Goal: Task Accomplishment & Management: Complete application form

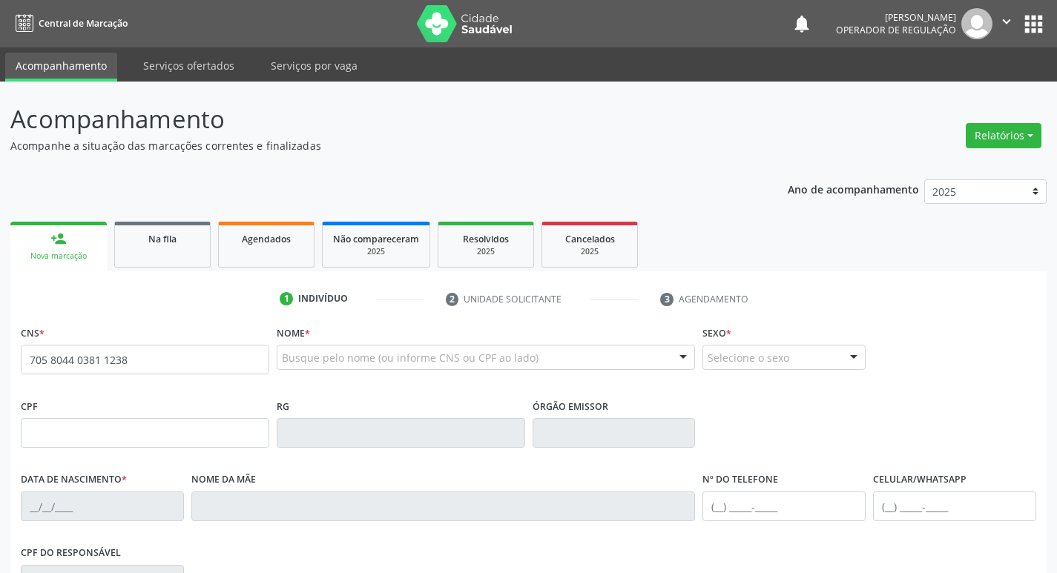
type input "705 8044 0381 1238"
type input "354.495.604-78"
type input "2[DATE]"
type input "[PERSON_NAME]"
type input "[PHONE_NUMBER]"
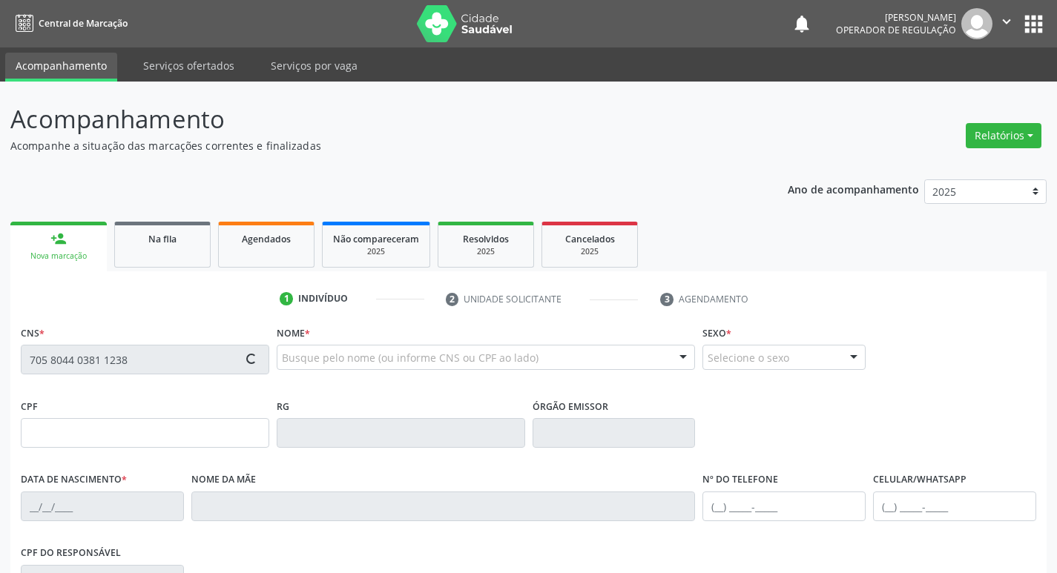
type input "[PHONE_NUMBER]"
type input "104"
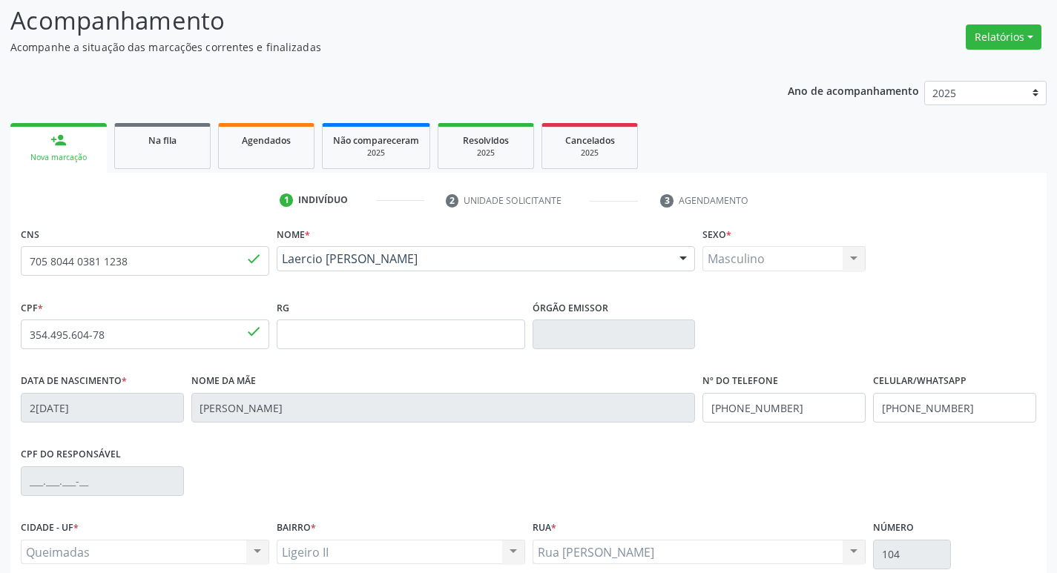
scroll to position [231, 0]
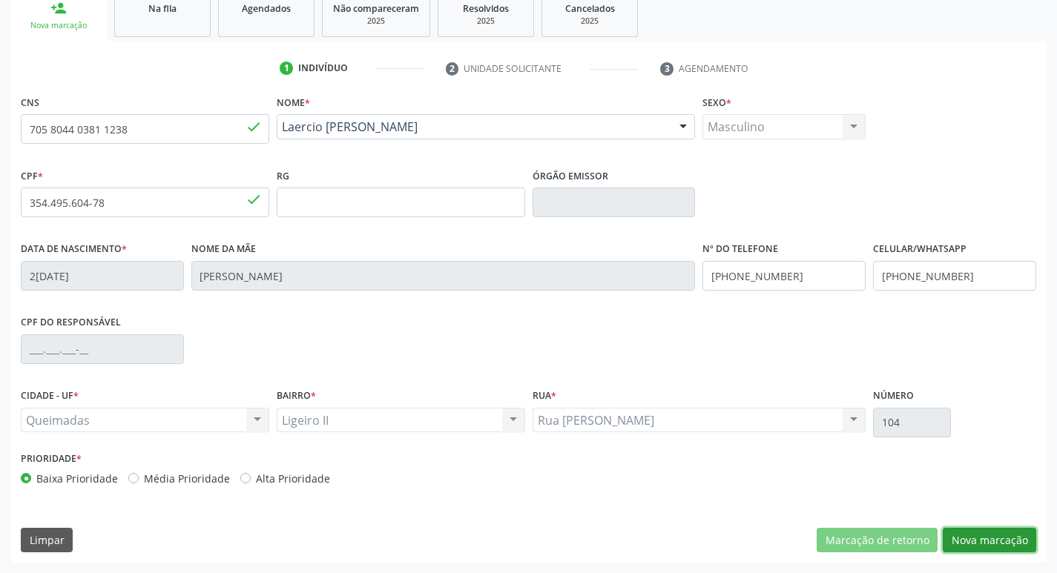
click at [1000, 532] on button "Nova marcação" at bounding box center [989, 540] width 93 height 25
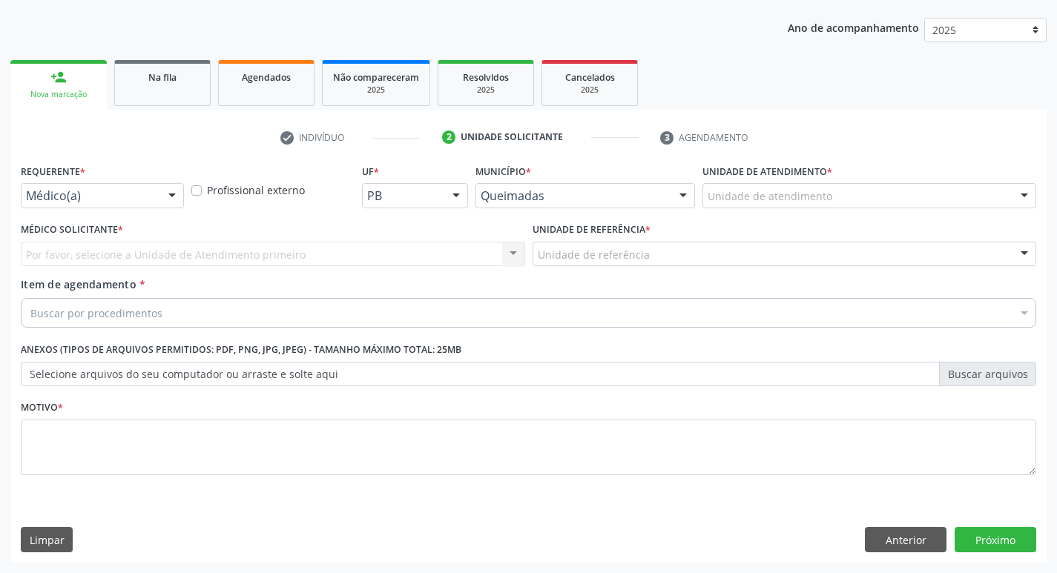
scroll to position [162, 0]
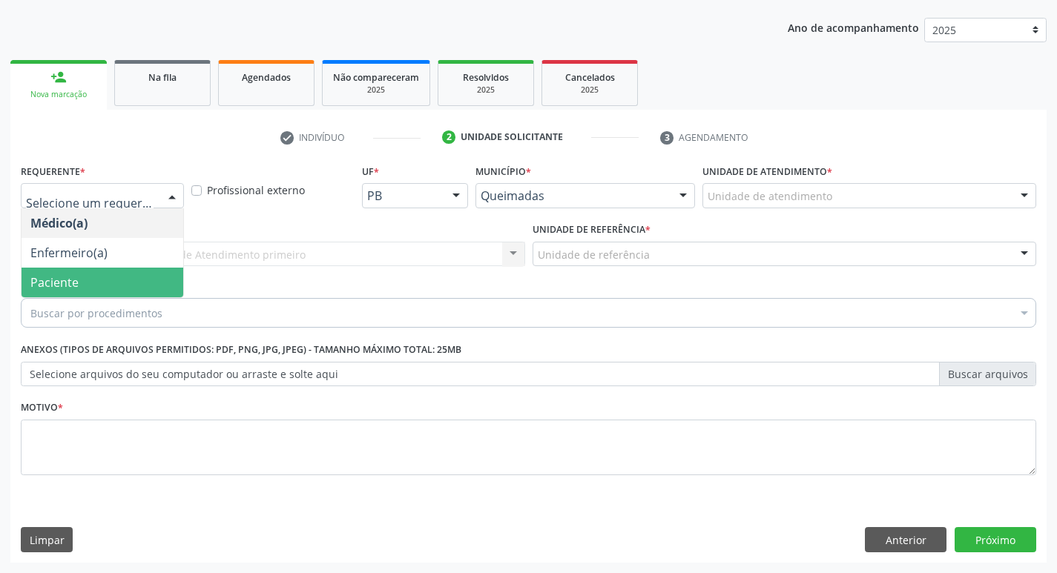
click at [62, 277] on span "Paciente" at bounding box center [54, 282] width 48 height 16
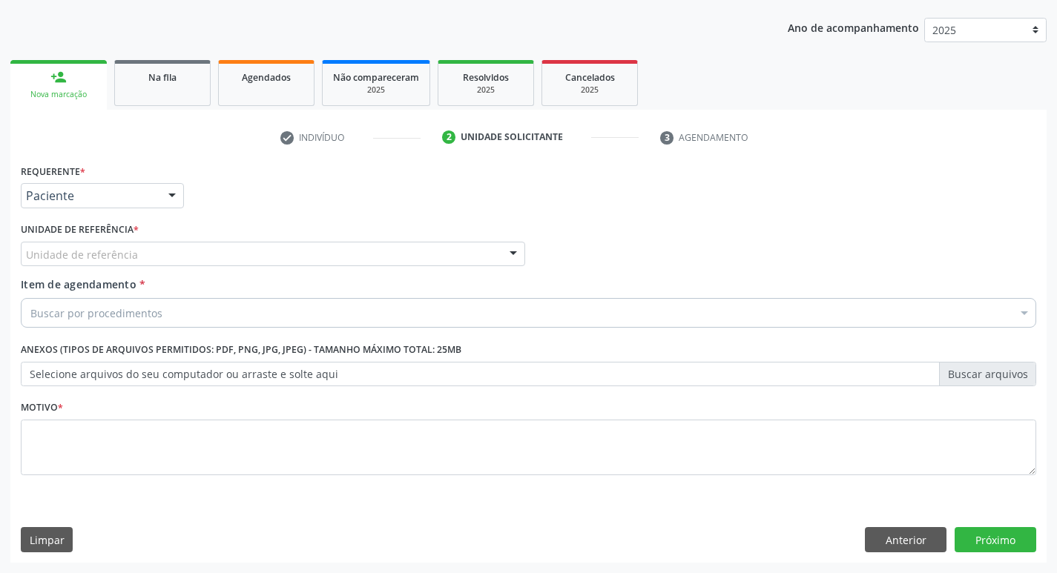
drag, startPoint x: 76, startPoint y: 259, endPoint x: 76, endPoint y: 269, distance: 10.4
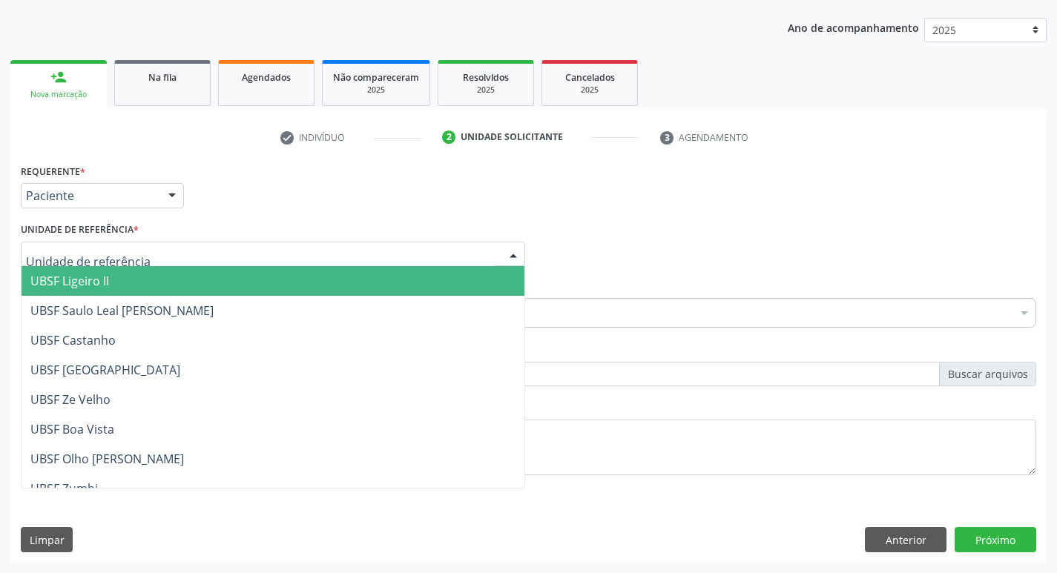
drag, startPoint x: 76, startPoint y: 281, endPoint x: 82, endPoint y: 309, distance: 28.1
click at [78, 286] on span "UBSF Ligeiro II" at bounding box center [69, 281] width 79 height 16
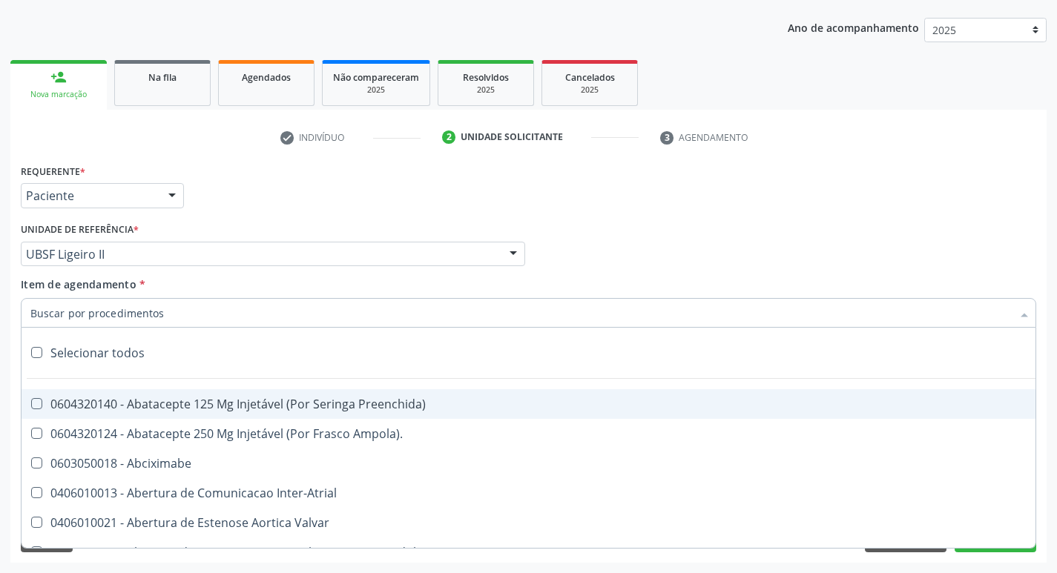
paste input "esofagogastrod"
type input "esofagogastrod"
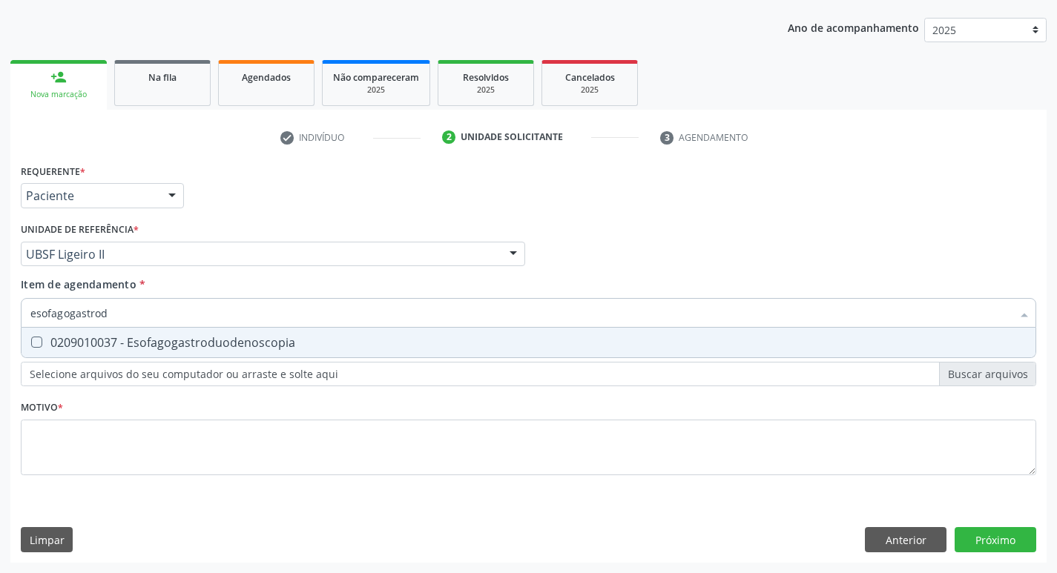
drag, startPoint x: 107, startPoint y: 331, endPoint x: 107, endPoint y: 349, distance: 17.1
click at [107, 341] on span "0209010037 - Esofagogastroduodenoscopia" at bounding box center [529, 343] width 1014 height 30
checkbox Esofagogastroduodenoscopia "true"
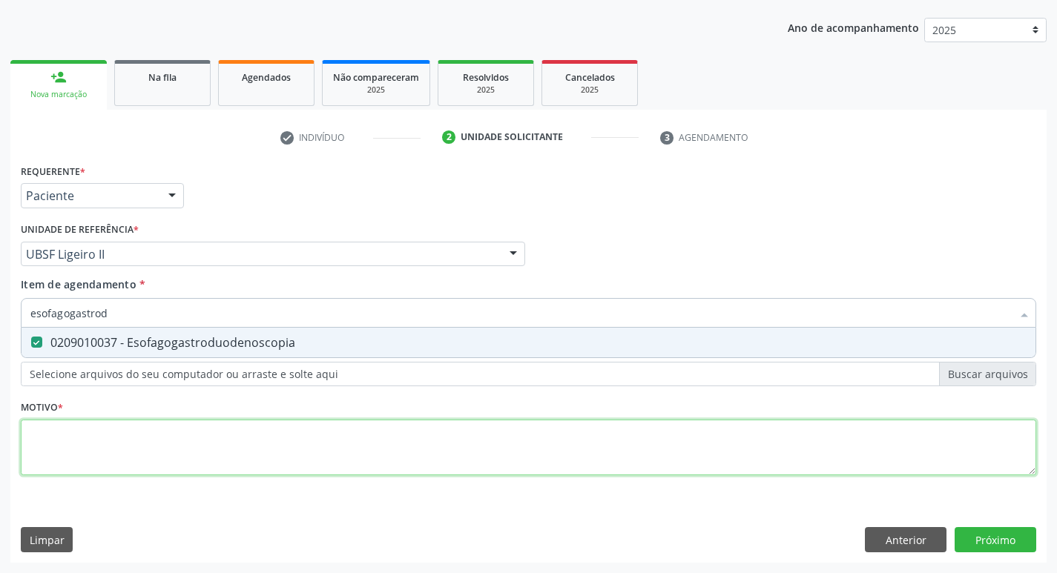
click at [98, 423] on div "Requerente * Paciente Médico(a) Enfermeiro(a) Paciente Nenhum resultado encontr…" at bounding box center [528, 328] width 1015 height 336
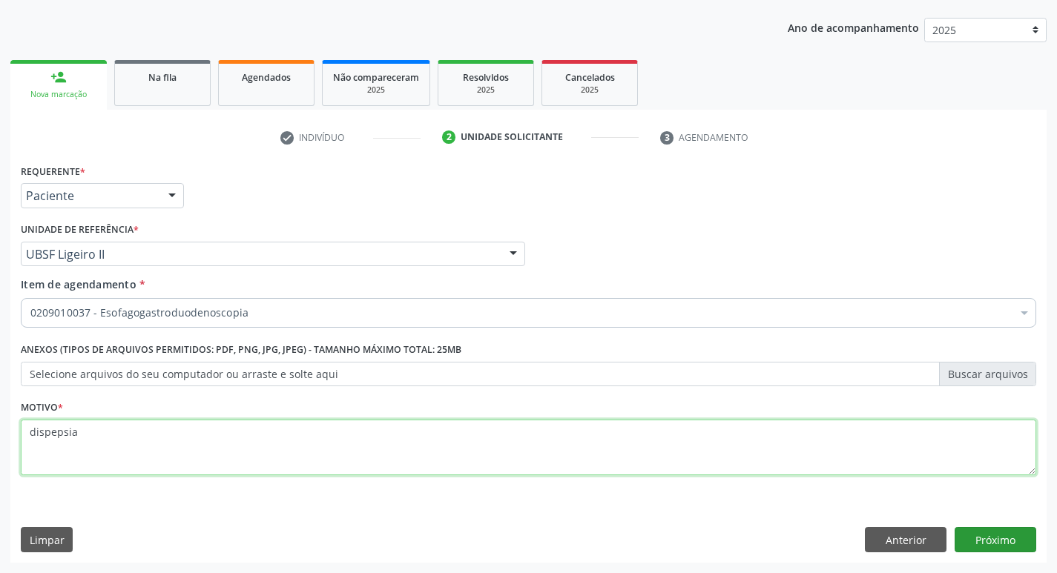
type textarea "dispepsia"
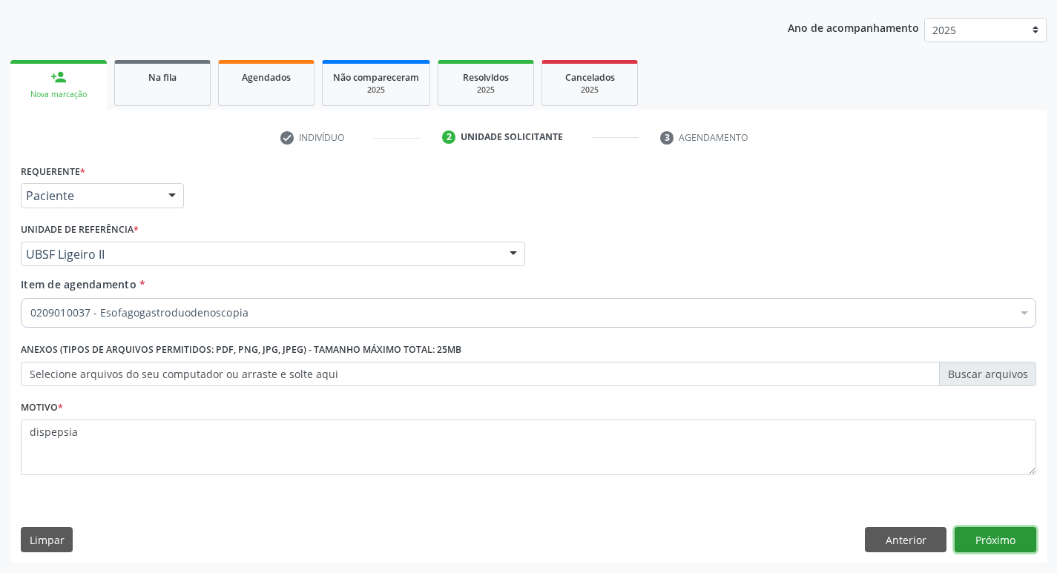
click at [980, 542] on button "Próximo" at bounding box center [995, 539] width 82 height 25
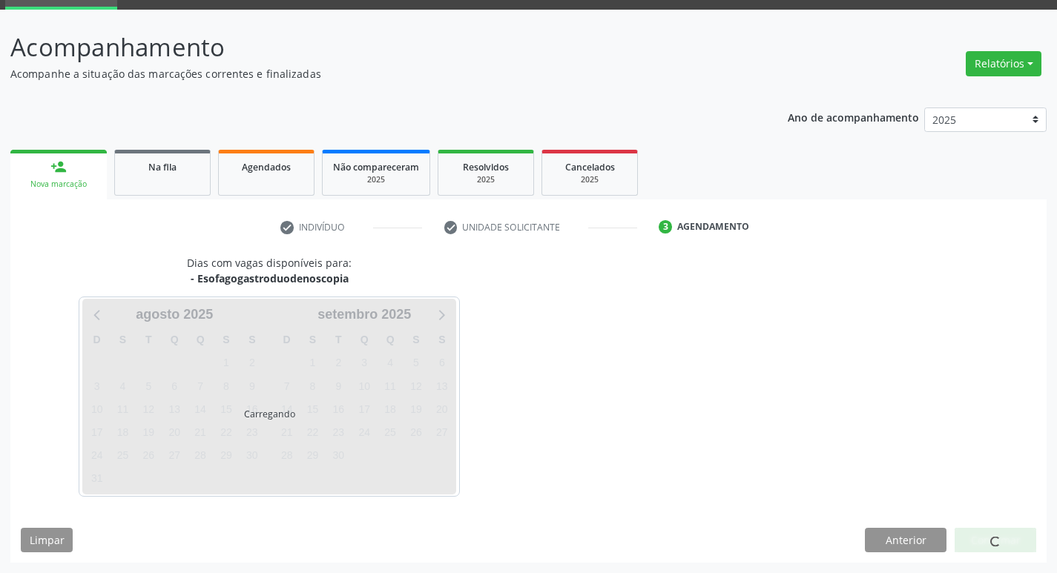
scroll to position [72, 0]
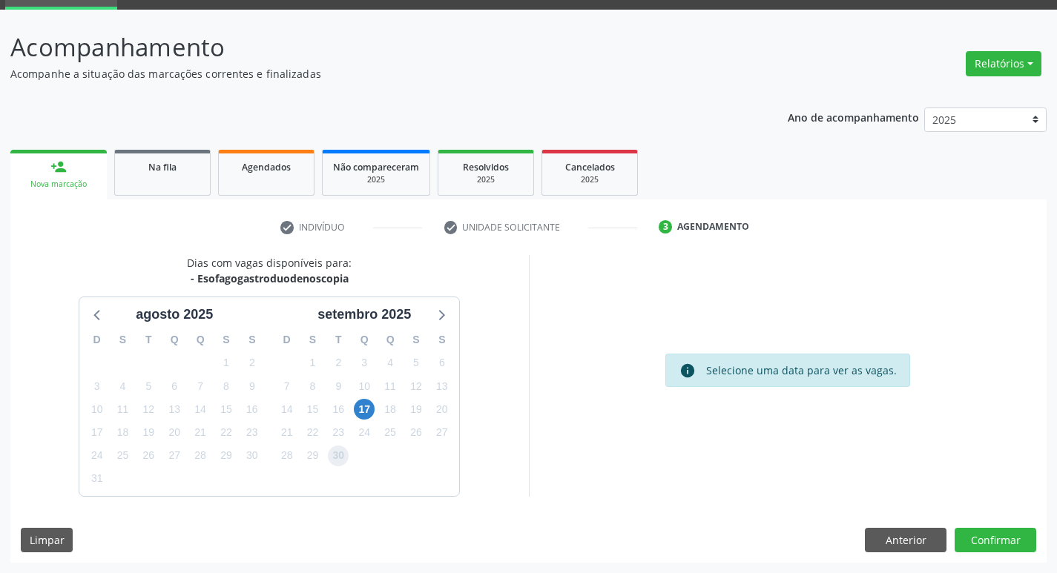
click at [339, 456] on span "30" at bounding box center [338, 456] width 21 height 21
click at [1013, 535] on button "Confirmar" at bounding box center [995, 540] width 82 height 25
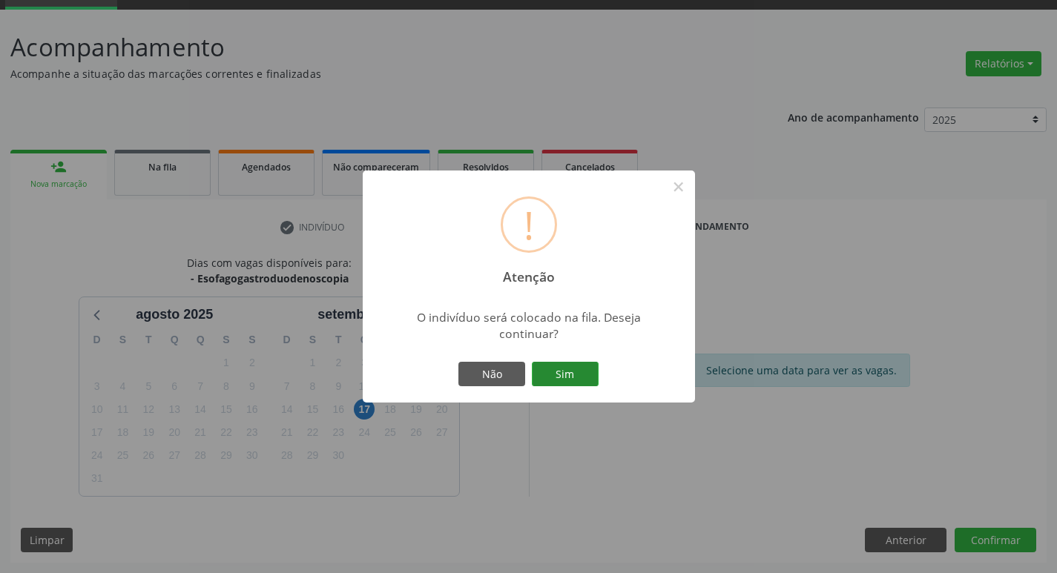
click at [566, 372] on button "Sim" at bounding box center [565, 374] width 67 height 25
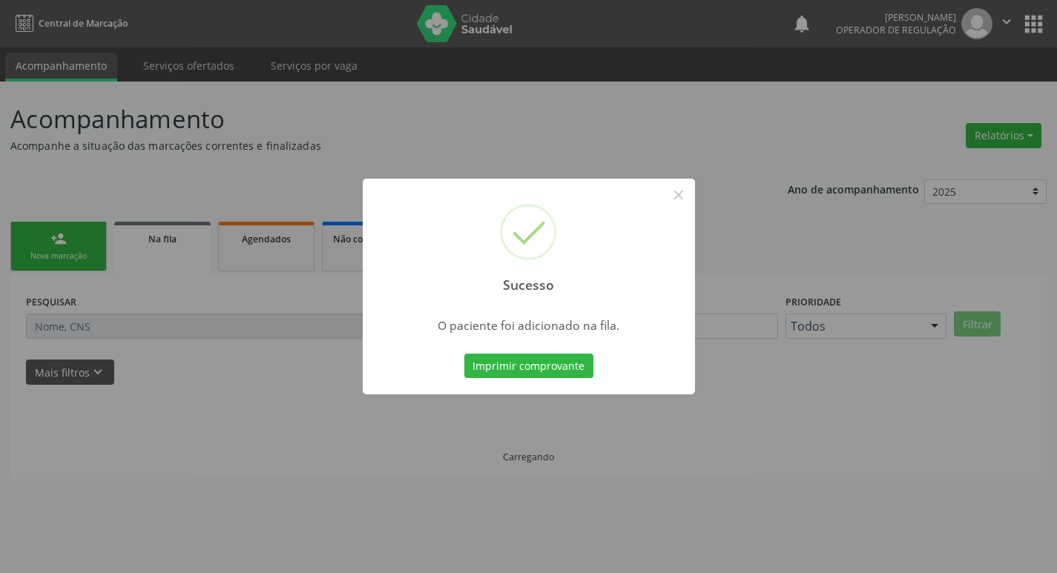
scroll to position [0, 0]
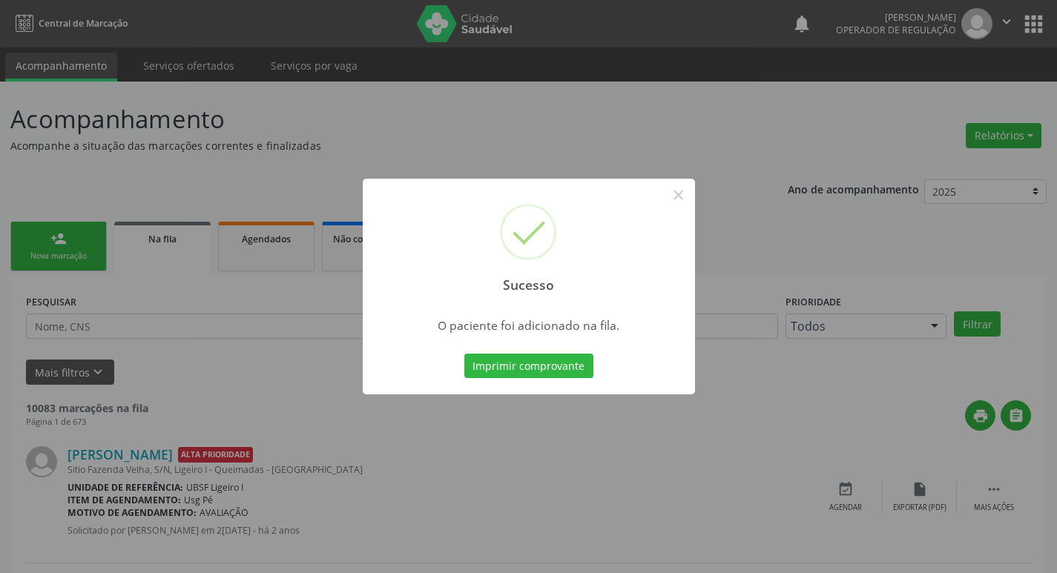
click at [80, 340] on div "Sucesso × O paciente foi adicionado na fila. Imprimir comprovante Cancel" at bounding box center [528, 286] width 1057 height 573
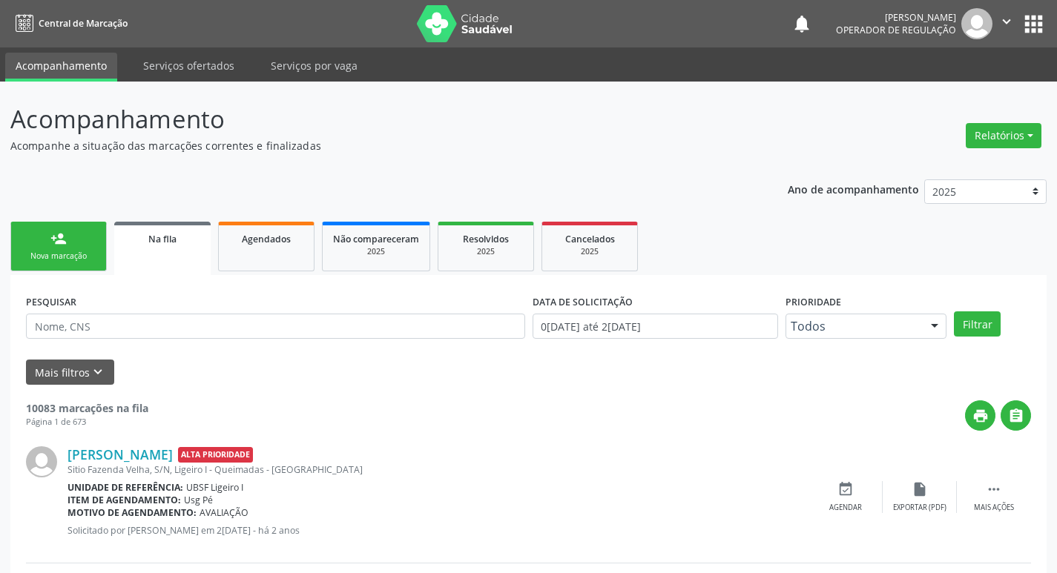
click at [70, 257] on div "Nova marcação" at bounding box center [59, 256] width 74 height 11
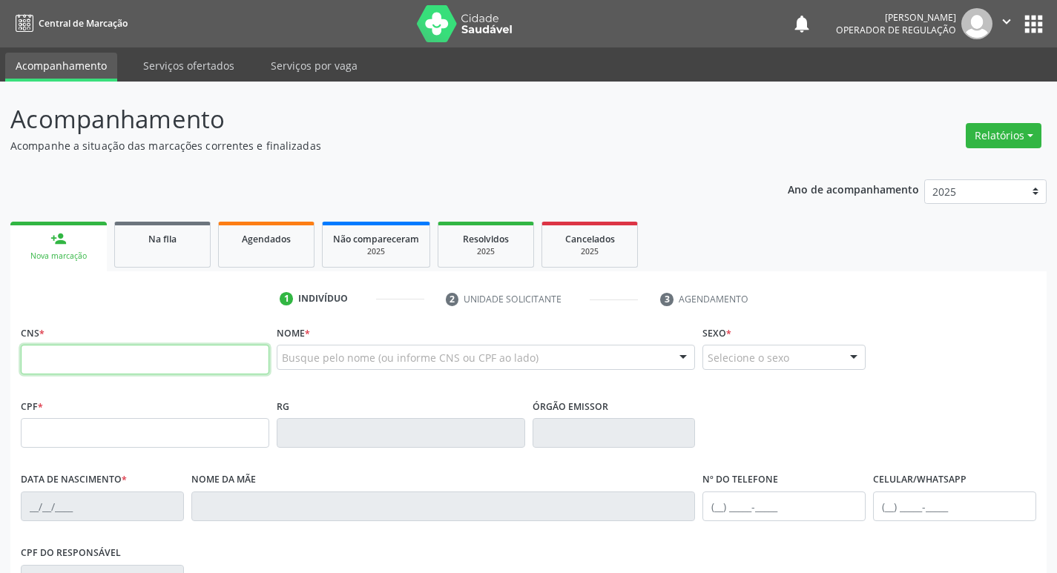
click at [129, 353] on input "text" at bounding box center [145, 360] width 248 height 30
type input "704 6006 8629 4728"
type input "674.411.064-00"
type input "[DATE]"
type input "[PERSON_NAME]"
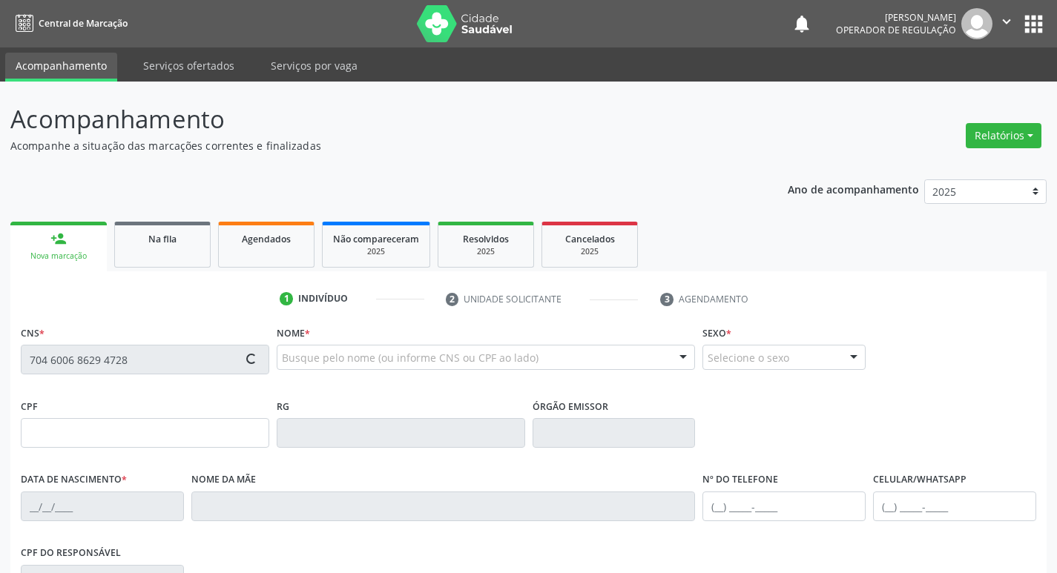
type input "[PHONE_NUMBER]"
type input "176.887.794-72"
type input "71"
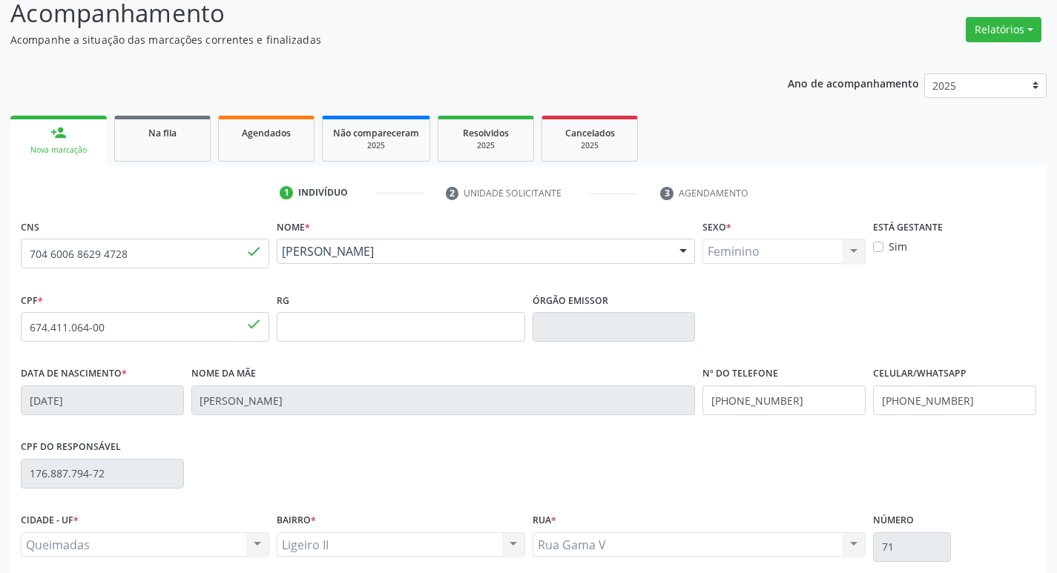
scroll to position [231, 0]
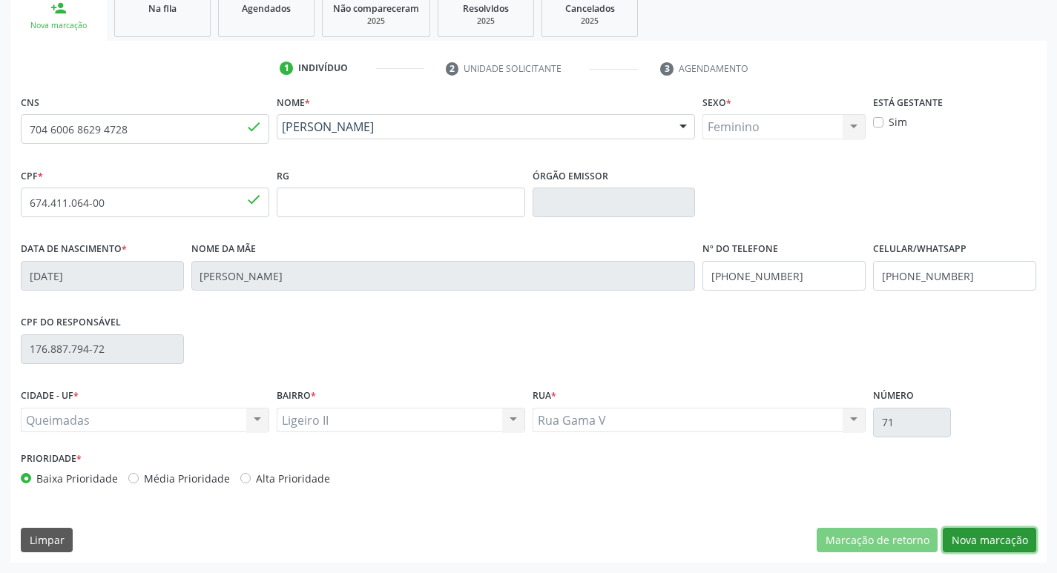
click at [1006, 541] on button "Nova marcação" at bounding box center [989, 540] width 93 height 25
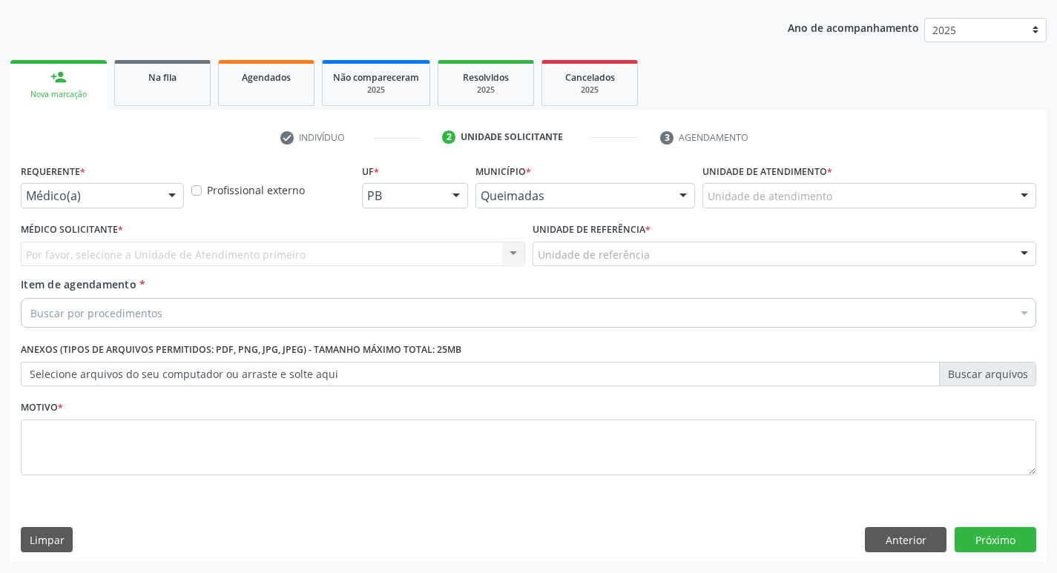
scroll to position [162, 0]
drag, startPoint x: 117, startPoint y: 197, endPoint x: 66, endPoint y: 249, distance: 73.4
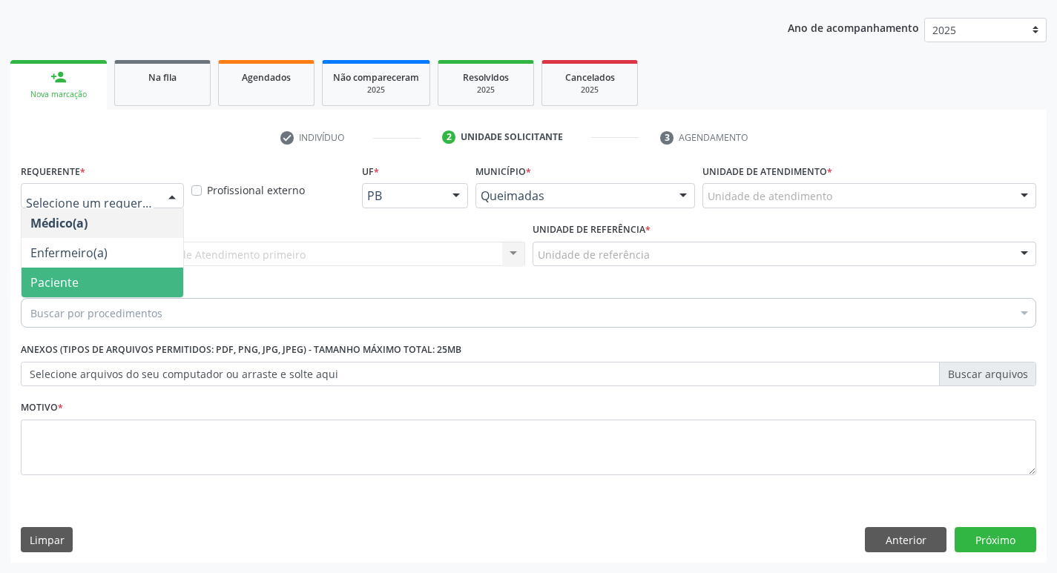
click at [59, 276] on span "Paciente" at bounding box center [54, 282] width 48 height 16
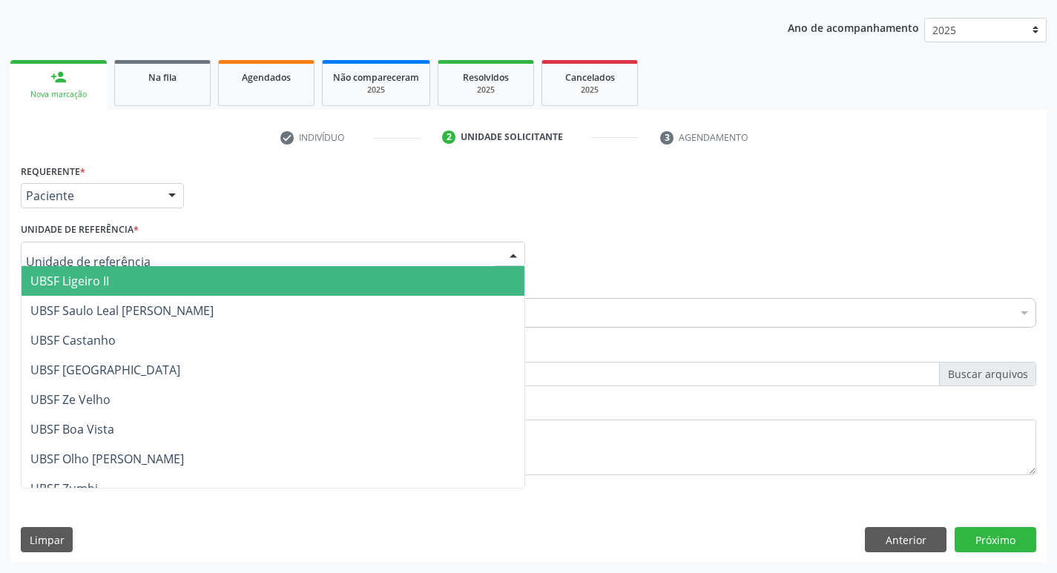
click at [72, 288] on span "UBSF Ligeiro II" at bounding box center [69, 281] width 79 height 16
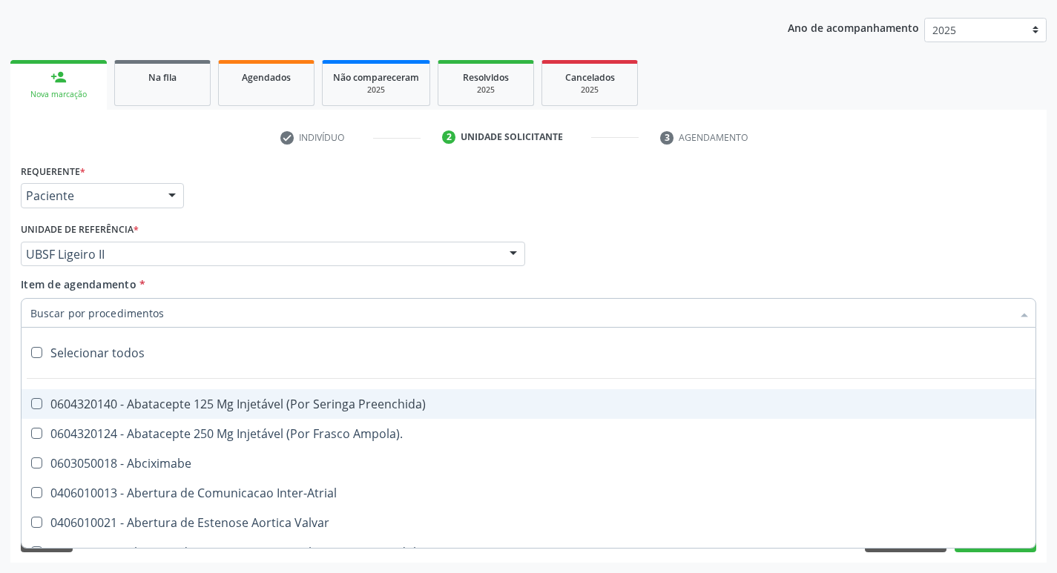
paste input "esofagogastrod"
type input "esofagogastrod"
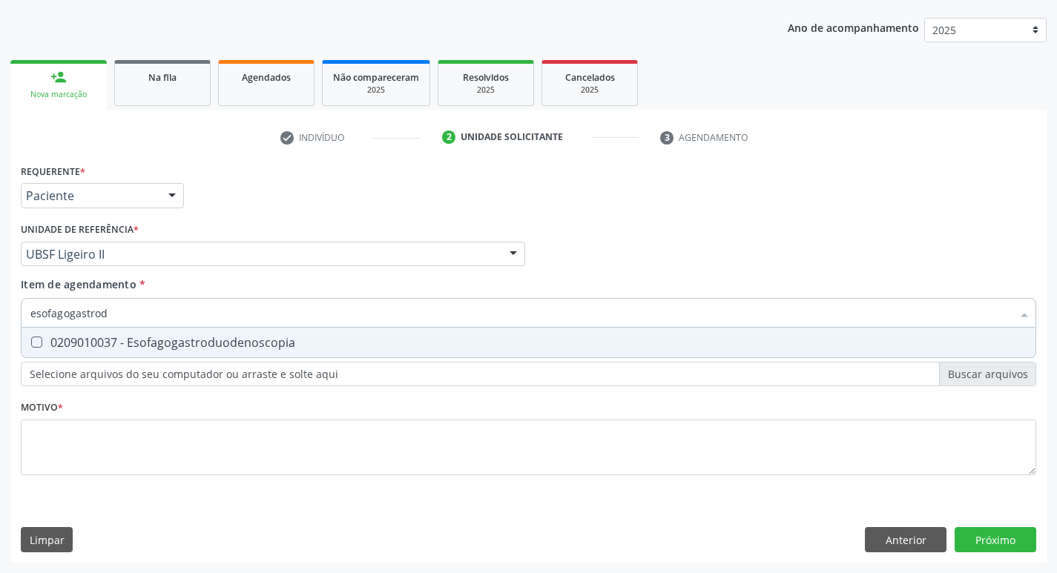
click at [128, 343] on div "0209010037 - Esofagogastroduodenoscopia" at bounding box center [528, 343] width 996 height 12
checkbox Esofagogastroduodenoscopia "true"
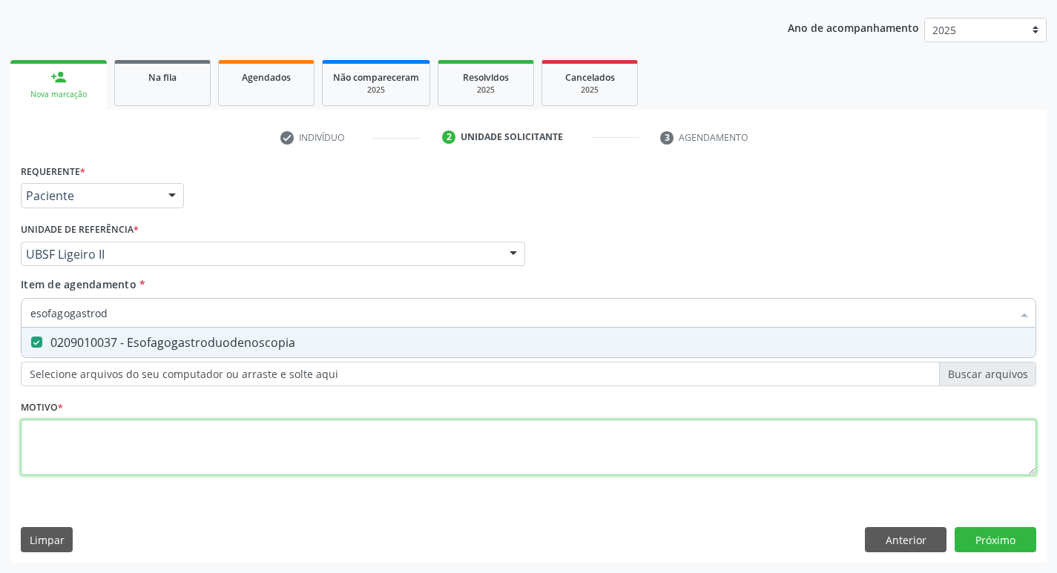
click at [142, 435] on div "Requerente * Paciente Médico(a) Enfermeiro(a) Paciente Nenhum resultado encontr…" at bounding box center [528, 328] width 1015 height 336
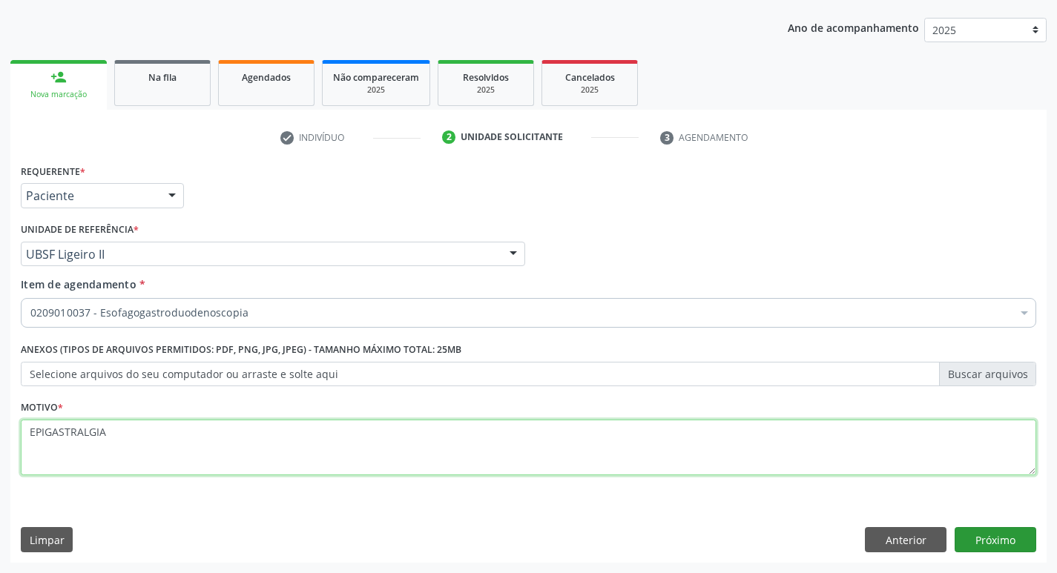
type textarea "EPIGASTRALGIA"
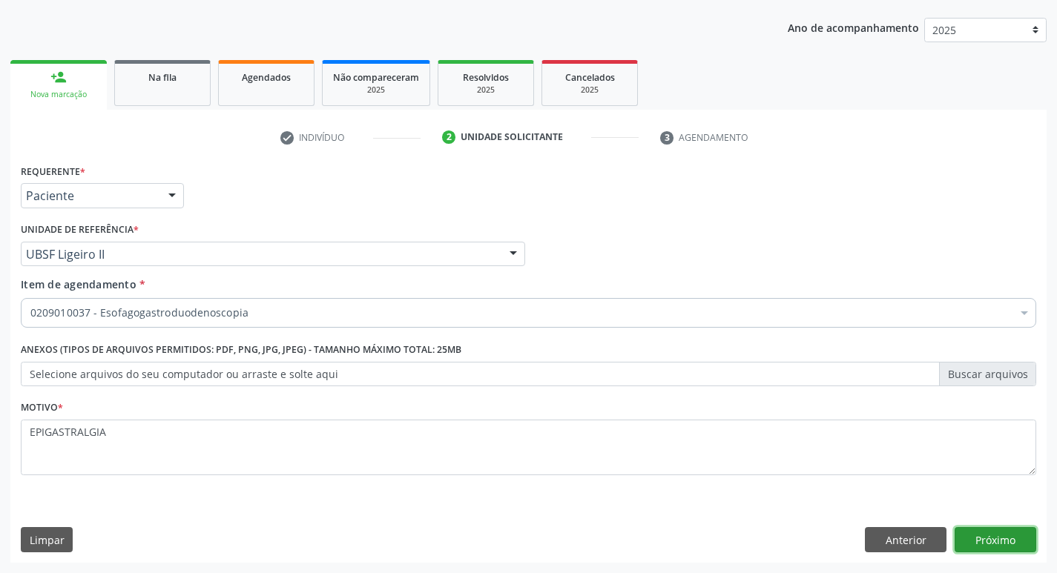
click at [1008, 547] on button "Próximo" at bounding box center [995, 539] width 82 height 25
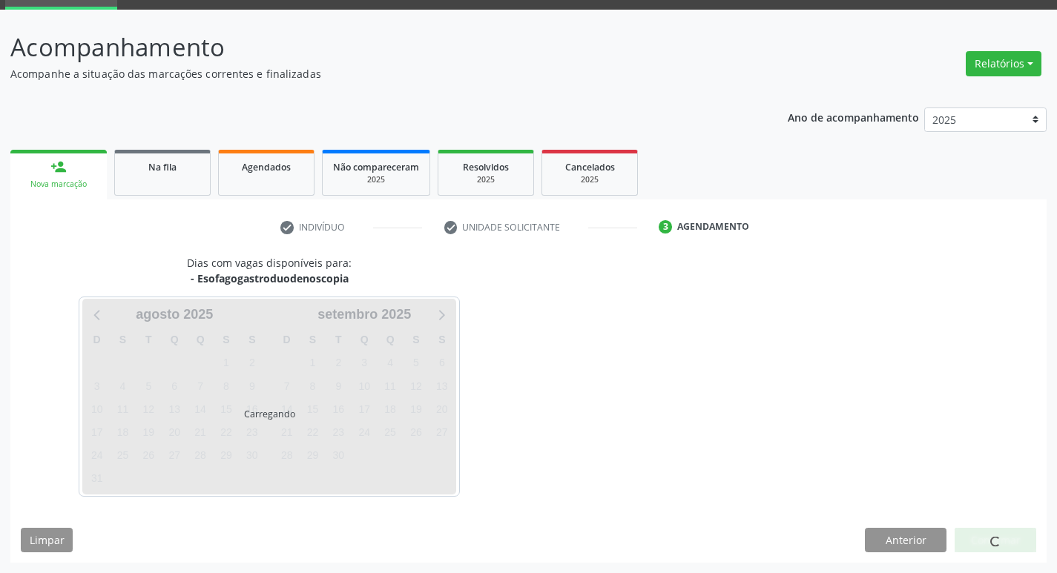
scroll to position [72, 0]
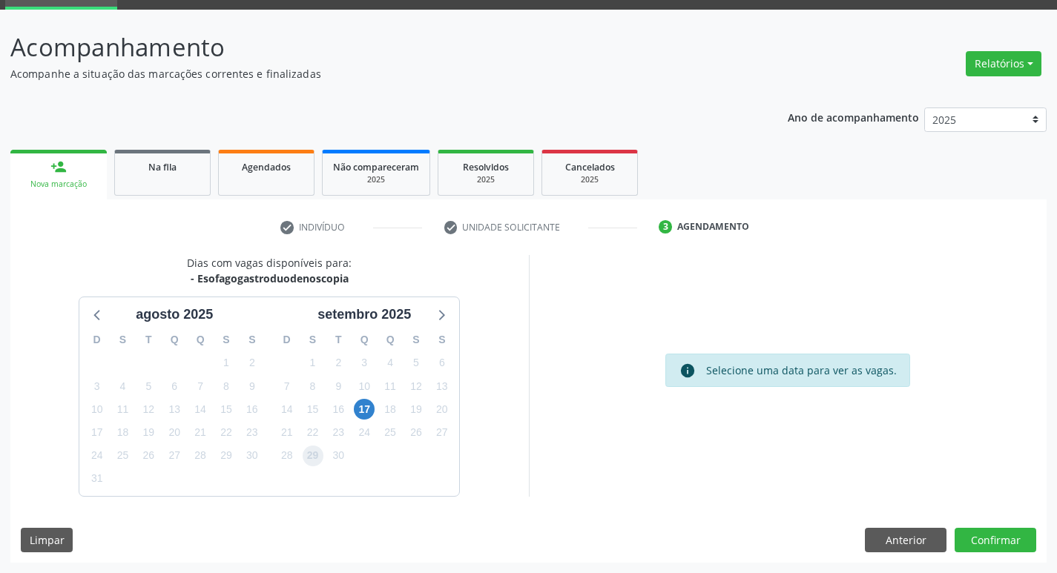
drag, startPoint x: 314, startPoint y: 458, endPoint x: 845, endPoint y: 471, distance: 531.1
click at [329, 456] on div "D S T Q Q S S 31 1 2 3 4 5 6 7 8 9 10 11 12 13 14 15 16 17 18 19 20 21 22 23 24…" at bounding box center [364, 410] width 190 height 171
click at [986, 532] on button "Confirmar" at bounding box center [995, 540] width 82 height 25
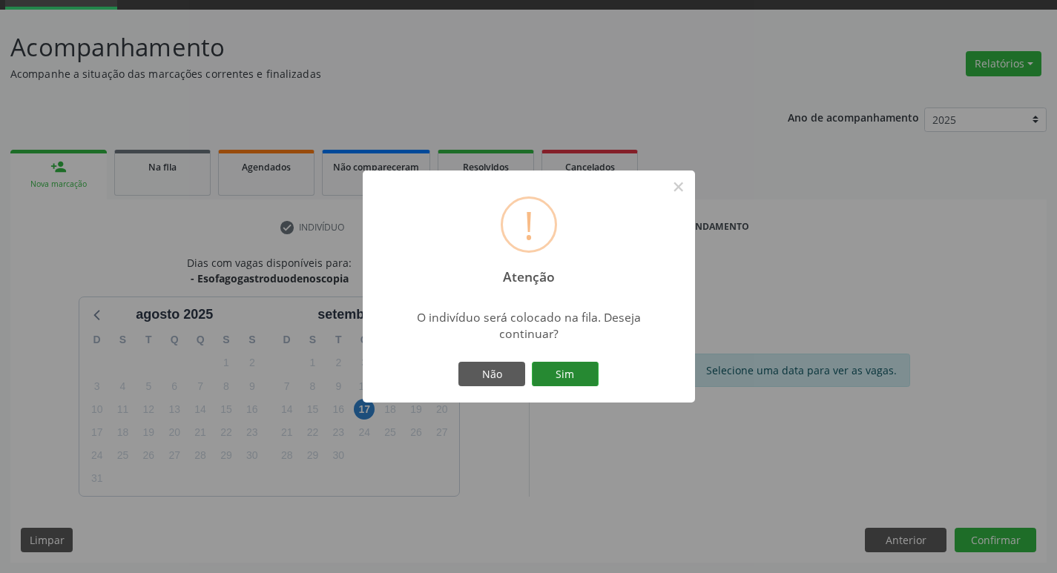
click at [559, 372] on button "Sim" at bounding box center [565, 374] width 67 height 25
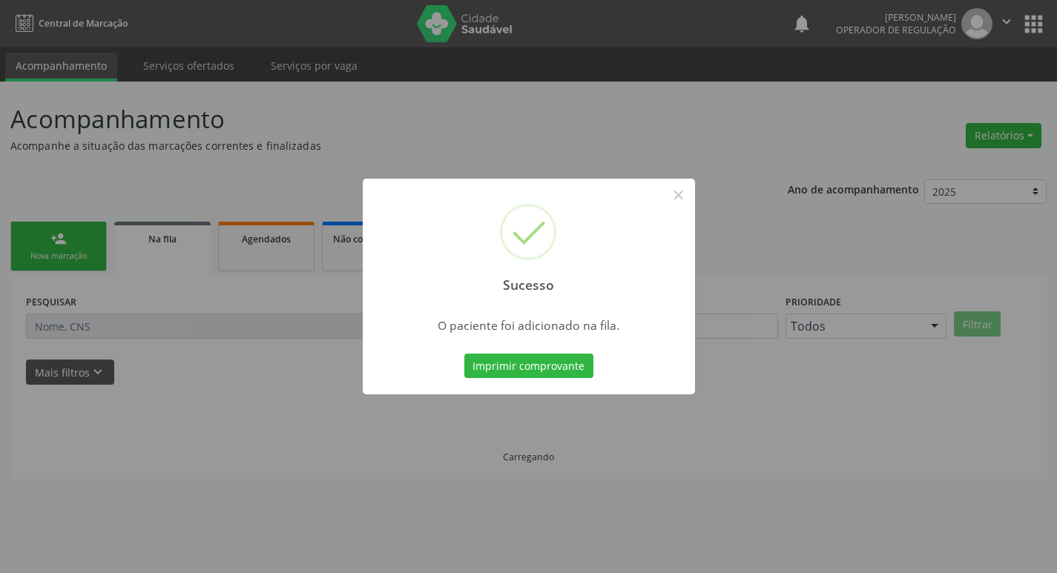
scroll to position [0, 0]
click at [79, 263] on div "Sucesso × O paciente foi adicionado na fila. Imprimir comprovante Cancel" at bounding box center [534, 286] width 1068 height 573
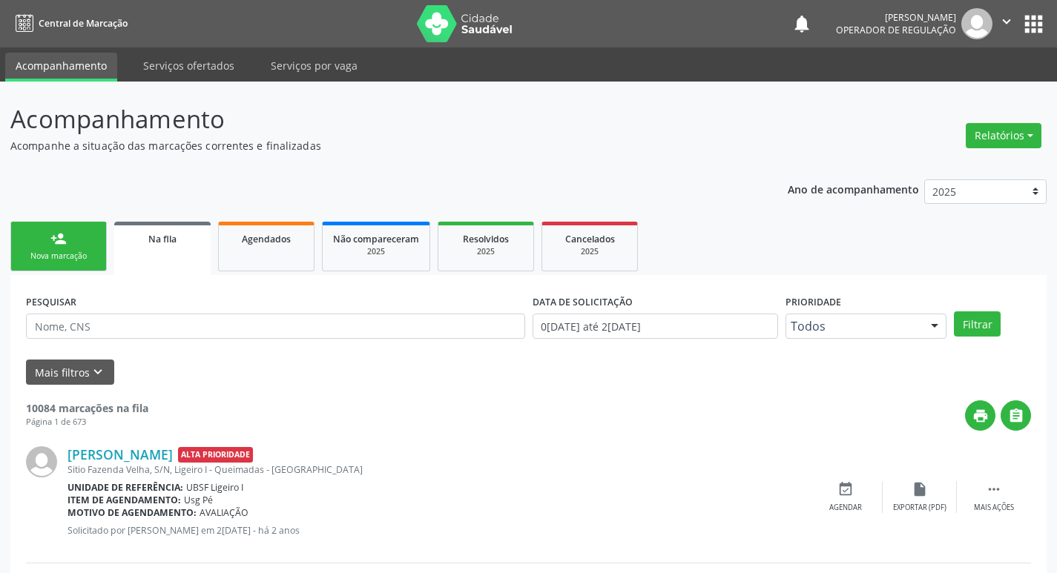
click at [82, 262] on div "Nova marcação" at bounding box center [59, 256] width 74 height 11
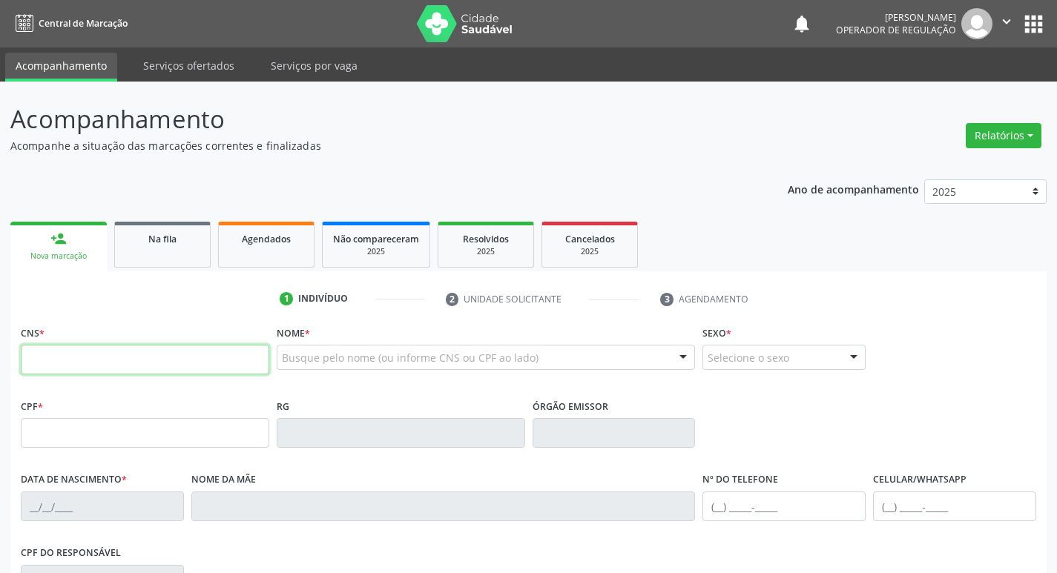
click at [128, 356] on input "text" at bounding box center [145, 360] width 248 height 30
type input "708 4097 6264 7668"
type input "354.128.014-04"
type input "18[DATE]"
type input "[PERSON_NAME]"
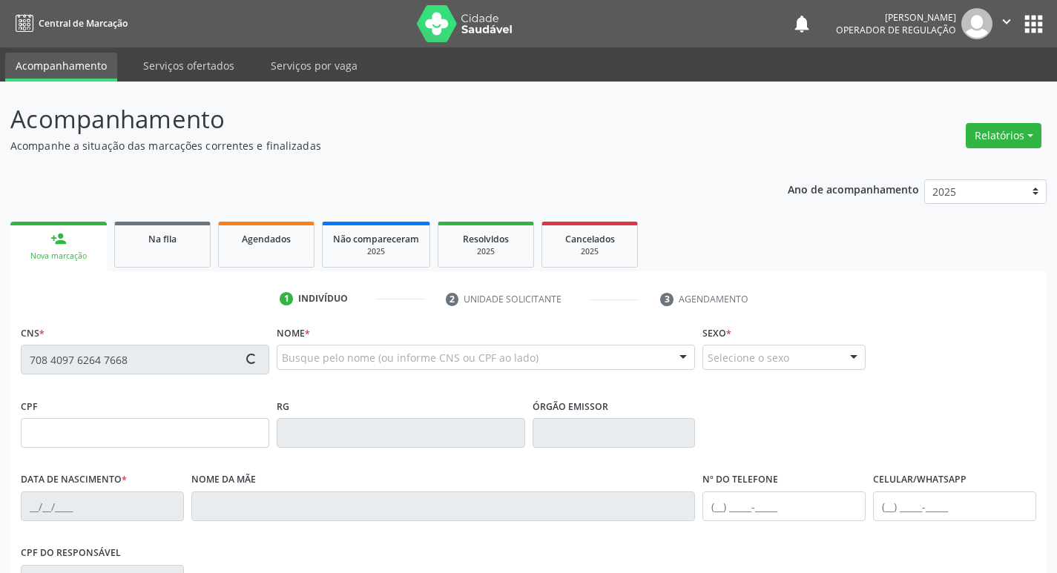
type input "[PHONE_NUMBER]"
type input "238"
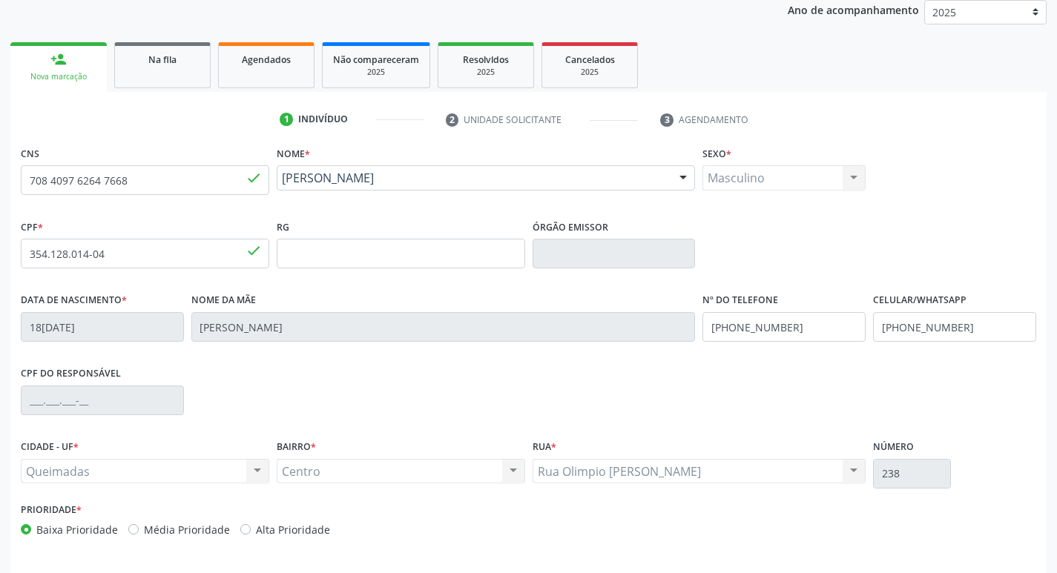
scroll to position [231, 0]
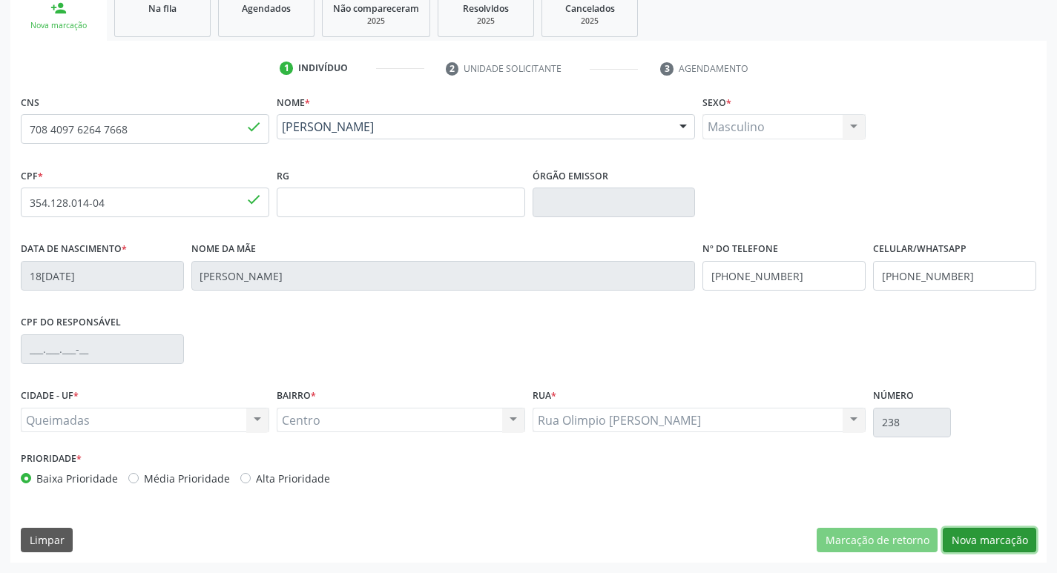
click at [982, 538] on button "Nova marcação" at bounding box center [989, 540] width 93 height 25
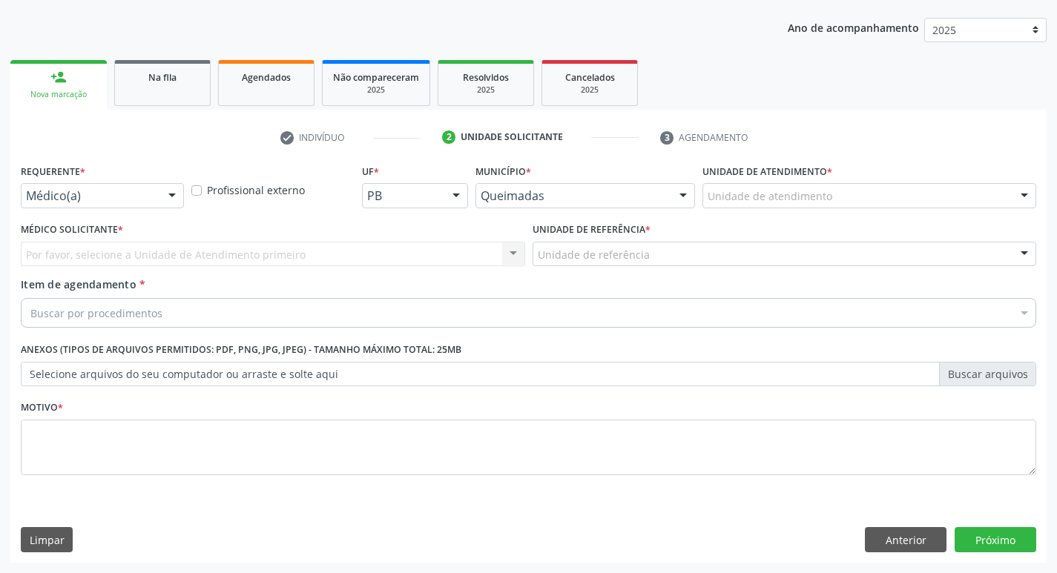
scroll to position [162, 0]
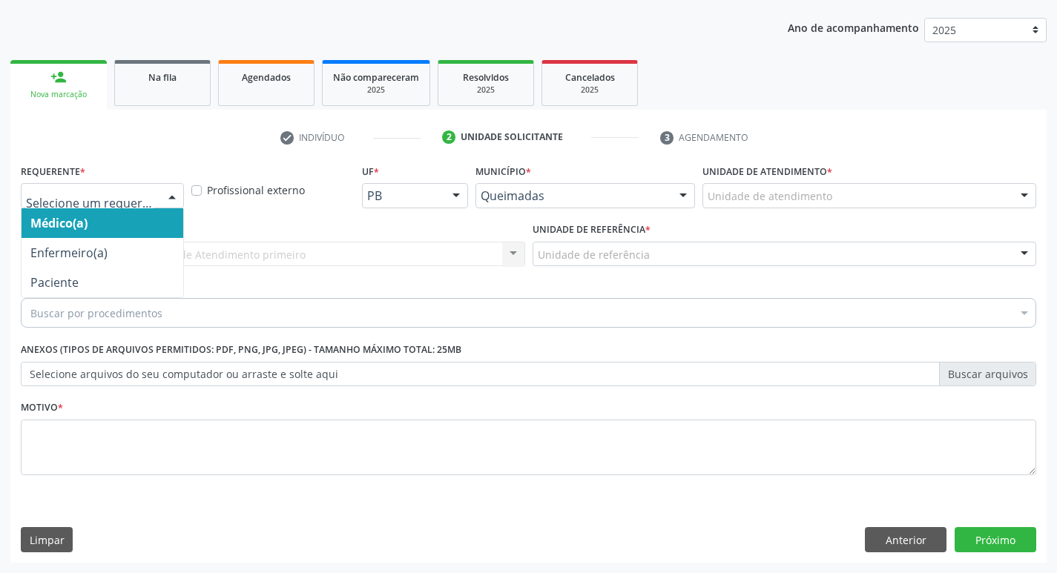
drag, startPoint x: 59, startPoint y: 197, endPoint x: 56, endPoint y: 255, distance: 58.6
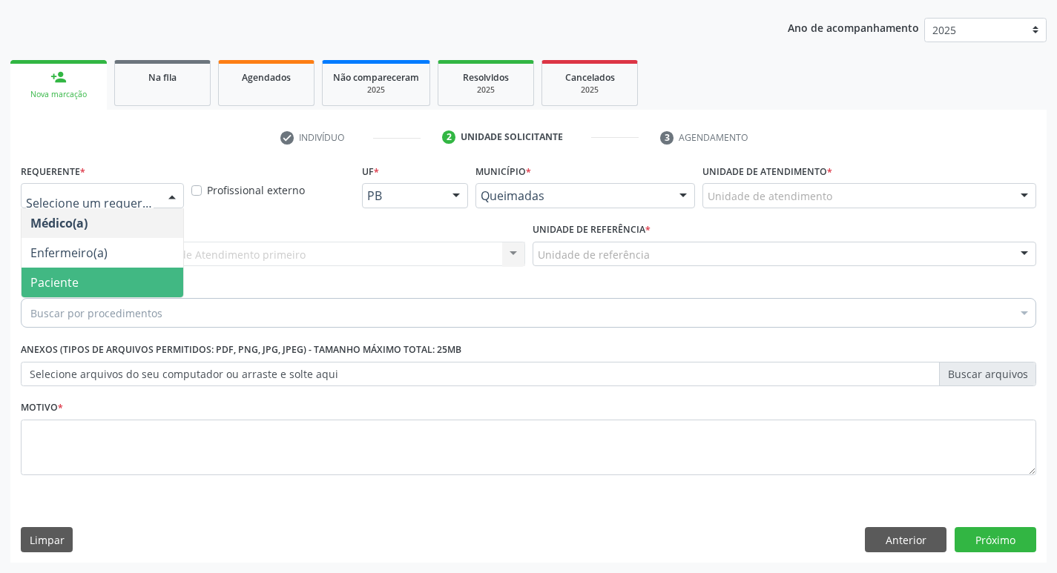
click at [58, 278] on span "Paciente" at bounding box center [54, 282] width 48 height 16
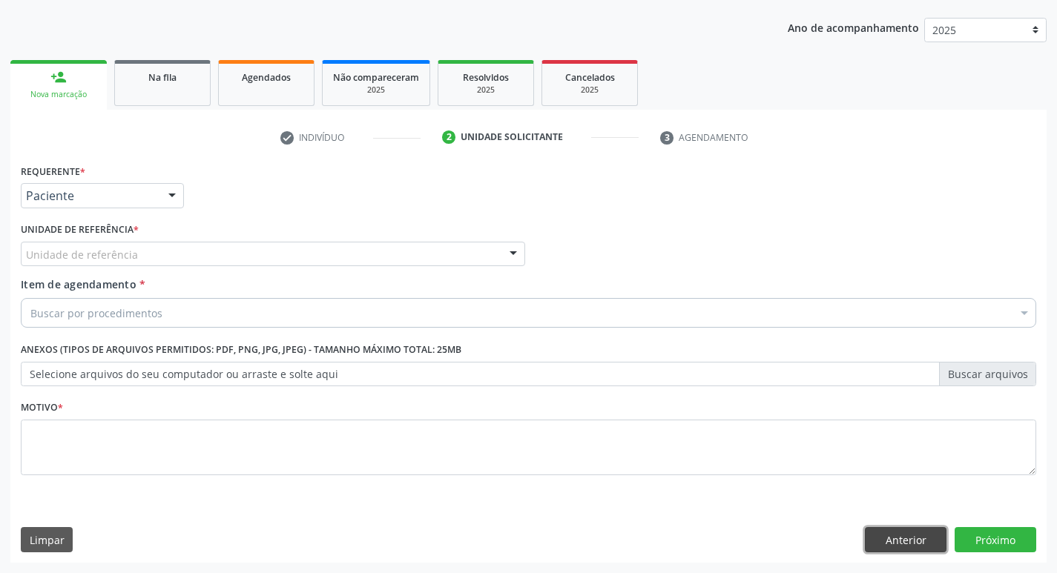
click at [874, 538] on button "Anterior" at bounding box center [906, 539] width 82 height 25
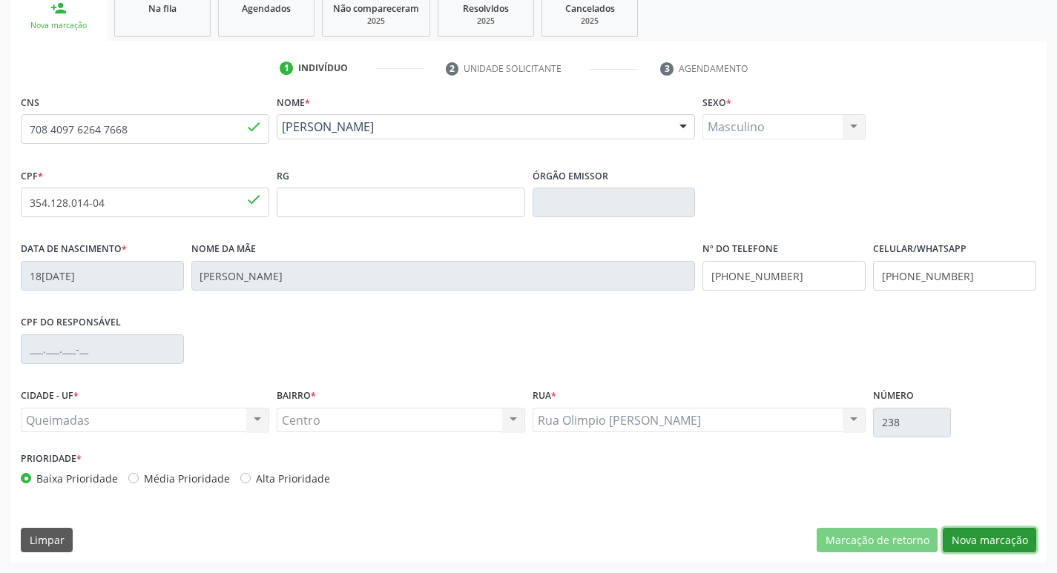
click at [1009, 545] on button "Nova marcação" at bounding box center [989, 540] width 93 height 25
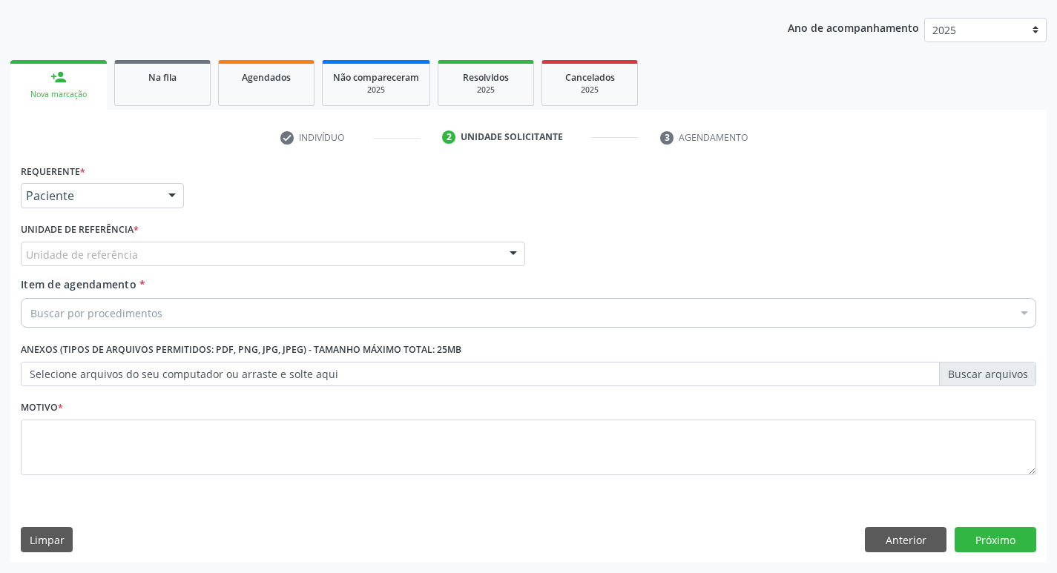
click at [222, 265] on div "Unidade de referência" at bounding box center [273, 254] width 504 height 25
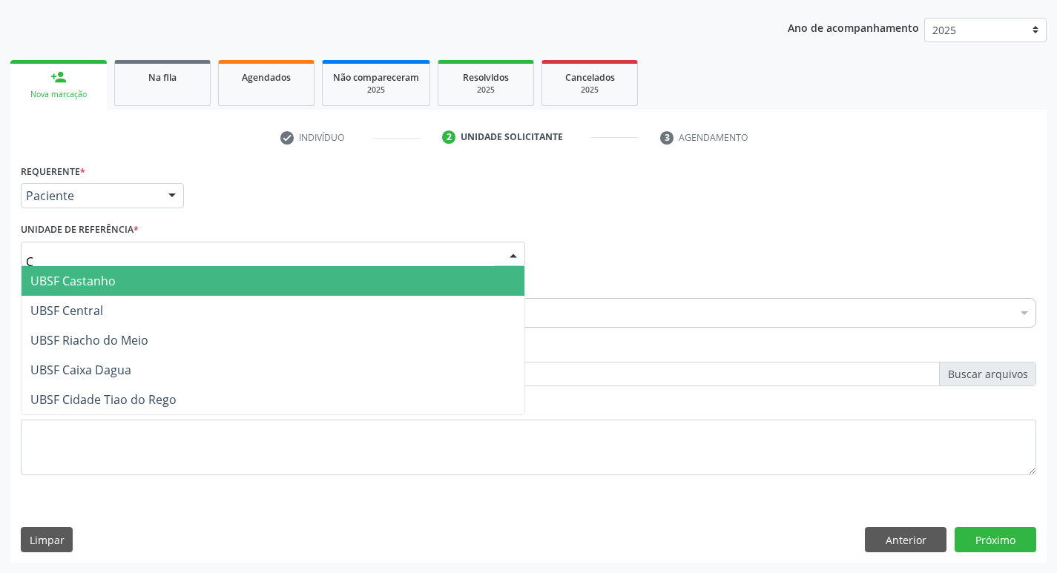
type input "CE"
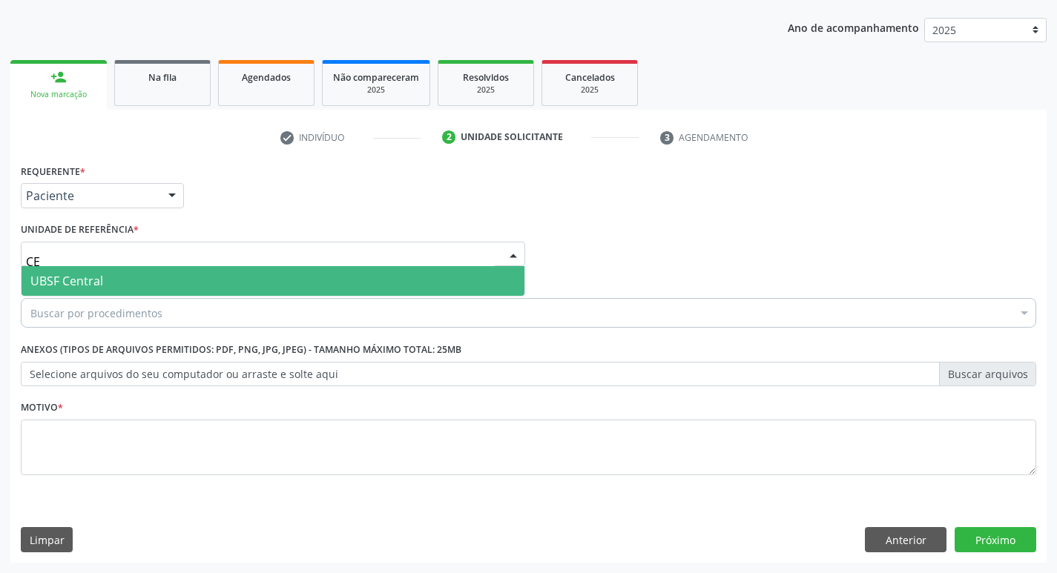
click at [217, 294] on span "UBSF Central" at bounding box center [273, 281] width 503 height 30
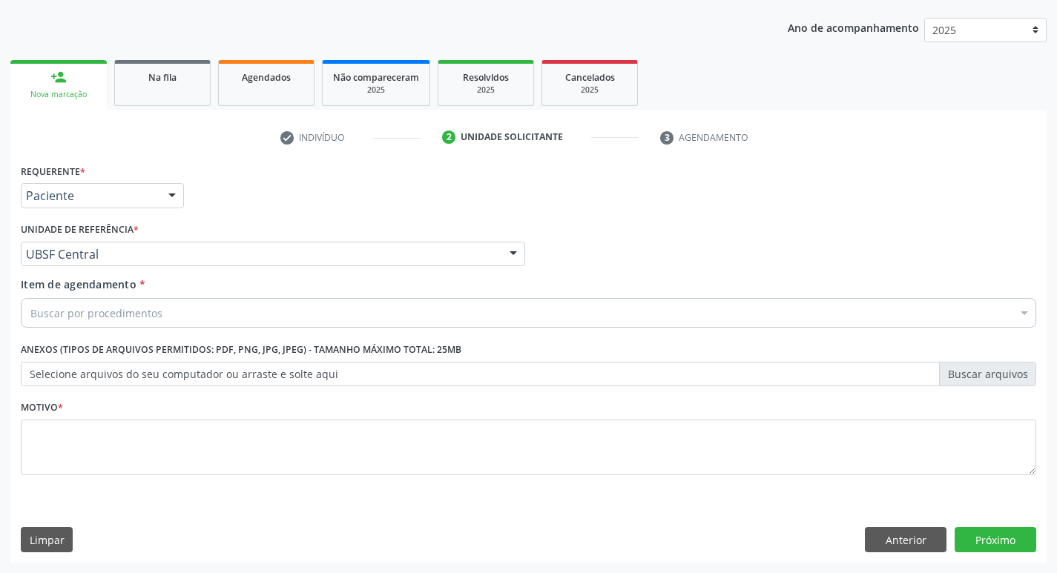
click at [202, 320] on div "Buscar por procedimentos" at bounding box center [528, 313] width 1015 height 30
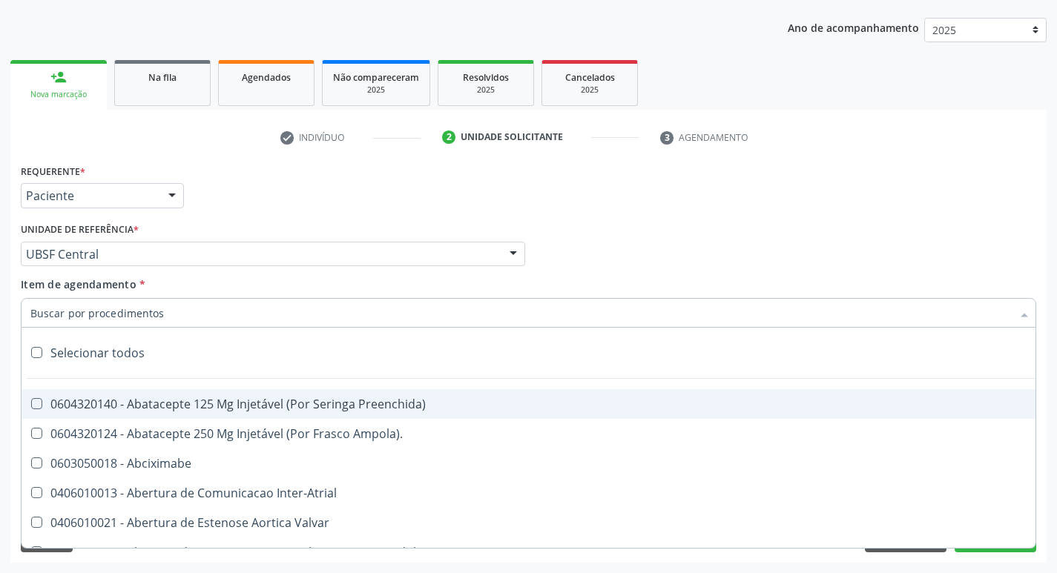
paste input "esofagogastrod"
type input "esofagogastrod"
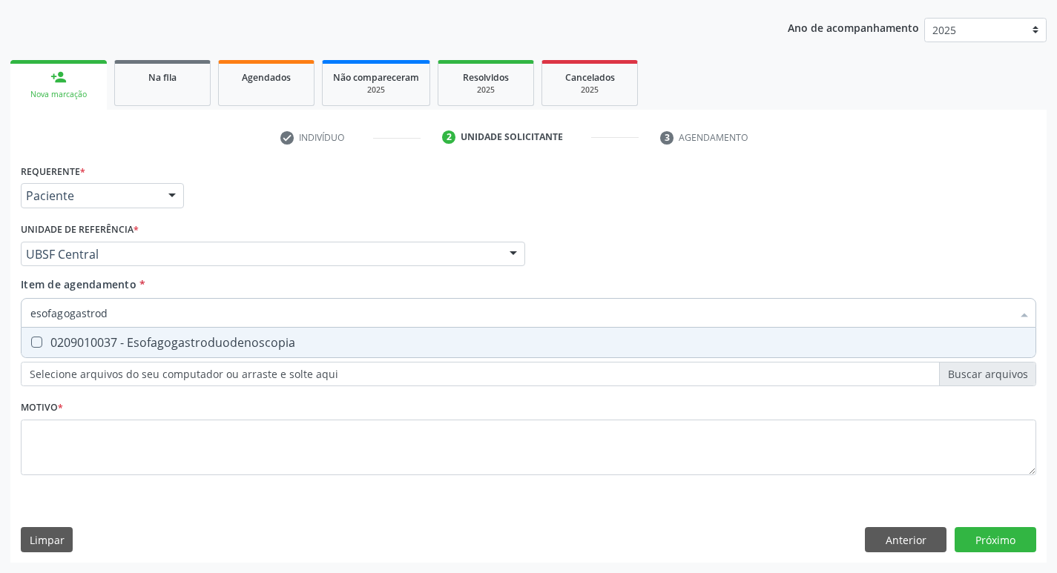
drag, startPoint x: 201, startPoint y: 338, endPoint x: 191, endPoint y: 396, distance: 58.6
click at [199, 340] on div "0209010037 - Esofagogastroduodenoscopia" at bounding box center [528, 343] width 996 height 12
checkbox Esofagogastroduodenoscopia "true"
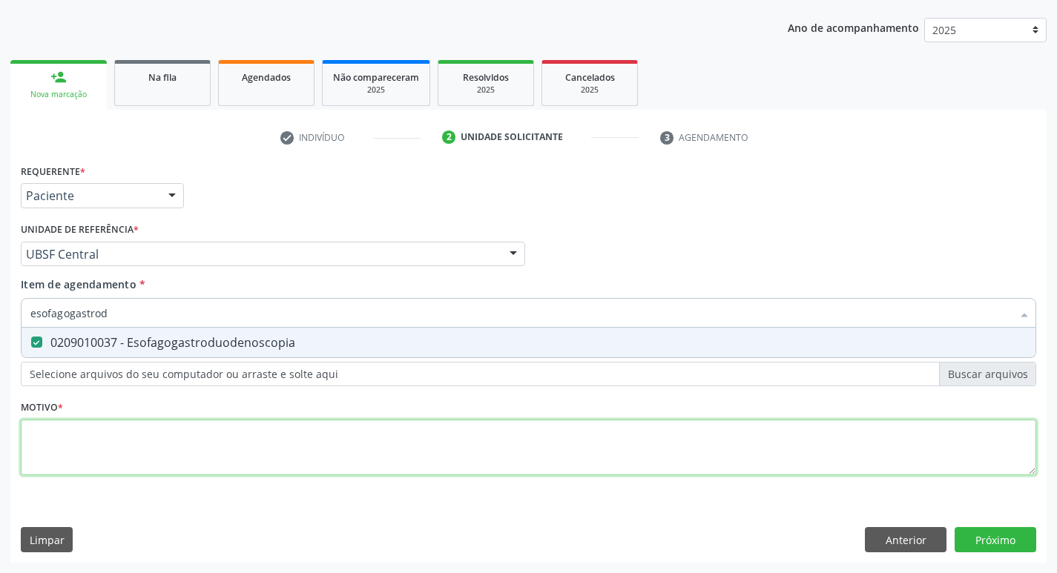
click at [171, 445] on div "Requerente * Paciente Médico(a) Enfermeiro(a) Paciente Nenhum resultado encontr…" at bounding box center [528, 328] width 1015 height 336
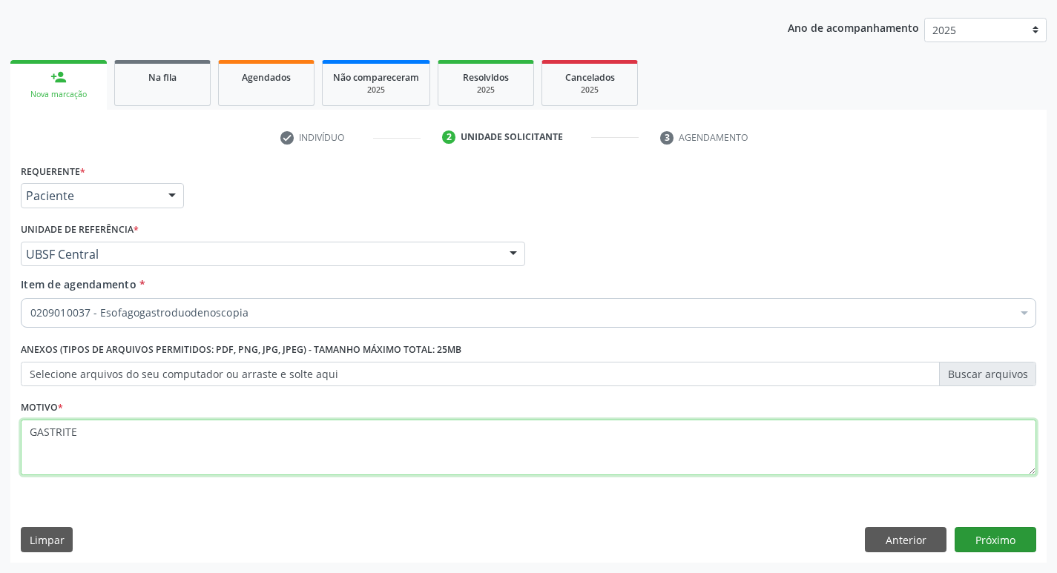
type textarea "GASTRITE"
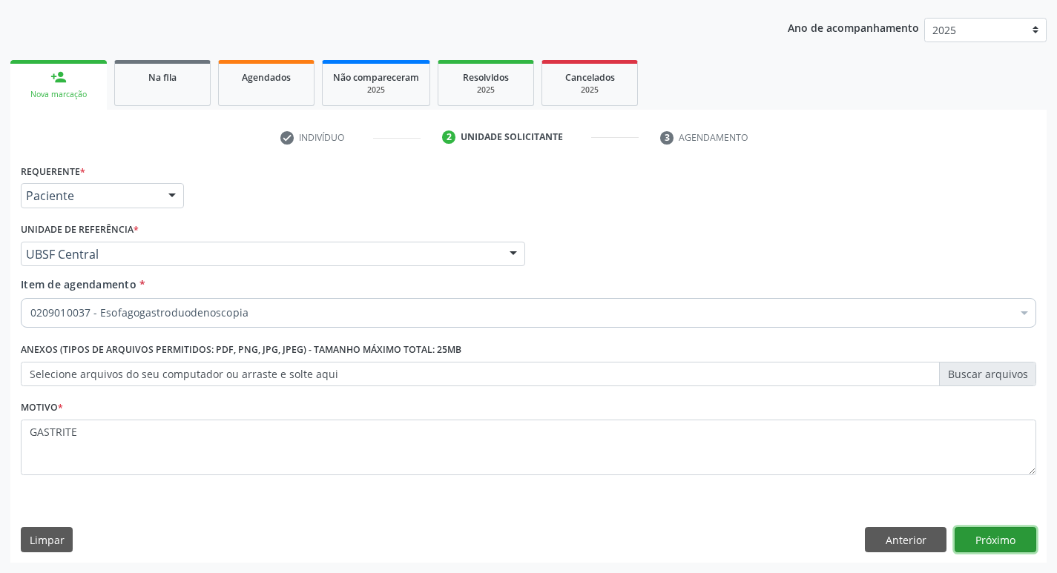
click at [987, 533] on button "Próximo" at bounding box center [995, 539] width 82 height 25
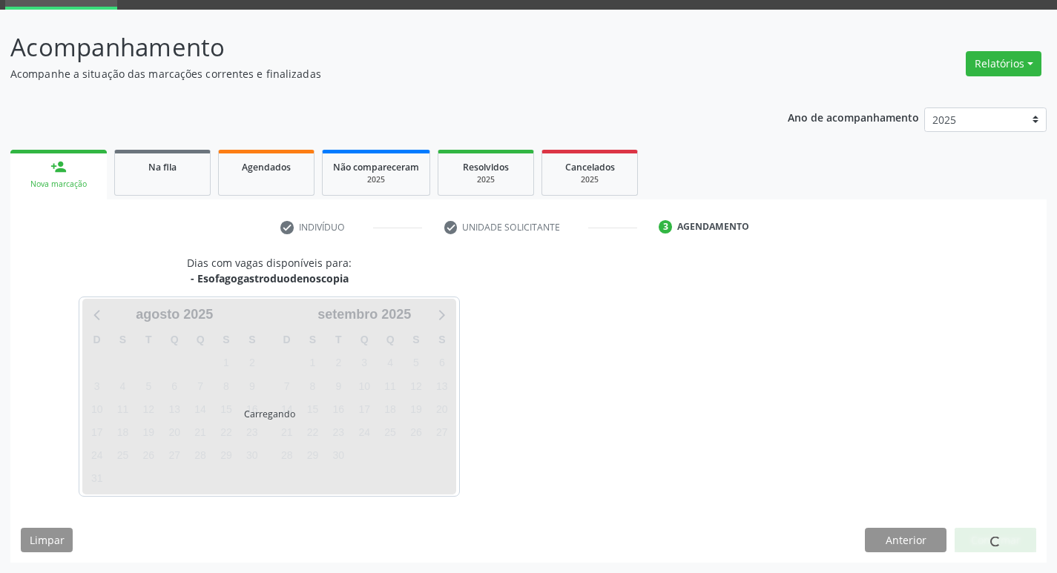
scroll to position [72, 0]
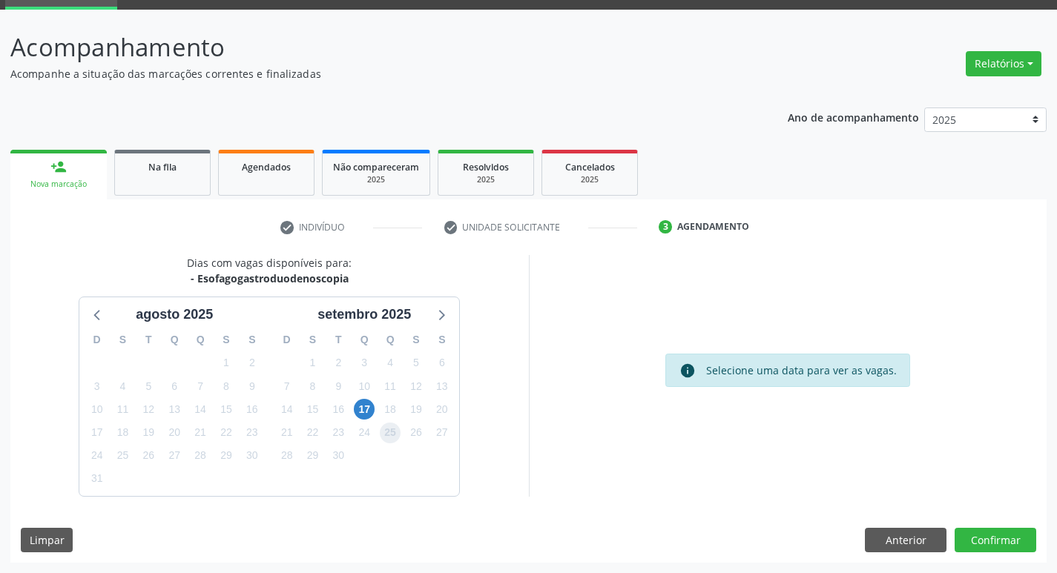
click at [392, 435] on span "25" at bounding box center [390, 433] width 21 height 21
click at [994, 540] on button "Confirmar" at bounding box center [995, 540] width 82 height 25
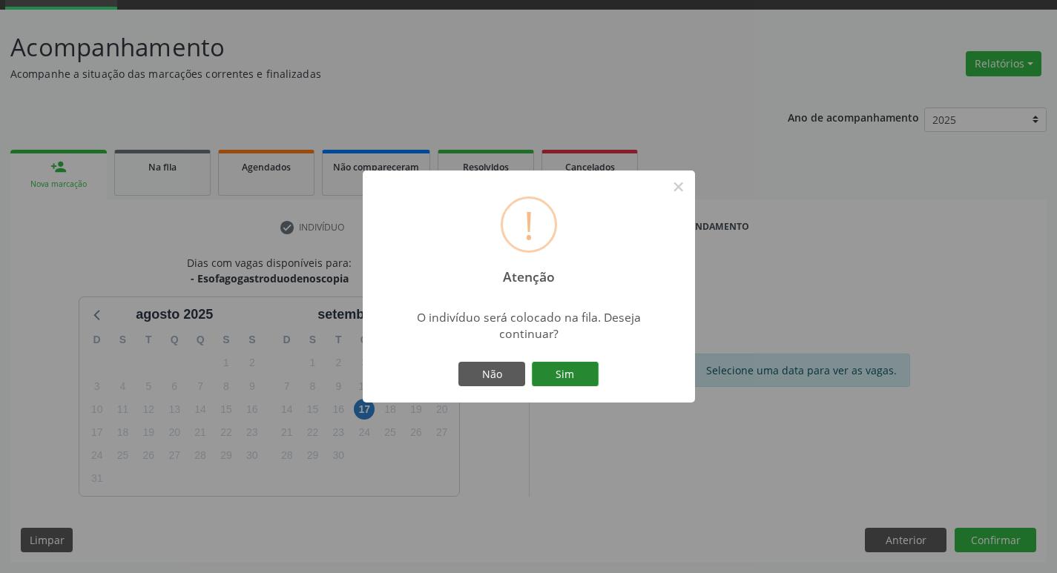
click at [573, 381] on button "Sim" at bounding box center [565, 374] width 67 height 25
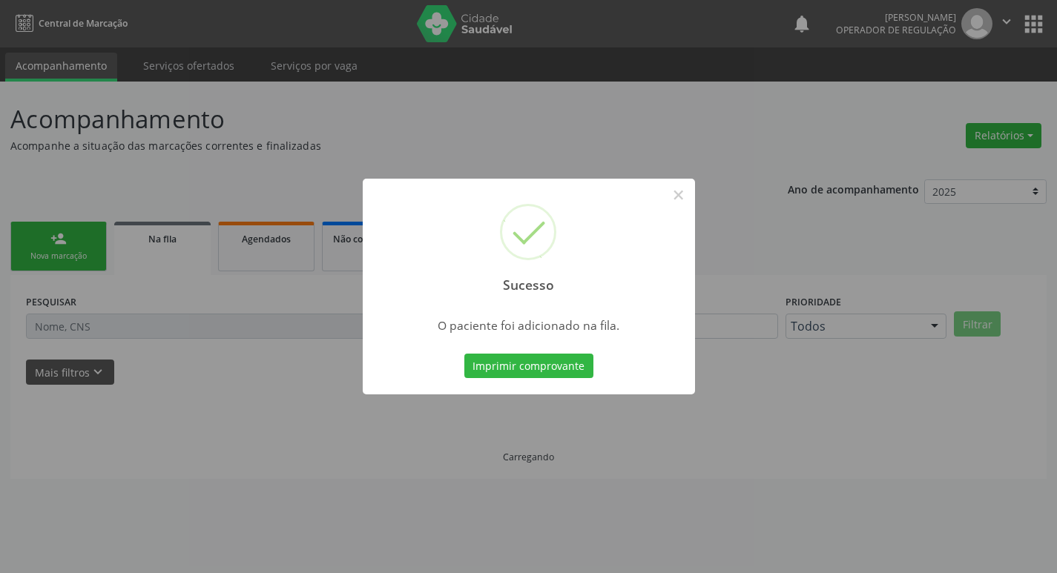
scroll to position [0, 0]
click at [79, 324] on div "Sucesso × O paciente foi adicionado na fila. Imprimir comprovante Cancel" at bounding box center [534, 286] width 1068 height 573
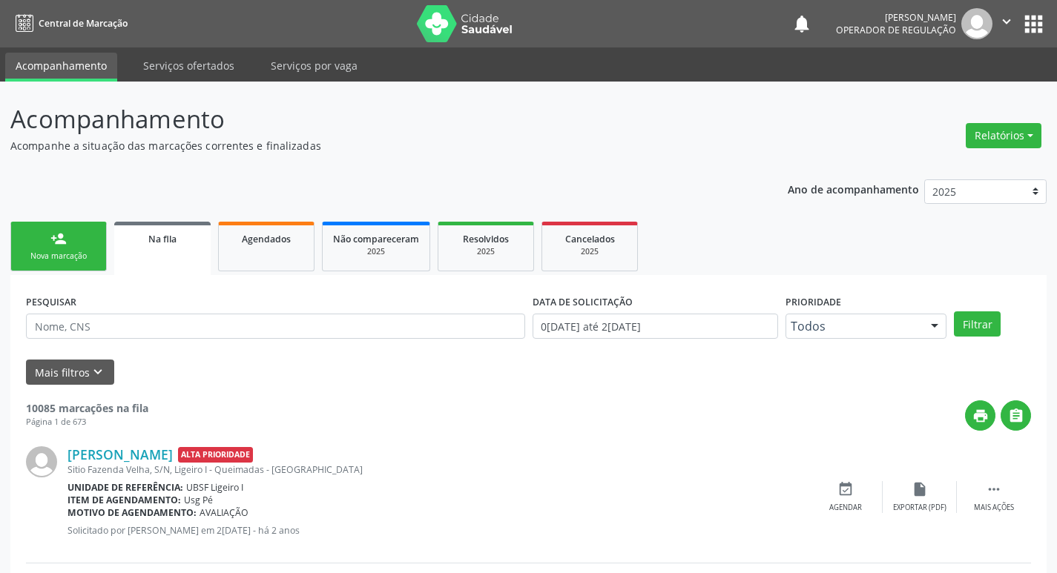
click at [34, 249] on link "person_add Nova marcação" at bounding box center [58, 247] width 96 height 50
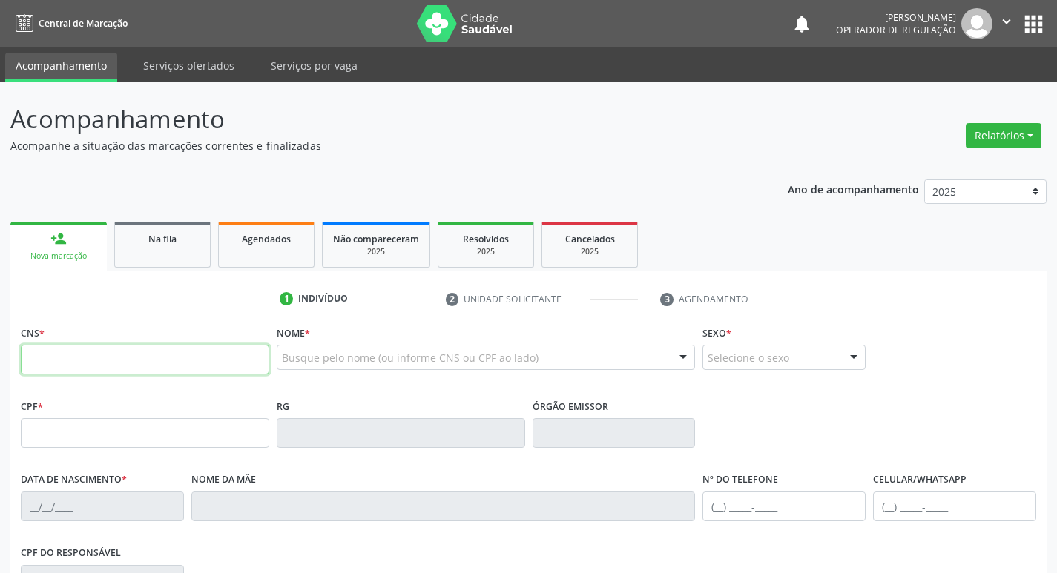
click at [165, 352] on input "text" at bounding box center [145, 360] width 248 height 30
type input "701 1020 4093 0010"
type input "169.006.224-02"
type input "21/[DATE]"
type input "[PERSON_NAME]"
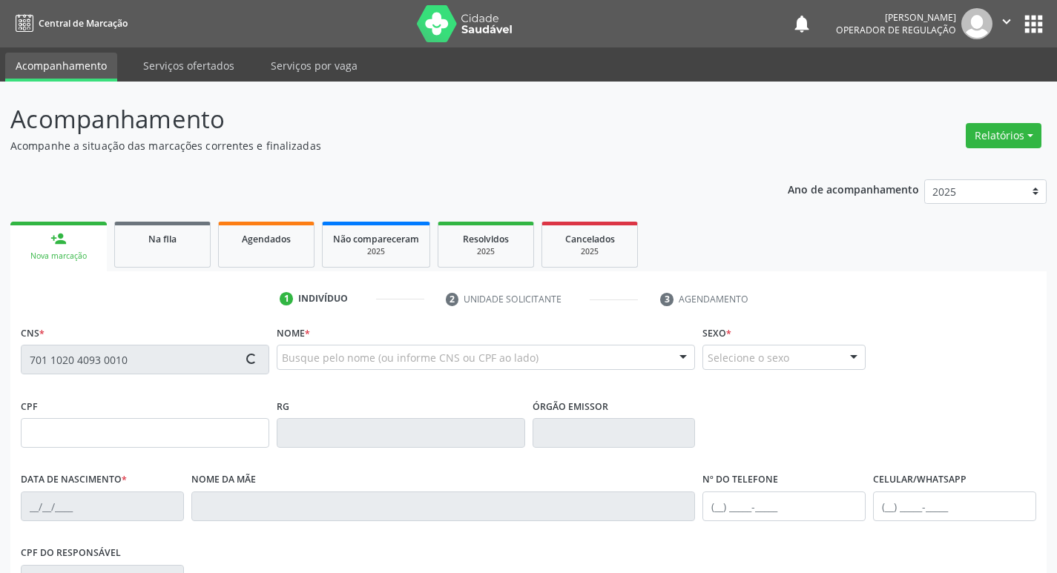
type input "[PHONE_NUMBER]"
type input "056.501.534-69"
type input "432"
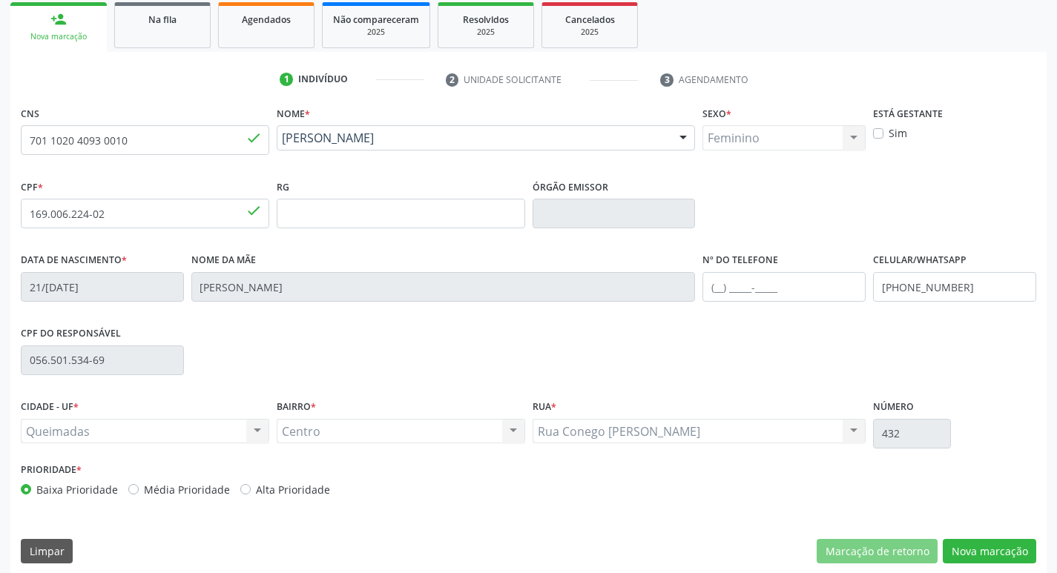
scroll to position [231, 0]
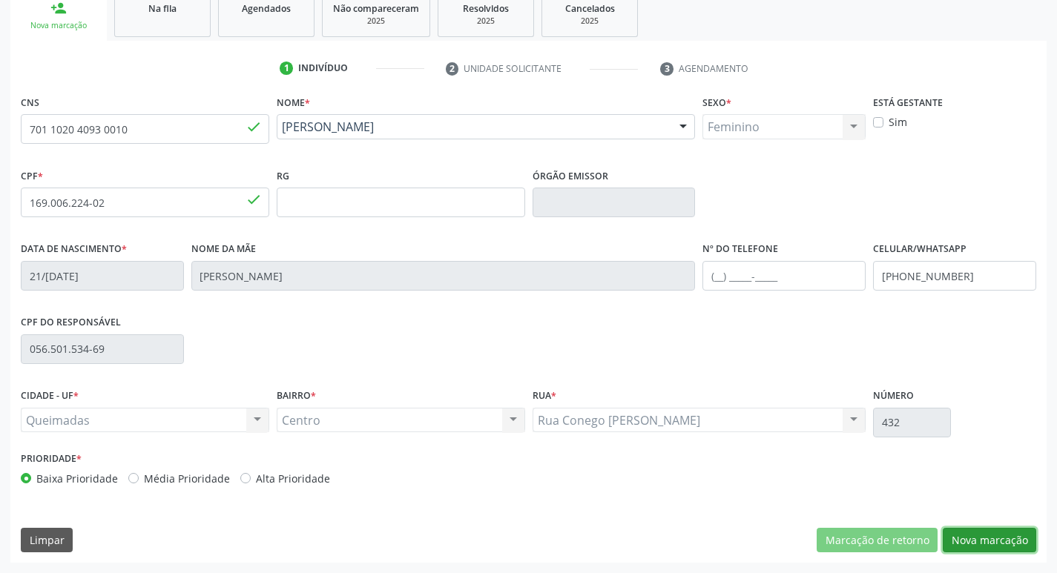
click at [1004, 528] on button "Nova marcação" at bounding box center [989, 540] width 93 height 25
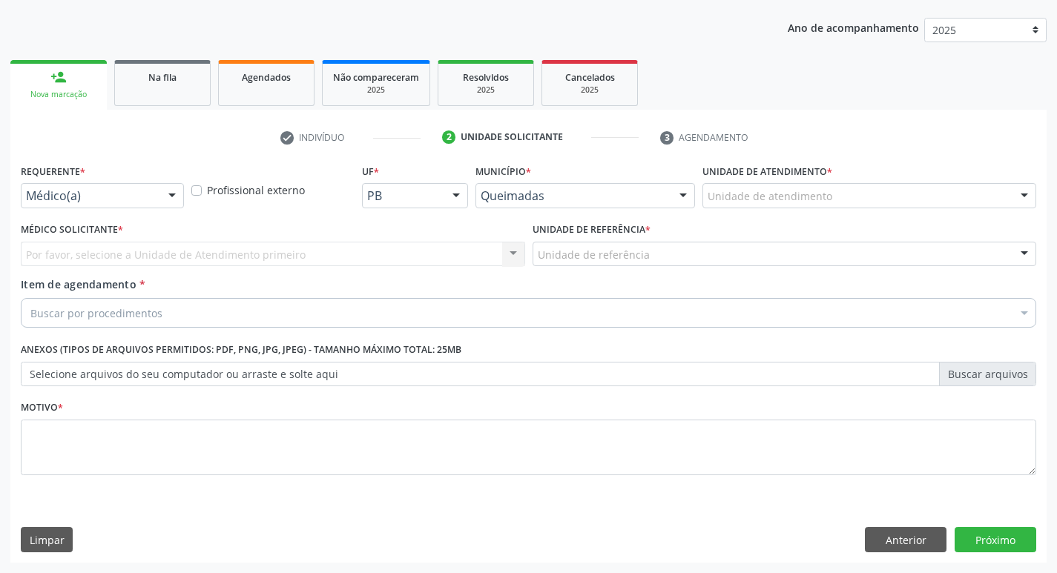
click at [114, 185] on div "Médico(a)" at bounding box center [102, 195] width 163 height 25
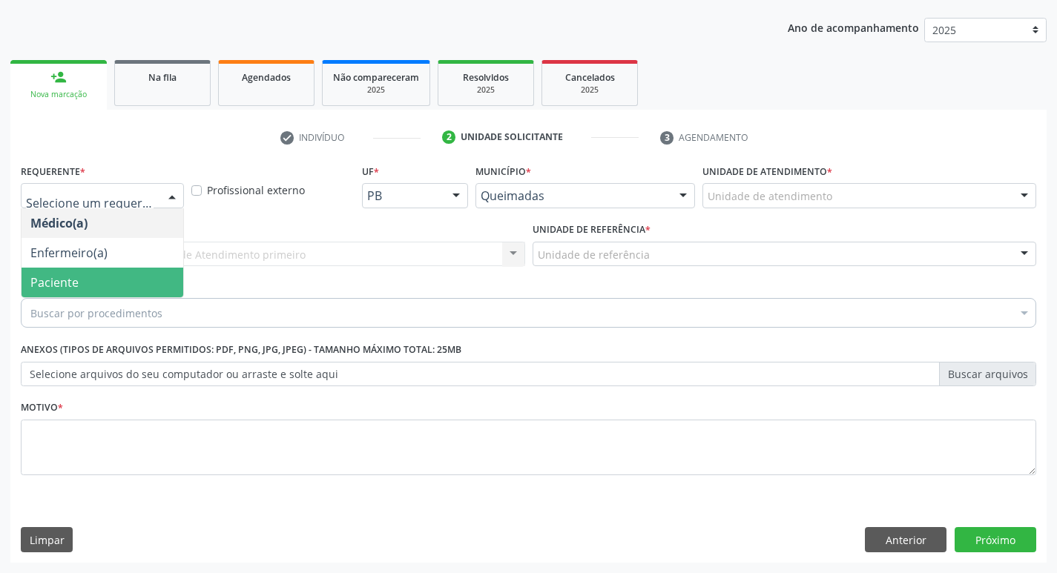
click at [87, 284] on span "Paciente" at bounding box center [103, 283] width 162 height 30
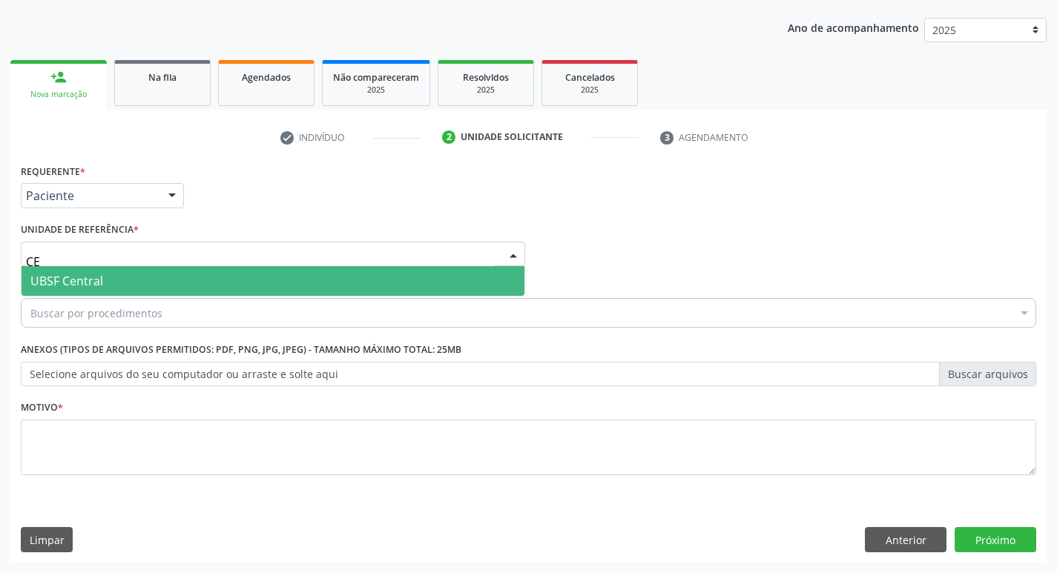
click at [124, 298] on div "Buscar por procedimentos" at bounding box center [528, 313] width 1015 height 30
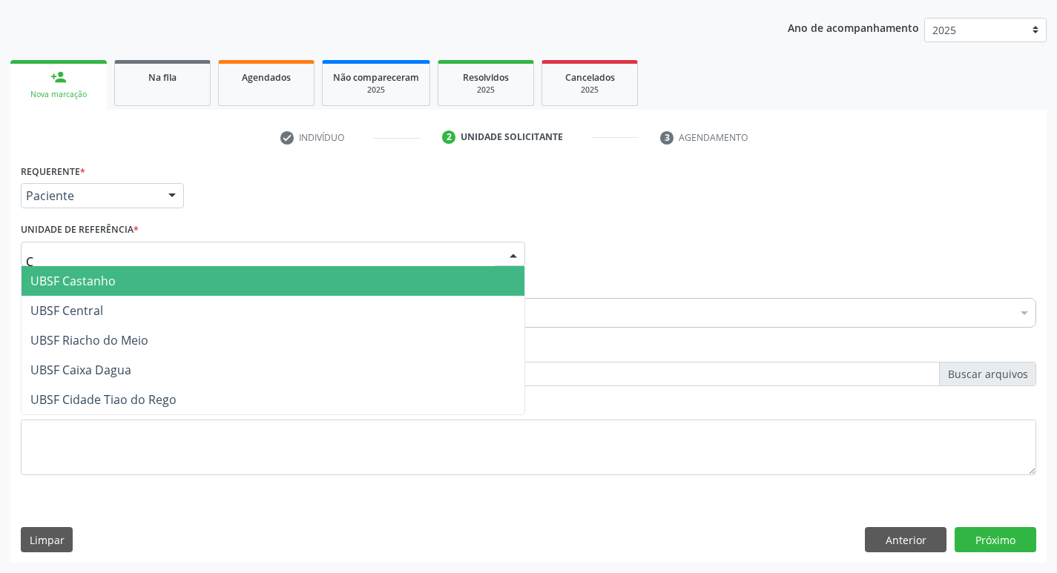
type input "CE"
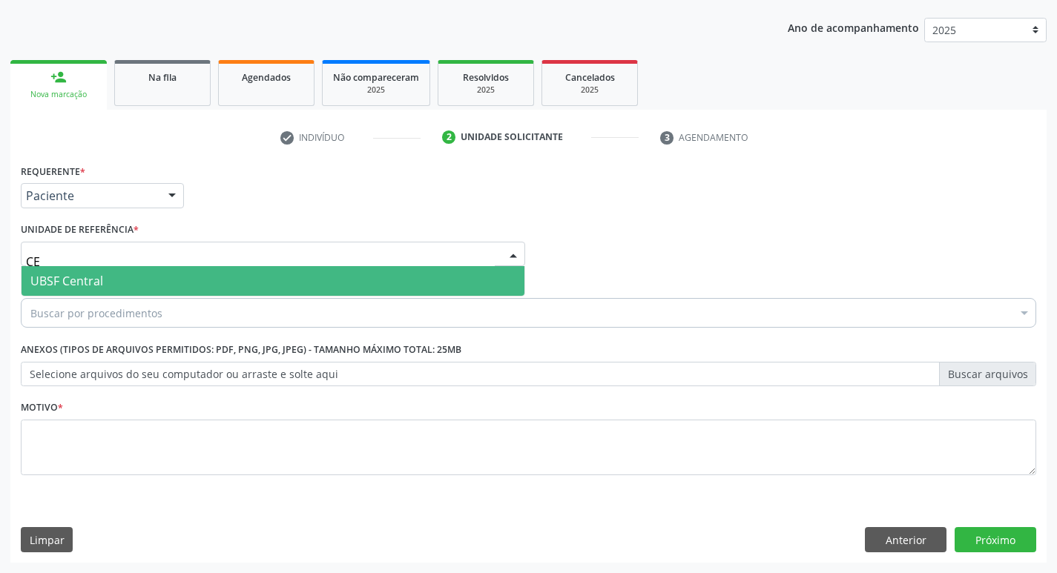
click at [105, 277] on span "UBSF Central" at bounding box center [273, 281] width 503 height 30
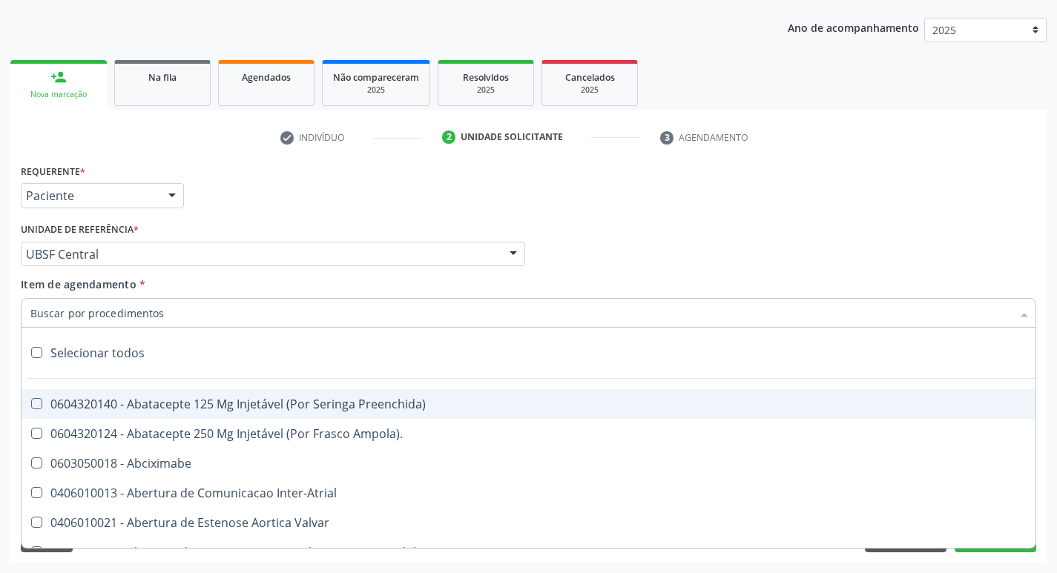
paste input "esofagogastrod"
type input "esofagogastrod"
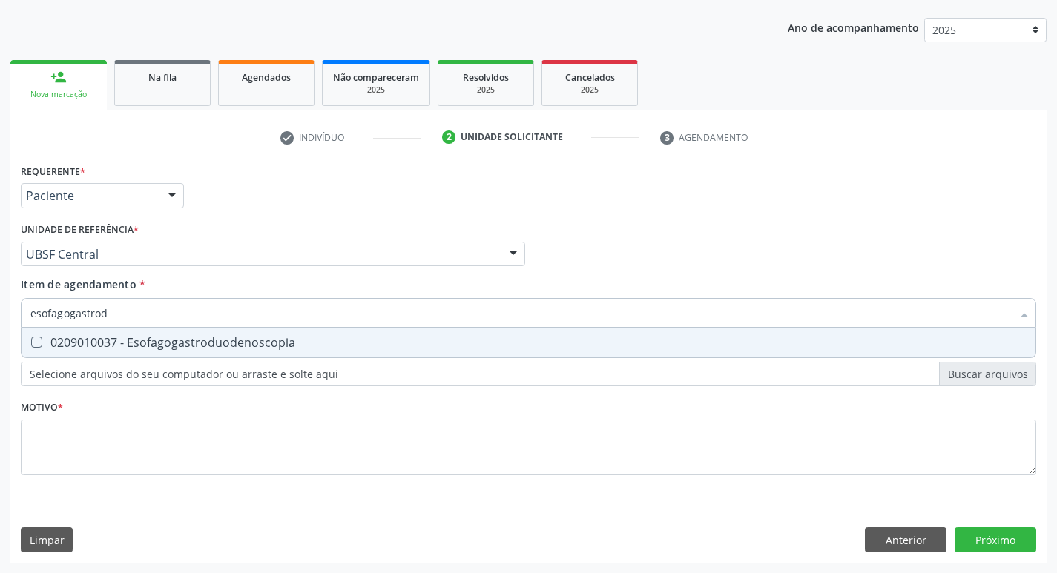
drag, startPoint x: 110, startPoint y: 344, endPoint x: 103, endPoint y: 411, distance: 67.1
click at [110, 345] on div "0209010037 - Esofagogastroduodenoscopia" at bounding box center [528, 343] width 996 height 12
checkbox Esofagogastroduodenoscopia "true"
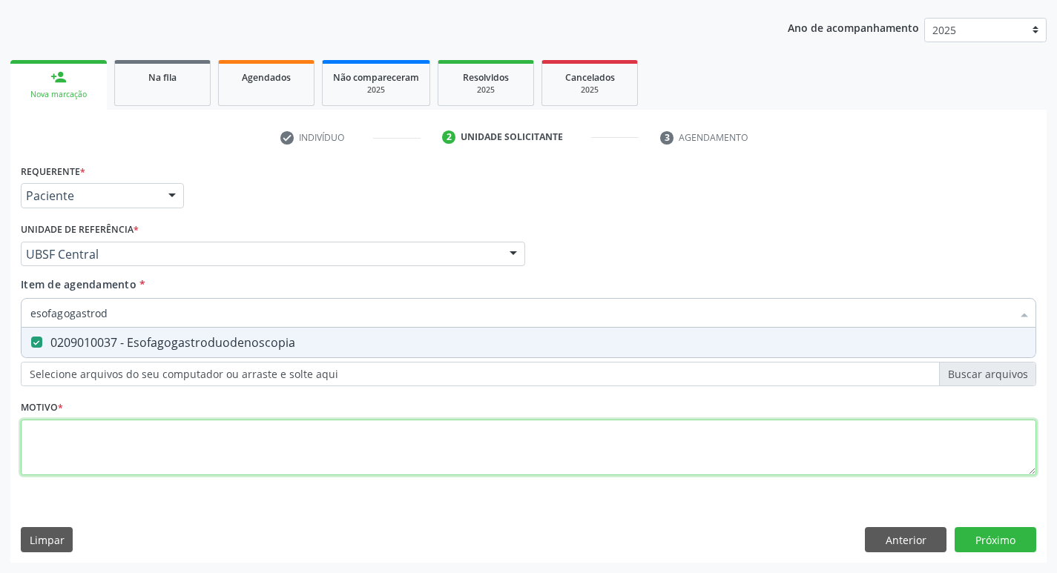
click at [103, 426] on div "Requerente * Paciente Médico(a) Enfermeiro(a) Paciente Nenhum resultado encontr…" at bounding box center [528, 328] width 1015 height 336
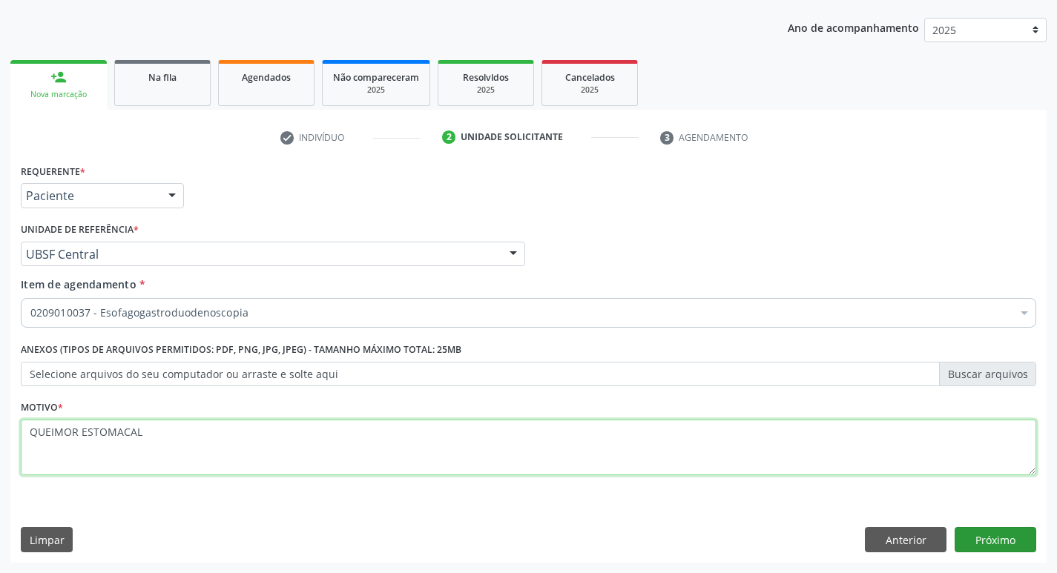
type textarea "QUEIMOR ESTOMACAL"
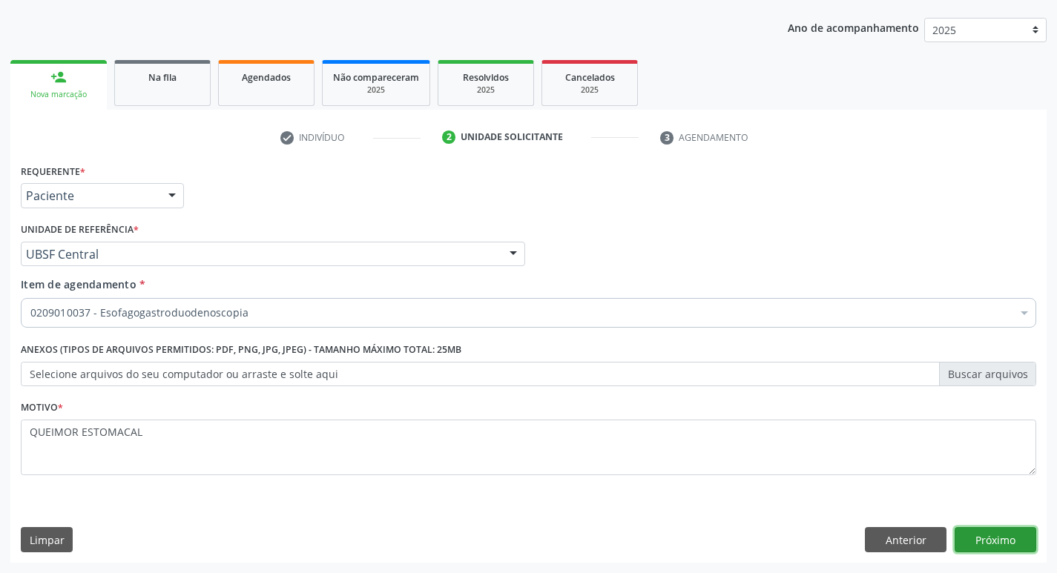
click at [999, 535] on button "Próximo" at bounding box center [995, 539] width 82 height 25
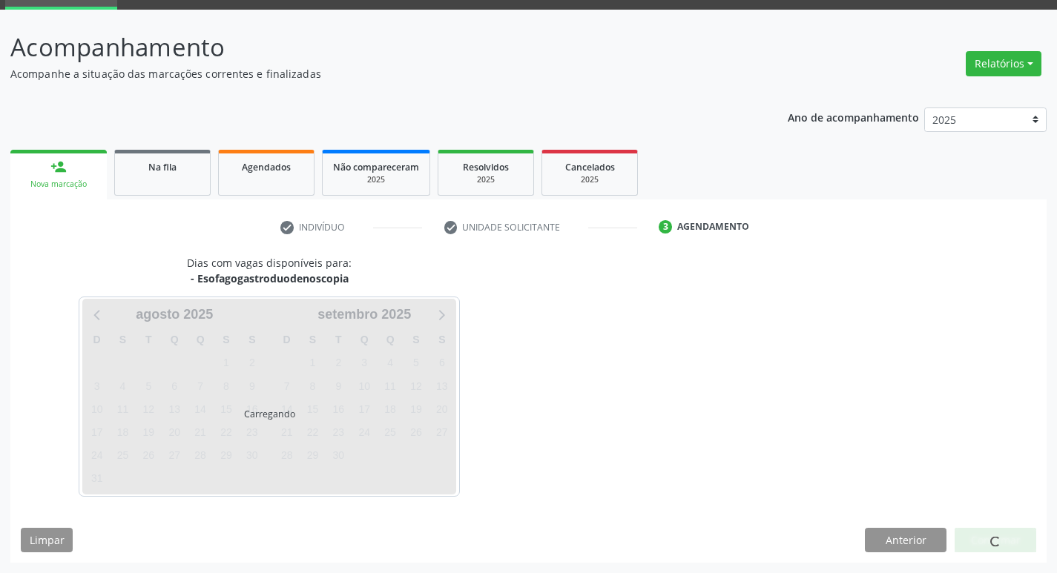
scroll to position [72, 0]
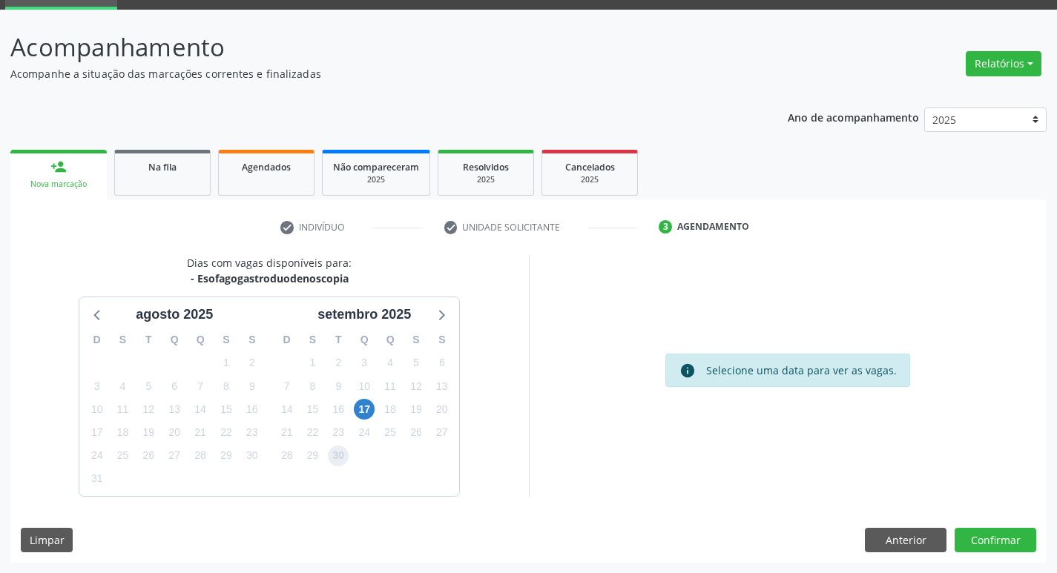
click at [343, 461] on span "30" at bounding box center [338, 456] width 21 height 21
click at [1013, 545] on button "Confirmar" at bounding box center [995, 540] width 82 height 25
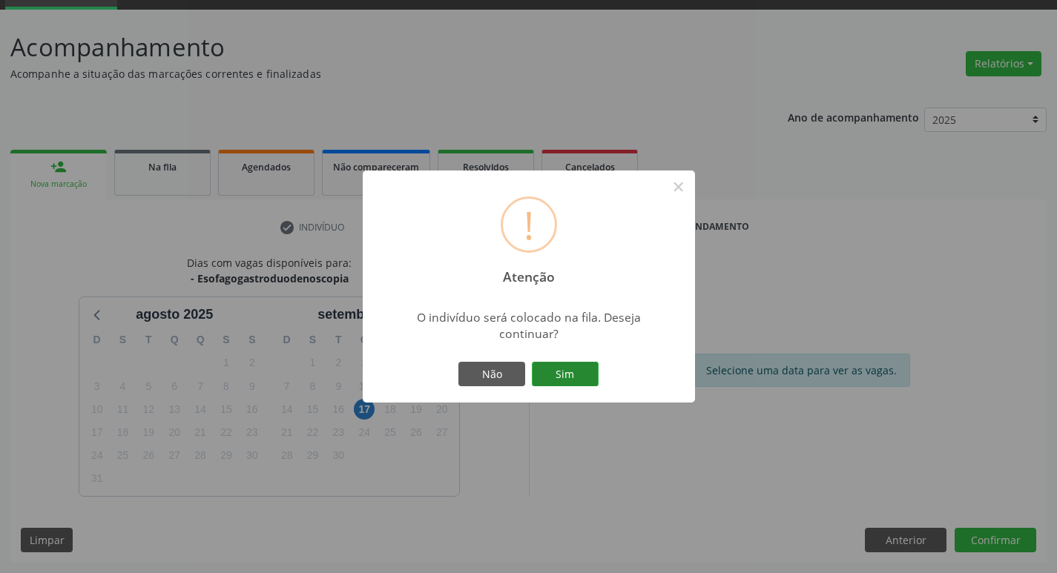
click at [552, 366] on button "Sim" at bounding box center [565, 374] width 67 height 25
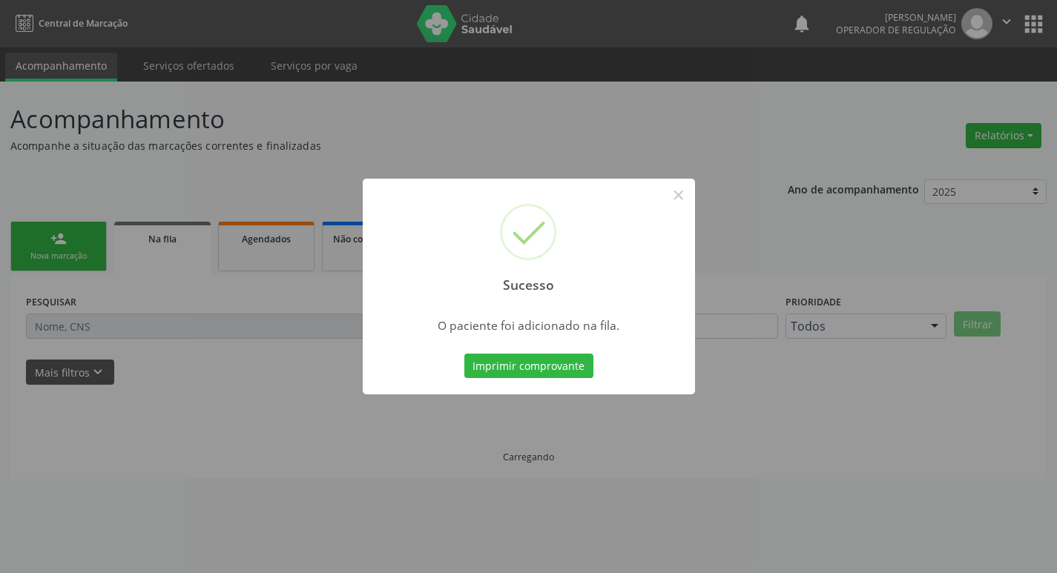
scroll to position [0, 0]
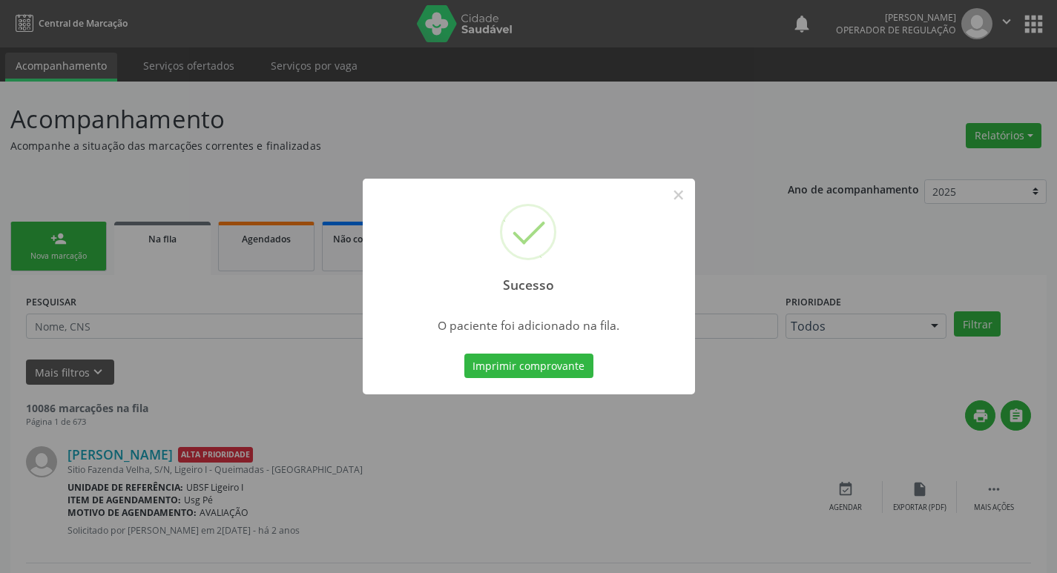
click at [7, 256] on div "Sucesso × O paciente foi adicionado na fila. Imprimir comprovante Cancel" at bounding box center [528, 286] width 1057 height 573
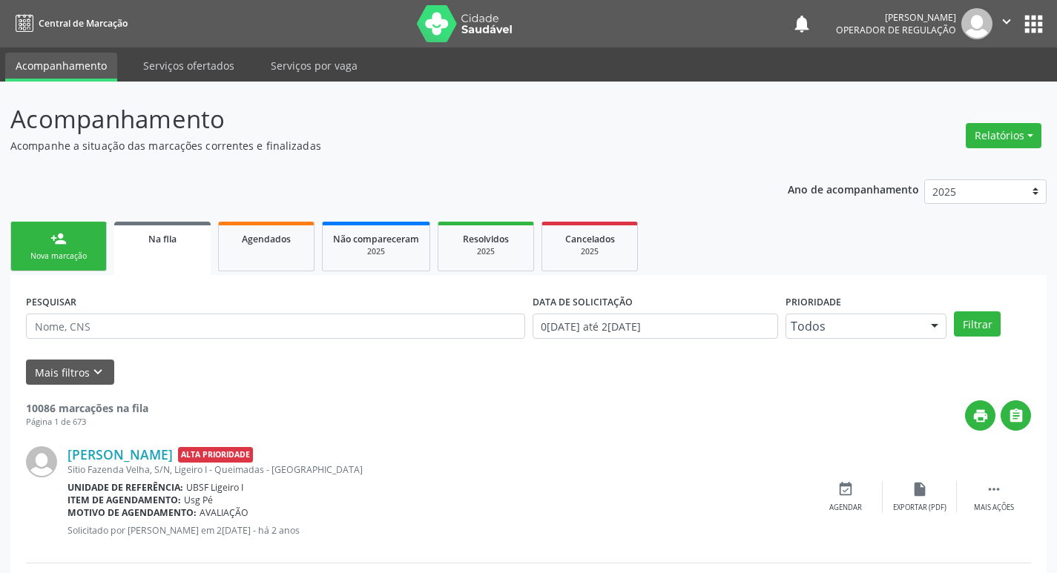
click at [39, 225] on link "person_add Nova marcação" at bounding box center [58, 247] width 96 height 50
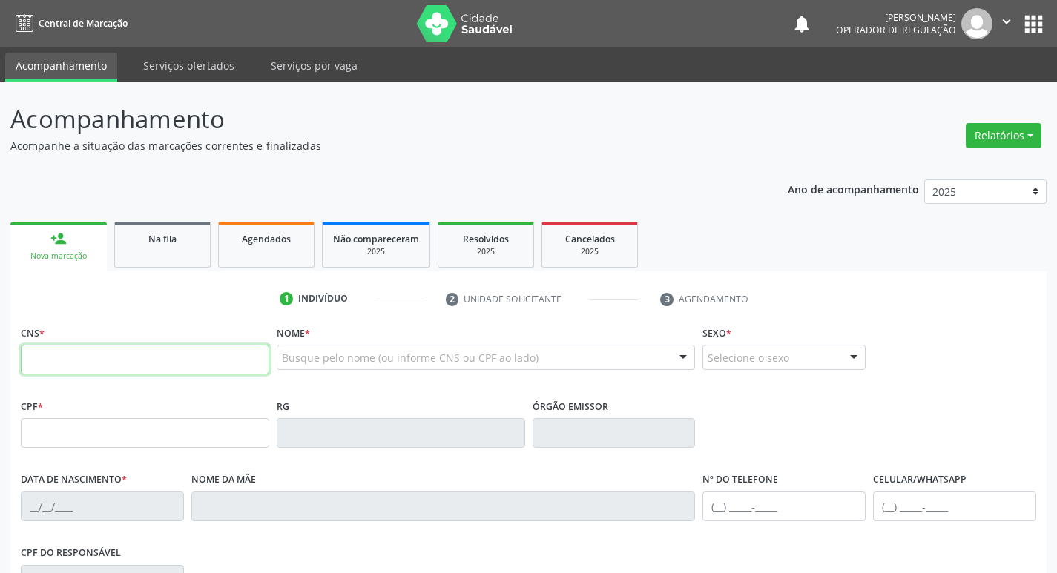
click at [48, 346] on input "text" at bounding box center [145, 360] width 248 height 30
type input "706 3067 4475 0071"
type input "029.388.294-00"
type input "[DATE]"
type input "Lucidalva [PERSON_NAME]"
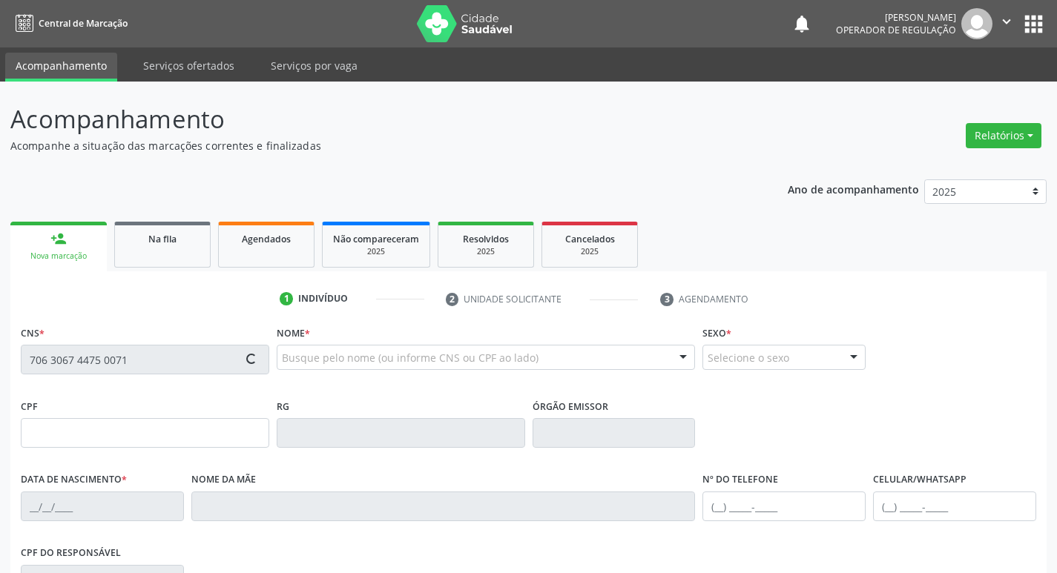
type input "[PHONE_NUMBER]"
type input "423.865.604-06"
type input "9"
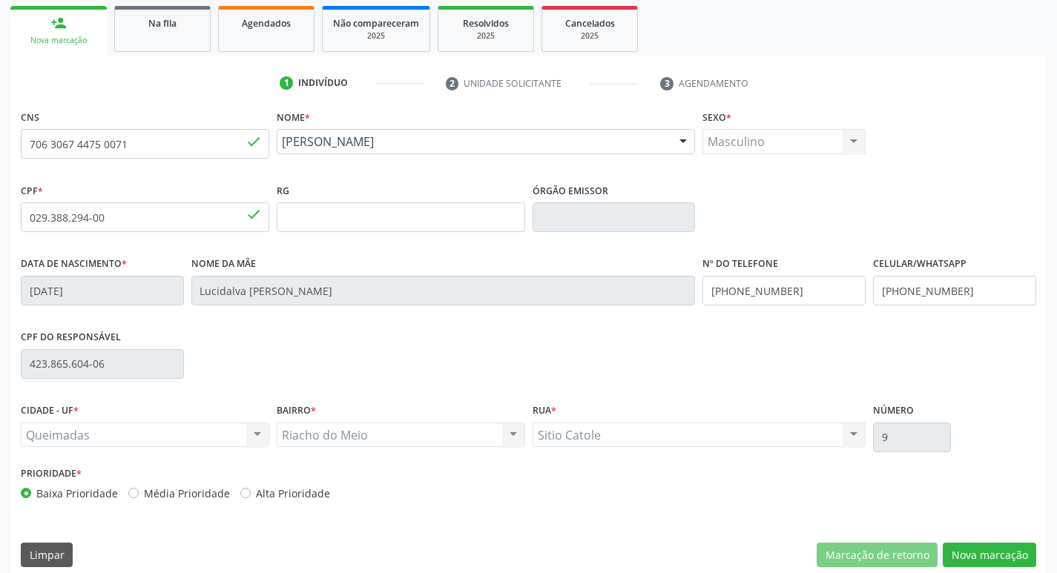
scroll to position [231, 0]
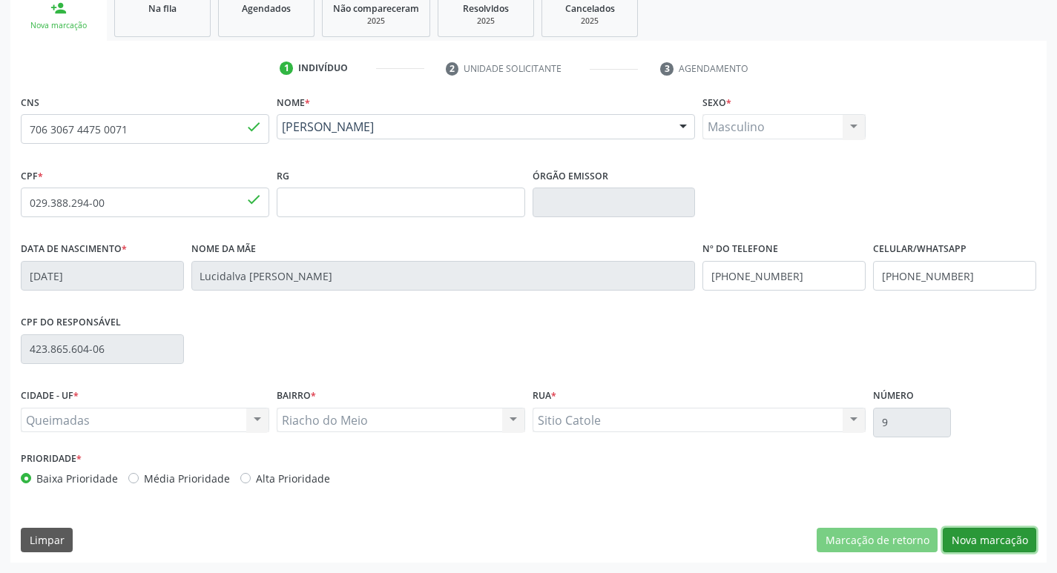
click at [959, 538] on button "Nova marcação" at bounding box center [989, 540] width 93 height 25
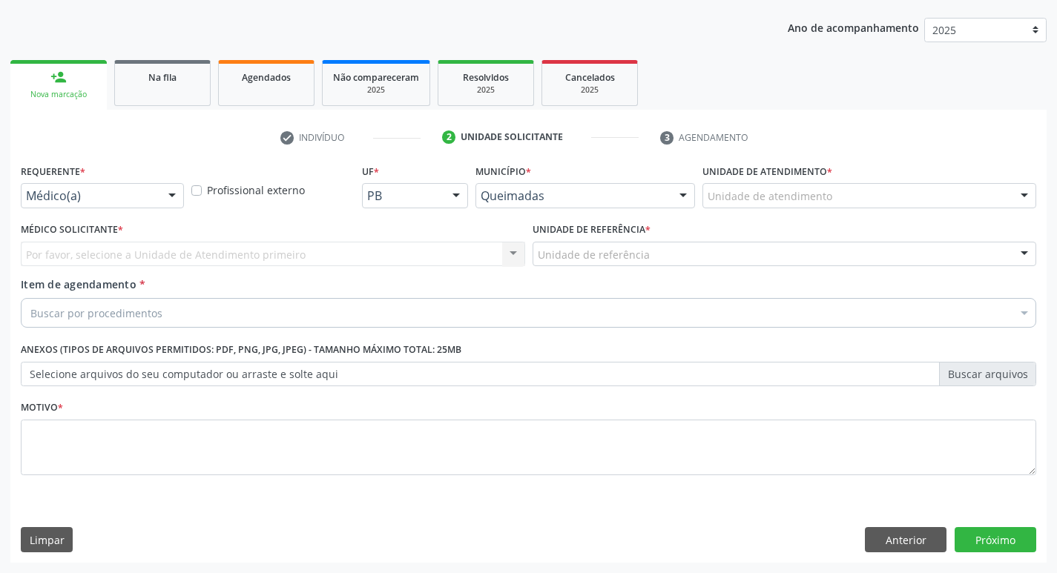
scroll to position [162, 0]
drag, startPoint x: 114, startPoint y: 192, endPoint x: 77, endPoint y: 251, distance: 70.0
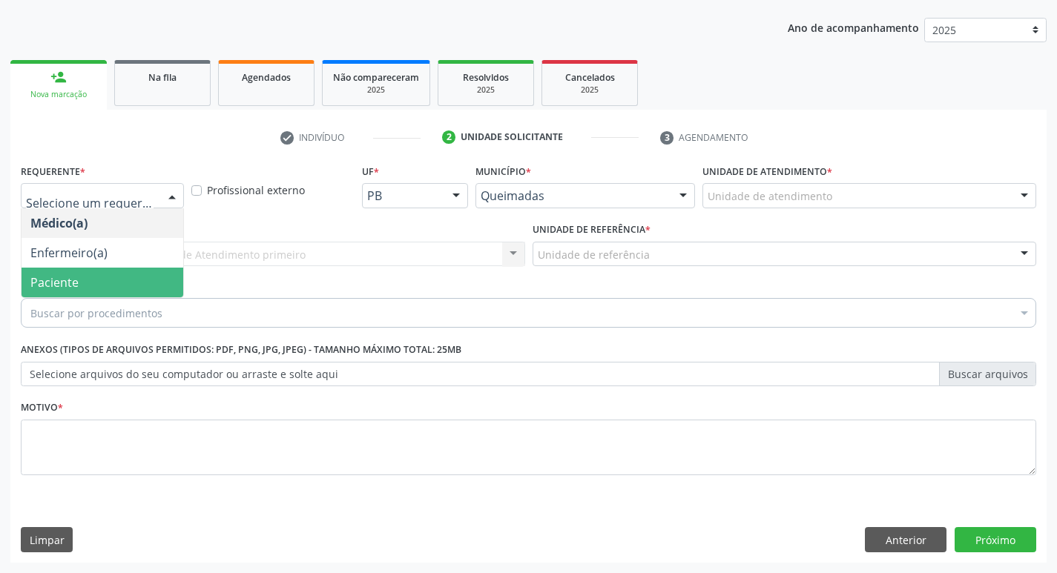
click at [71, 283] on span "Paciente" at bounding box center [54, 282] width 48 height 16
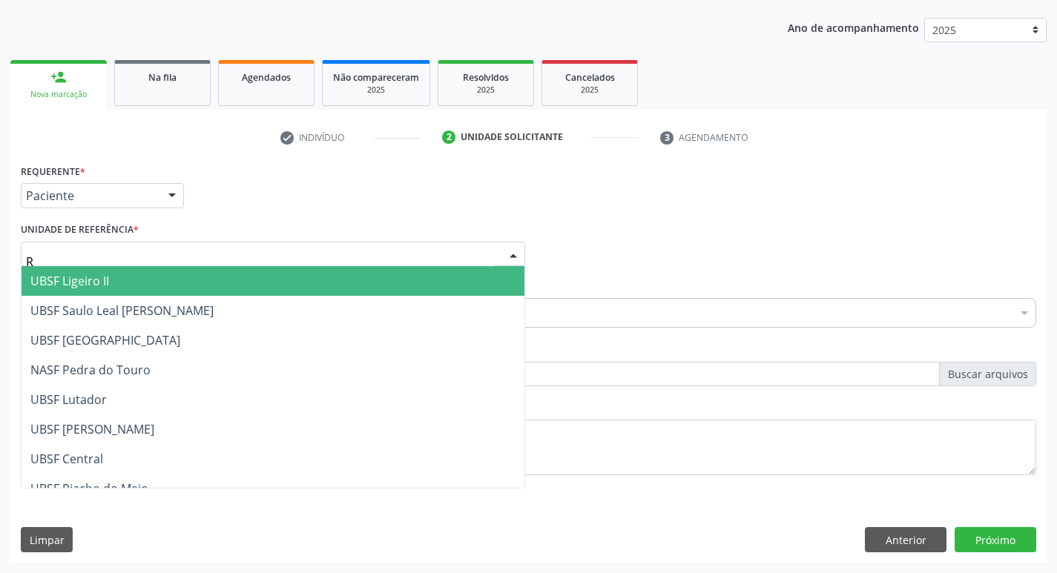
type input "RI"
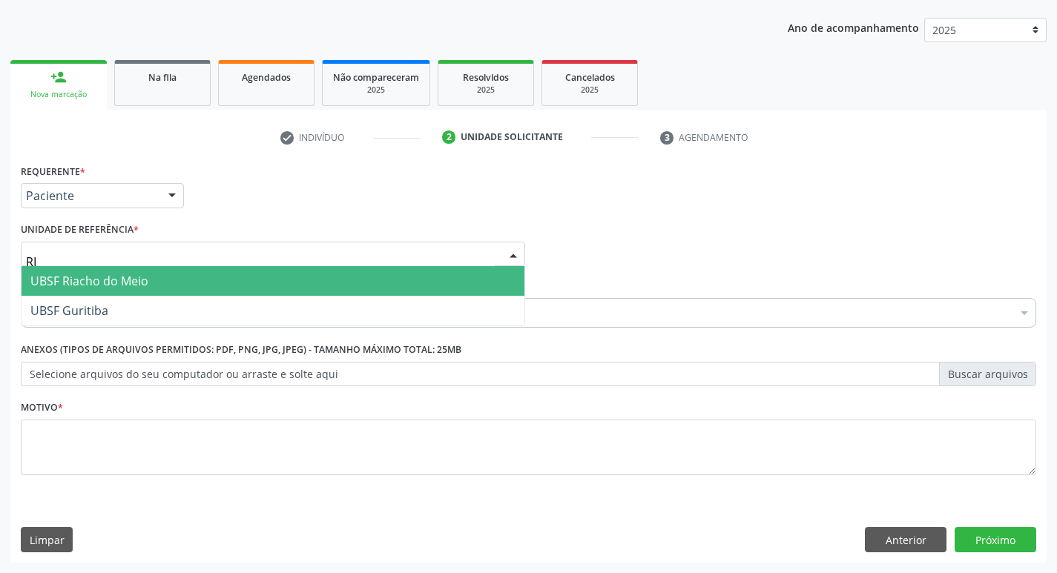
click at [96, 289] on span "UBSF Riacho do Meio" at bounding box center [89, 281] width 118 height 16
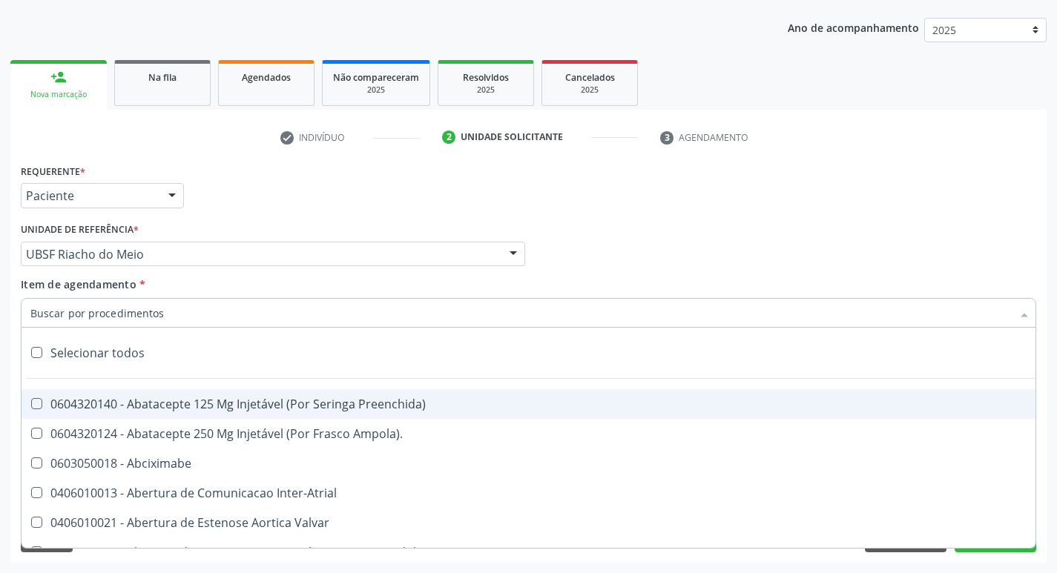
paste input "esofagogastrod"
type input "esofagogastrod"
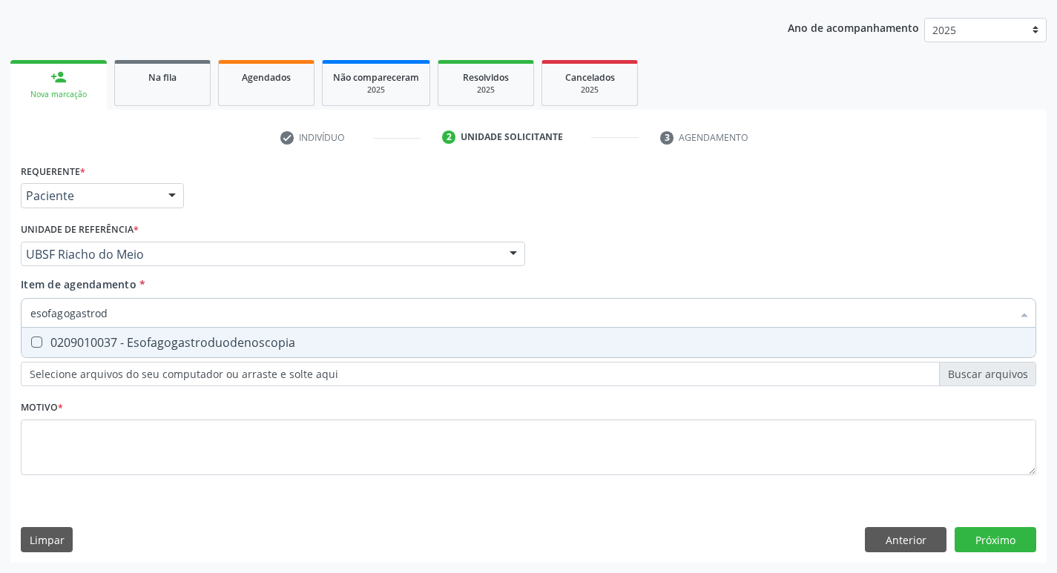
drag, startPoint x: 105, startPoint y: 337, endPoint x: 102, endPoint y: 406, distance: 69.8
click at [105, 341] on div "0209010037 - Esofagogastroduodenoscopia" at bounding box center [528, 343] width 996 height 12
checkbox Esofagogastroduodenoscopia "true"
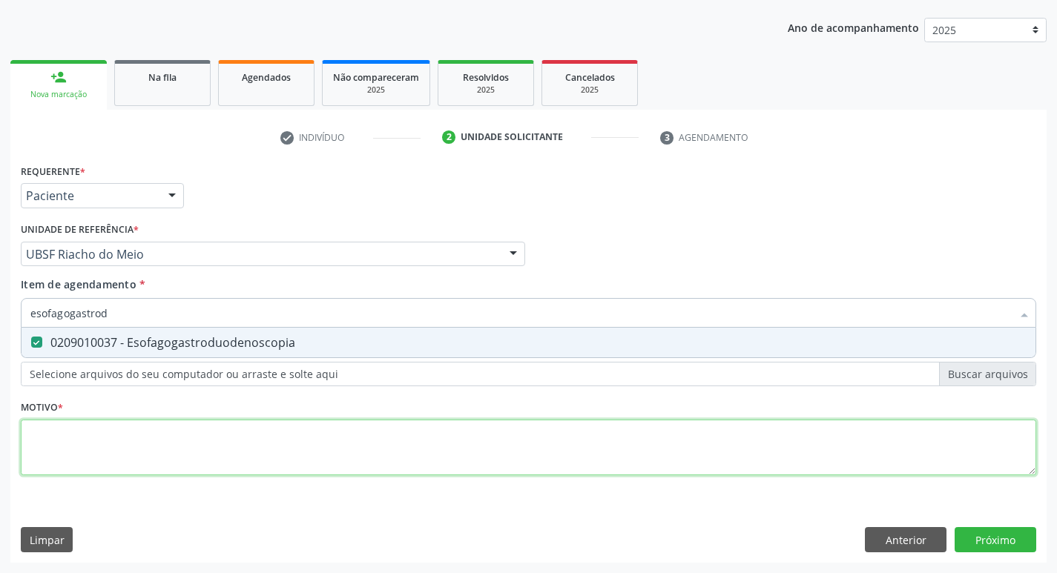
click at [102, 450] on div "Requerente * Paciente Médico(a) Enfermeiro(a) Paciente Nenhum resultado encontr…" at bounding box center [528, 328] width 1015 height 336
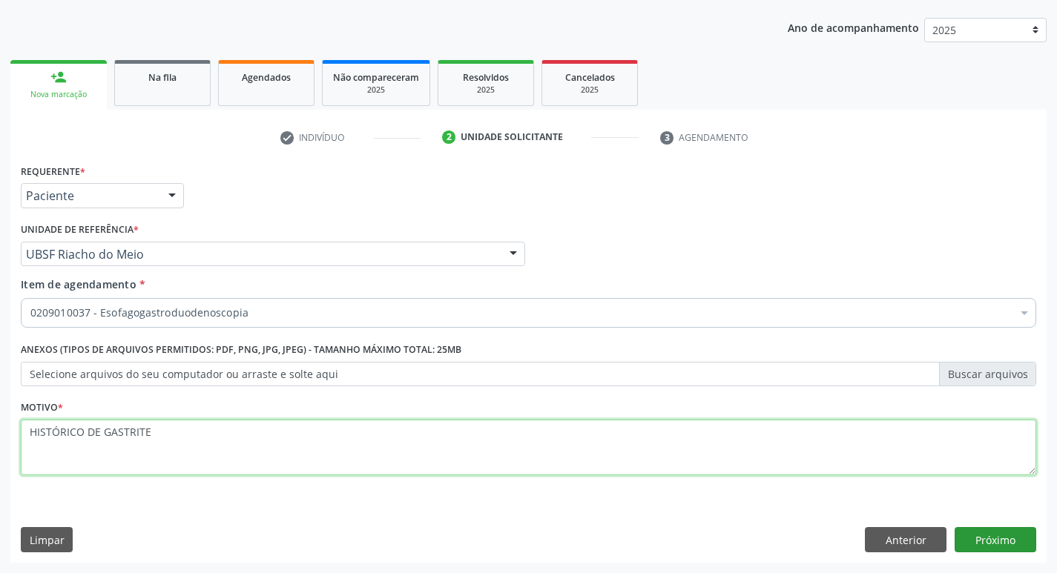
type textarea "HISTÓRICO DE GASTRITE"
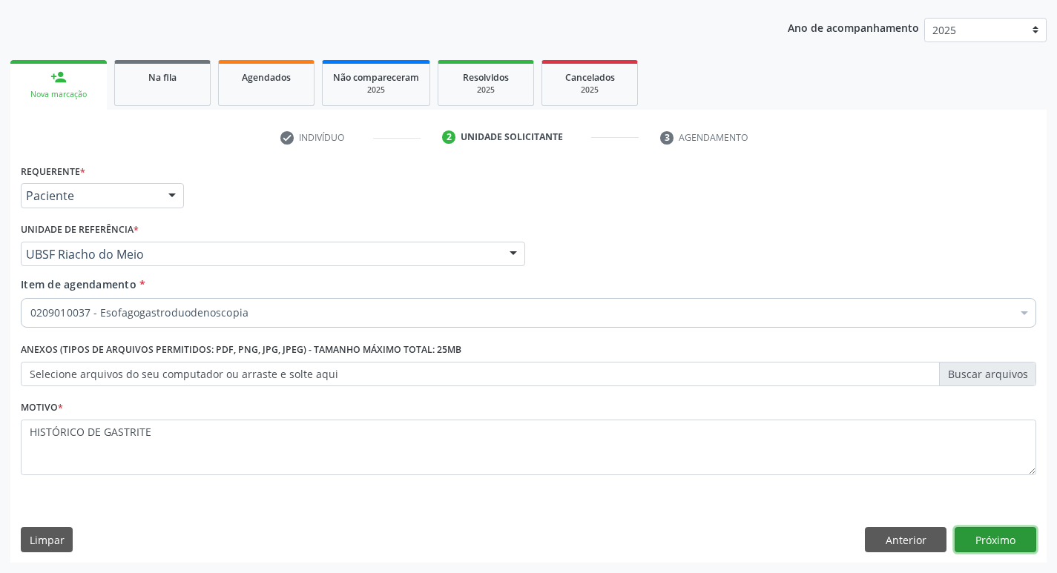
click at [975, 539] on button "Próximo" at bounding box center [995, 539] width 82 height 25
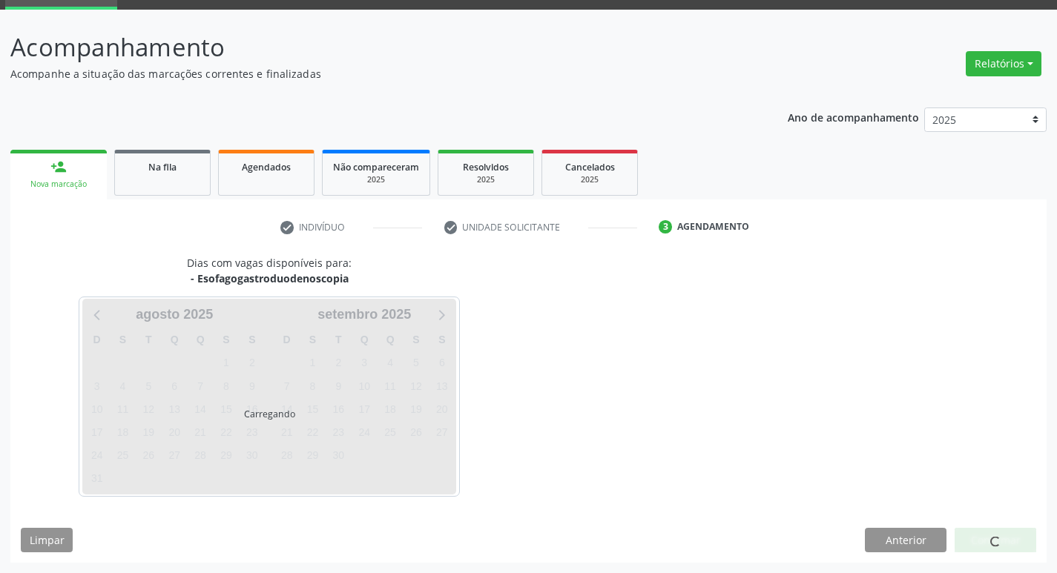
scroll to position [72, 0]
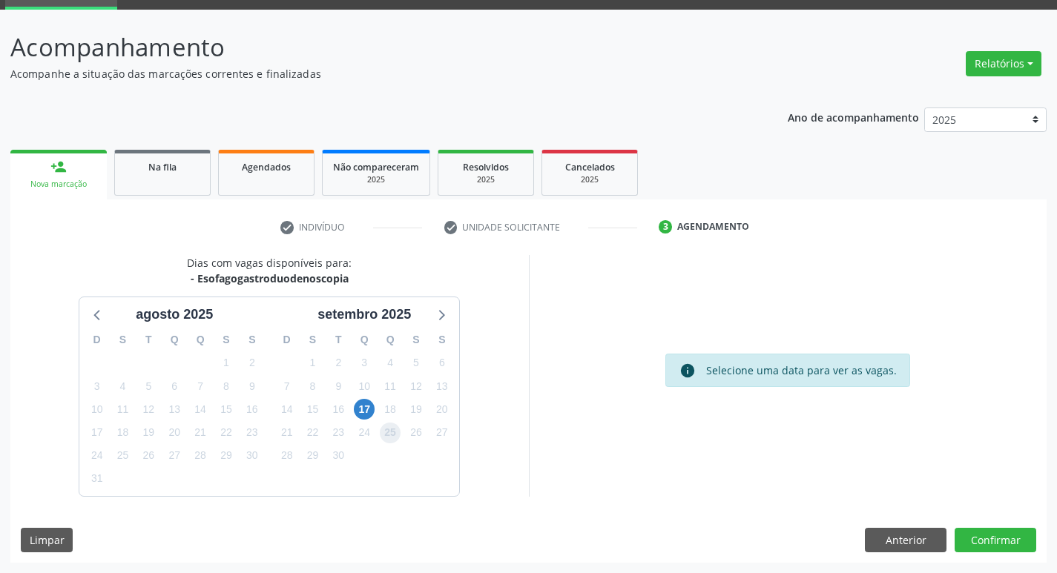
drag, startPoint x: 397, startPoint y: 435, endPoint x: 462, endPoint y: 463, distance: 71.1
click at [402, 436] on div "25" at bounding box center [390, 432] width 26 height 23
click at [1017, 549] on button "Confirmar" at bounding box center [995, 540] width 82 height 25
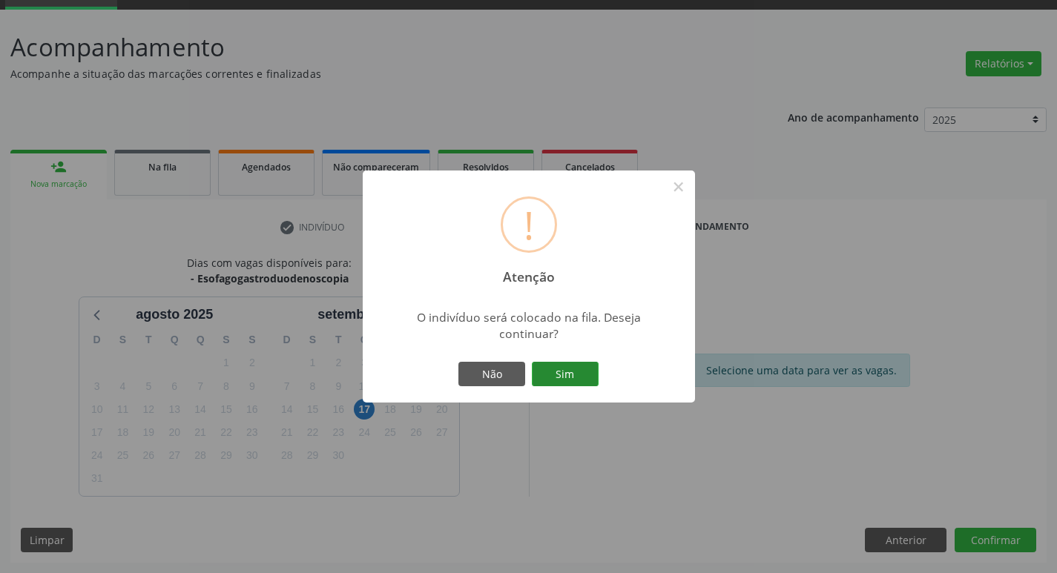
click at [587, 372] on button "Sim" at bounding box center [565, 374] width 67 height 25
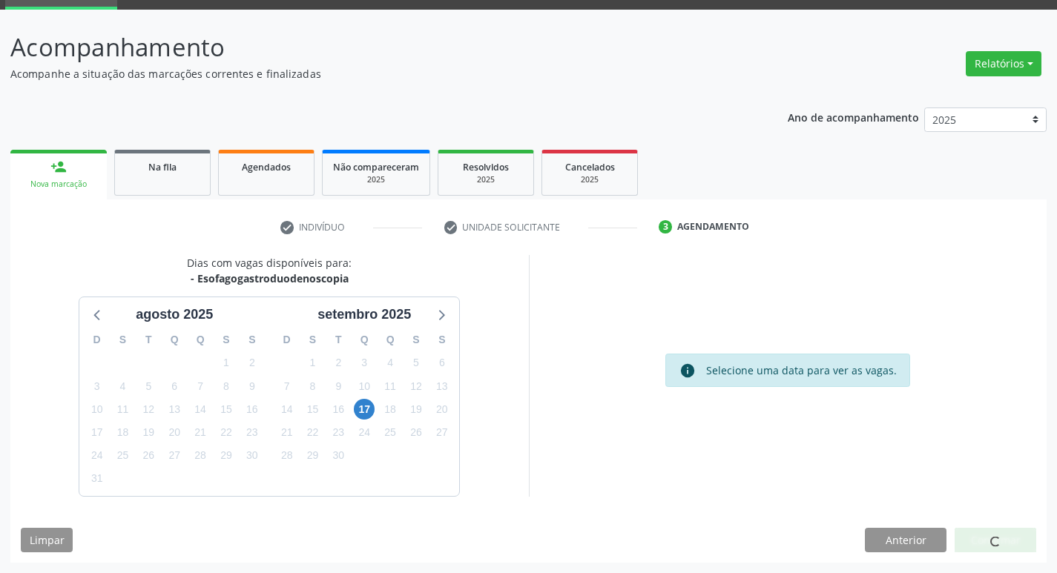
scroll to position [0, 0]
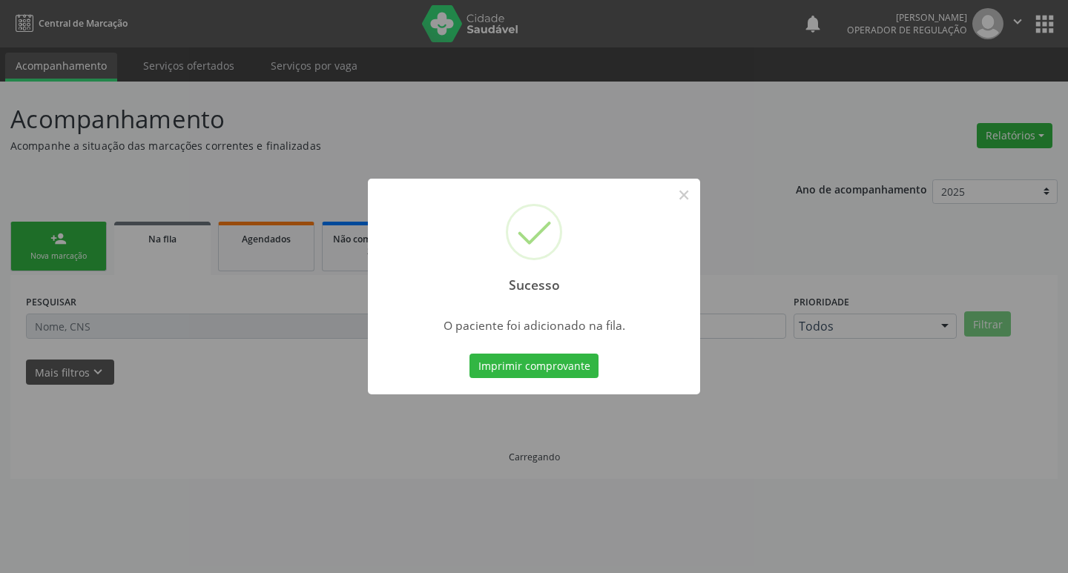
click at [125, 313] on div "Sucesso × O paciente foi adicionado na fila. Imprimir comprovante Cancel" at bounding box center [534, 286] width 1068 height 573
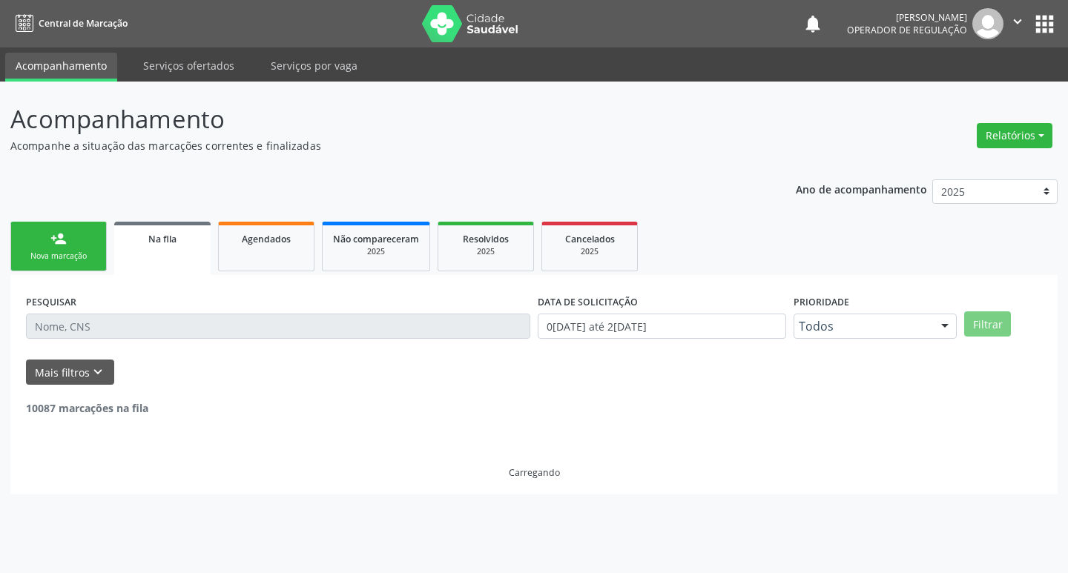
click at [74, 242] on link "person_add Nova marcação" at bounding box center [58, 247] width 96 height 50
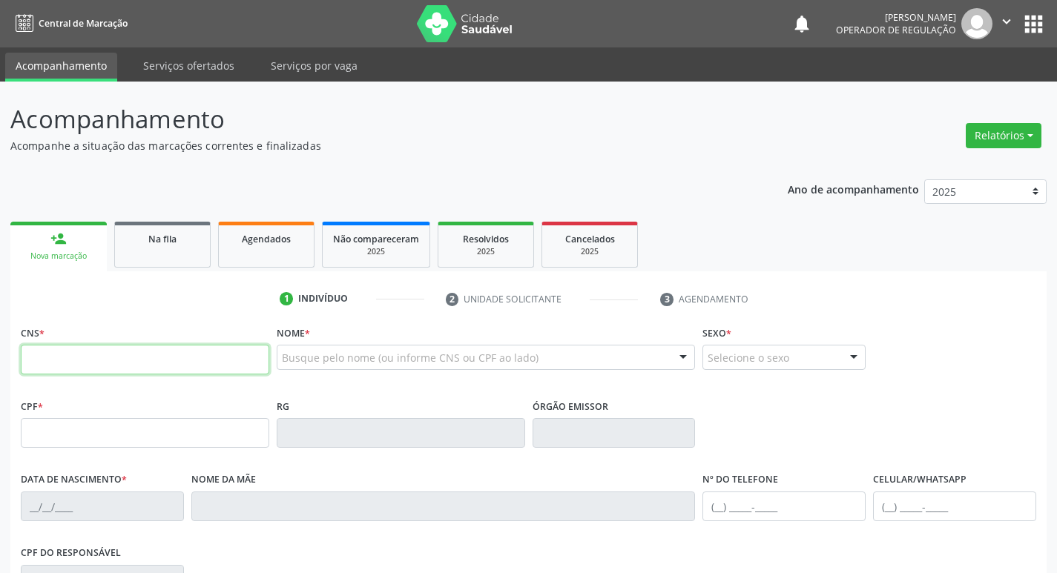
click at [109, 360] on input "text" at bounding box center [145, 360] width 248 height 30
type input "701 8042 3829 2273"
type input "826.940.444-68"
type input "[DATE]"
type input "[PERSON_NAME]"
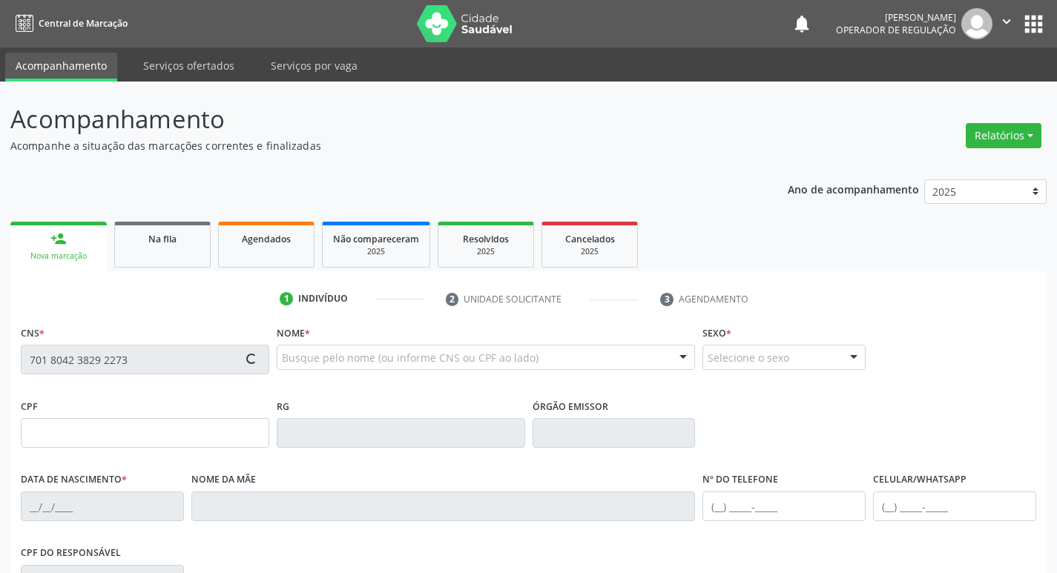
type input "[PHONE_NUMBER]"
type input "109"
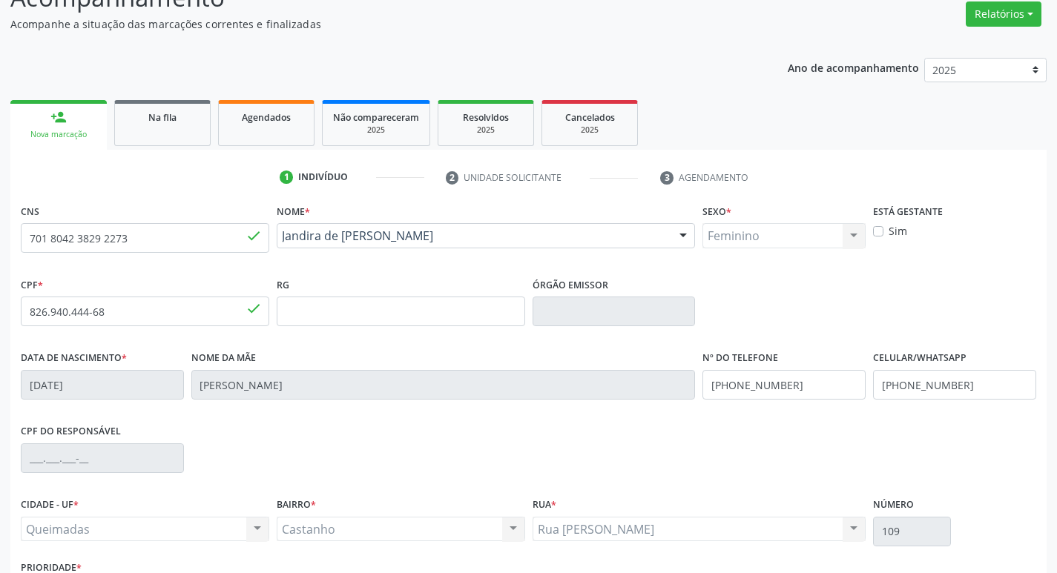
scroll to position [231, 0]
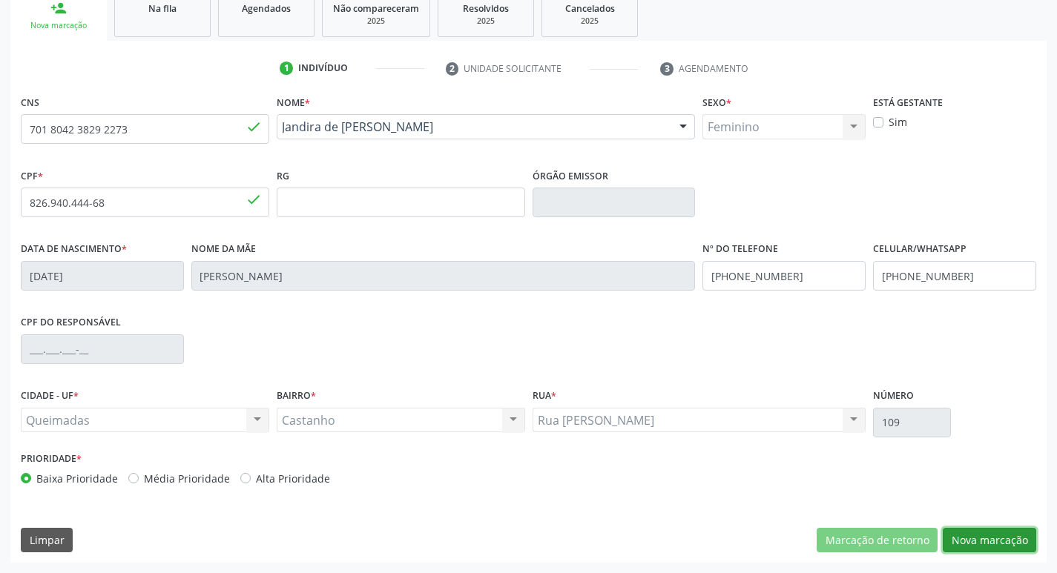
click at [964, 541] on button "Nova marcação" at bounding box center [989, 540] width 93 height 25
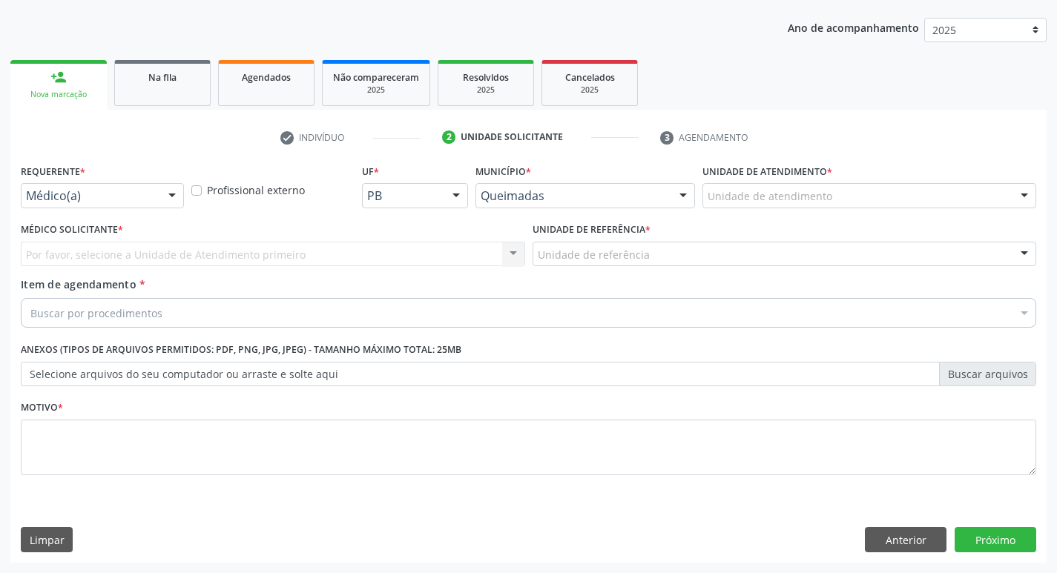
scroll to position [162, 0]
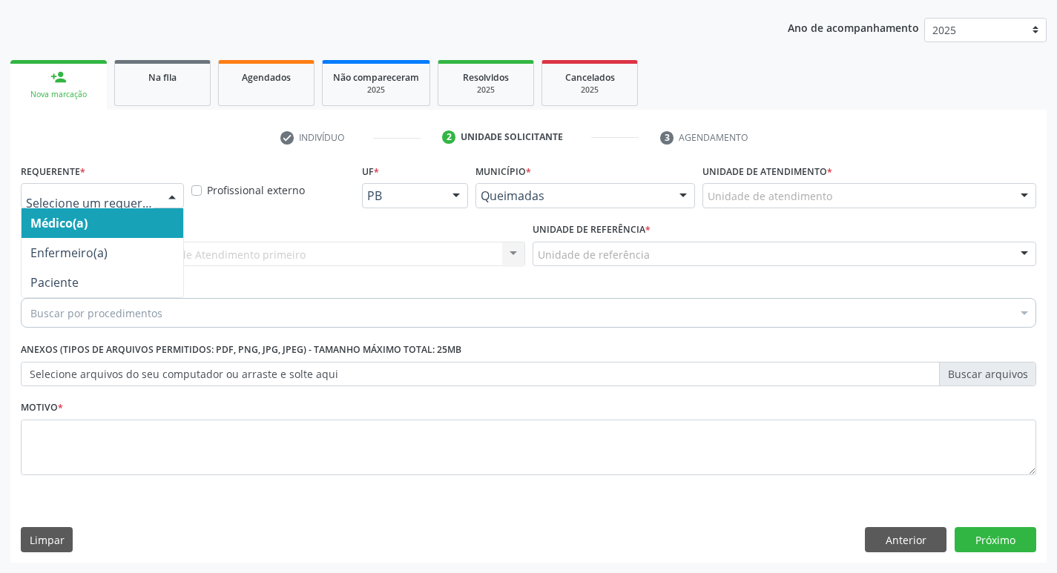
drag, startPoint x: 57, startPoint y: 192, endPoint x: 61, endPoint y: 265, distance: 73.5
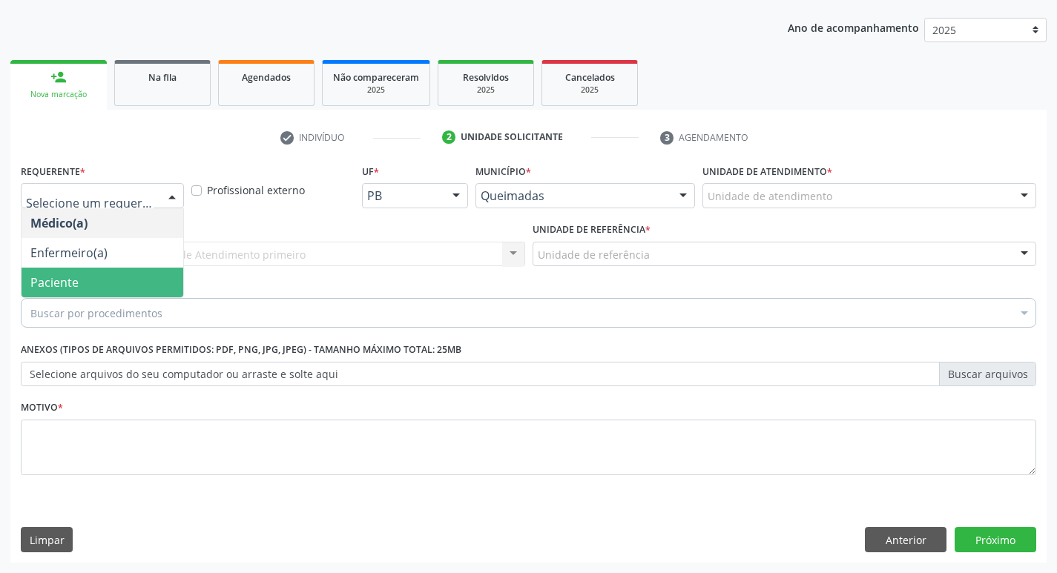
click at [62, 281] on span "Paciente" at bounding box center [54, 282] width 48 height 16
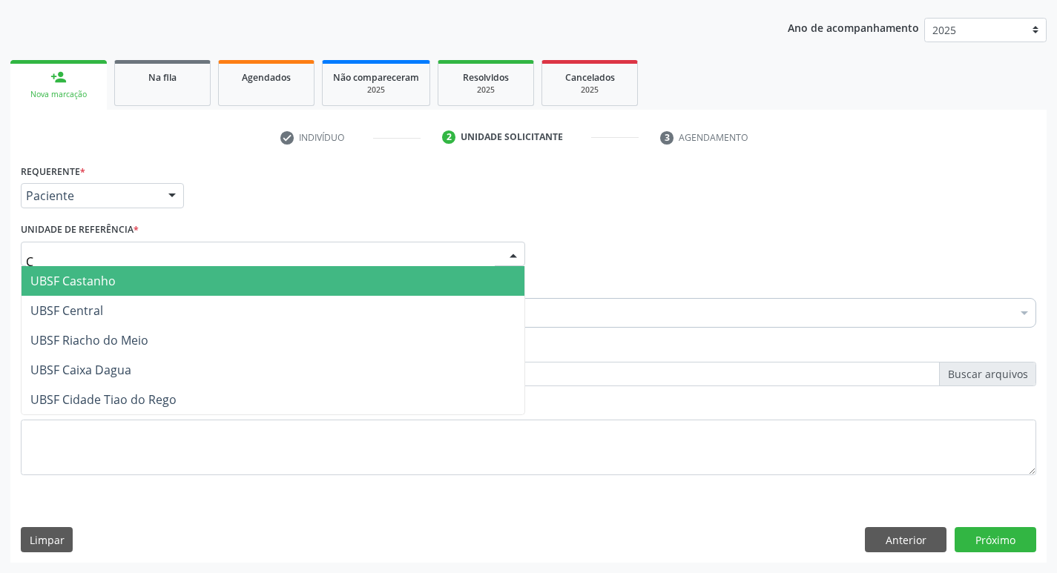
type input "CA"
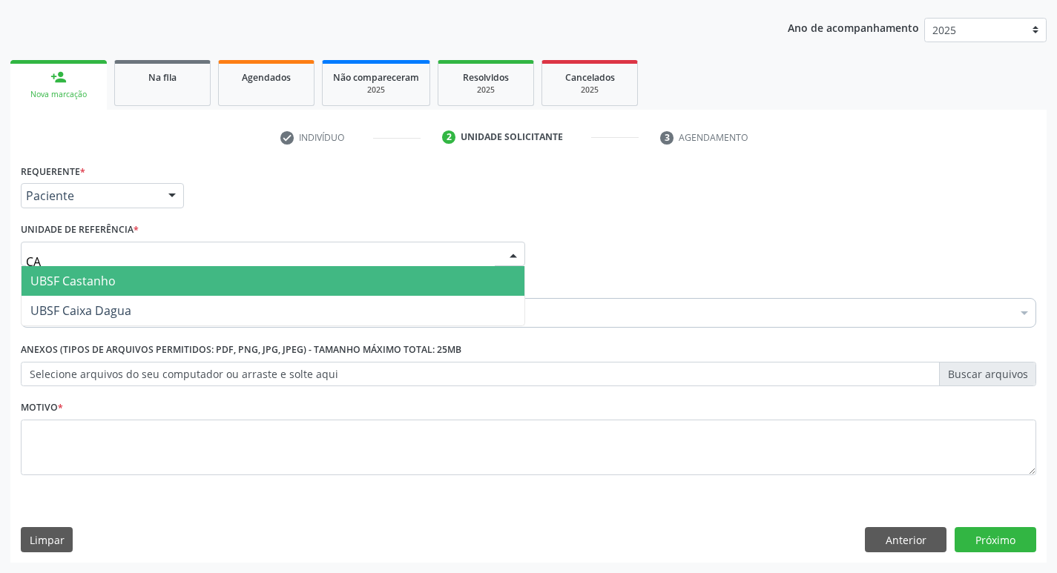
drag, startPoint x: 97, startPoint y: 273, endPoint x: 97, endPoint y: 297, distance: 23.7
click at [97, 274] on span "UBSF Castanho" at bounding box center [72, 281] width 85 height 16
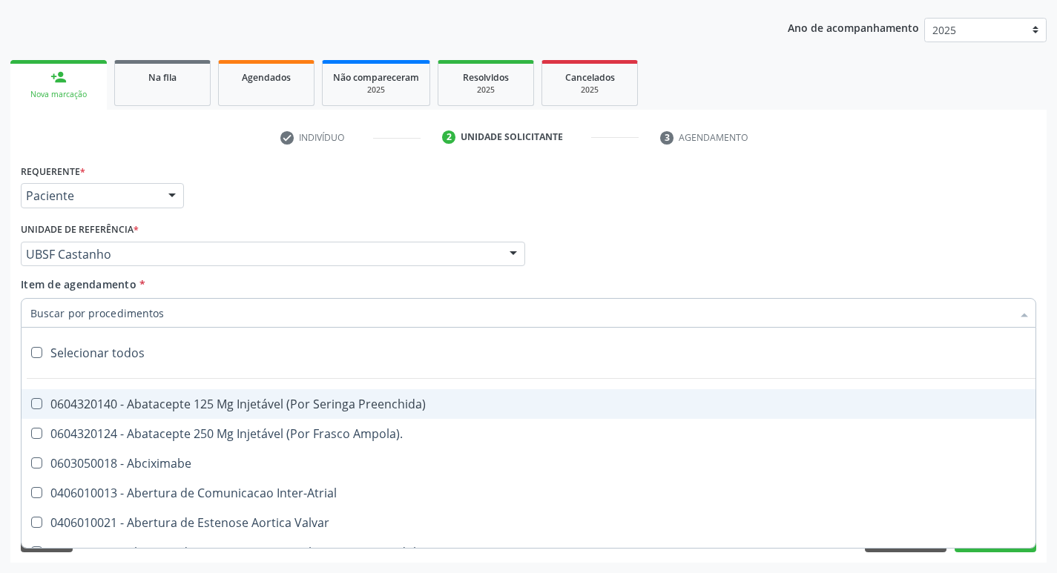
paste input "esofagogastrod"
type input "esofagogastrod"
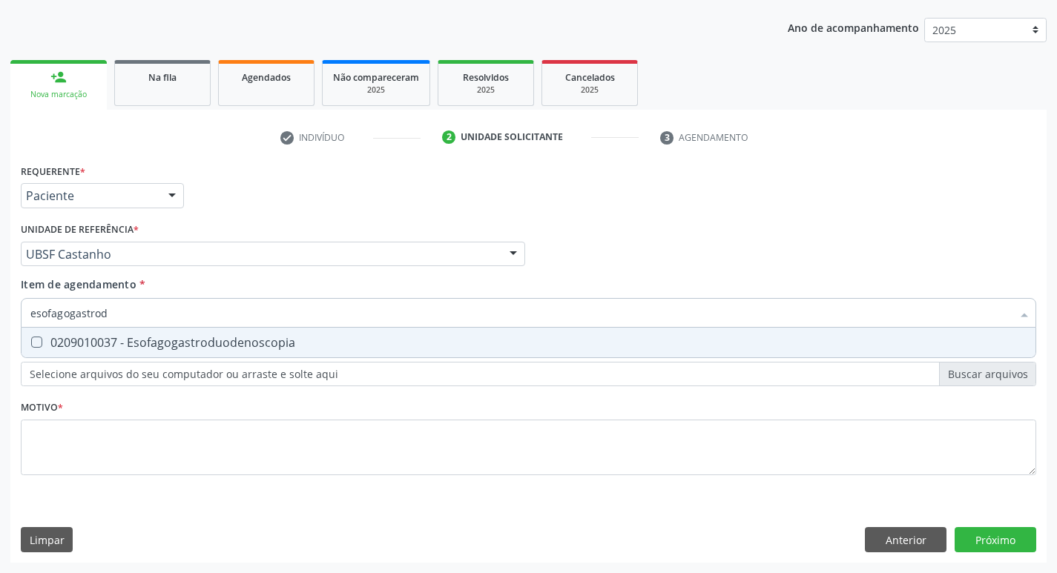
click at [108, 342] on div "0209010037 - Esofagogastroduodenoscopia" at bounding box center [528, 343] width 996 height 12
checkbox Esofagogastroduodenoscopia "true"
click at [90, 419] on div "Requerente * Paciente Médico(a) Enfermeiro(a) Paciente Nenhum resultado encontr…" at bounding box center [528, 328] width 1015 height 336
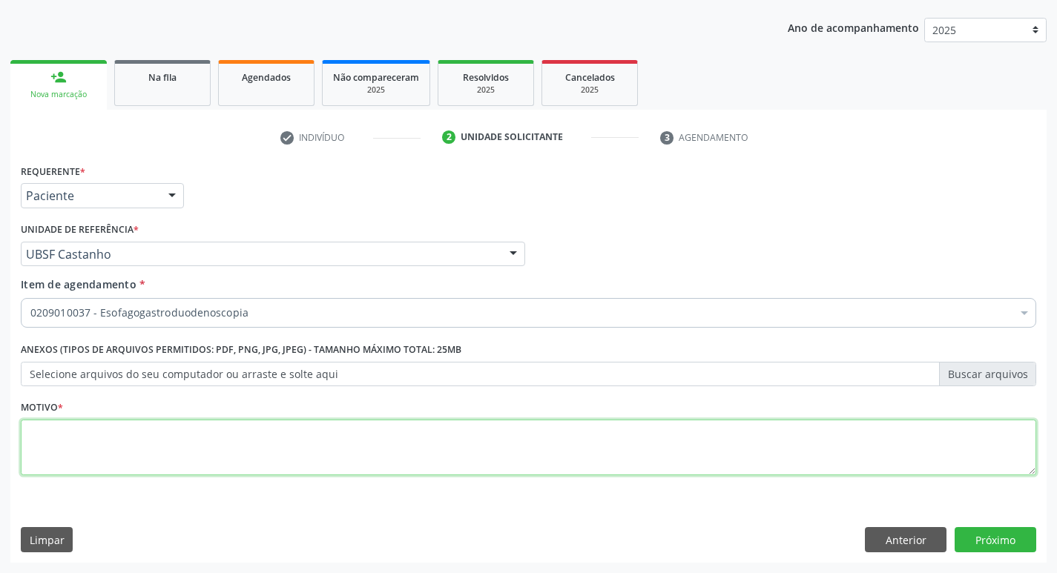
click at [89, 440] on textarea at bounding box center [528, 448] width 1015 height 56
type textarea "DISPEPSIA"
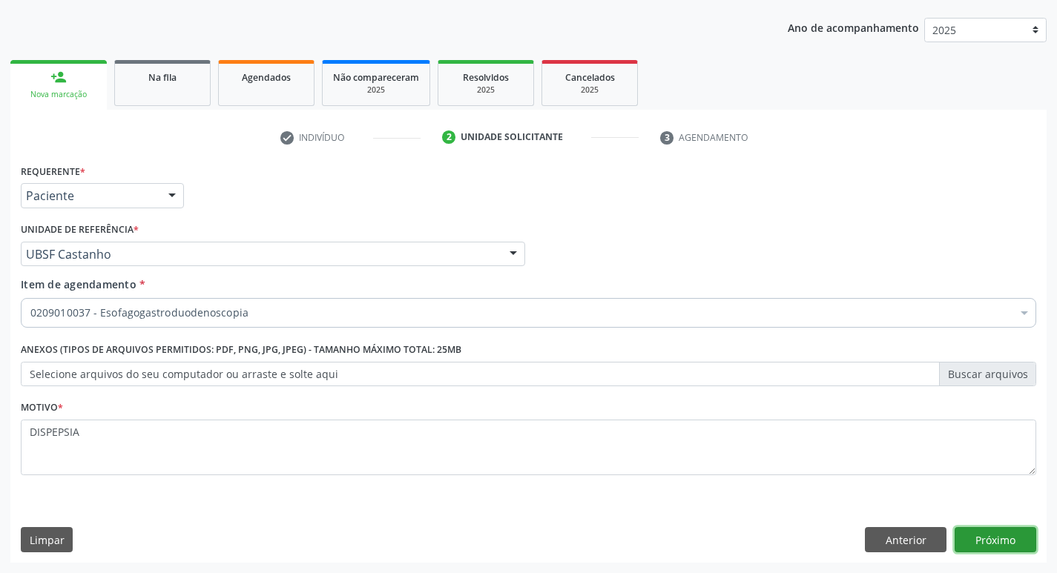
click at [976, 539] on button "Próximo" at bounding box center [995, 539] width 82 height 25
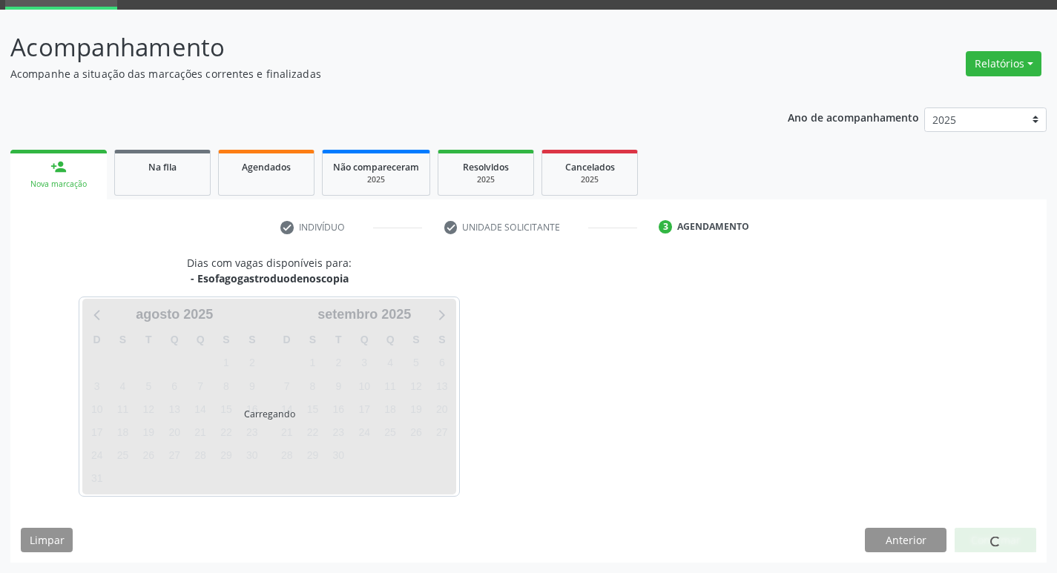
scroll to position [72, 0]
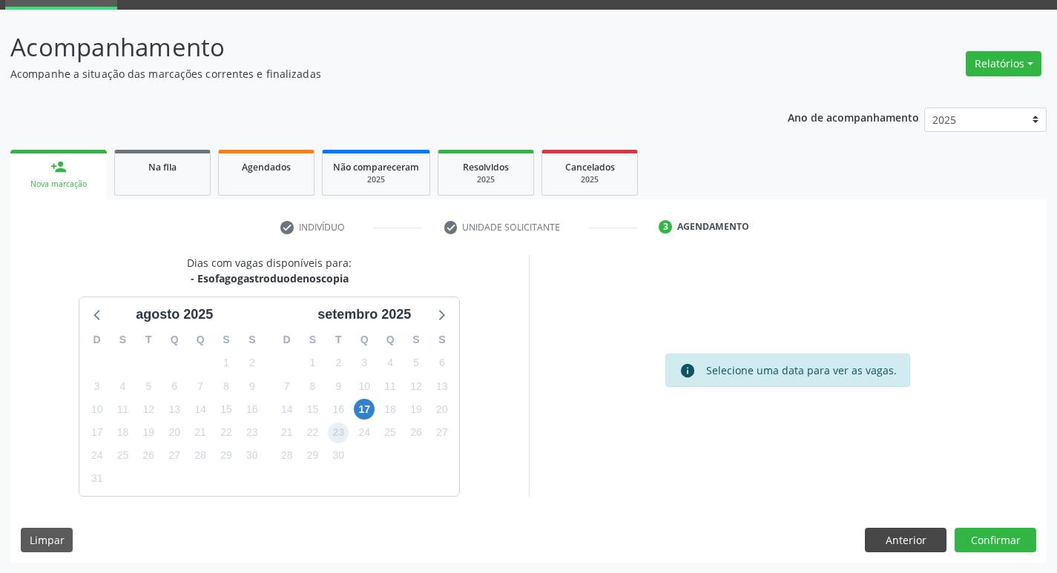
drag, startPoint x: 332, startPoint y: 435, endPoint x: 904, endPoint y: 532, distance: 580.1
click at [333, 434] on span "23" at bounding box center [338, 433] width 21 height 21
click at [993, 534] on button "Confirmar" at bounding box center [995, 540] width 82 height 25
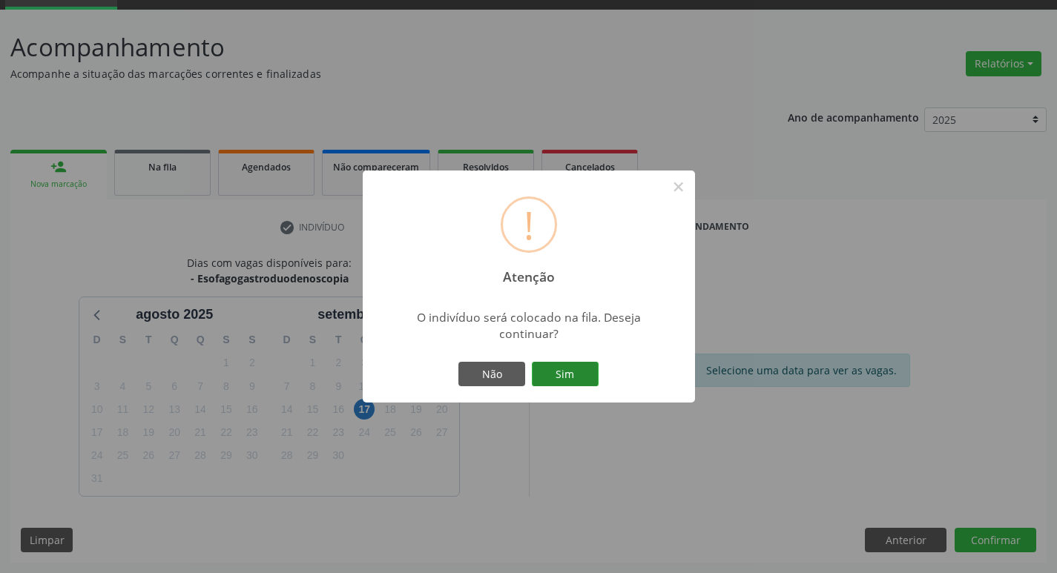
click at [569, 375] on button "Sim" at bounding box center [565, 374] width 67 height 25
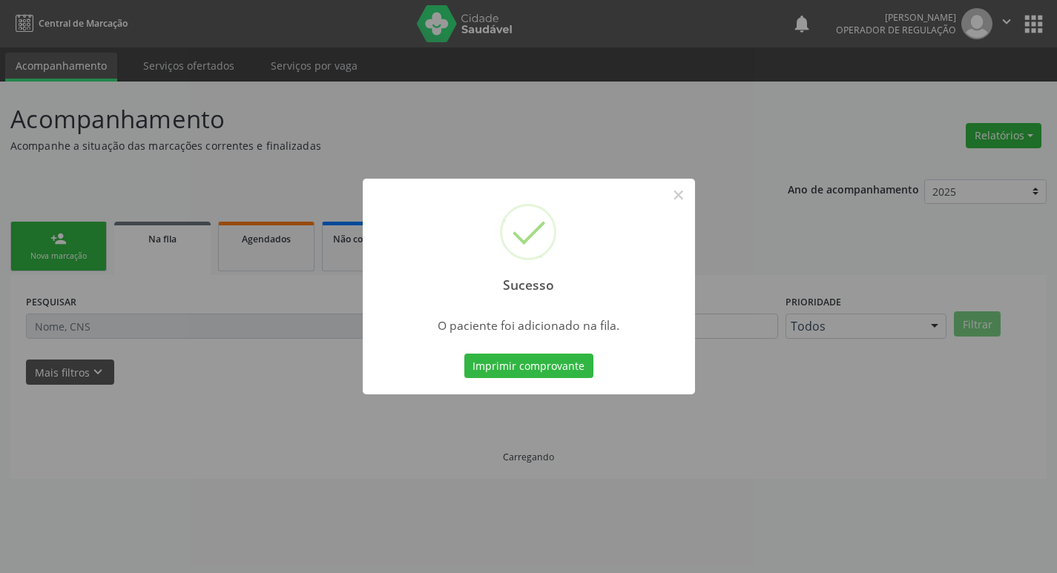
scroll to position [0, 0]
click at [791, 368] on div "Sucesso × O paciente foi adicionado na fila. Imprimir comprovante Cancel" at bounding box center [534, 286] width 1068 height 573
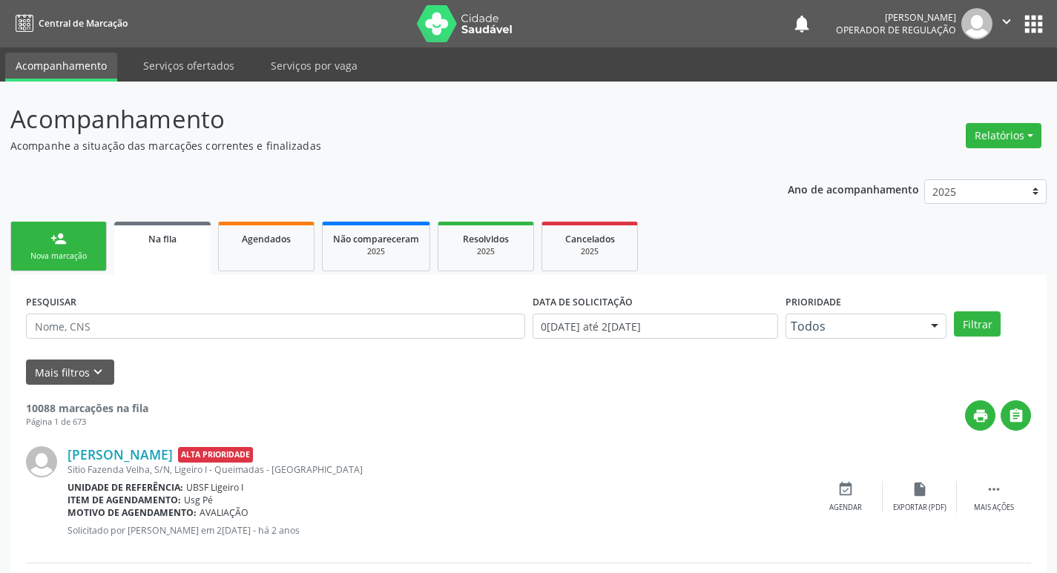
click at [43, 245] on link "person_add Nova marcação" at bounding box center [58, 247] width 96 height 50
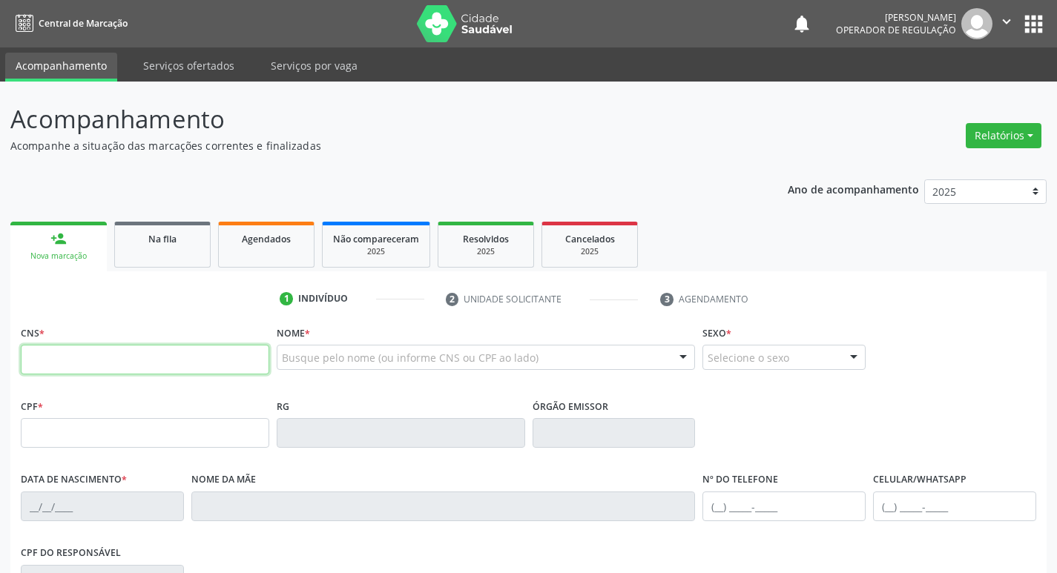
click at [197, 351] on input "text" at bounding box center [145, 360] width 248 height 30
type input "700 0000 3858 4802"
type input "118.972.574-65"
type input "[DATE]"
type input "[PERSON_NAME]"
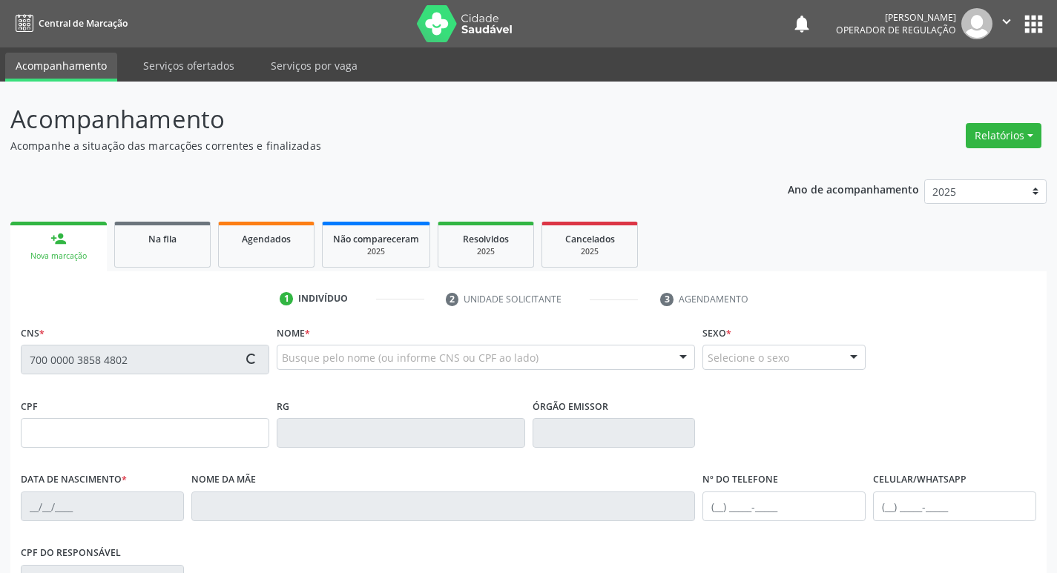
type input "[PHONE_NUMBER]"
type input "015.670.134-06"
type input "200"
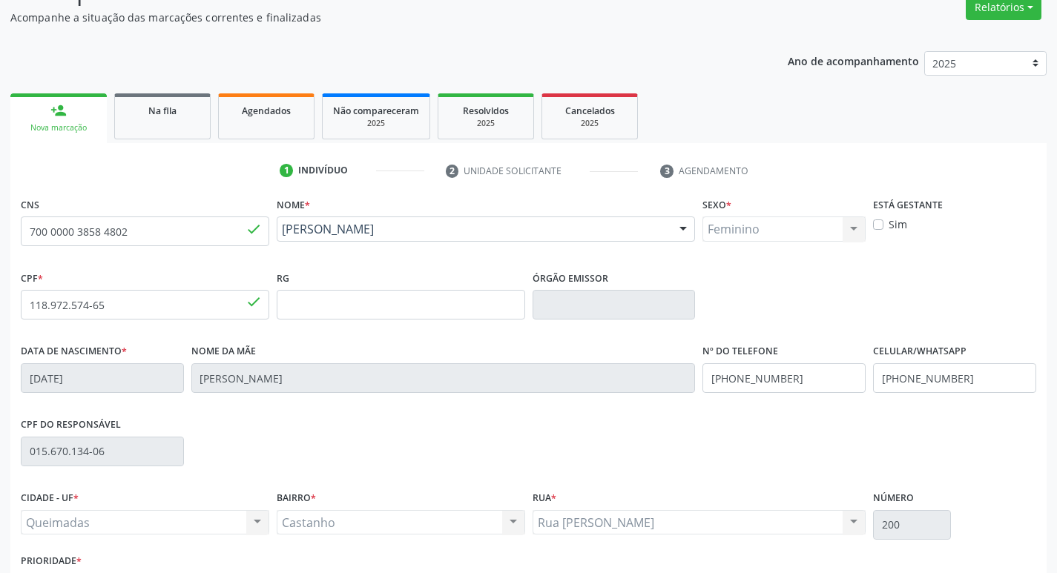
scroll to position [231, 0]
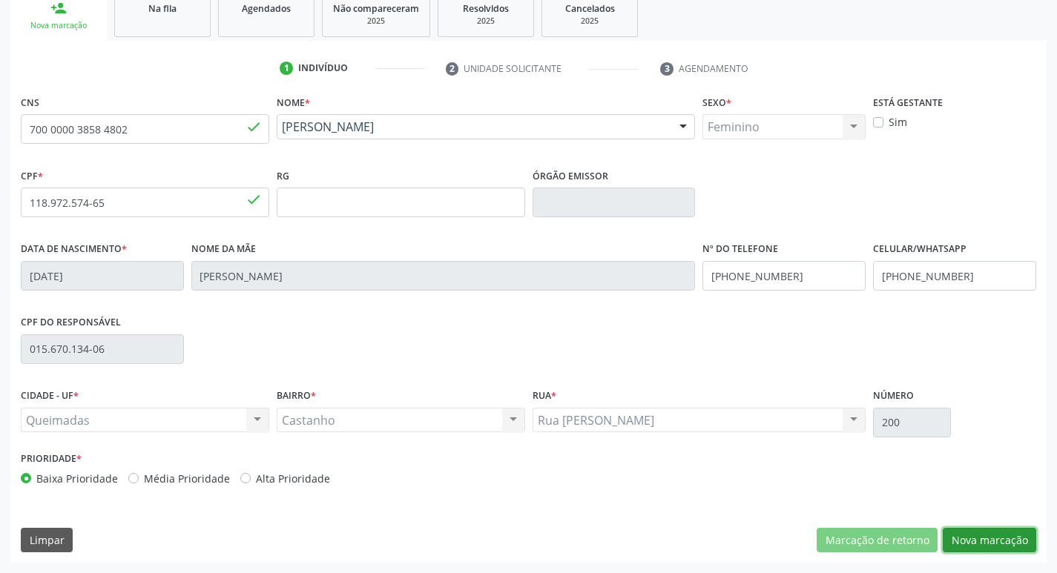
click at [960, 533] on button "Nova marcação" at bounding box center [989, 540] width 93 height 25
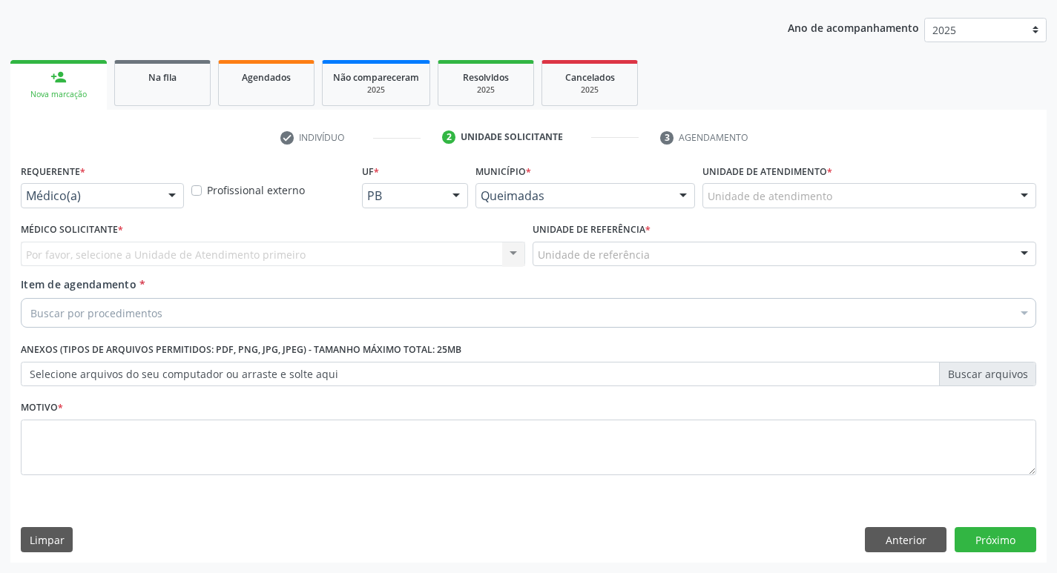
scroll to position [162, 0]
click at [58, 204] on div "Médico(a)" at bounding box center [102, 195] width 163 height 25
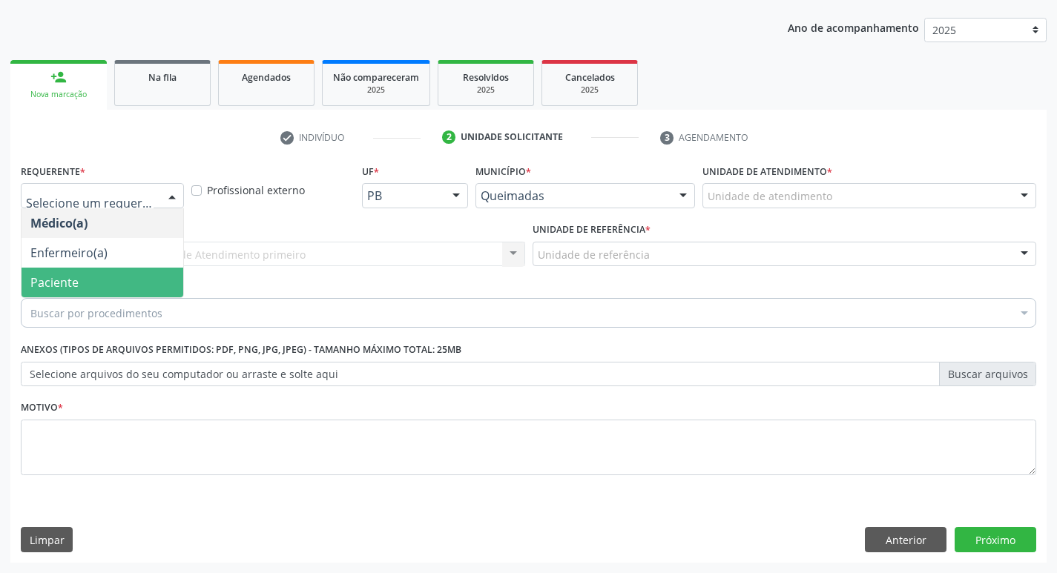
click at [56, 284] on span "Paciente" at bounding box center [54, 282] width 48 height 16
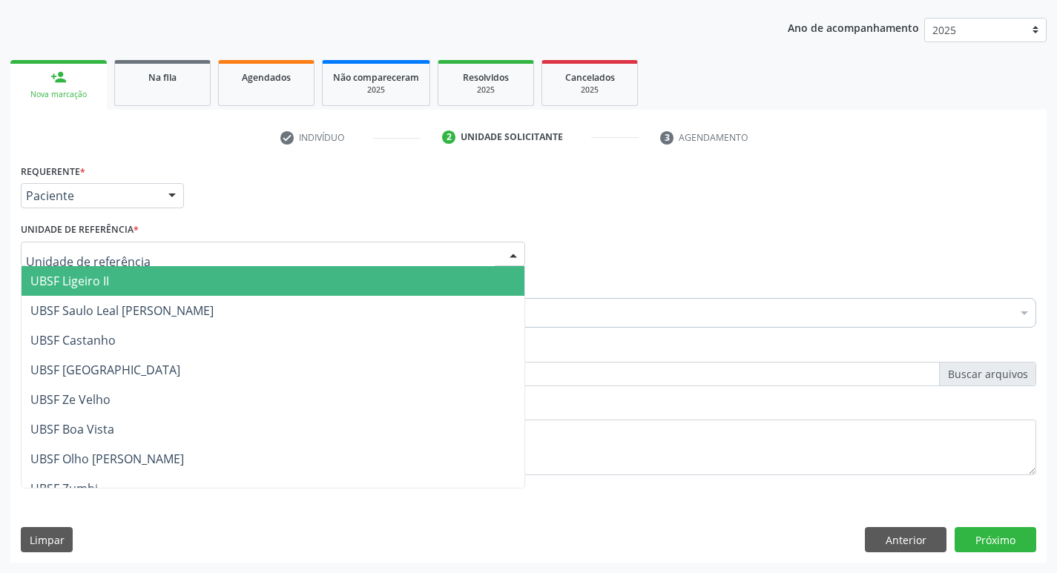
drag, startPoint x: 87, startPoint y: 257, endPoint x: 91, endPoint y: 283, distance: 27.1
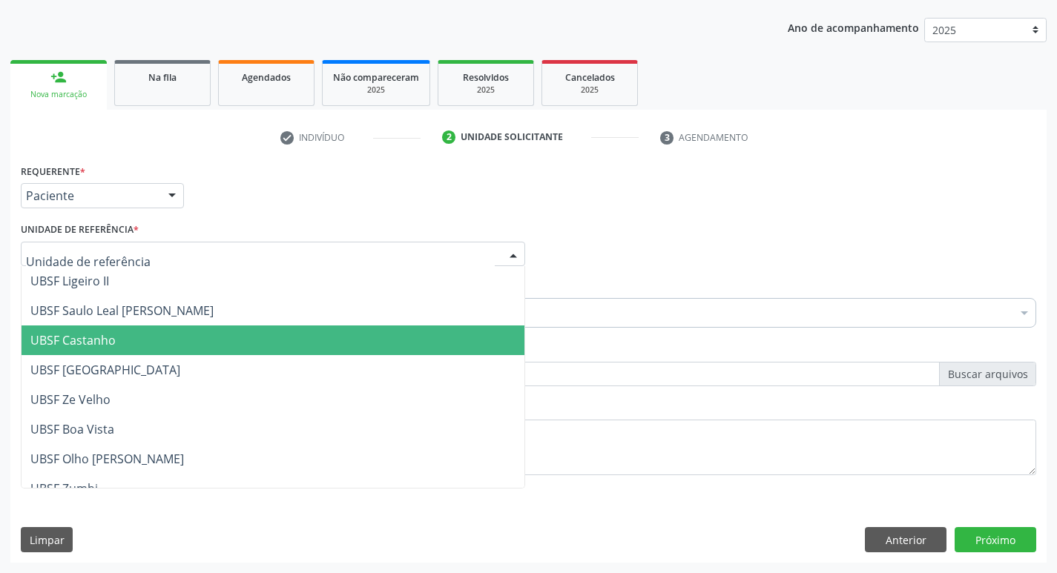
click at [93, 331] on span "UBSF Castanho" at bounding box center [273, 341] width 503 height 30
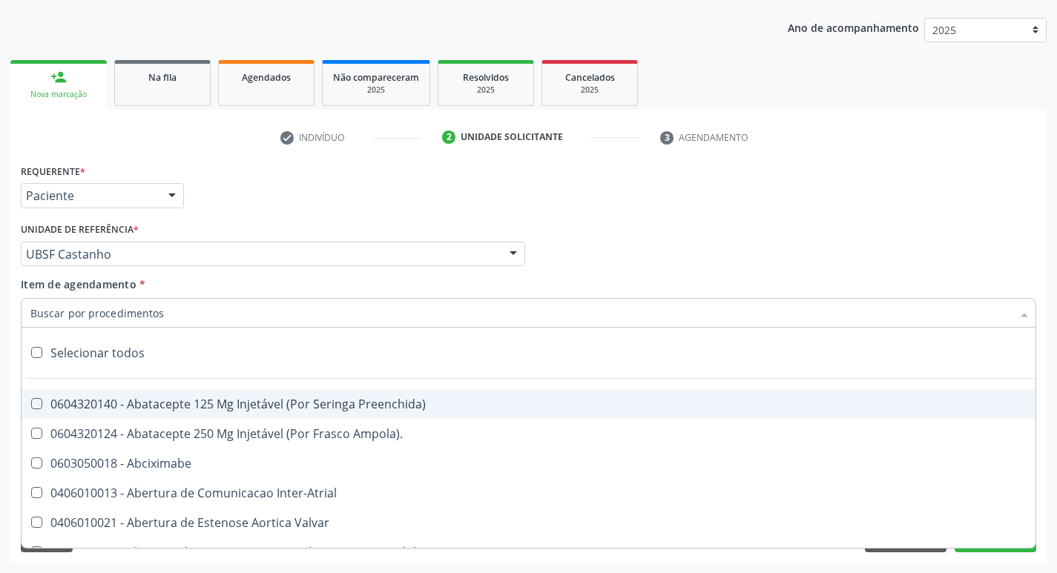
paste input "esofagogastrod"
type input "esofagogastrod"
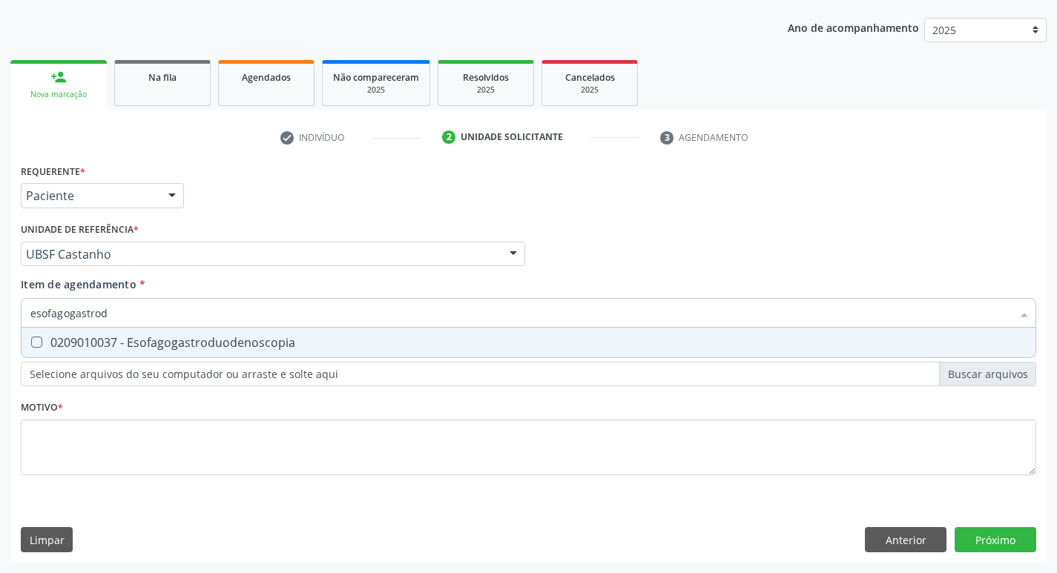
click at [128, 347] on div "0209010037 - Esofagogastroduodenoscopia" at bounding box center [528, 343] width 996 height 12
checkbox Esofagogastroduodenoscopia "true"
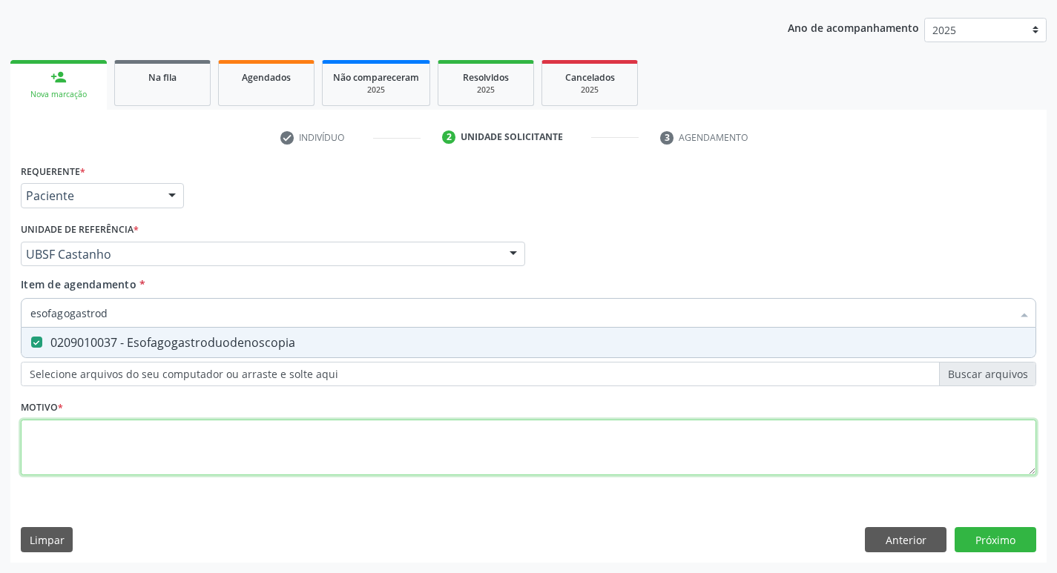
click at [110, 429] on div "Requerente * Paciente Médico(a) Enfermeiro(a) Paciente Nenhum resultado encontr…" at bounding box center [528, 328] width 1015 height 336
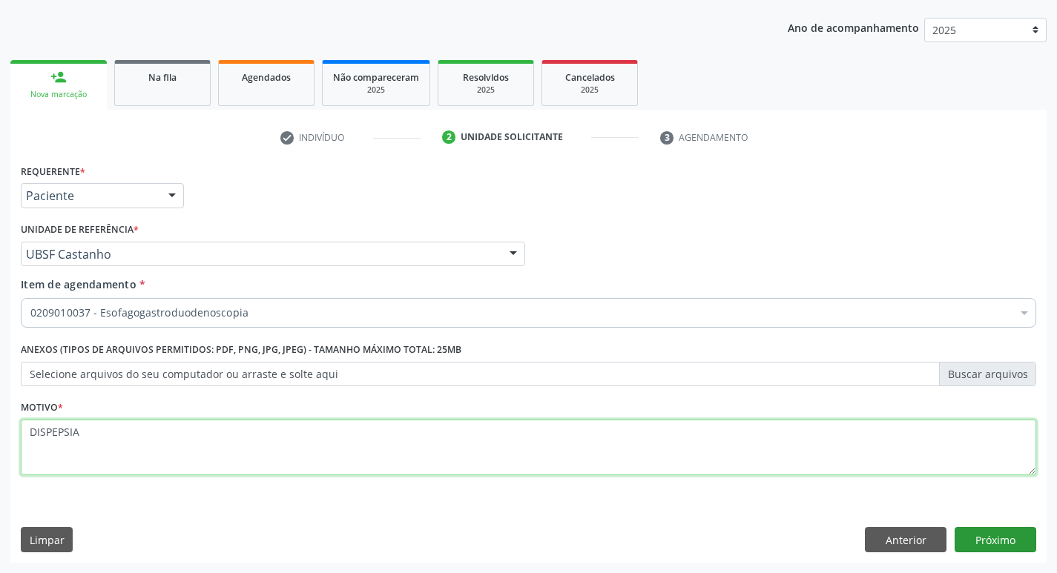
type textarea "DISPEPSIA"
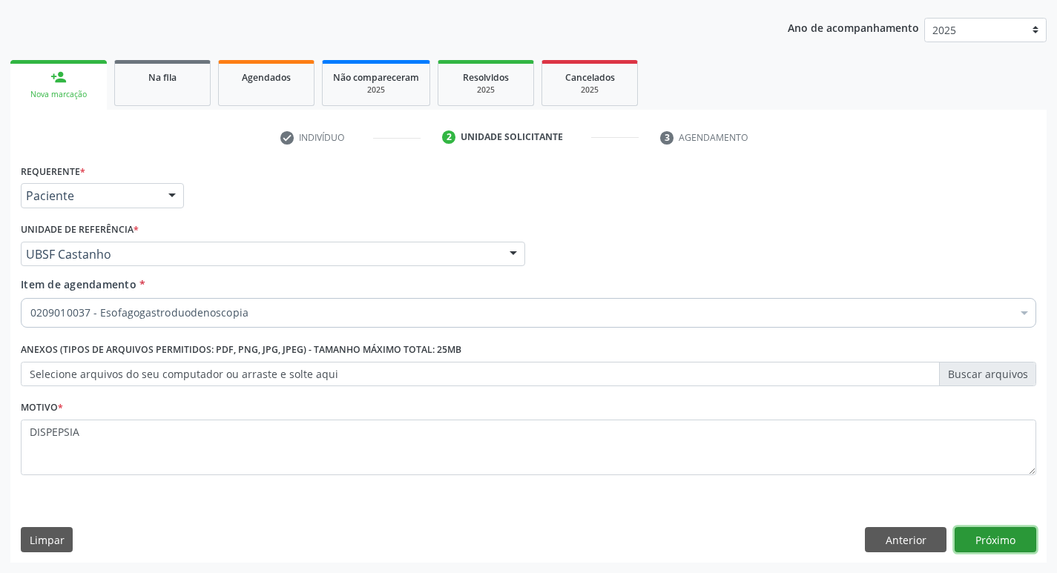
click at [992, 546] on button "Próximo" at bounding box center [995, 539] width 82 height 25
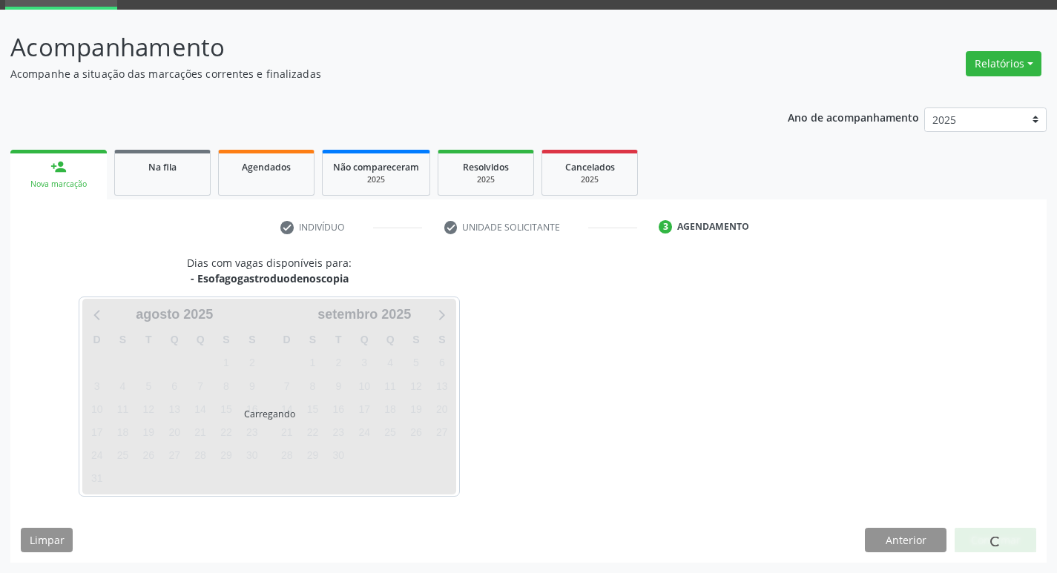
scroll to position [72, 0]
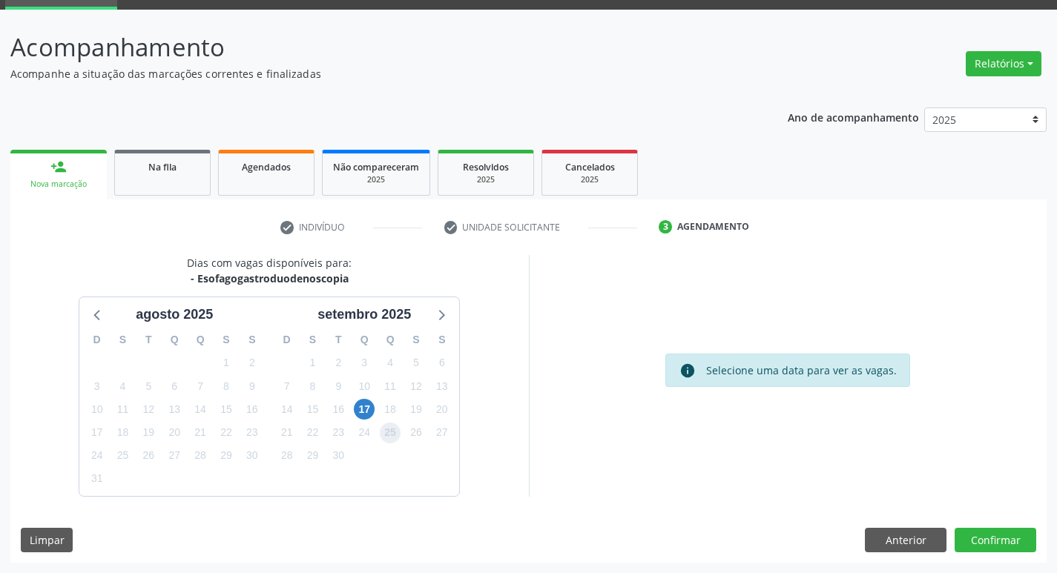
click at [397, 436] on span "25" at bounding box center [390, 433] width 21 height 21
click at [996, 535] on button "Confirmar" at bounding box center [995, 540] width 82 height 25
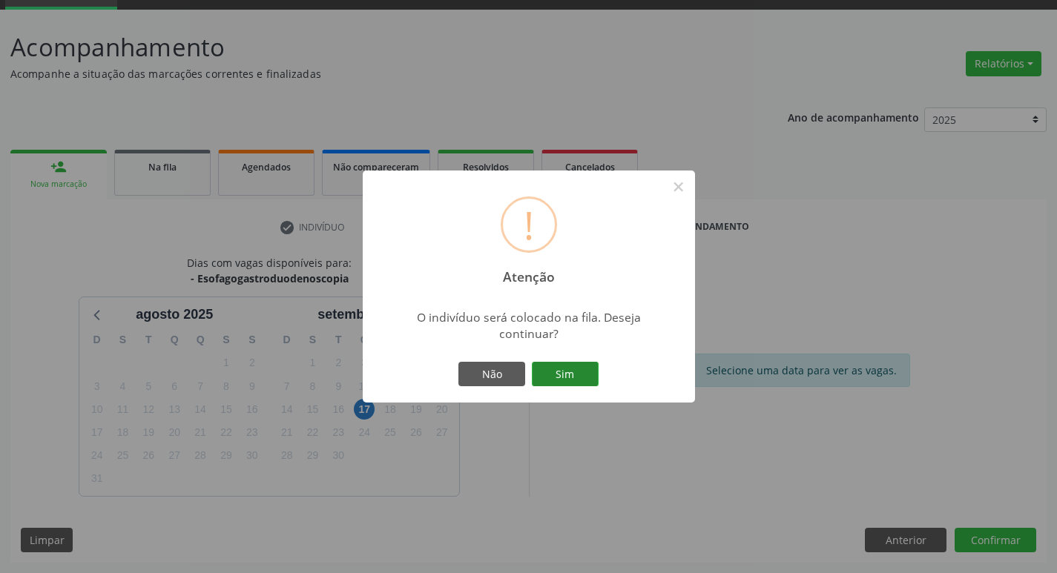
click at [581, 369] on button "Sim" at bounding box center [565, 374] width 67 height 25
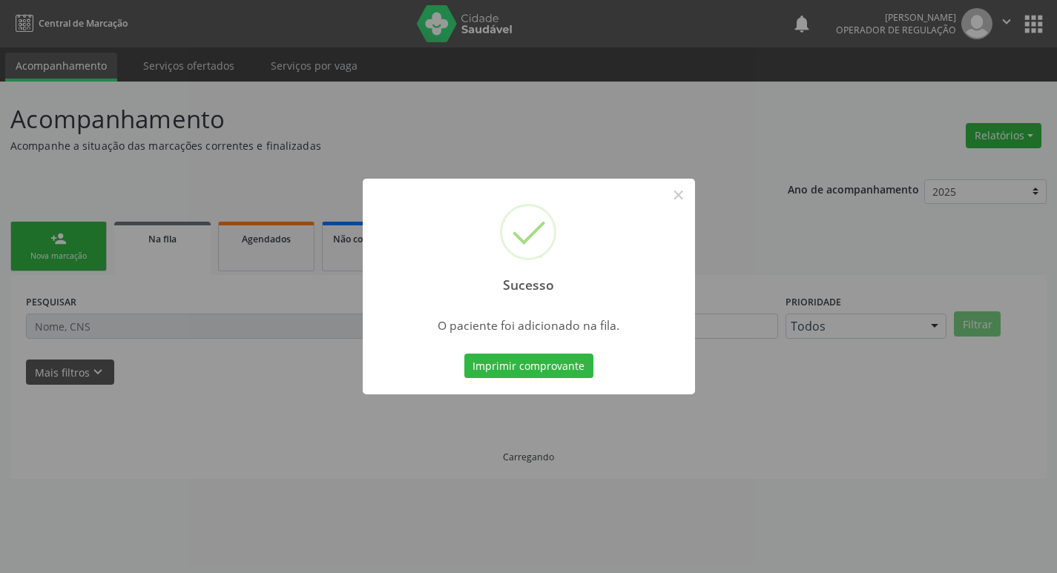
scroll to position [0, 0]
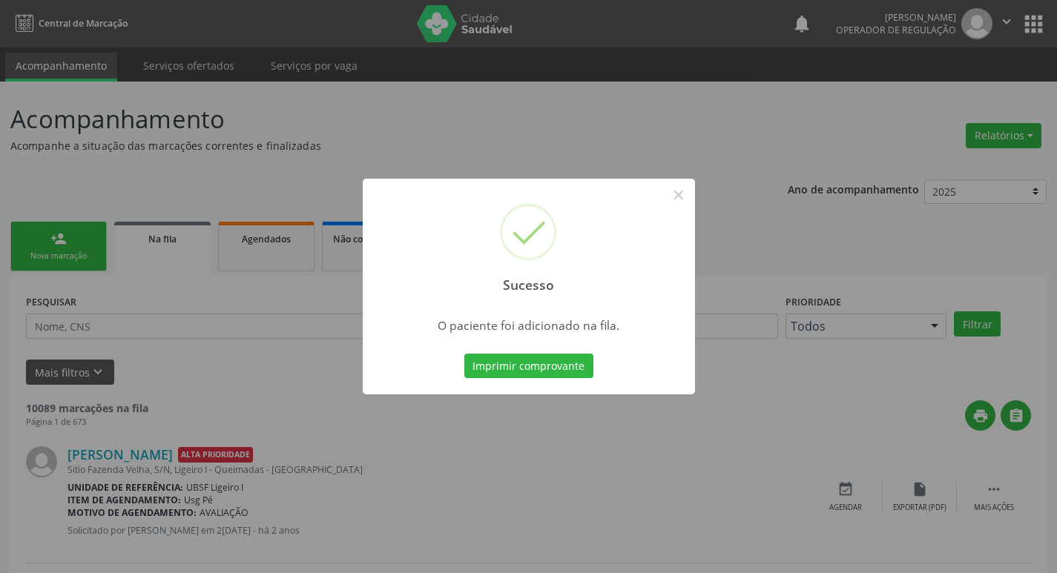
click at [0, 400] on div "Sucesso × O paciente foi adicionado na fila. Imprimir comprovante Cancel" at bounding box center [528, 286] width 1057 height 573
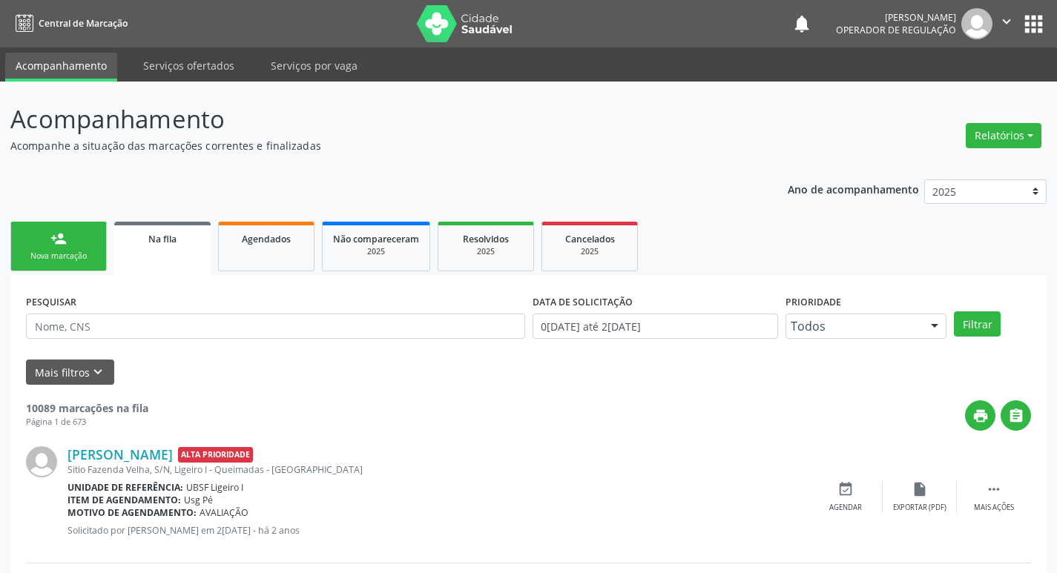
click at [58, 244] on div "person_add" at bounding box center [58, 239] width 16 height 16
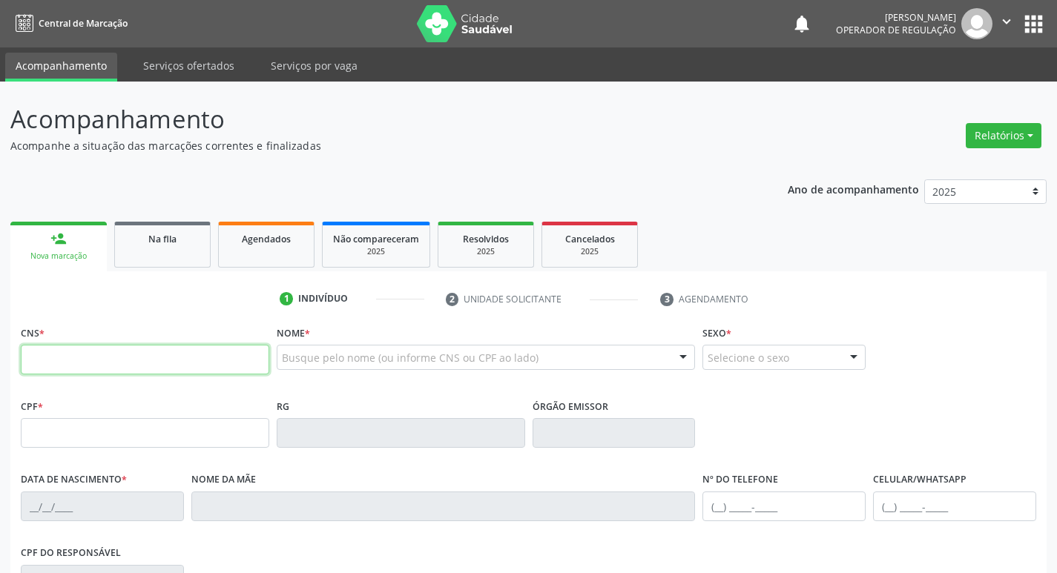
click at [97, 369] on input "text" at bounding box center [145, 360] width 248 height 30
type input "709 2062 9518 2638"
type input "752.188.444-20"
type input "[DATE]"
type input "[PERSON_NAME]"
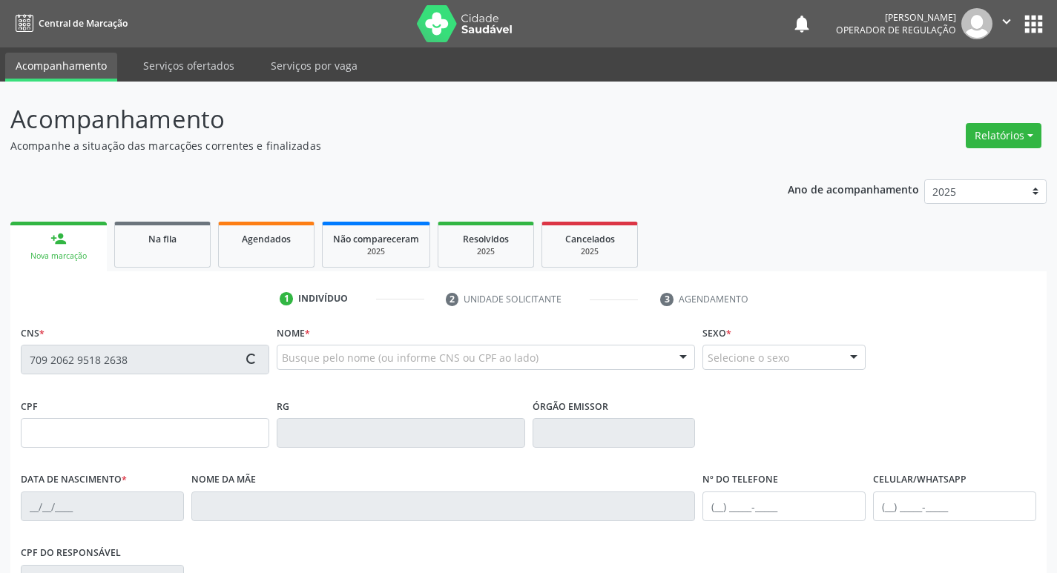
type input "[PHONE_NUMBER]"
type input "107"
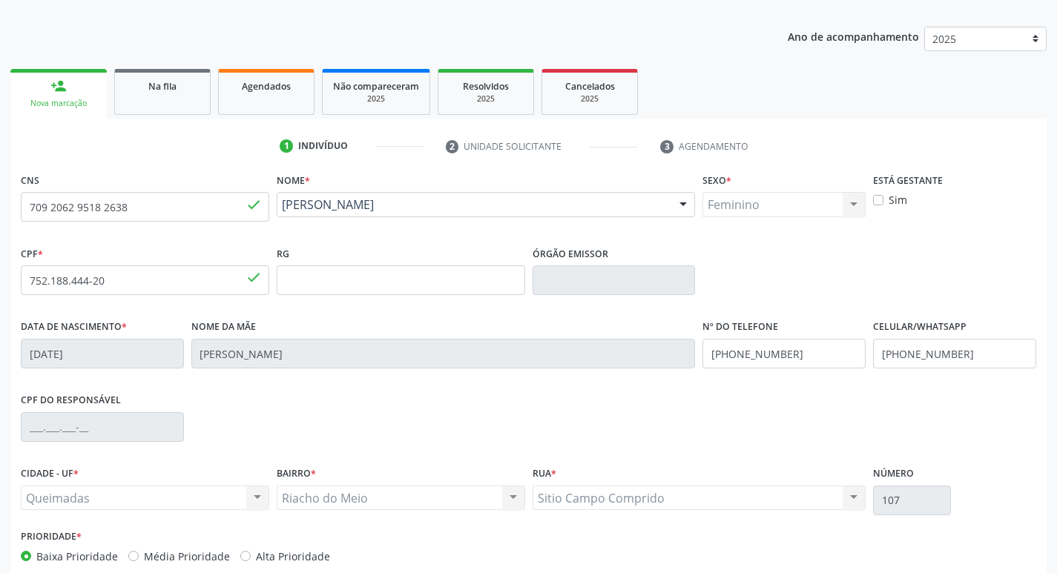
scroll to position [231, 0]
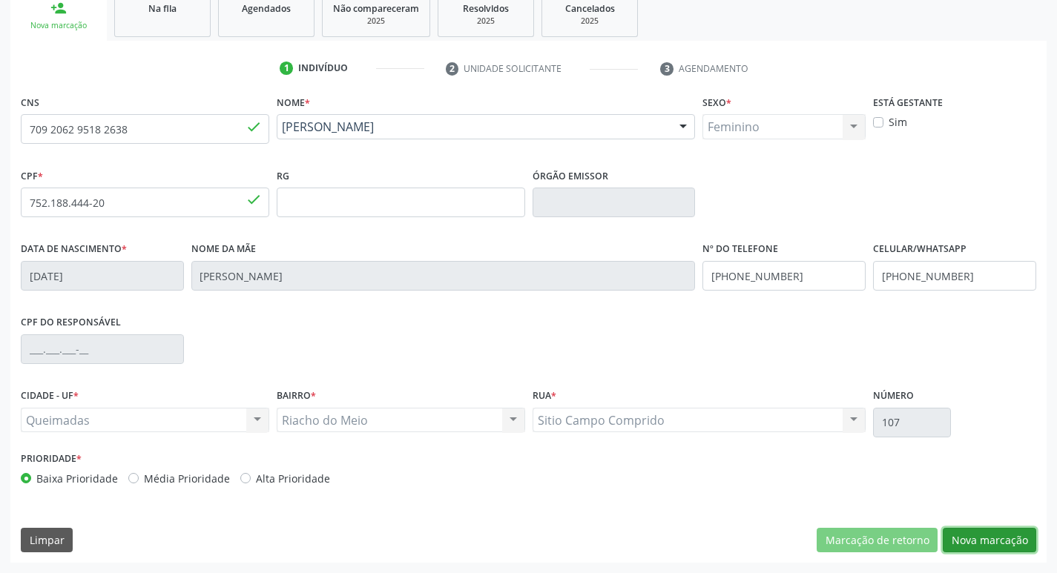
drag, startPoint x: 951, startPoint y: 535, endPoint x: 572, endPoint y: 443, distance: 390.7
click at [942, 535] on div "Marcação de retorno Nova marcação" at bounding box center [927, 540] width 220 height 25
click at [971, 547] on button "Nova marcação" at bounding box center [989, 540] width 93 height 25
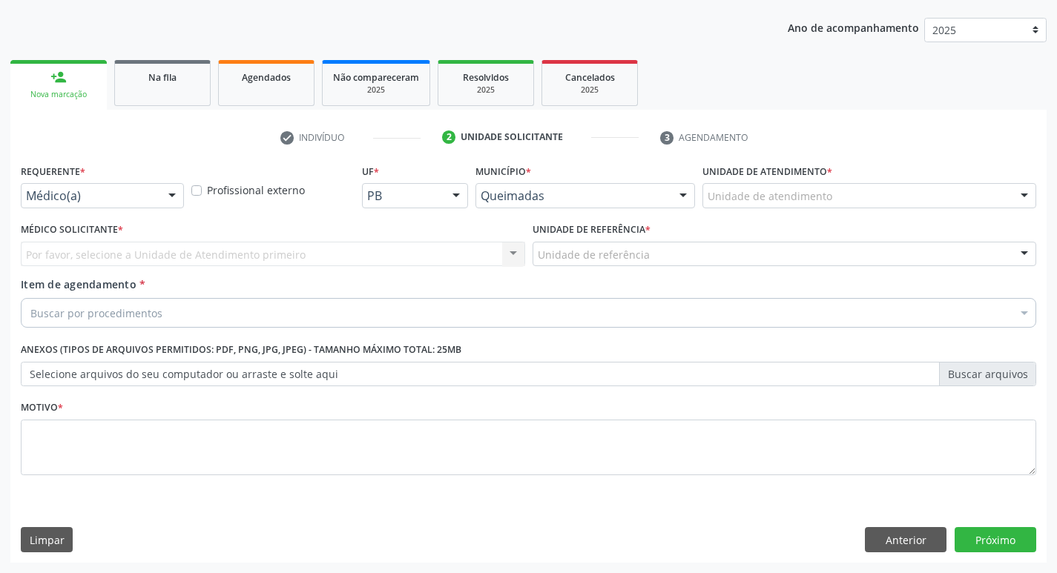
scroll to position [162, 0]
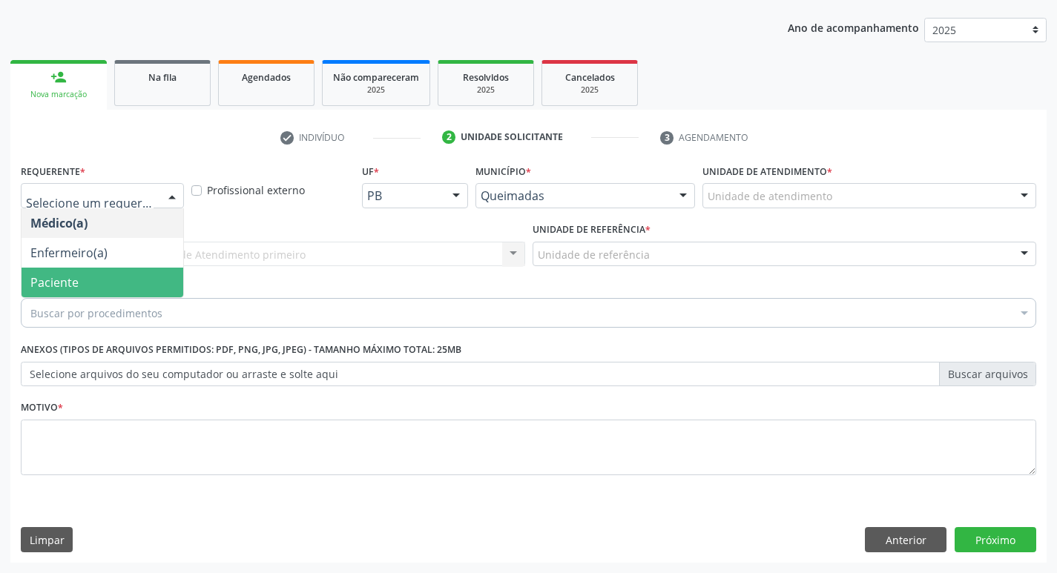
click at [77, 273] on span "Paciente" at bounding box center [103, 283] width 162 height 30
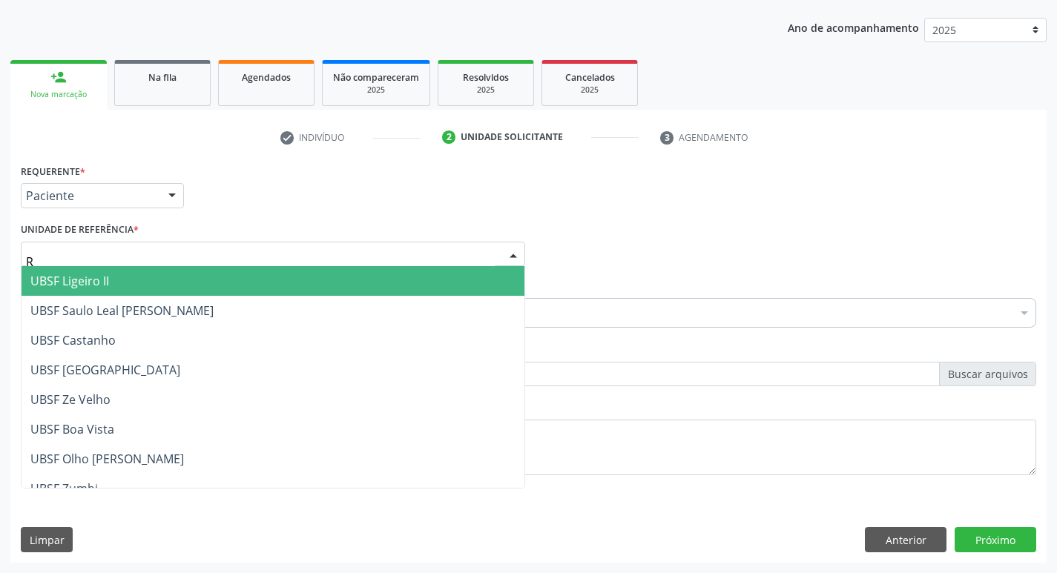
type input "RI"
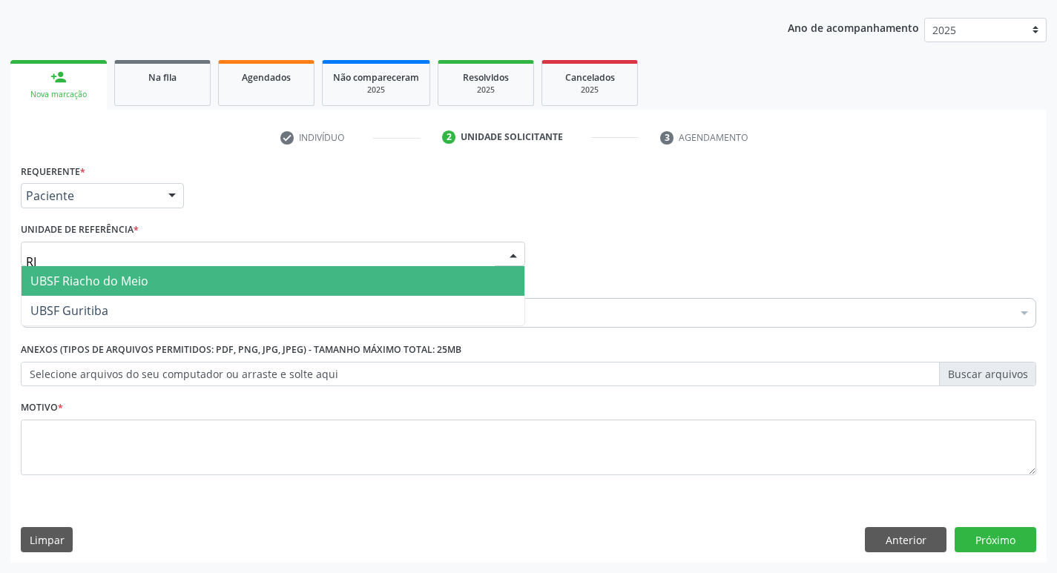
drag, startPoint x: 96, startPoint y: 281, endPoint x: 93, endPoint y: 300, distance: 18.8
click at [96, 285] on span "UBSF Riacho do Meio" at bounding box center [89, 281] width 118 height 16
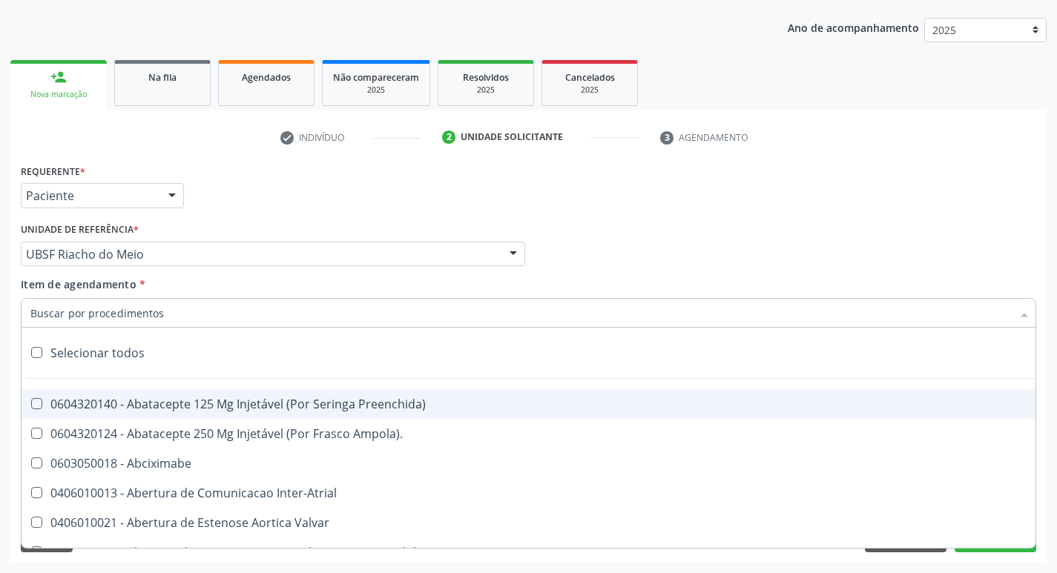
paste input "esofagogastrod"
type input "esofagogastrod"
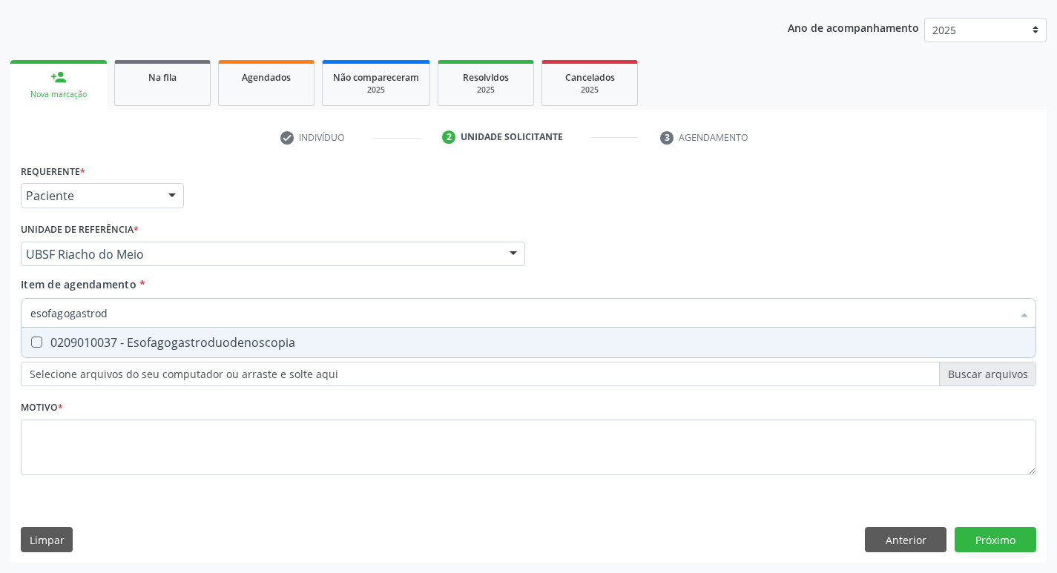
drag, startPoint x: 115, startPoint y: 341, endPoint x: 109, endPoint y: 377, distance: 36.1
click at [114, 342] on div "0209010037 - Esofagogastroduodenoscopia" at bounding box center [528, 343] width 996 height 12
checkbox Esofagogastroduodenoscopia "true"
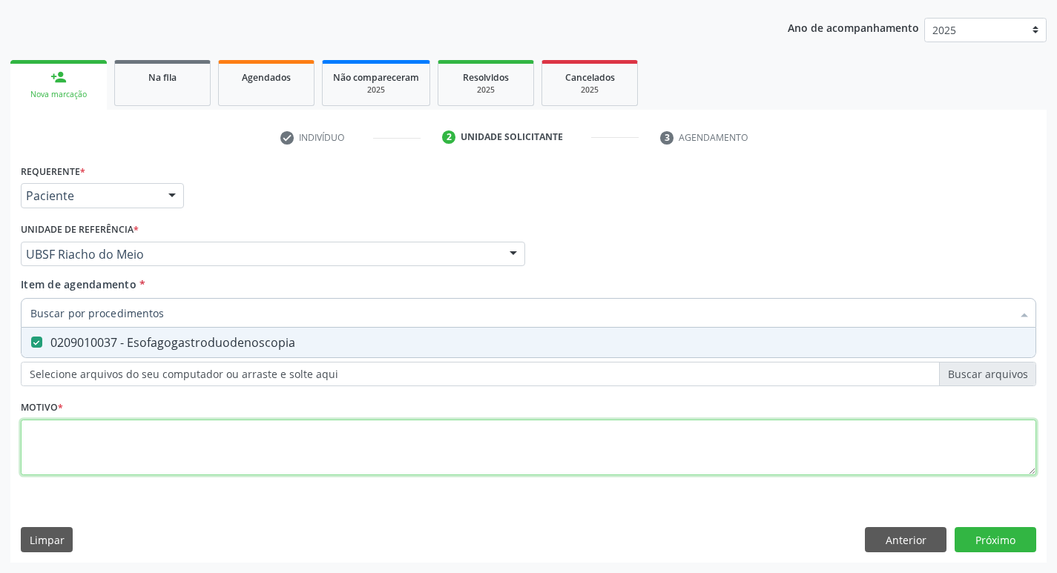
click at [97, 441] on div "Requerente * Paciente Médico(a) Enfermeiro(a) Paciente Nenhum resultado encontr…" at bounding box center [528, 328] width 1015 height 336
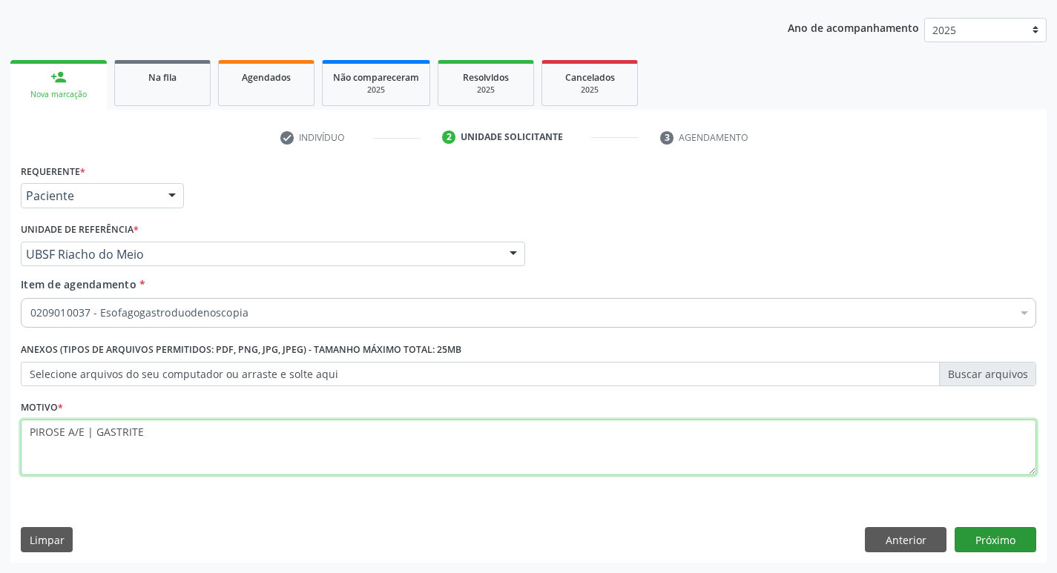
type textarea "PIROSE A/E | GASTRITE"
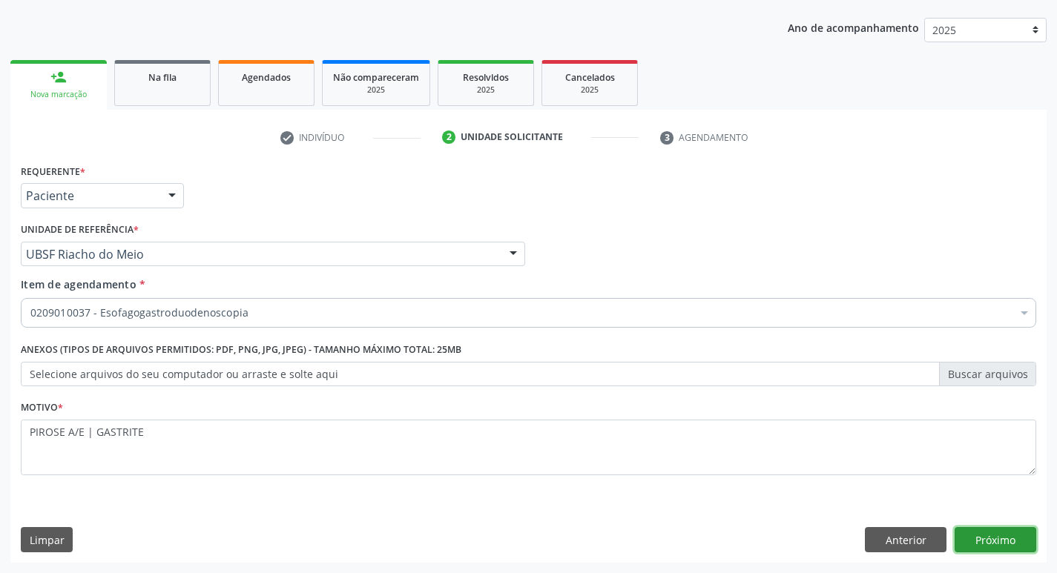
click at [1015, 544] on button "Próximo" at bounding box center [995, 539] width 82 height 25
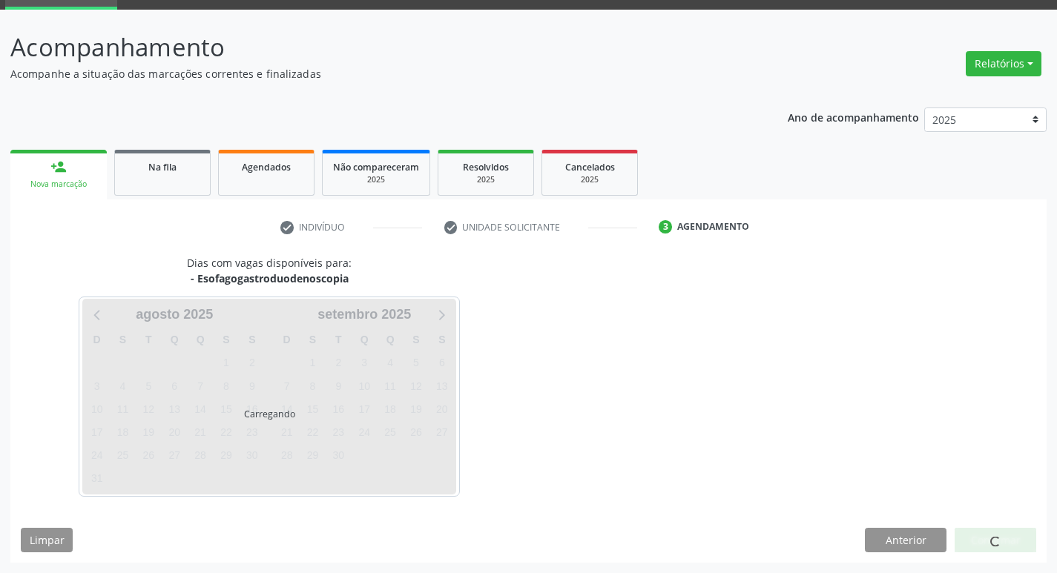
scroll to position [72, 0]
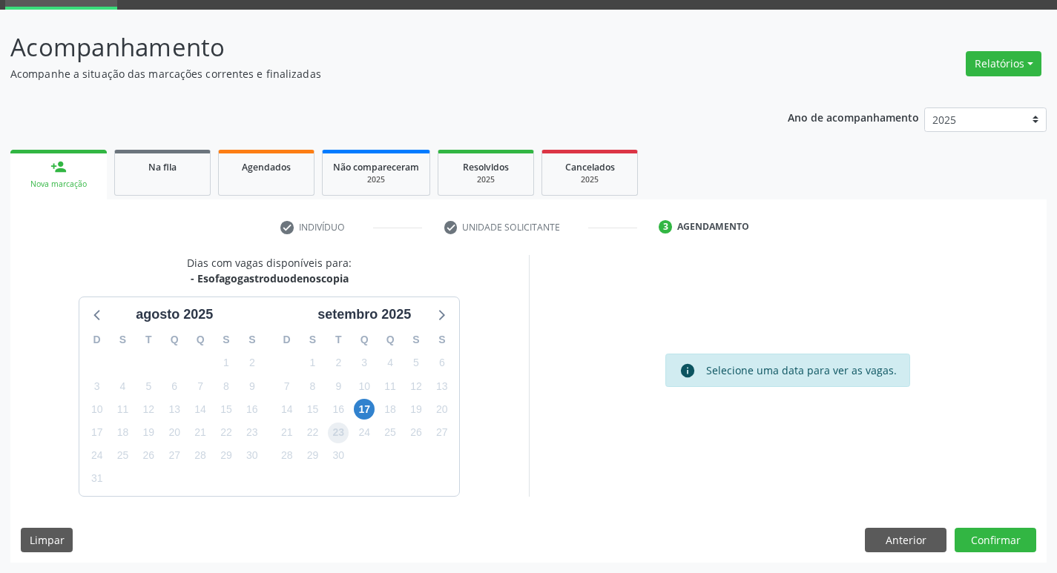
click at [340, 437] on span "23" at bounding box center [338, 433] width 21 height 21
click at [978, 543] on button "Confirmar" at bounding box center [995, 540] width 82 height 25
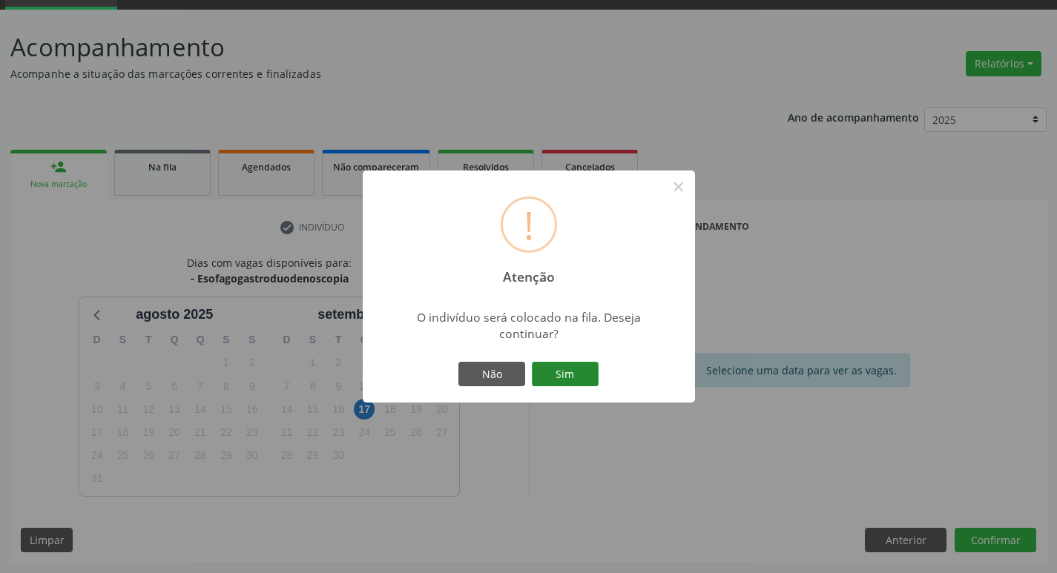
click at [583, 366] on button "Sim" at bounding box center [565, 374] width 67 height 25
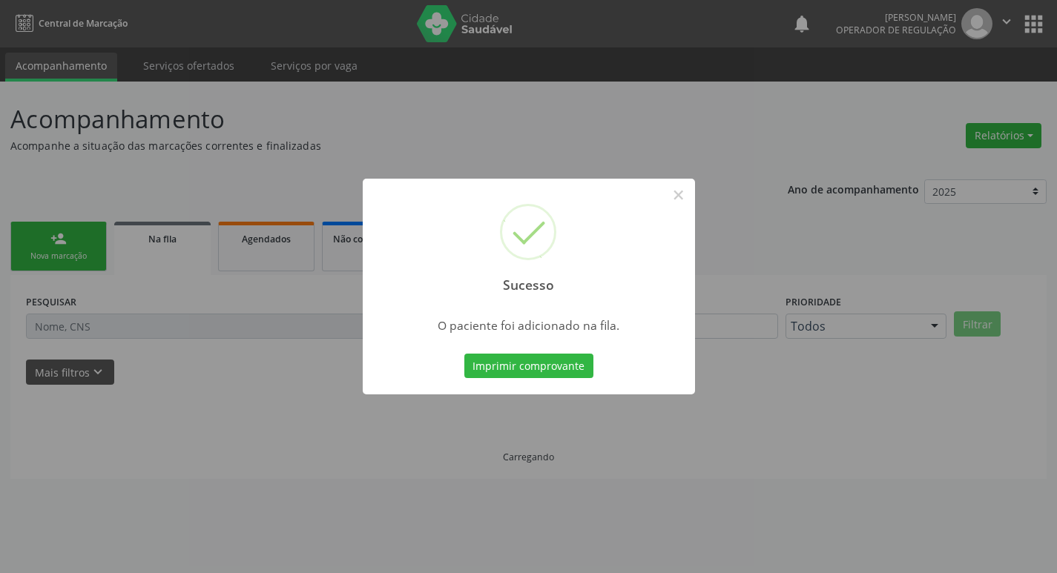
scroll to position [0, 0]
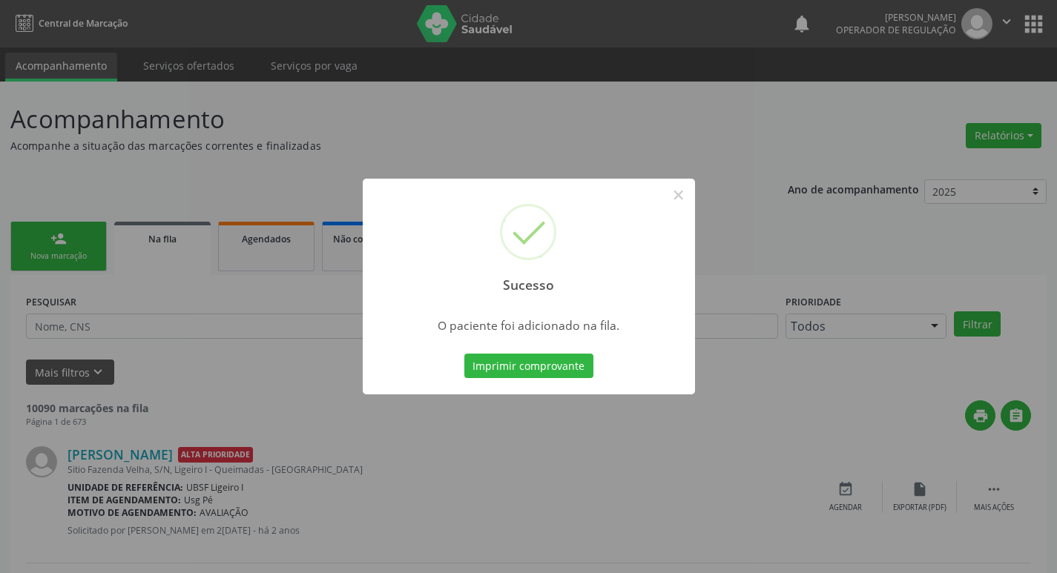
click at [45, 188] on div "Sucesso × O paciente foi adicionado na fila. Imprimir comprovante Cancel" at bounding box center [528, 286] width 1057 height 573
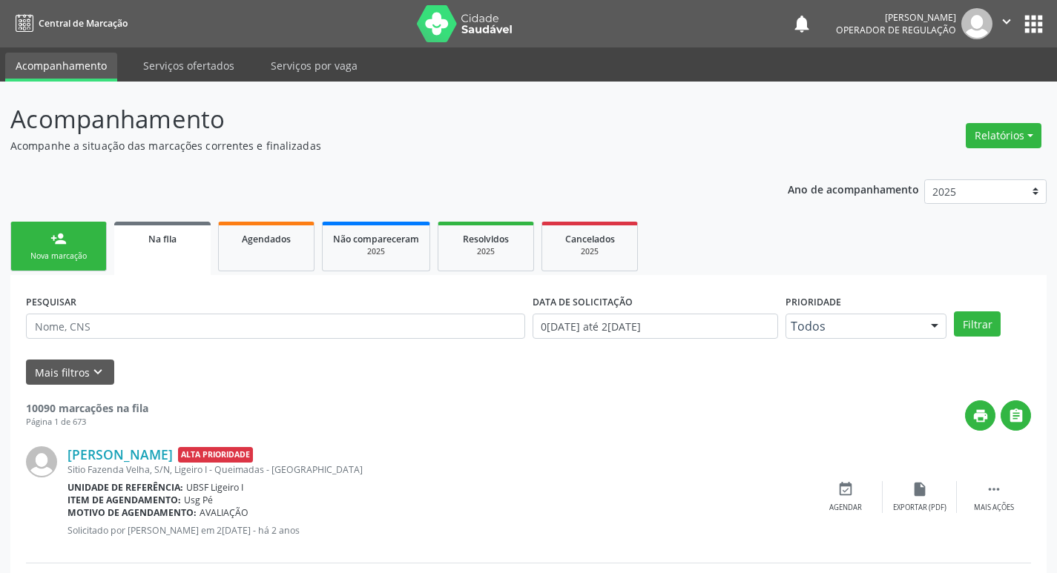
click at [51, 233] on div "person_add" at bounding box center [58, 239] width 16 height 16
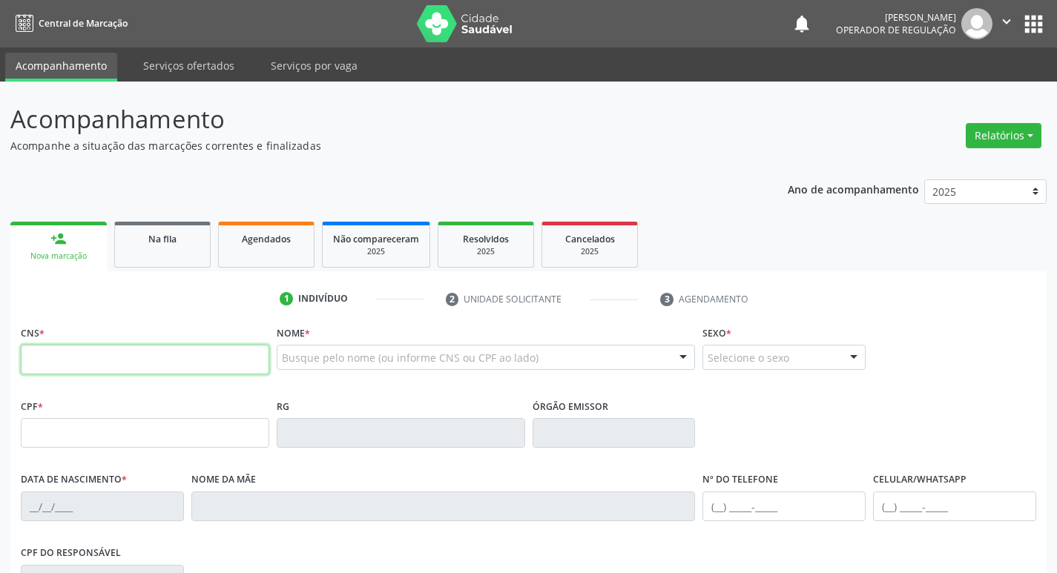
click at [85, 360] on input "text" at bounding box center [145, 360] width 248 height 30
type input "703 6090 4809 1334"
type input "379.940.748-04"
type input "[DATE]"
type input "[PERSON_NAME]"
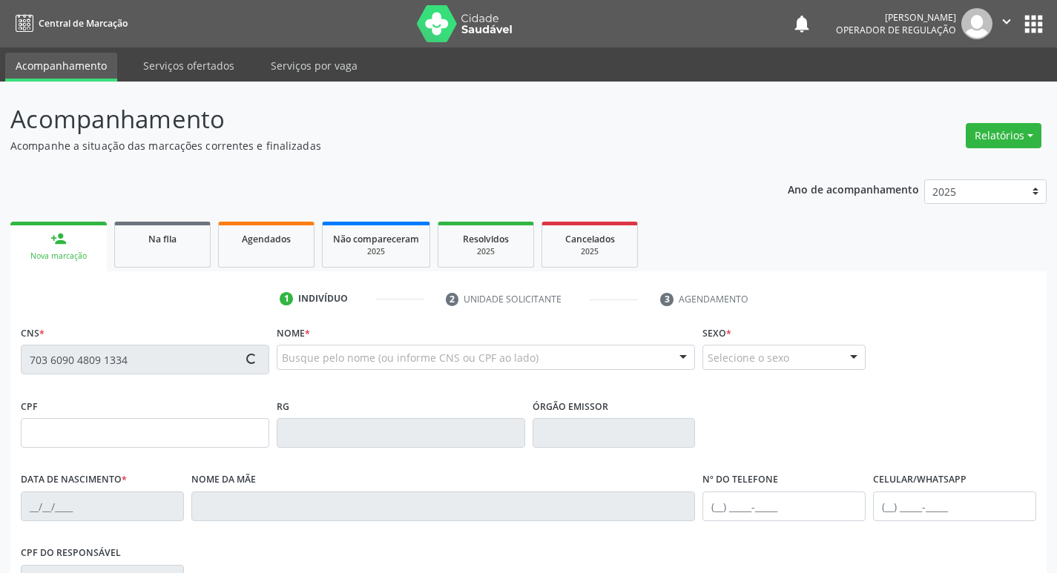
type input "[PHONE_NUMBER]"
type input "050.349.164-01"
type input "S/N"
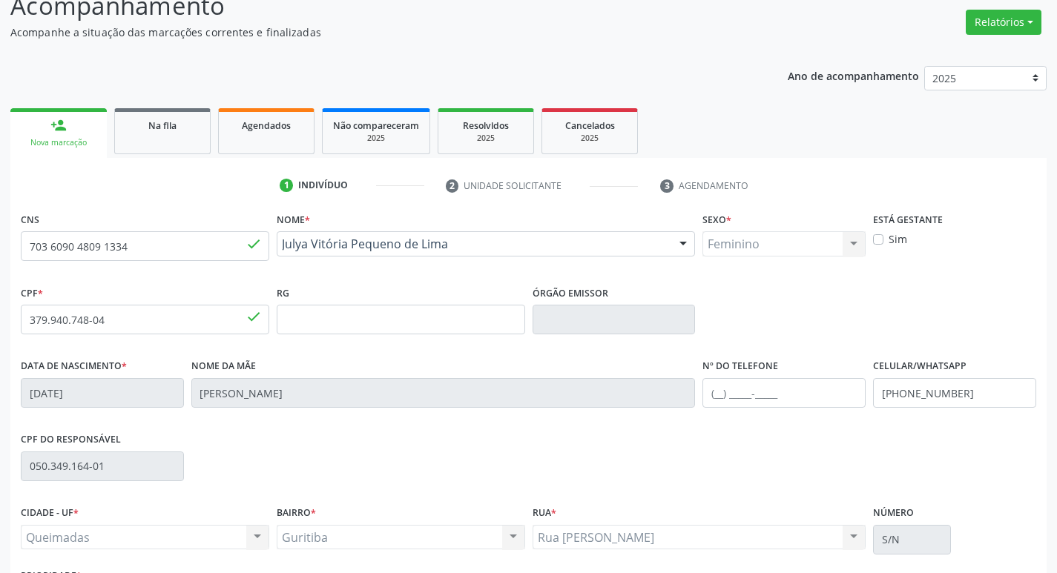
scroll to position [231, 0]
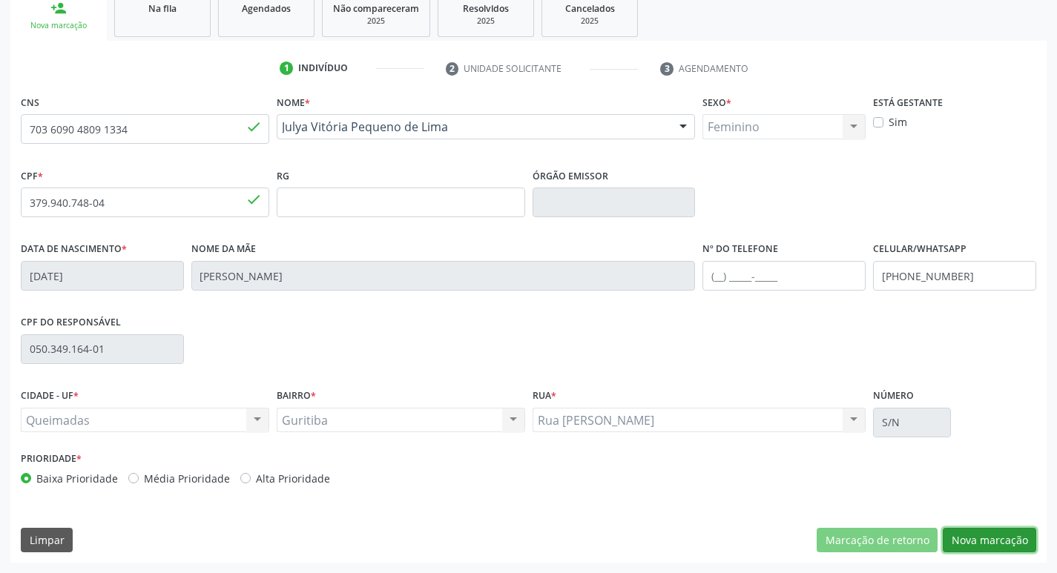
click at [983, 544] on button "Nova marcação" at bounding box center [989, 540] width 93 height 25
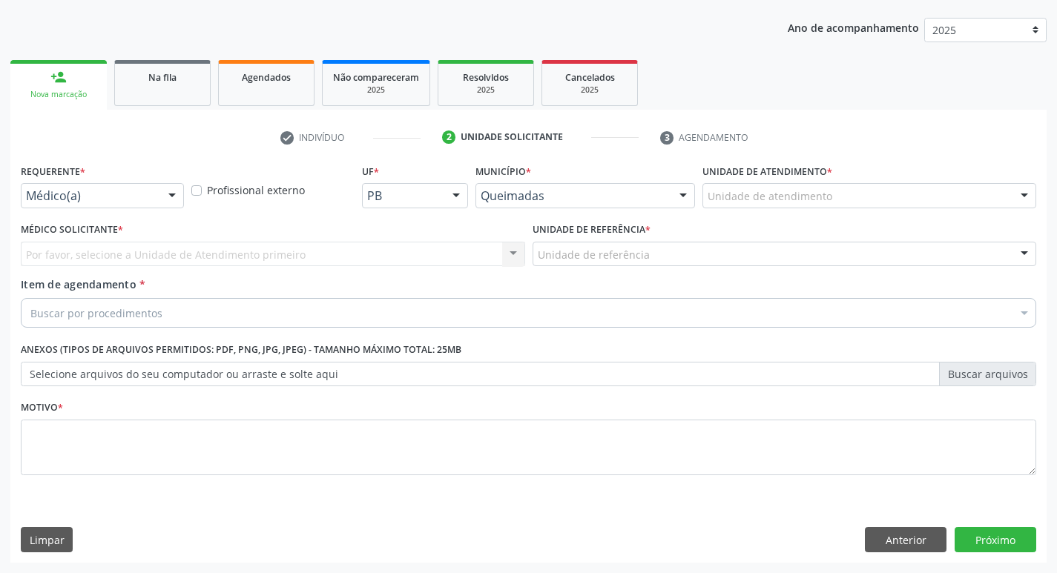
drag, startPoint x: 134, startPoint y: 191, endPoint x: 106, endPoint y: 263, distance: 77.9
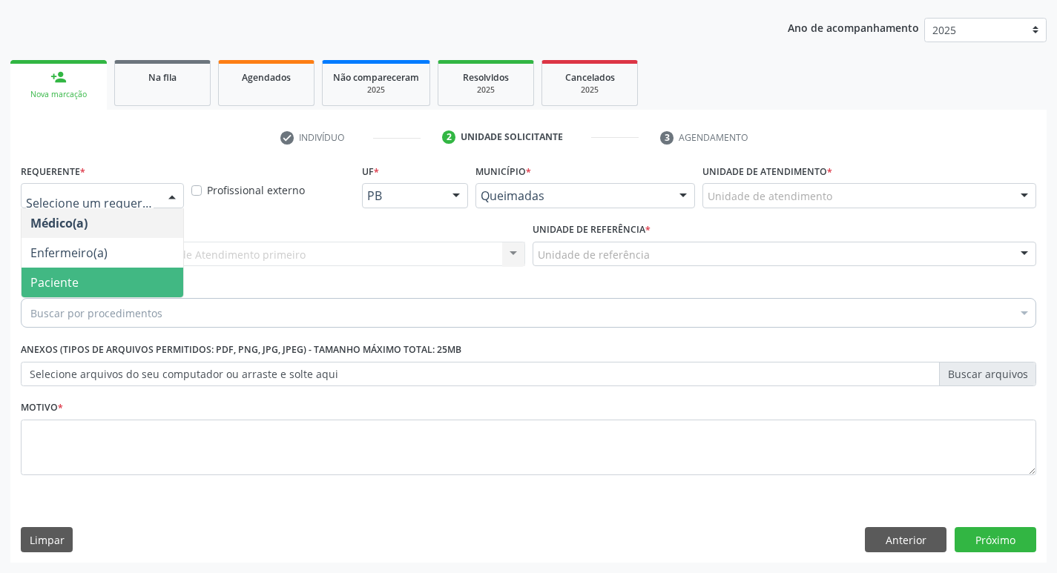
click at [82, 293] on span "Paciente" at bounding box center [103, 283] width 162 height 30
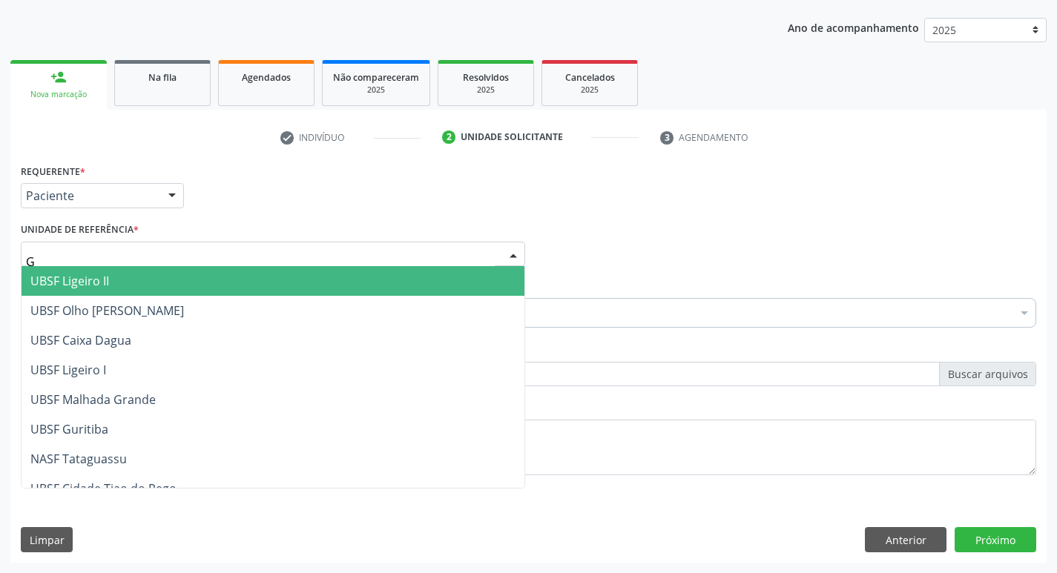
type input "GU"
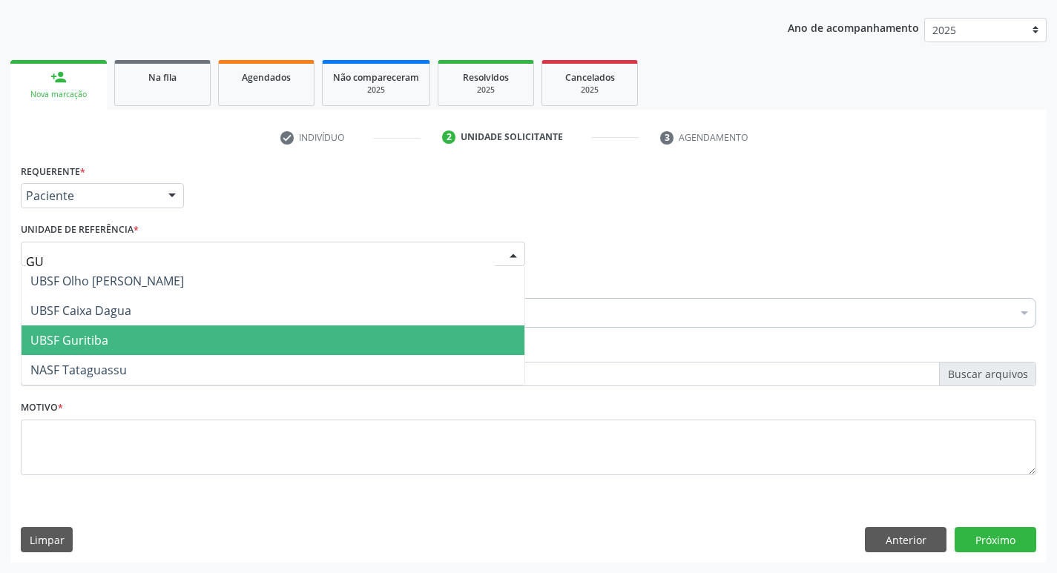
click at [105, 336] on span "UBSF Guritiba" at bounding box center [69, 340] width 78 height 16
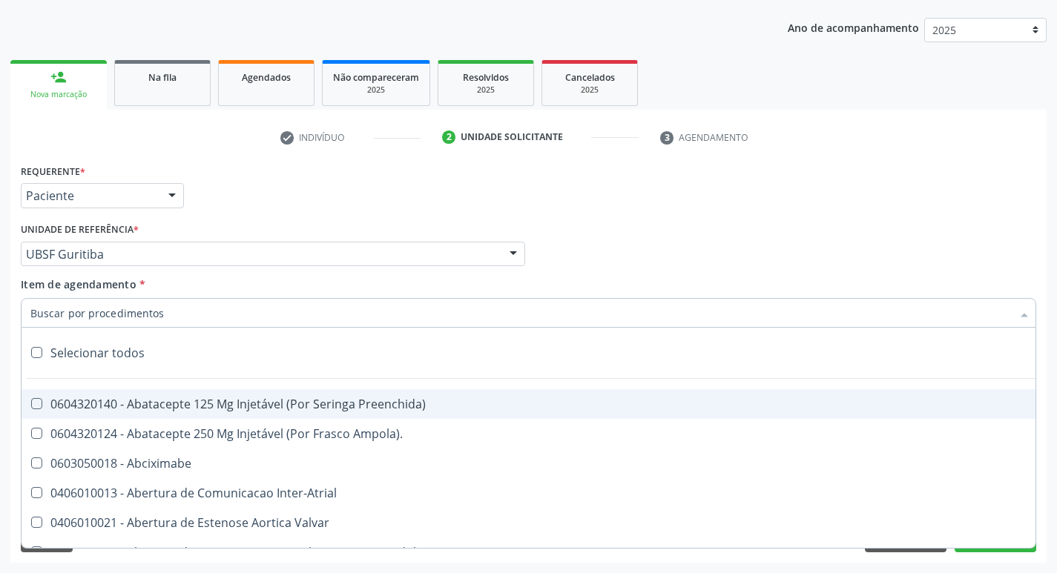
paste input "esofagogastrod"
type input "esofagogastrod"
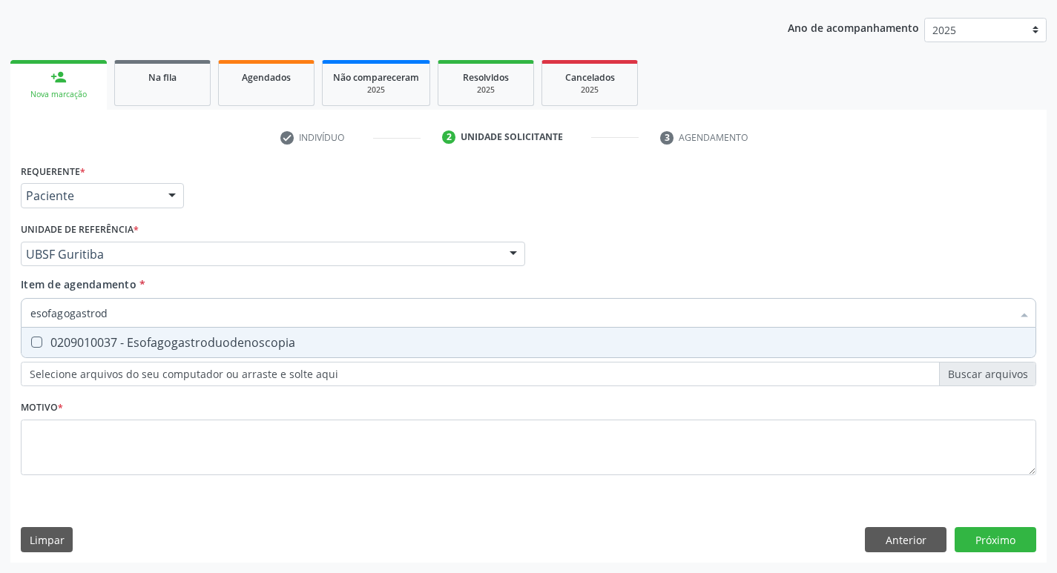
drag, startPoint x: 145, startPoint y: 344, endPoint x: 126, endPoint y: 432, distance: 90.3
click at [145, 348] on div "0209010037 - Esofagogastroduodenoscopia" at bounding box center [528, 343] width 996 height 12
checkbox Esofagogastroduodenoscopia "true"
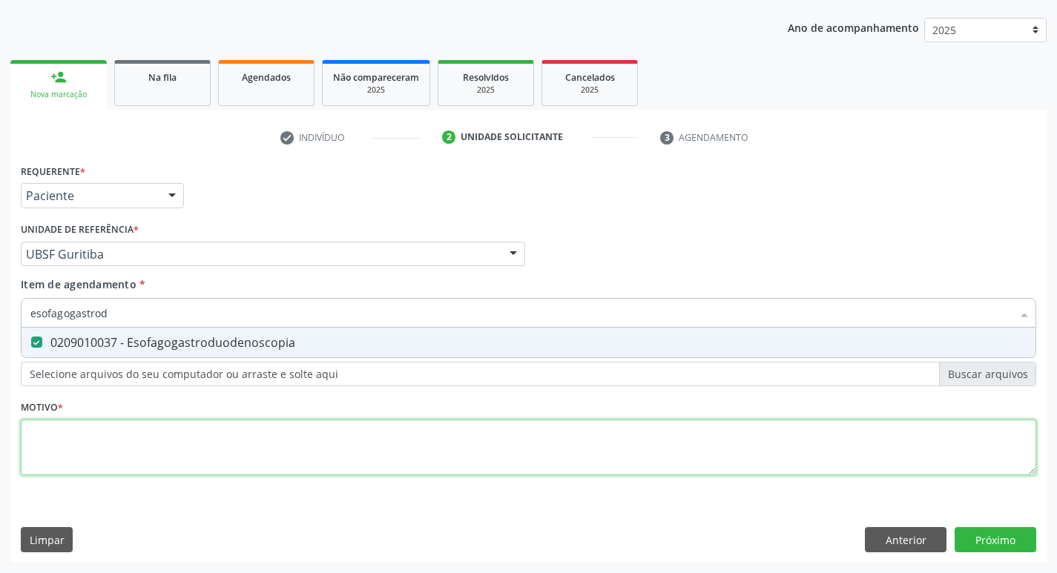
click at [126, 466] on div "Requerente * Paciente Médico(a) Enfermeiro(a) Paciente Nenhum resultado encontr…" at bounding box center [528, 328] width 1015 height 336
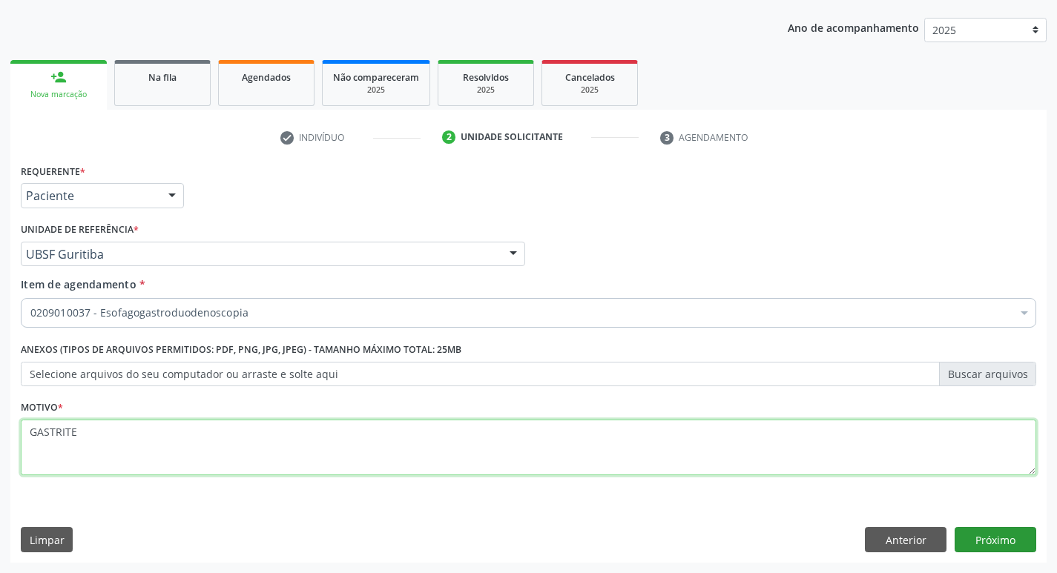
type textarea "GASTRITE"
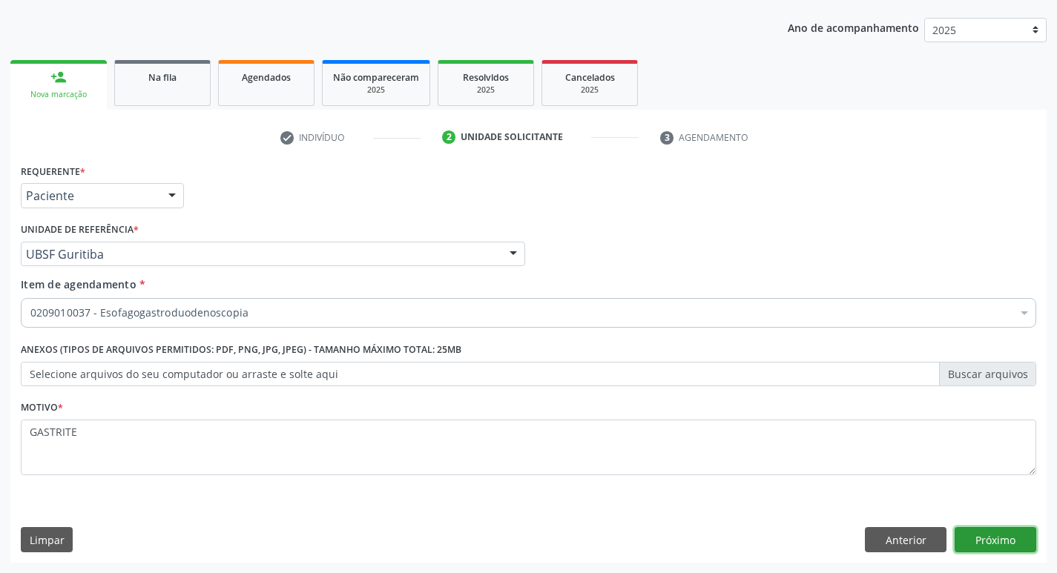
click at [1018, 541] on button "Próximo" at bounding box center [995, 539] width 82 height 25
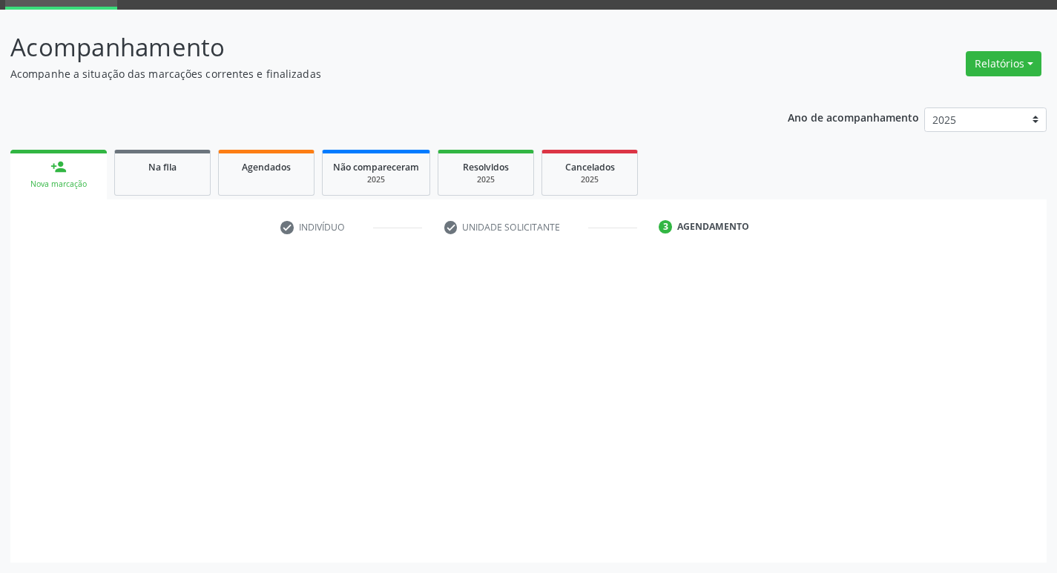
scroll to position [72, 0]
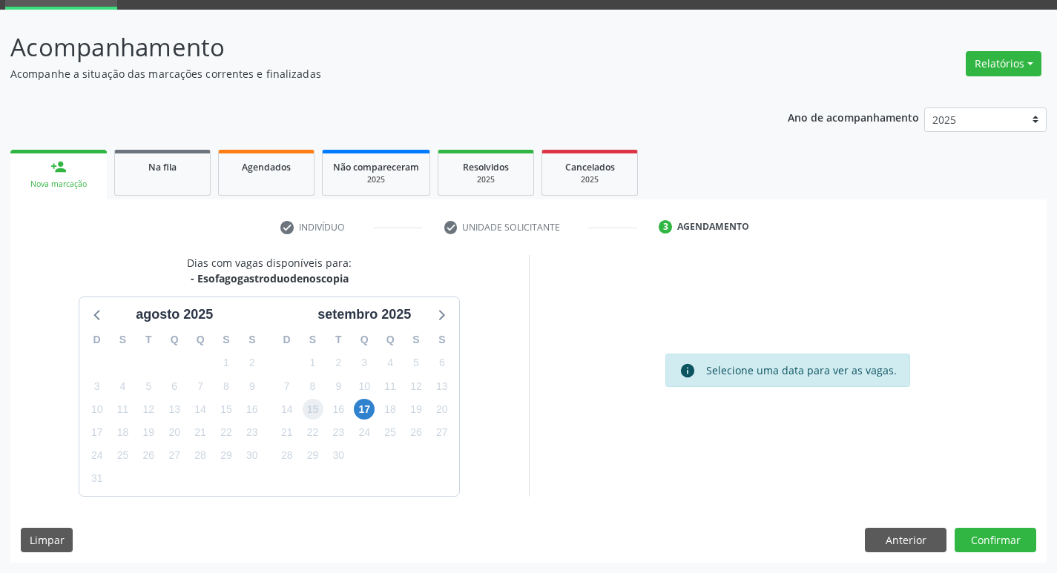
click at [314, 417] on span "15" at bounding box center [313, 409] width 21 height 21
click at [1006, 547] on button "Confirmar" at bounding box center [995, 540] width 82 height 25
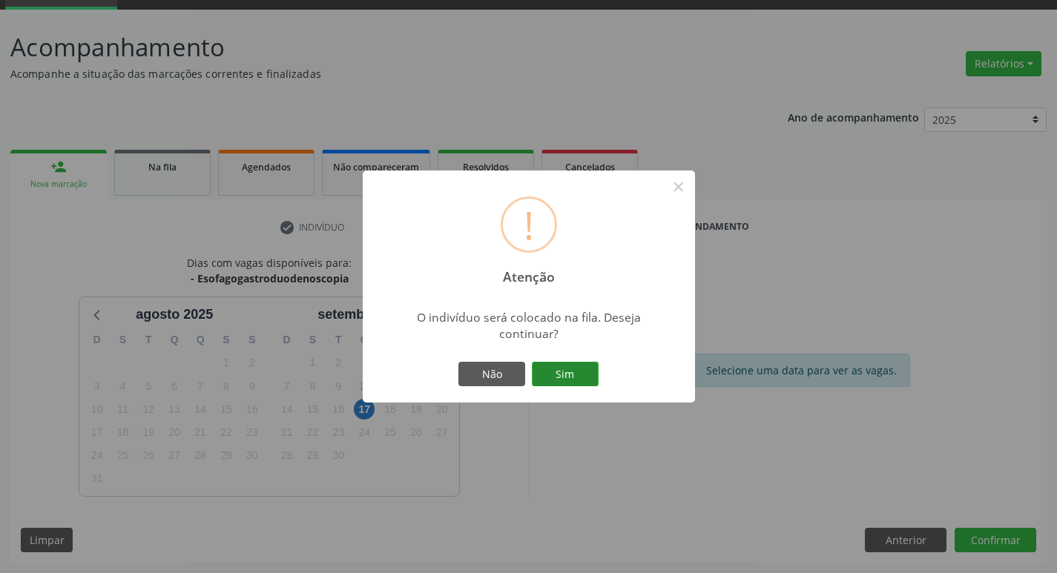
click at [584, 366] on button "Sim" at bounding box center [565, 374] width 67 height 25
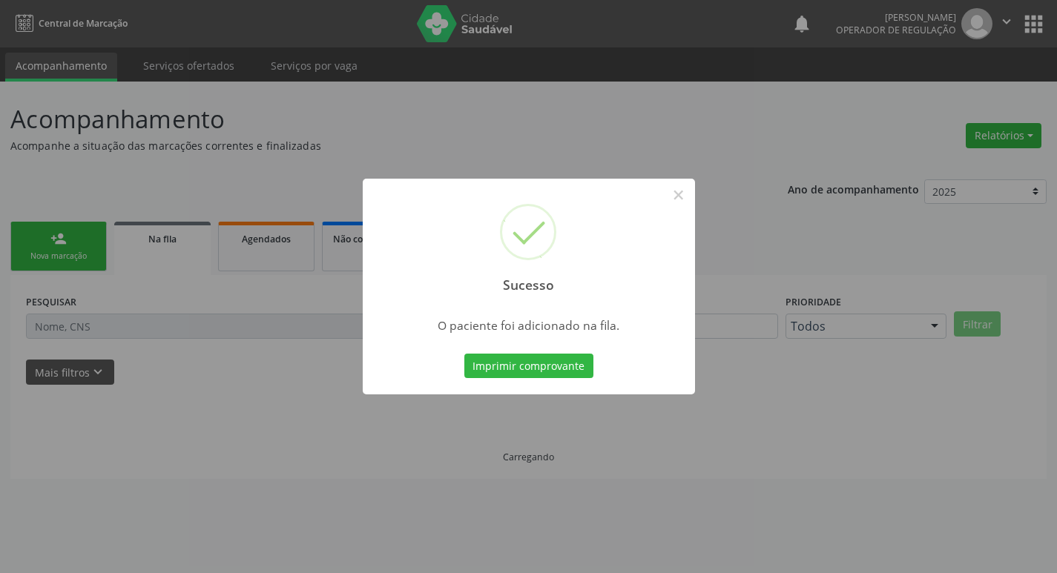
scroll to position [0, 0]
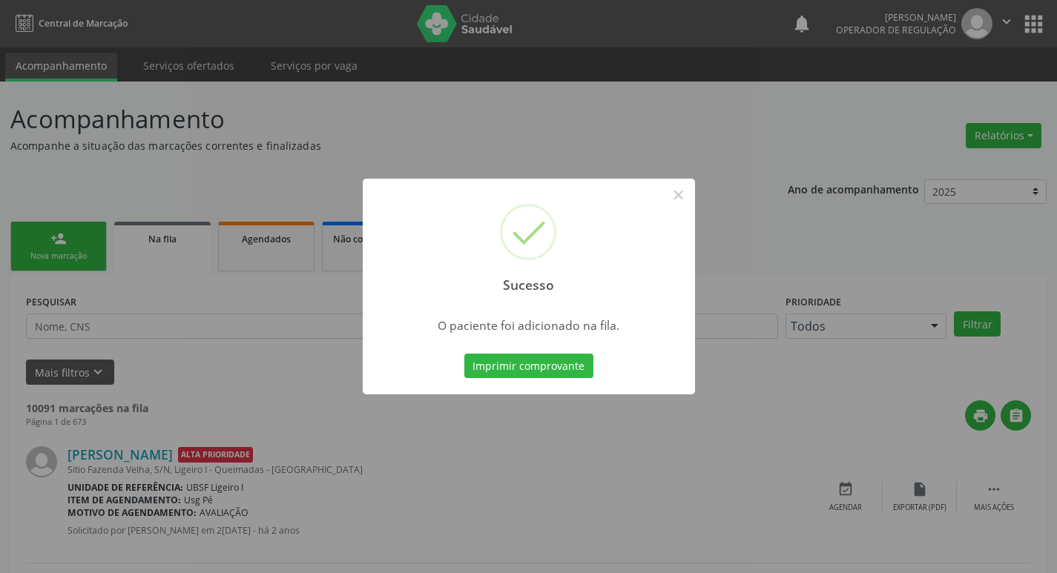
click at [56, 200] on div "Sucesso × O paciente foi adicionado na fila. Imprimir comprovante Cancel" at bounding box center [528, 286] width 1057 height 573
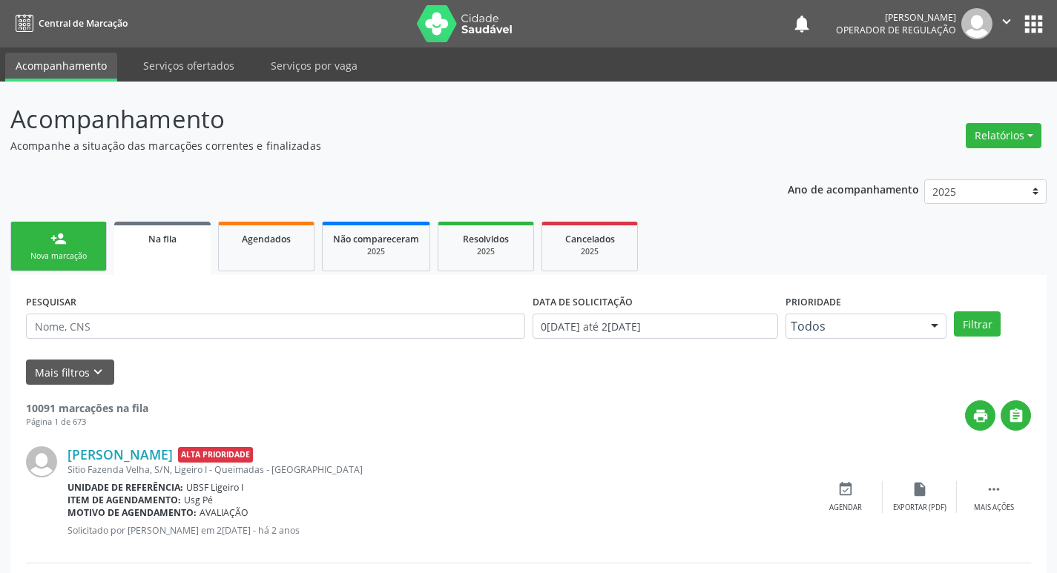
click at [50, 248] on link "person_add Nova marcação" at bounding box center [58, 247] width 96 height 50
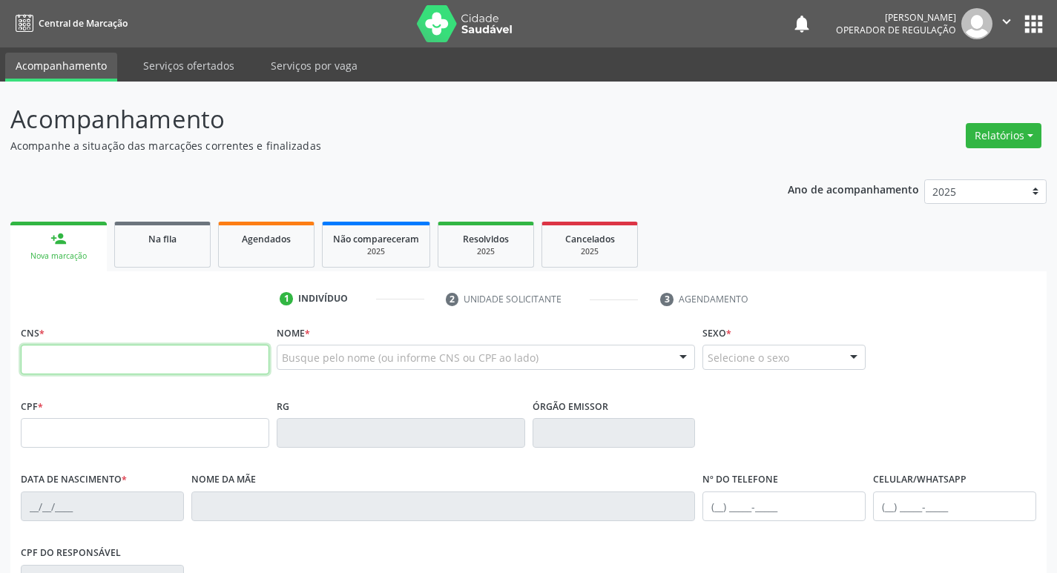
click at [119, 360] on input "text" at bounding box center [145, 360] width 248 height 30
type input "700 0057 2241 1404"
type input "062.960.014-79"
type input "[DATE]"
type input "[PERSON_NAME]"
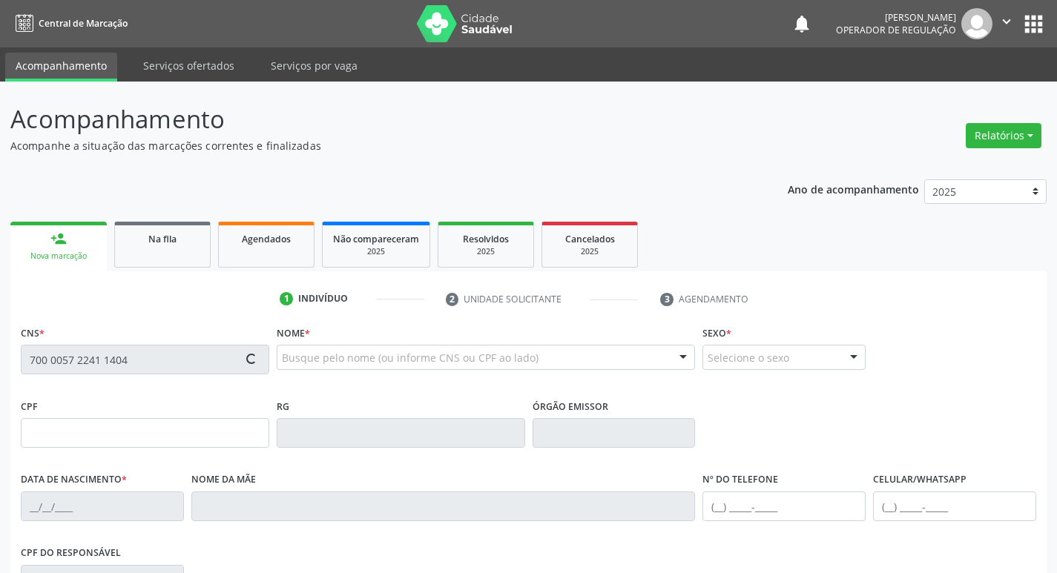
type input "[PHONE_NUMBER]"
type input "077.901.524-08"
type input "S/N"
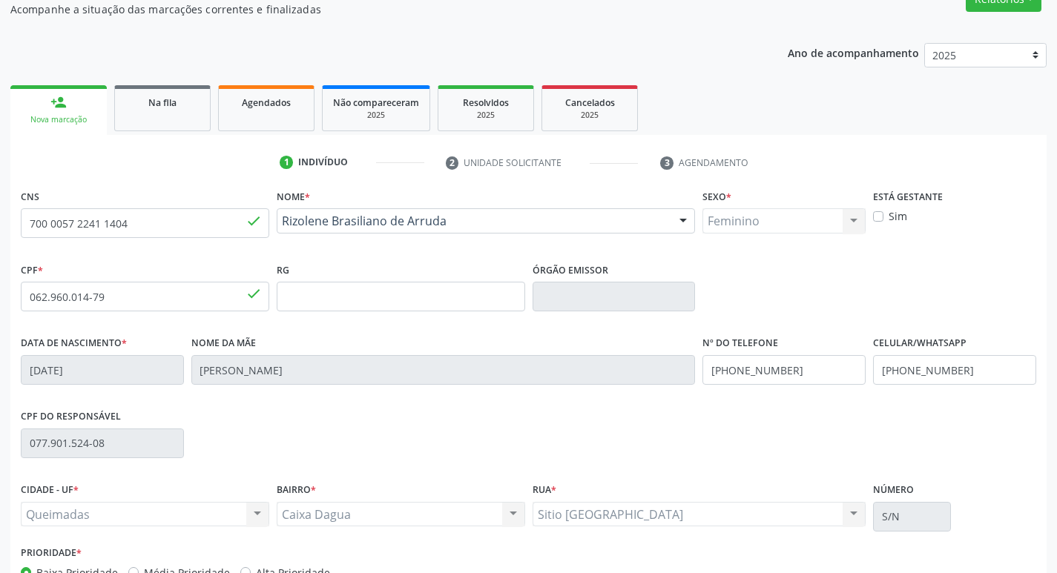
scroll to position [231, 0]
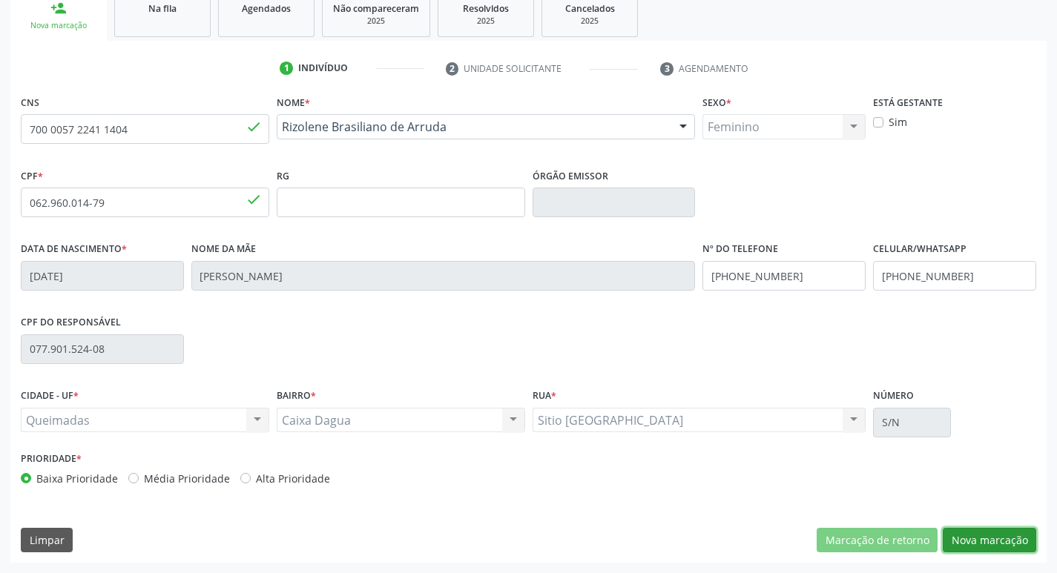
click at [1011, 545] on button "Nova marcação" at bounding box center [989, 540] width 93 height 25
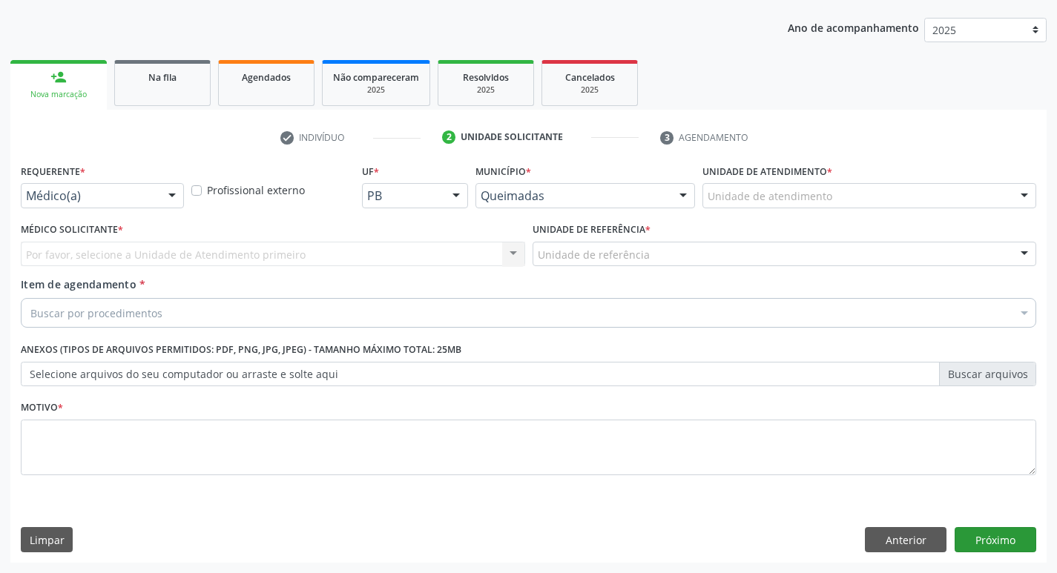
scroll to position [162, 0]
drag, startPoint x: 43, startPoint y: 190, endPoint x: 43, endPoint y: 220, distance: 29.7
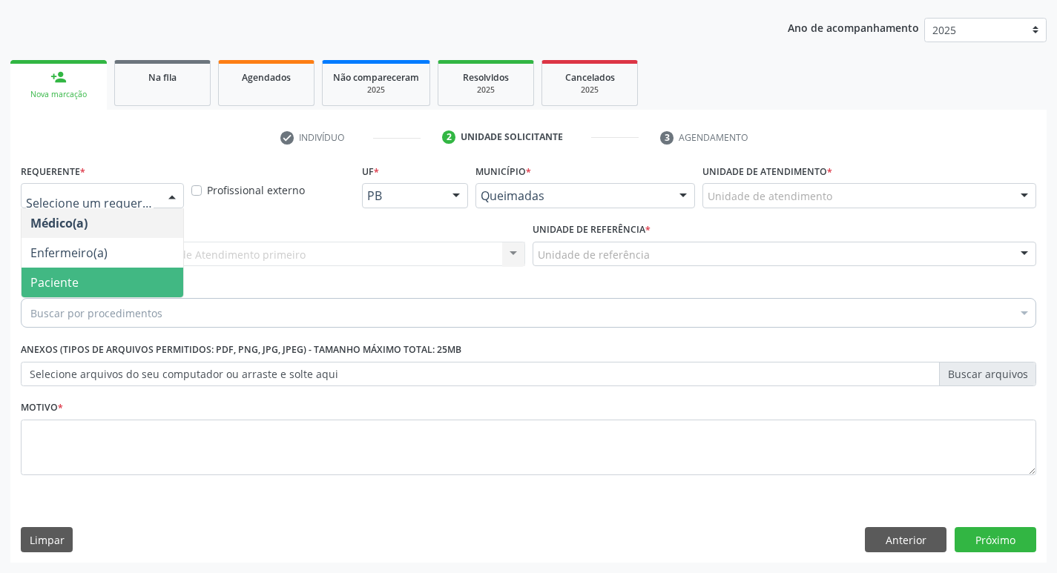
click at [50, 287] on span "Paciente" at bounding box center [54, 282] width 48 height 16
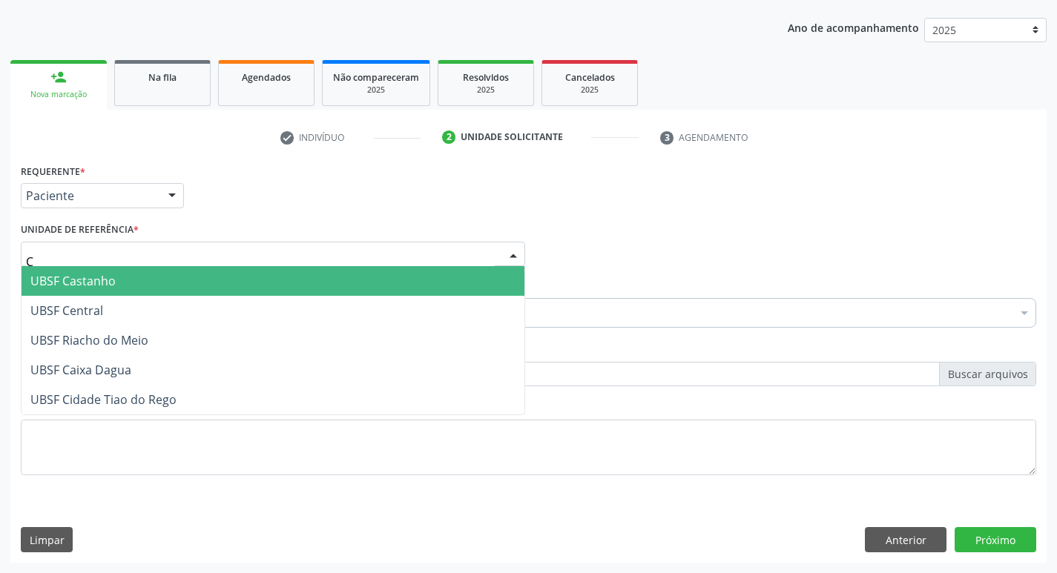
type input "CA"
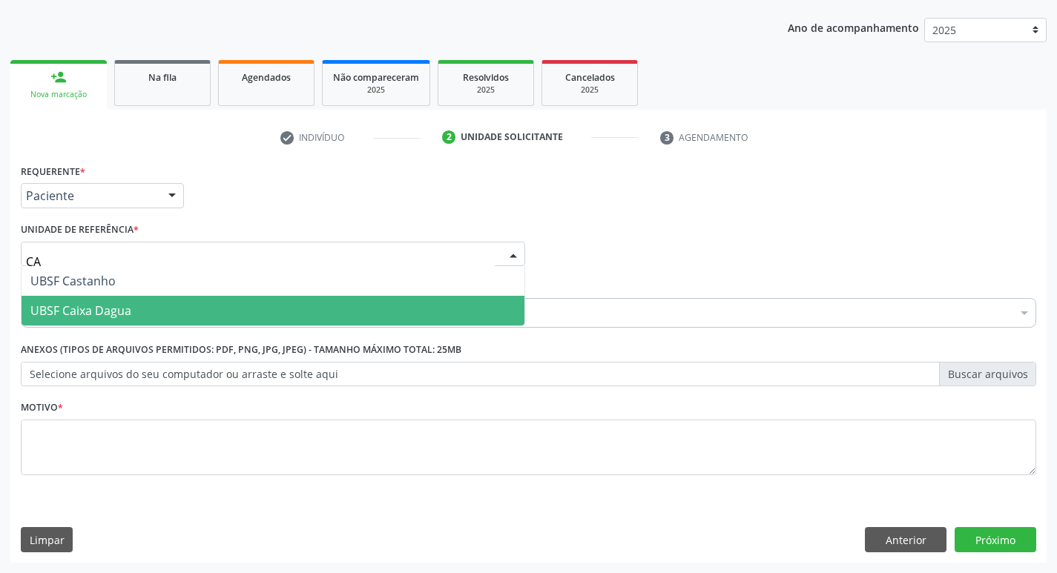
click at [107, 302] on span "UBSF Caixa Dagua" at bounding box center [273, 311] width 503 height 30
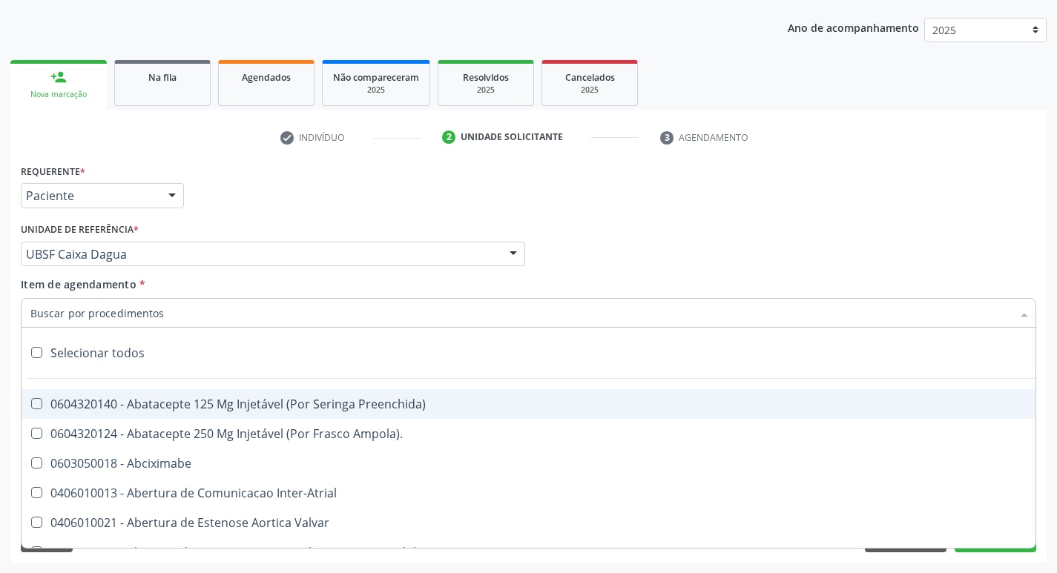
paste input "esofagogastrod"
type input "esofagogastrod"
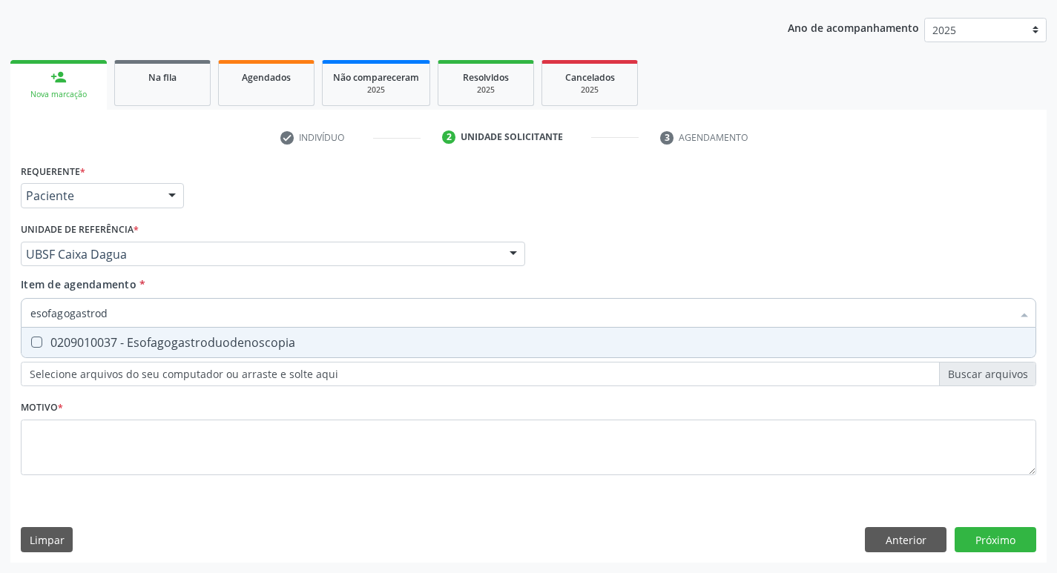
drag, startPoint x: 110, startPoint y: 341, endPoint x: 103, endPoint y: 373, distance: 32.6
click at [110, 342] on div "0209010037 - Esofagogastroduodenoscopia" at bounding box center [528, 343] width 996 height 12
checkbox Esofagogastroduodenoscopia "true"
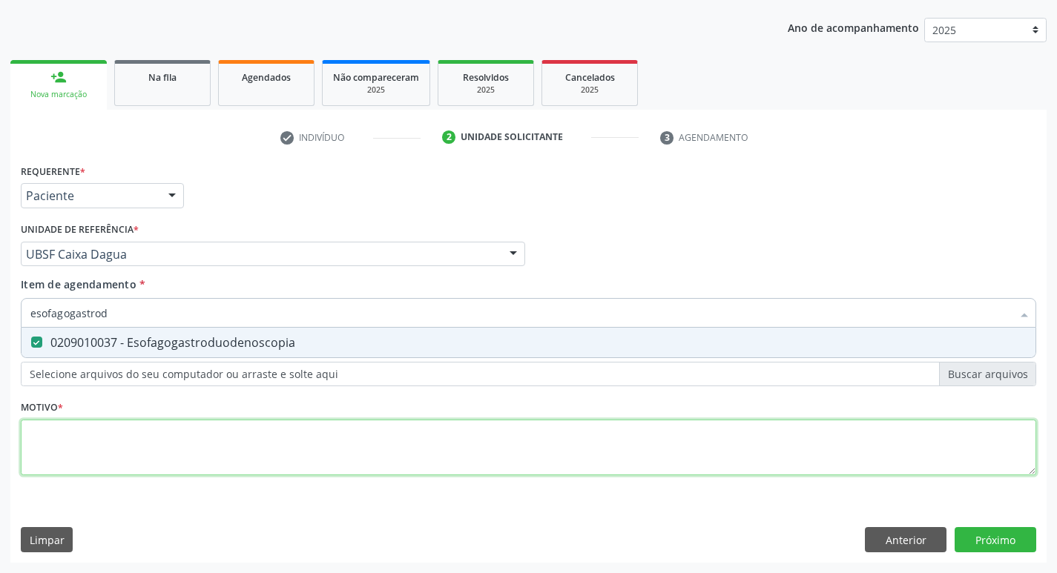
click at [95, 444] on div "Requerente * Paciente Médico(a) Enfermeiro(a) Paciente Nenhum resultado encontr…" at bounding box center [528, 328] width 1015 height 336
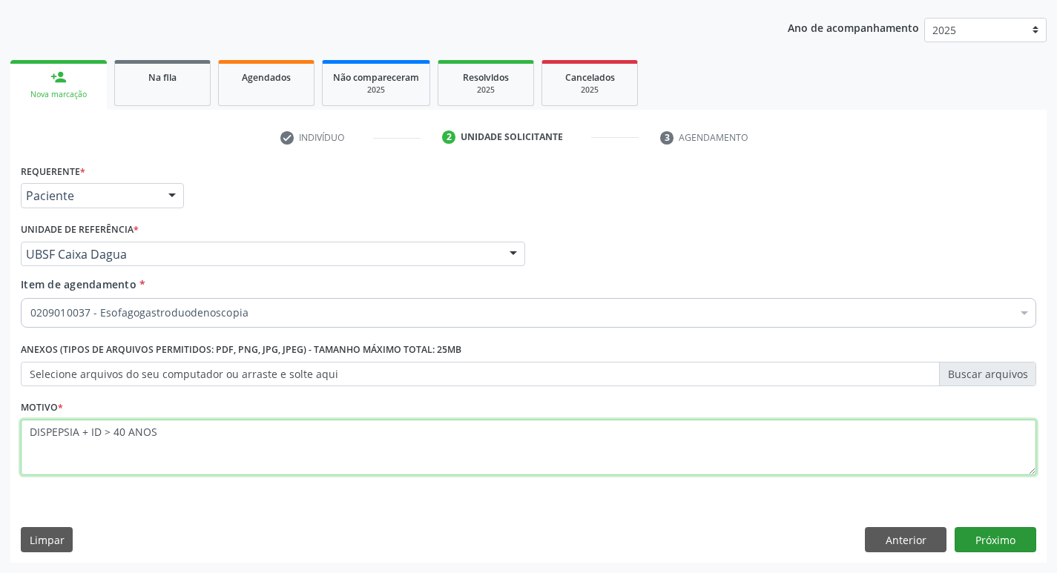
type textarea "DISPEPSIA + ID > 40 ANOS"
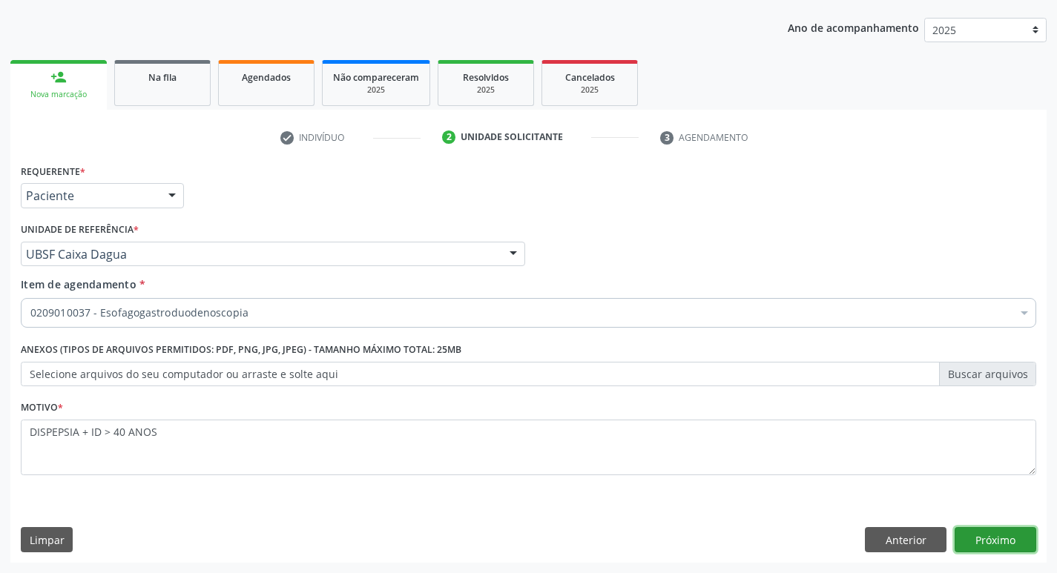
click at [993, 531] on button "Próximo" at bounding box center [995, 539] width 82 height 25
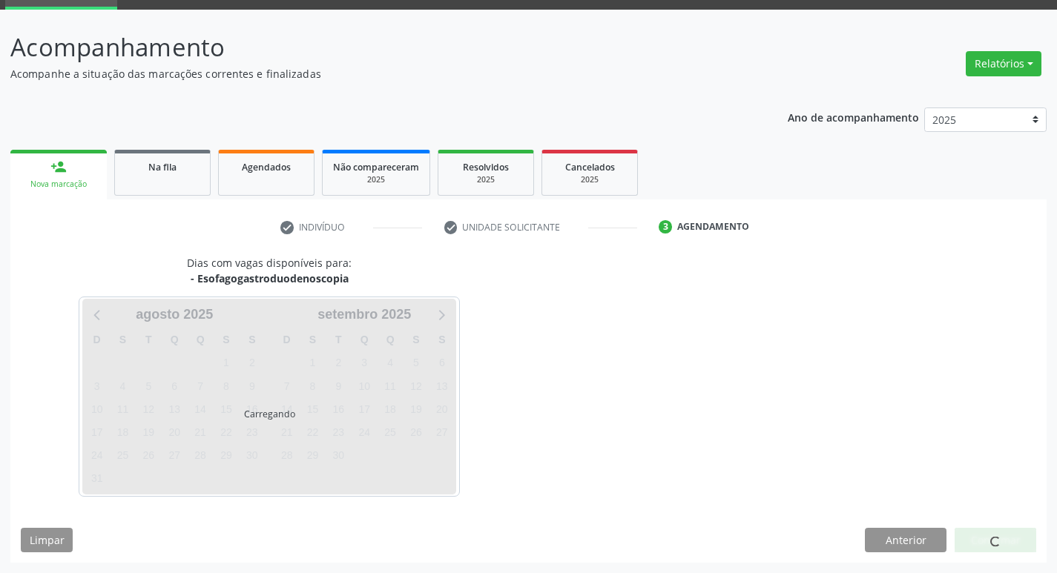
scroll to position [72, 0]
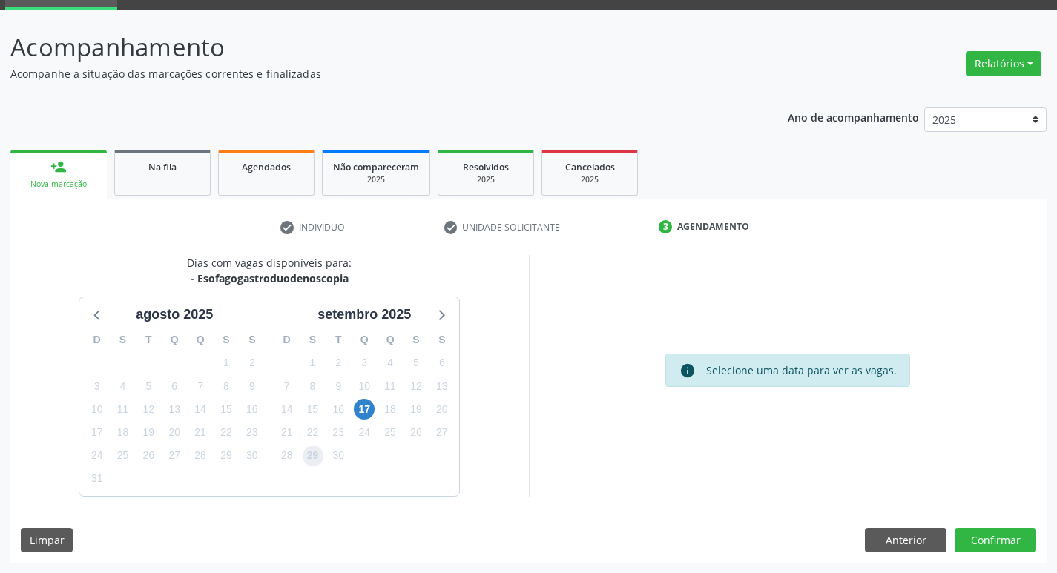
click at [316, 446] on span "29" at bounding box center [313, 456] width 21 height 21
click at [980, 541] on button "Confirmar" at bounding box center [995, 540] width 82 height 25
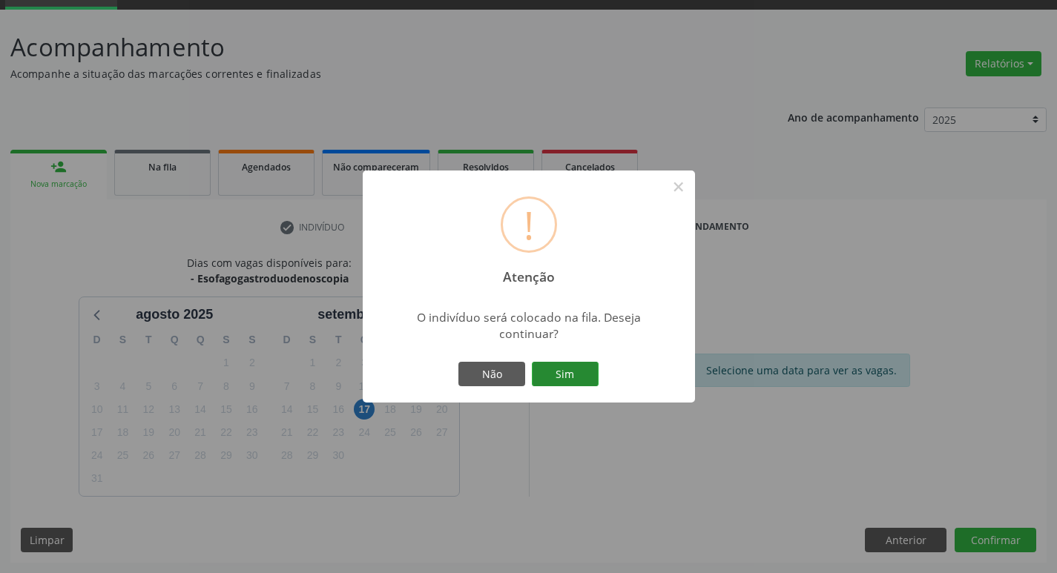
click at [574, 377] on button "Sim" at bounding box center [565, 374] width 67 height 25
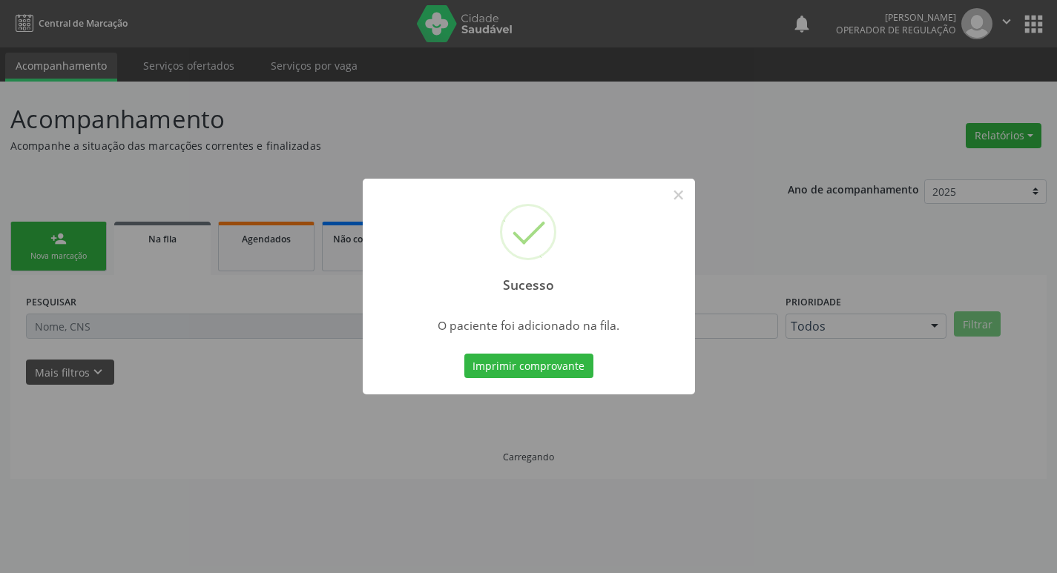
scroll to position [0, 0]
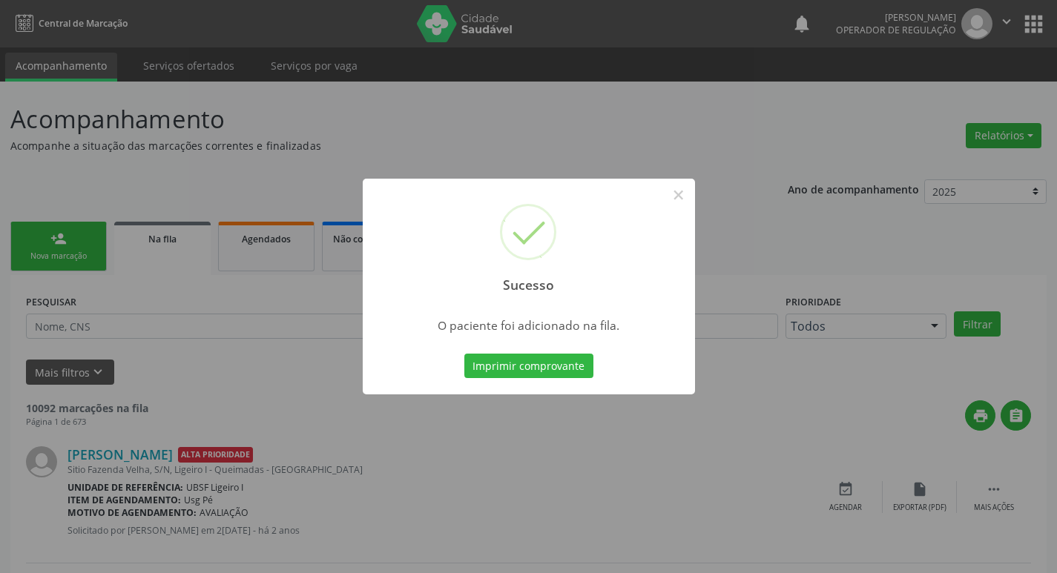
click at [234, 324] on div "Sucesso × O paciente foi adicionado na fila. Imprimir comprovante Cancel" at bounding box center [528, 286] width 1057 height 573
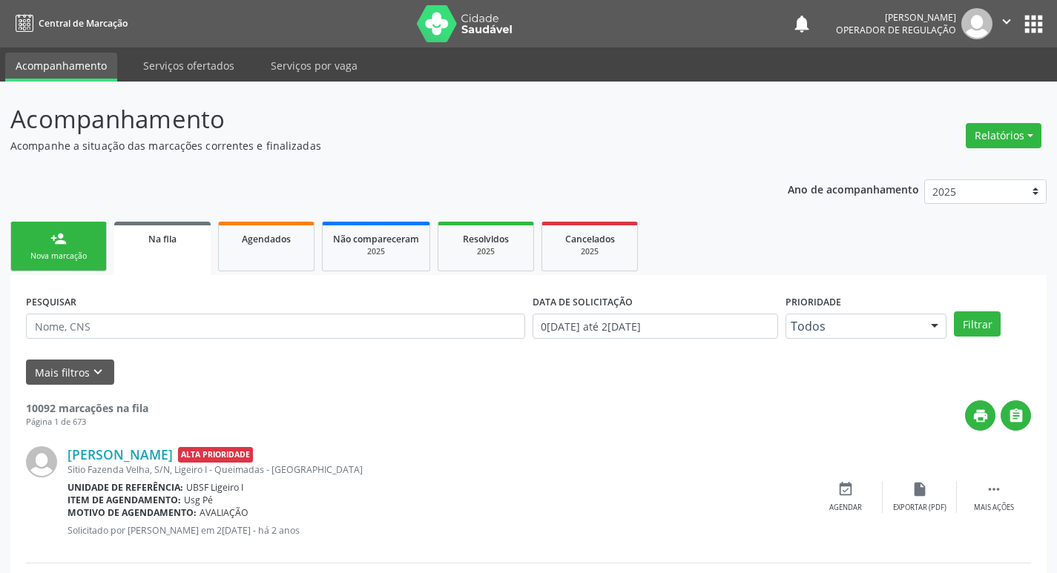
click at [66, 236] on div "person_add" at bounding box center [58, 239] width 16 height 16
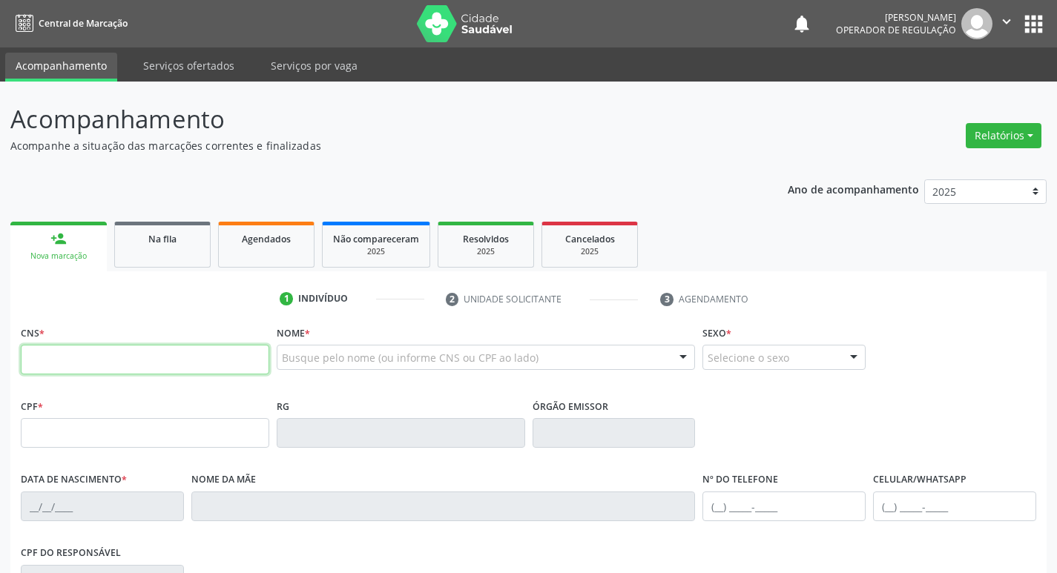
click at [107, 362] on input "text" at bounding box center [145, 360] width 248 height 30
click at [171, 330] on div "CNS *" at bounding box center [145, 348] width 248 height 53
click at [146, 360] on input "text" at bounding box center [145, 360] width 248 height 30
type input "700 9079 3494 9096"
type input "130.405.124-20"
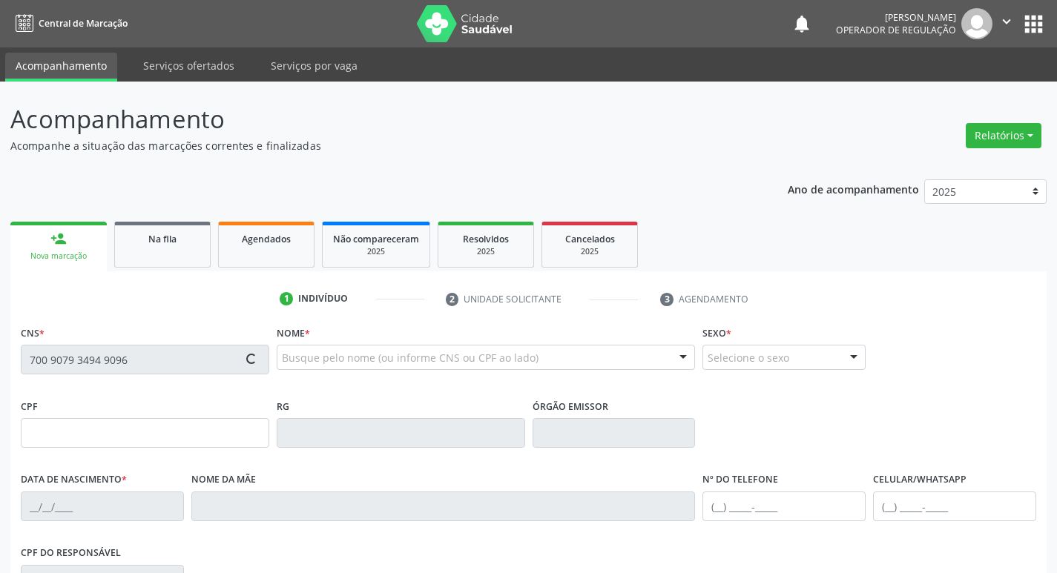
type input "[DATE]"
type input "[PERSON_NAME]"
type input "[PHONE_NUMBER]"
type input "102"
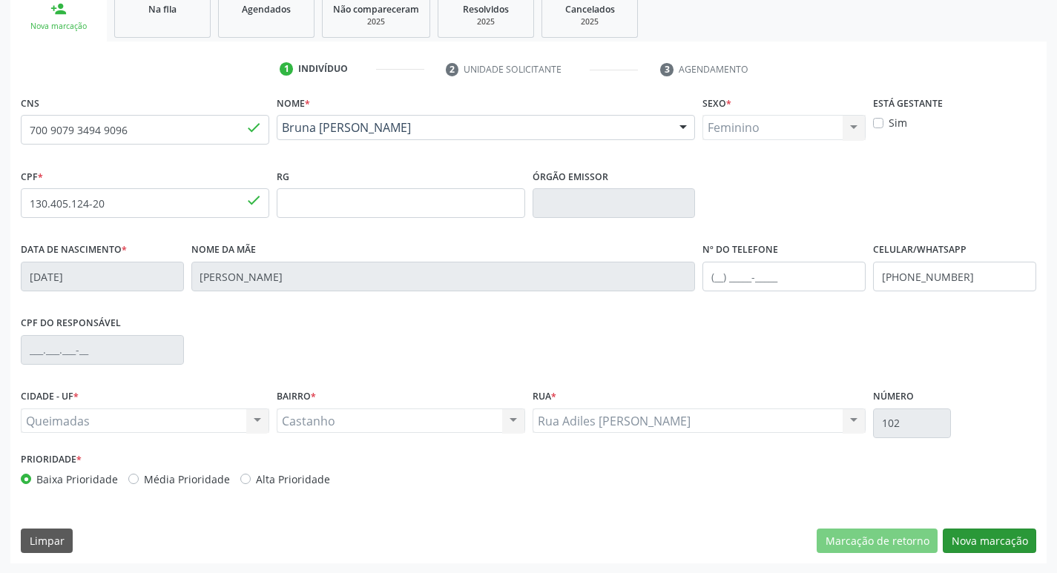
scroll to position [231, 0]
click at [982, 542] on button "Nova marcação" at bounding box center [989, 540] width 93 height 25
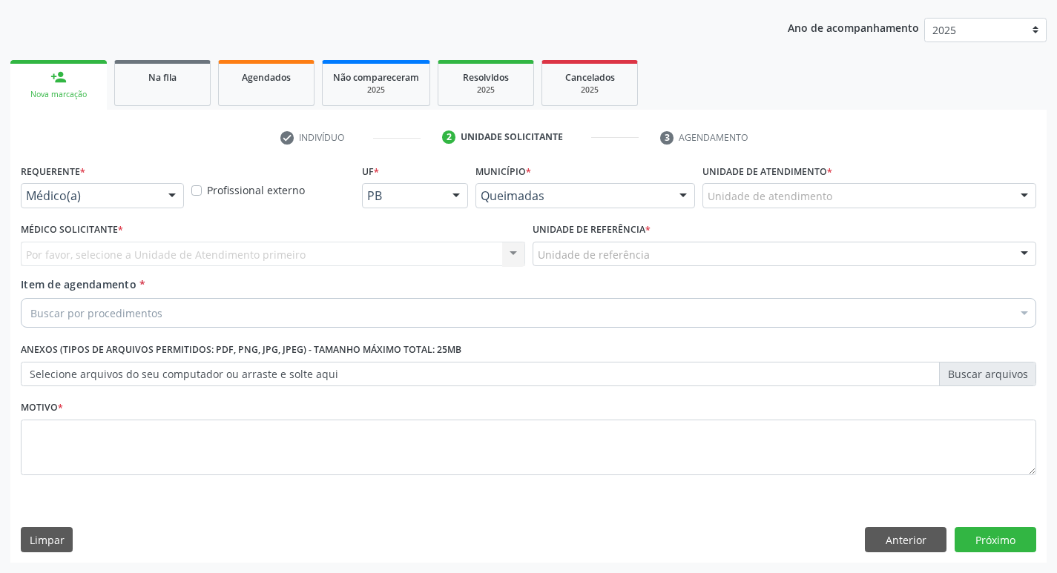
scroll to position [162, 0]
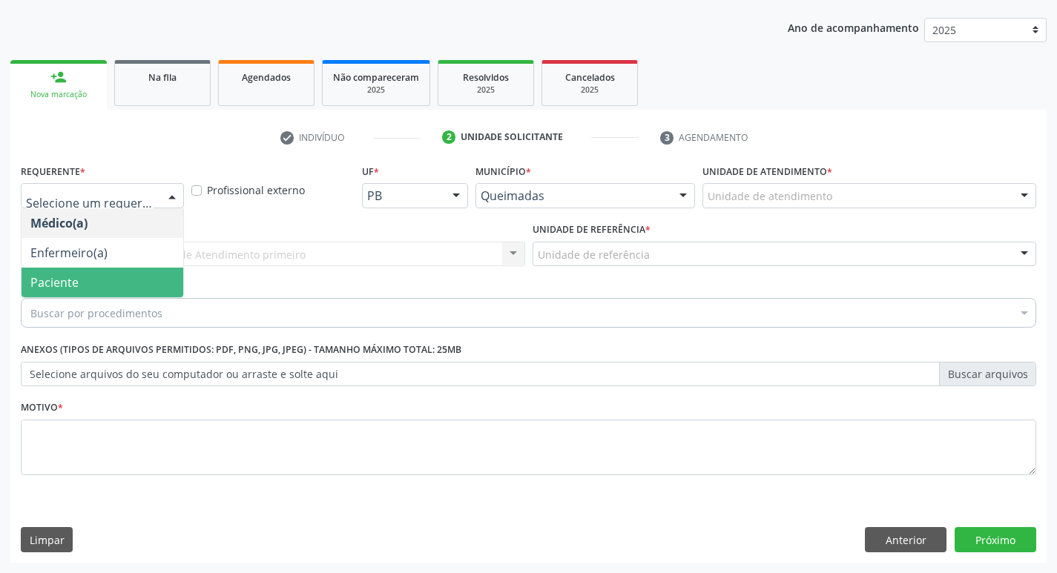
click at [51, 289] on span "Paciente" at bounding box center [54, 282] width 48 height 16
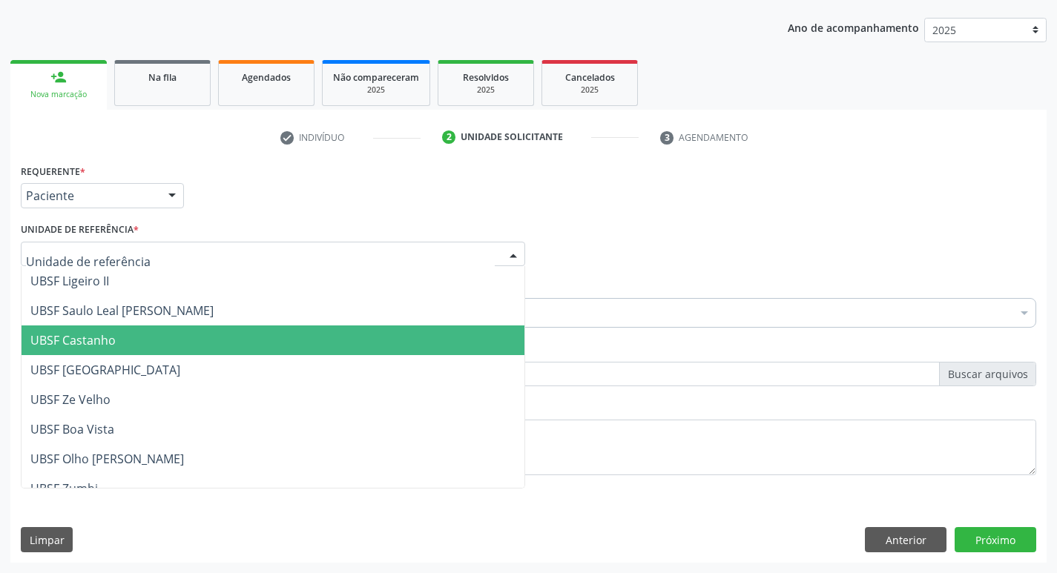
click at [107, 342] on span "UBSF Castanho" at bounding box center [72, 340] width 85 height 16
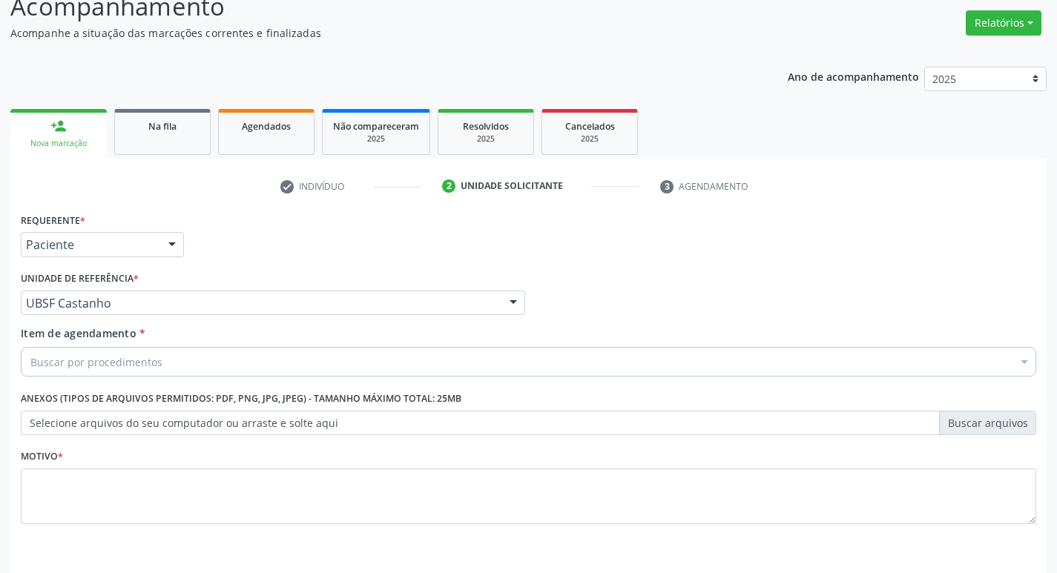
scroll to position [88, 0]
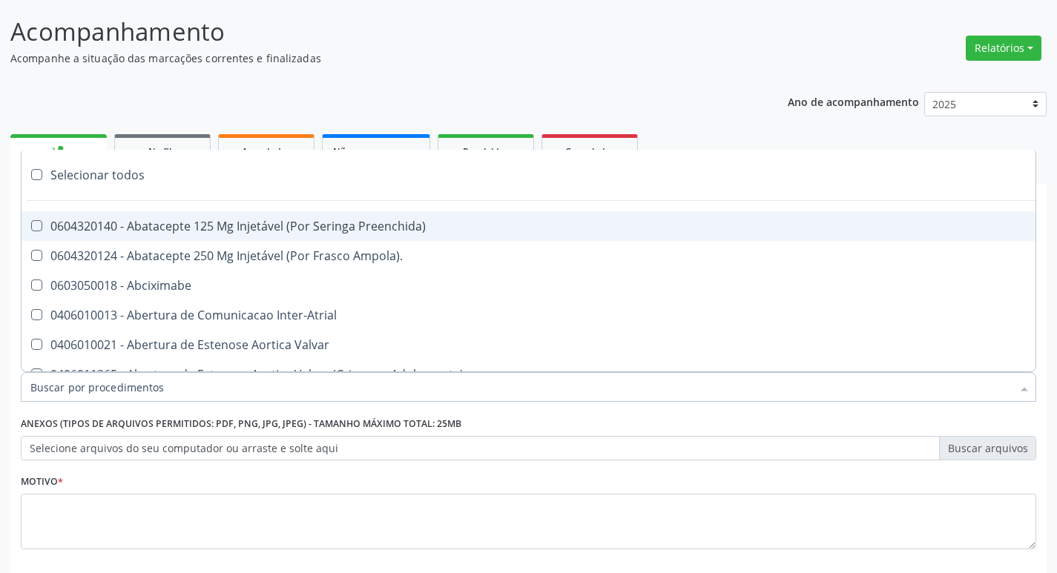
paste input "esofagogastrod"
type input "esofagogastrod"
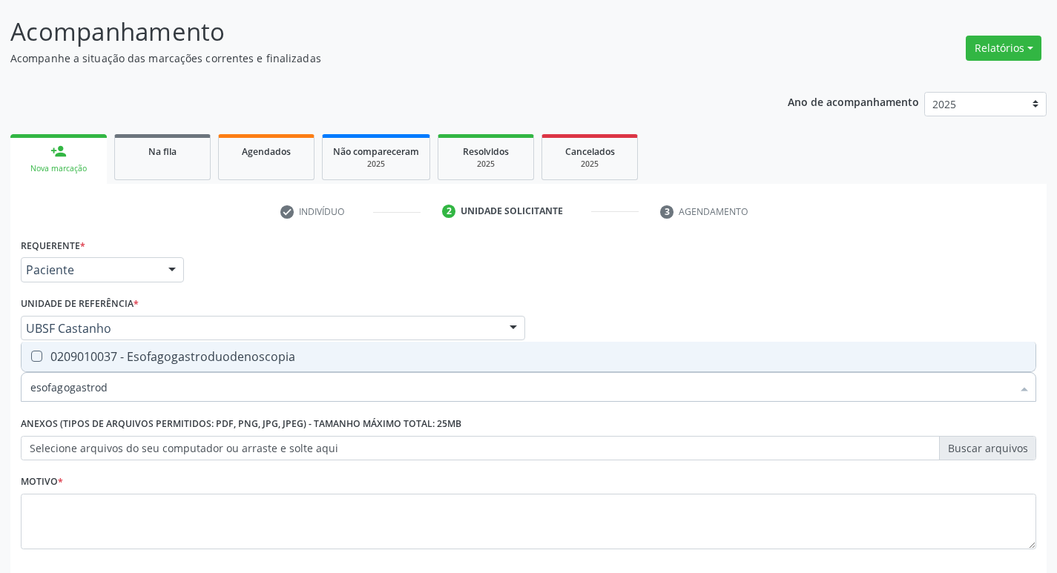
click at [157, 363] on div "0209010037 - Esofagogastroduodenoscopia" at bounding box center [528, 357] width 996 height 12
checkbox Esofagogastroduodenoscopia "true"
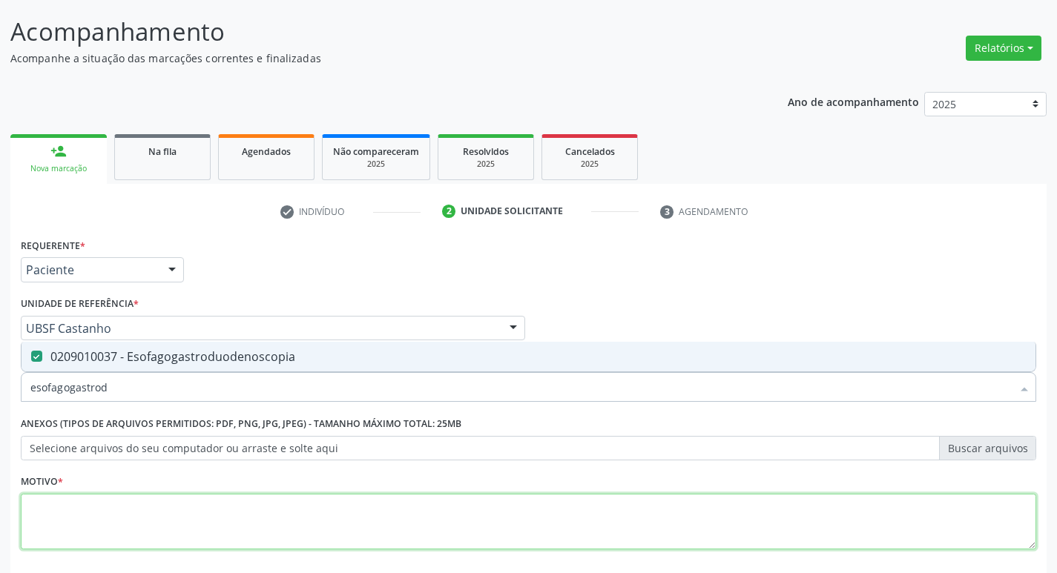
click at [152, 522] on textarea at bounding box center [528, 522] width 1015 height 56
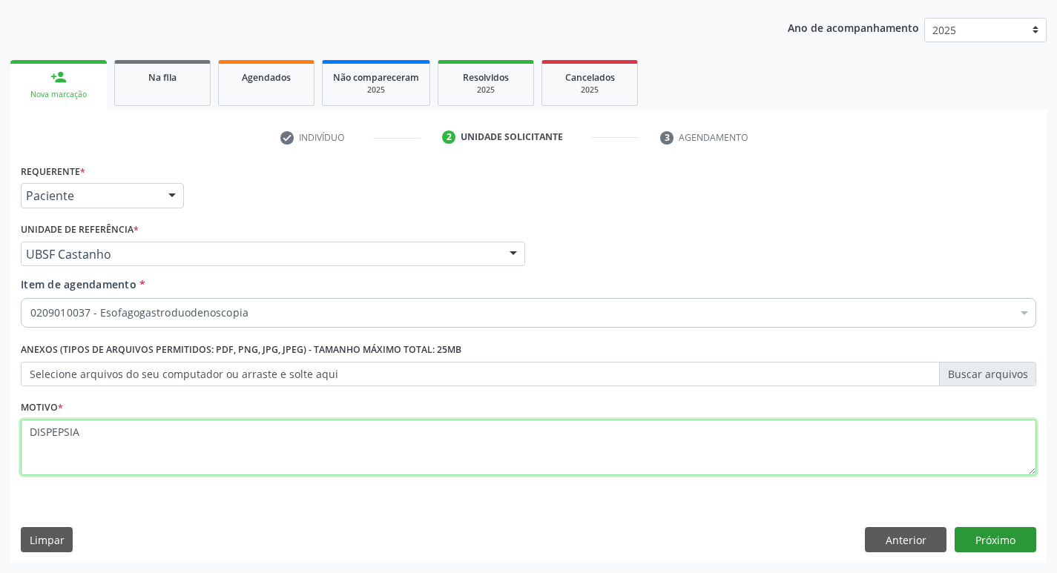
type textarea "DISPEPSIA"
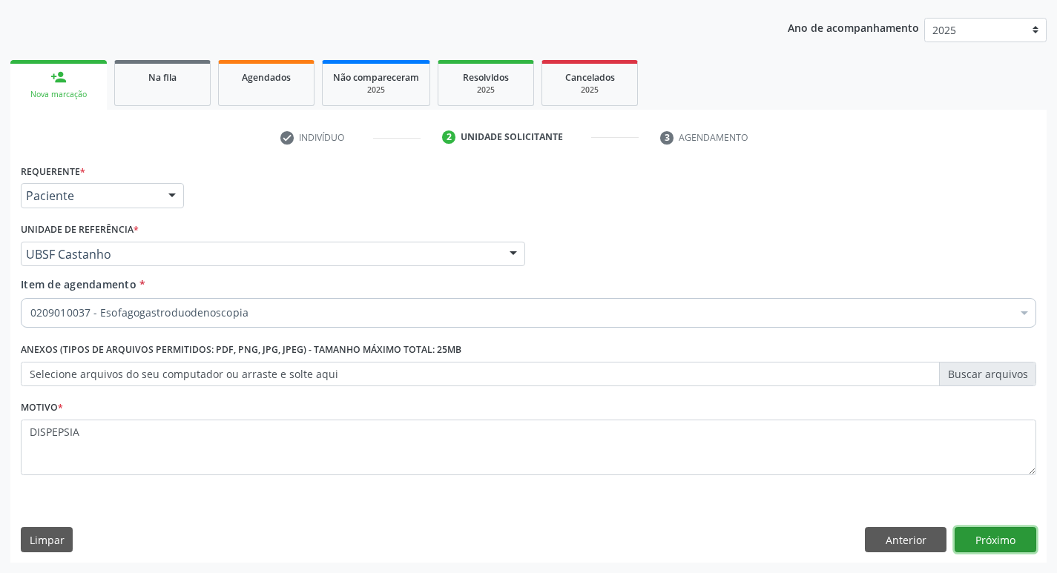
click at [1003, 536] on button "Próximo" at bounding box center [995, 539] width 82 height 25
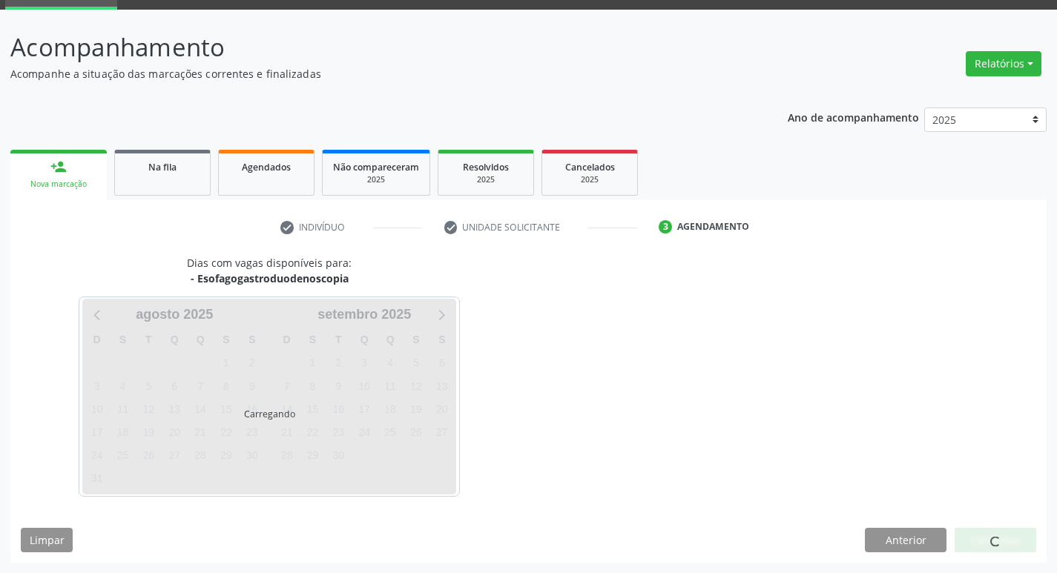
scroll to position [72, 0]
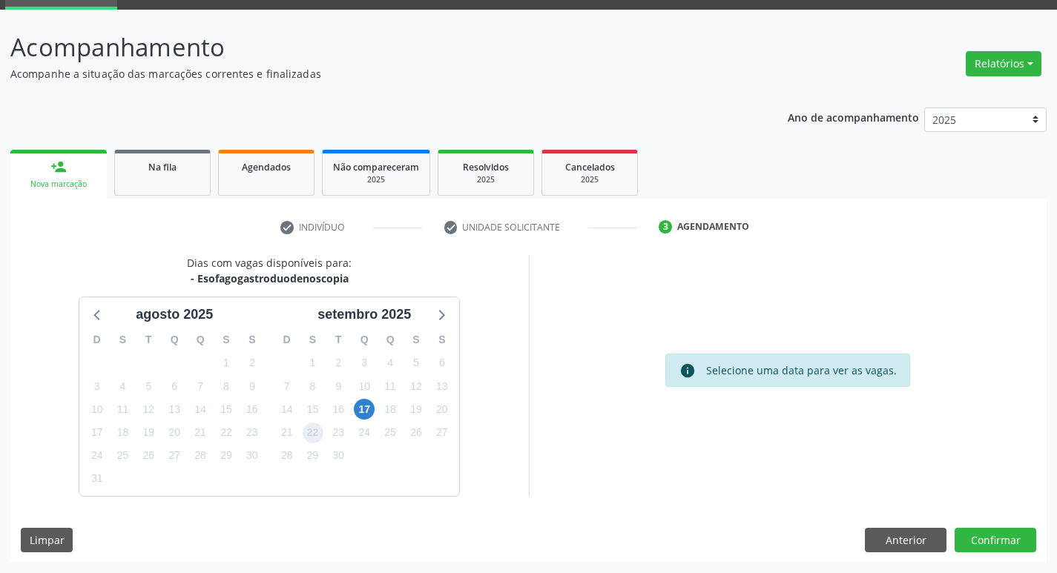
click at [317, 431] on span "22" at bounding box center [313, 433] width 21 height 21
click at [1000, 531] on button "Confirmar" at bounding box center [995, 540] width 82 height 25
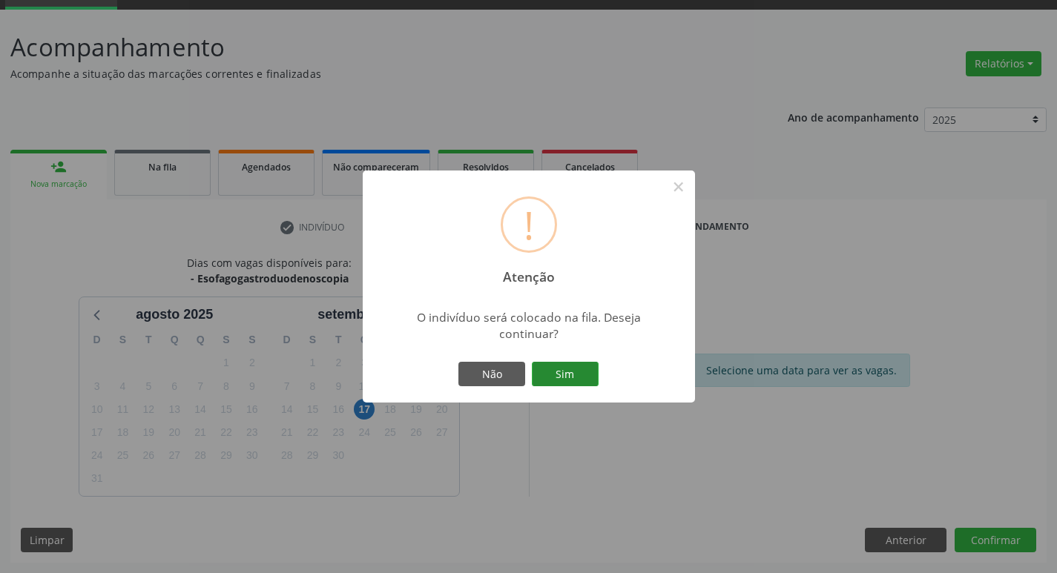
click at [565, 375] on button "Sim" at bounding box center [565, 374] width 67 height 25
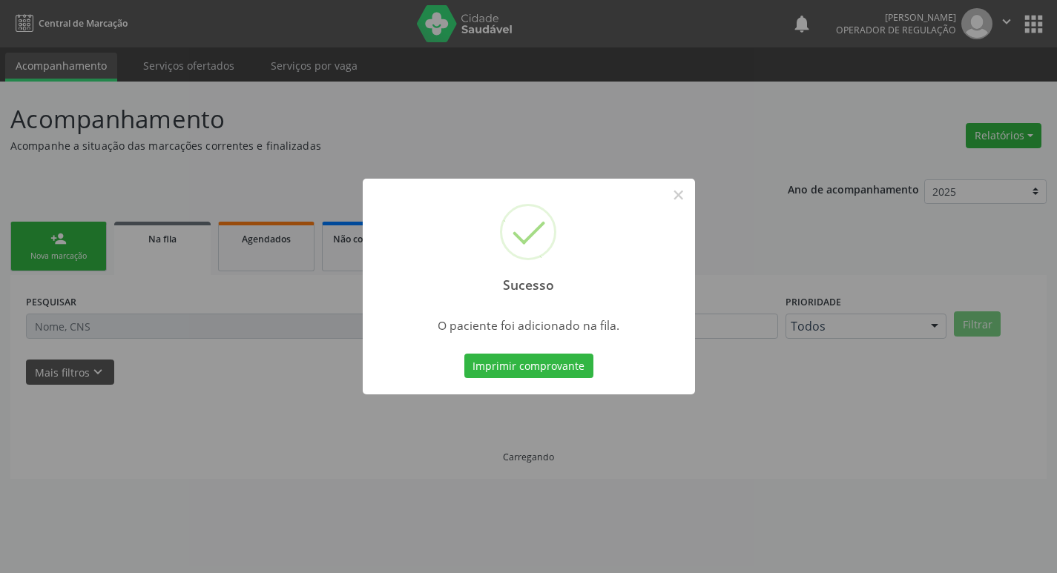
scroll to position [0, 0]
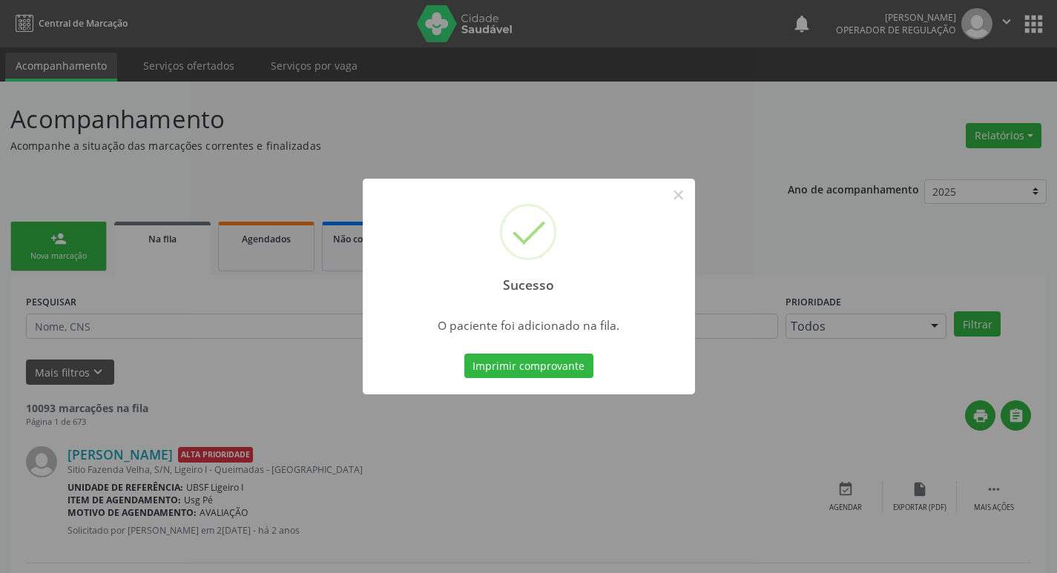
click at [227, 291] on div "Sucesso × O paciente foi adicionado na fila. Imprimir comprovante Cancel" at bounding box center [528, 286] width 1057 height 573
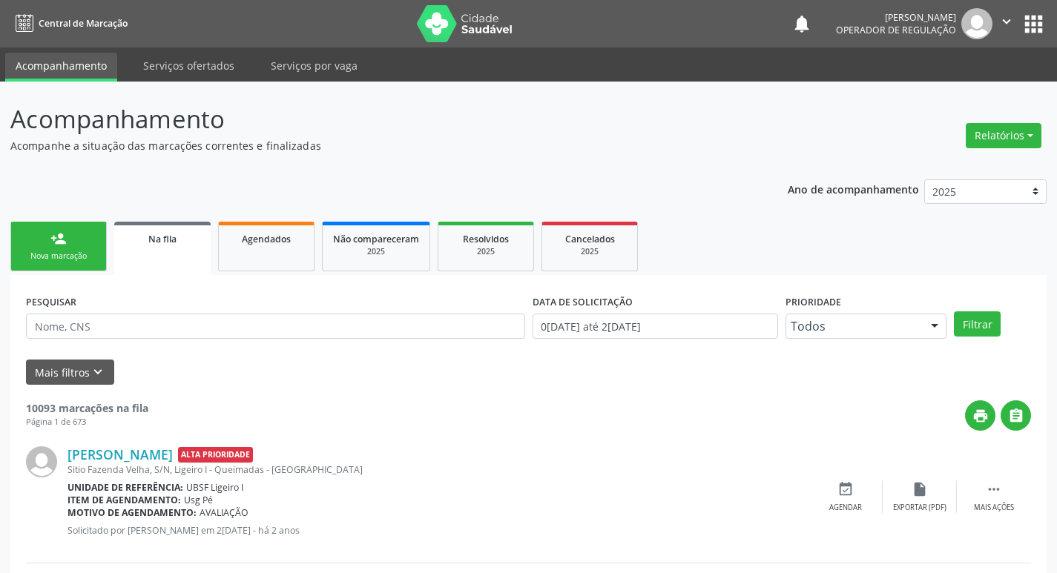
click at [83, 246] on link "person_add Nova marcação" at bounding box center [58, 247] width 96 height 50
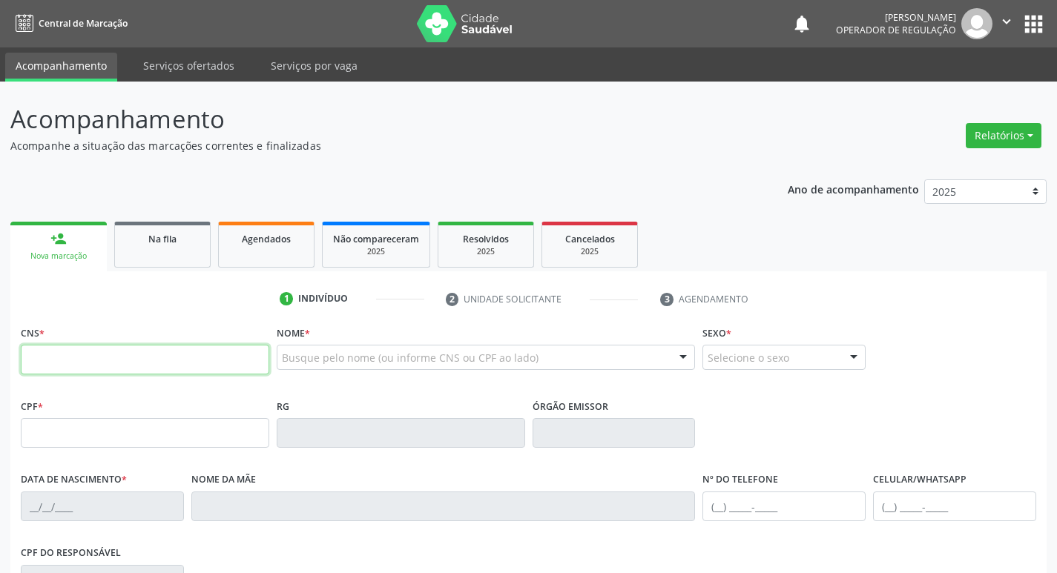
click at [182, 354] on input "text" at bounding box center [145, 360] width 248 height 30
type input "700 0043 9717 9608"
type input "074.704.824-07"
type input "3[DATE]"
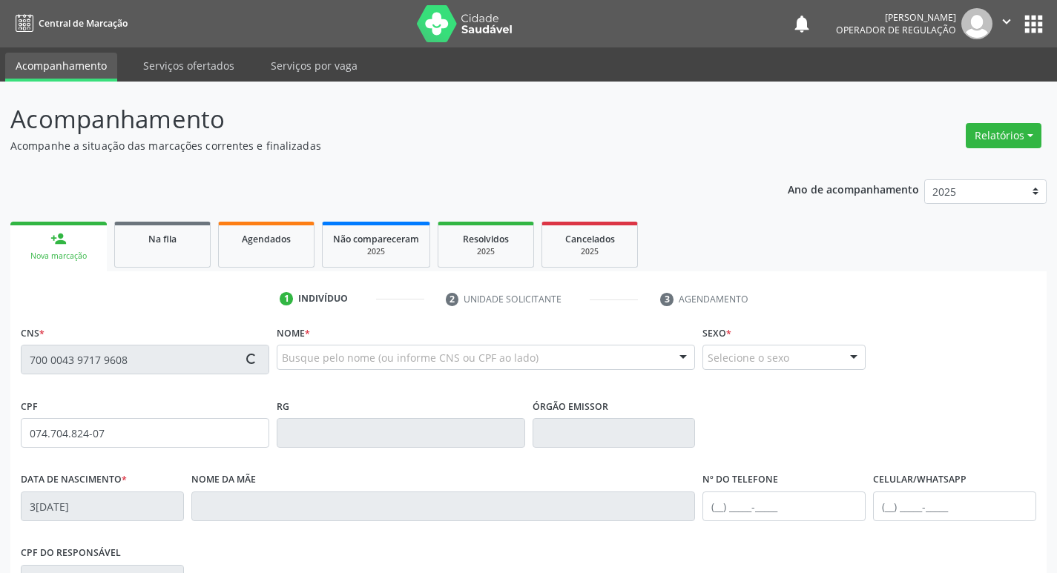
type input "[PERSON_NAME]"
type input "[PHONE_NUMBER]"
type input "57"
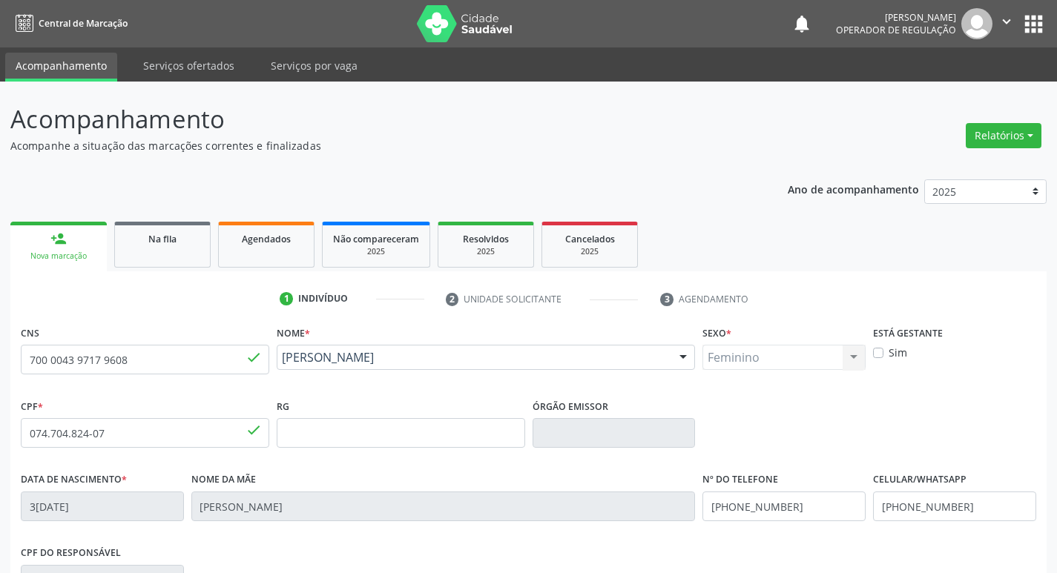
scroll to position [231, 0]
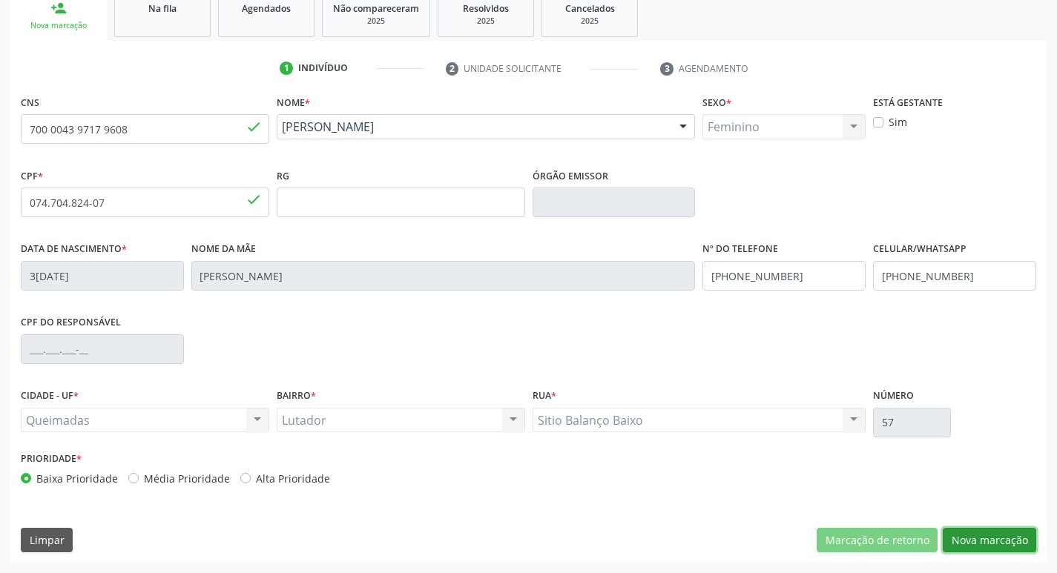
click at [1002, 538] on button "Nova marcação" at bounding box center [989, 540] width 93 height 25
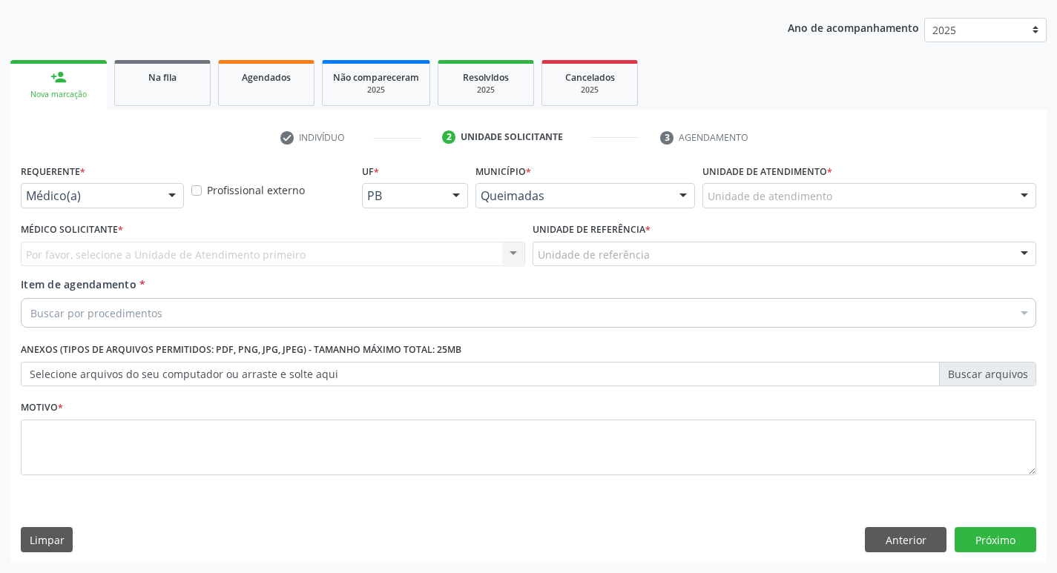
scroll to position [162, 0]
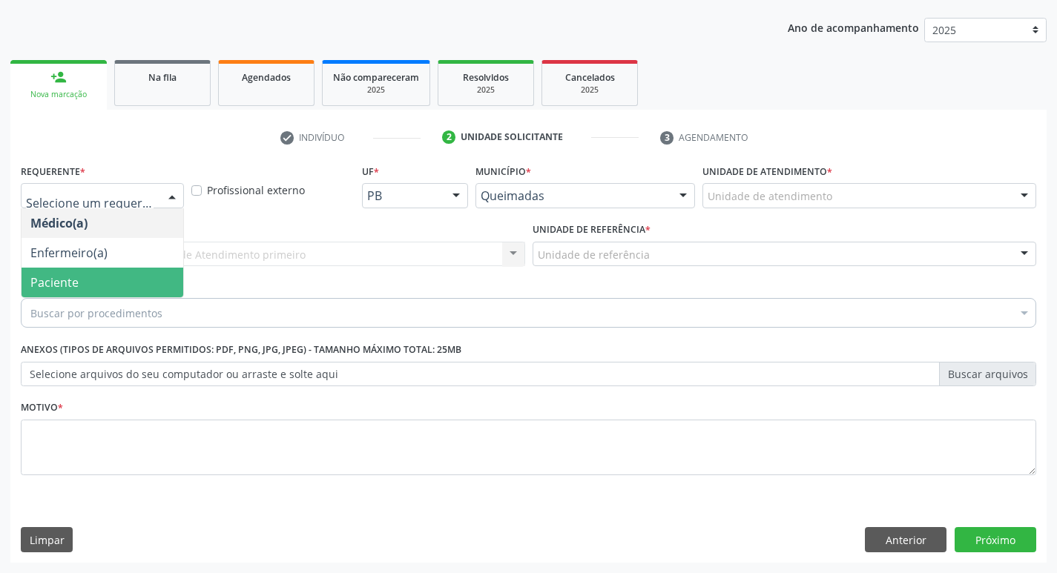
click at [119, 296] on span "Paciente" at bounding box center [103, 283] width 162 height 30
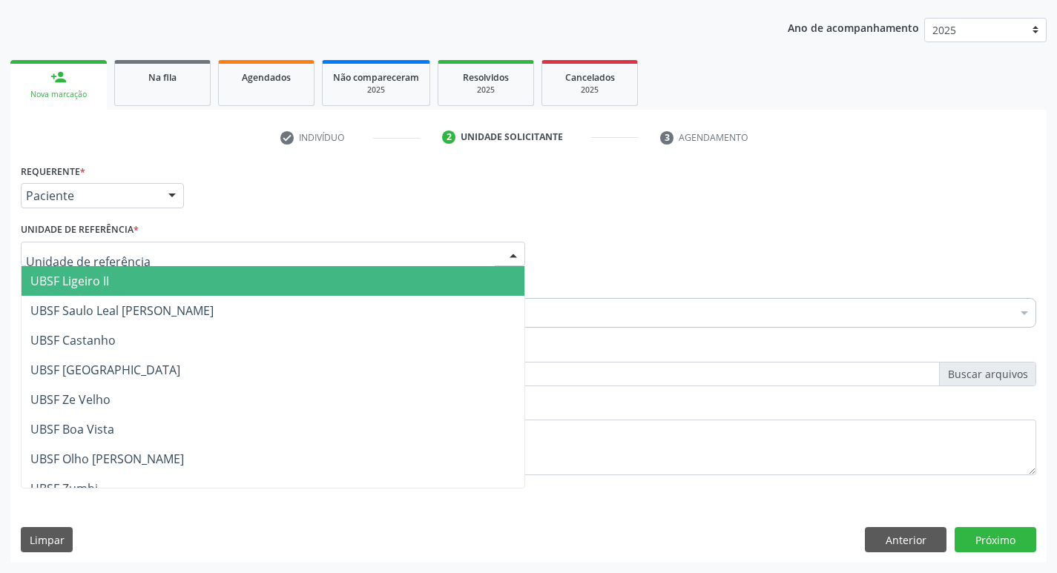
click at [137, 256] on div at bounding box center [273, 254] width 504 height 25
type input "LU"
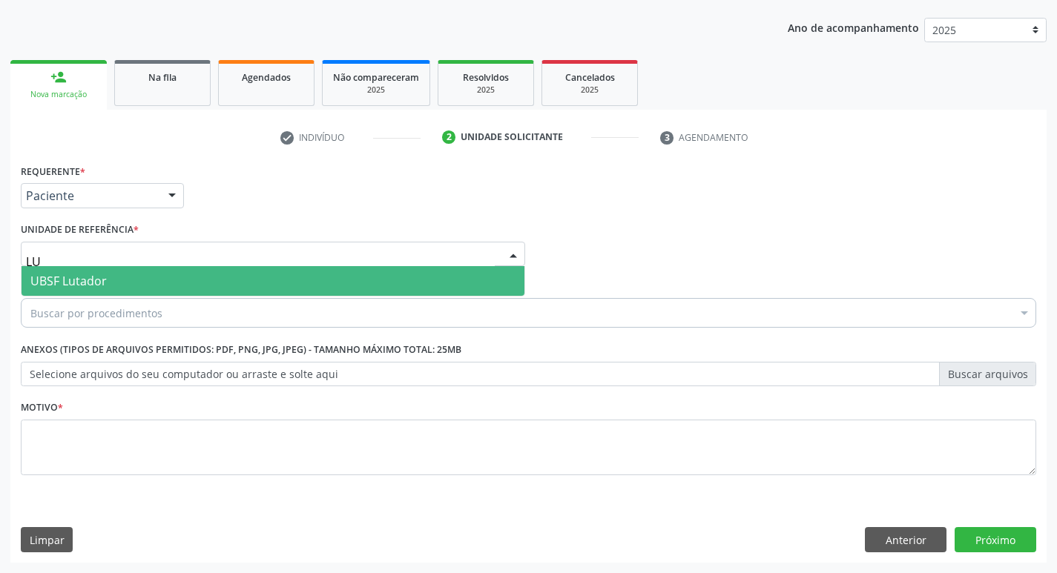
click at [127, 280] on span "UBSF Lutador" at bounding box center [273, 281] width 503 height 30
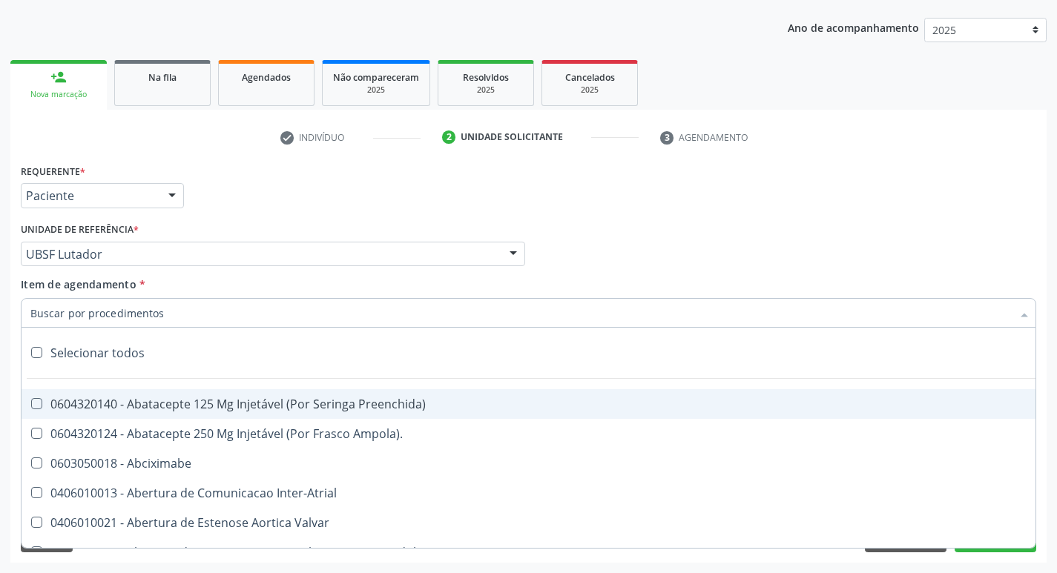
type input "V"
paste input "esofagogastrod"
type input "esofagogastrod"
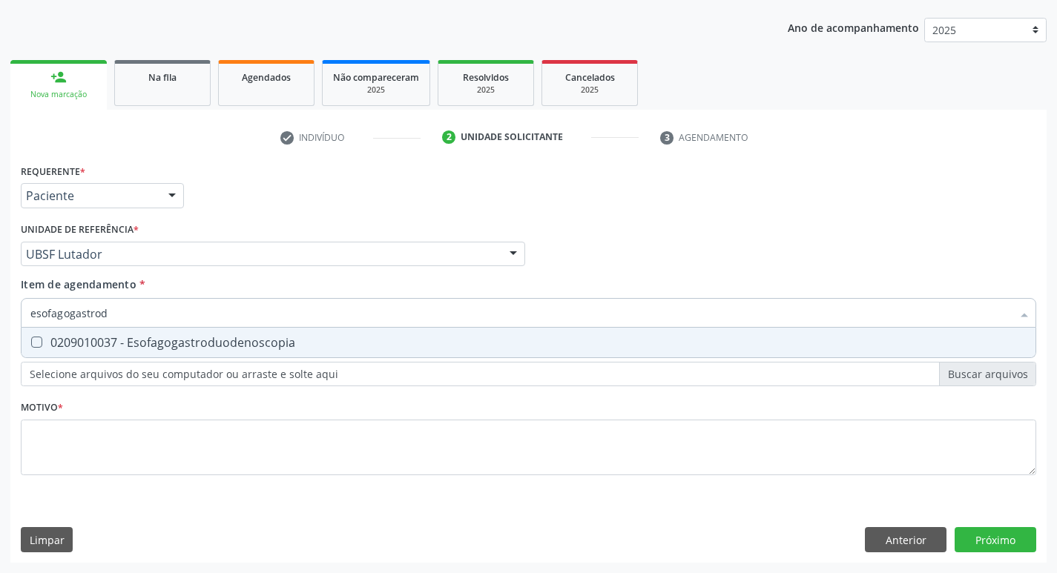
click at [124, 346] on div "0209010037 - Esofagogastroduodenoscopia" at bounding box center [528, 343] width 996 height 12
checkbox Esofagogastroduodenoscopia "true"
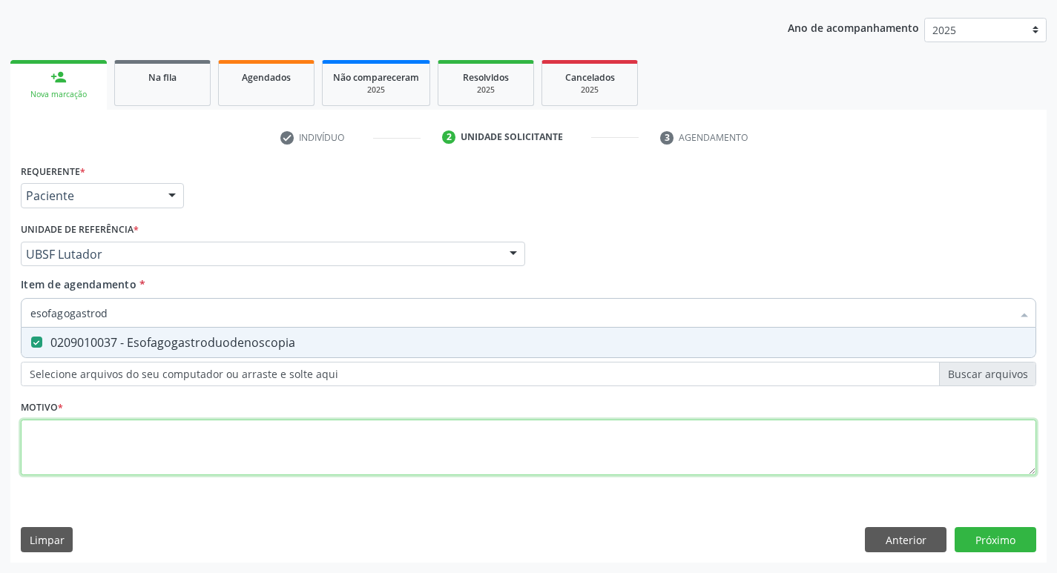
click at [104, 436] on div "Requerente * Paciente Médico(a) Enfermeiro(a) Paciente Nenhum resultado encontr…" at bounding box center [528, 328] width 1015 height 336
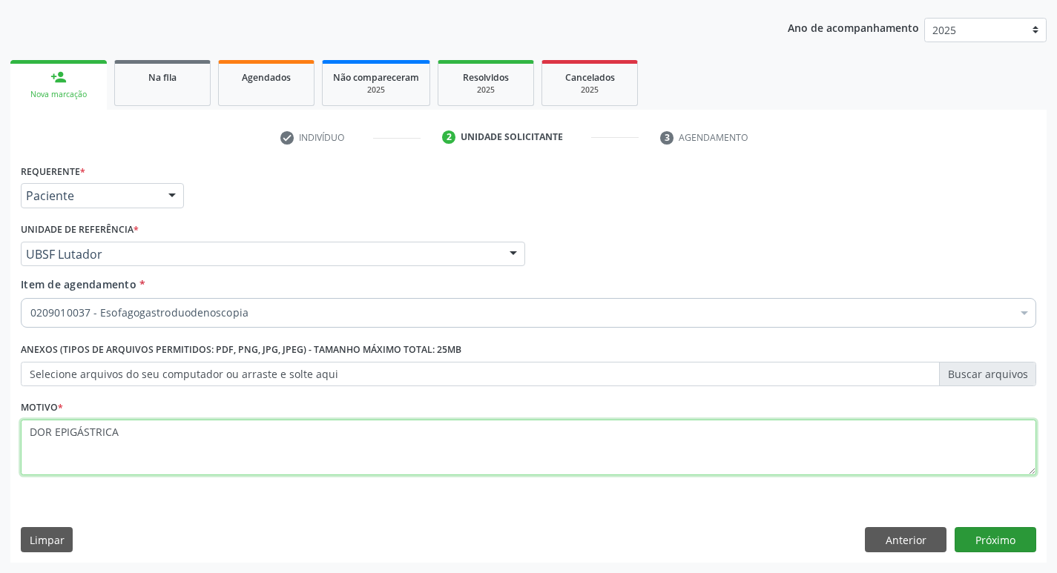
type textarea "DOR EPIGÁSTRICA"
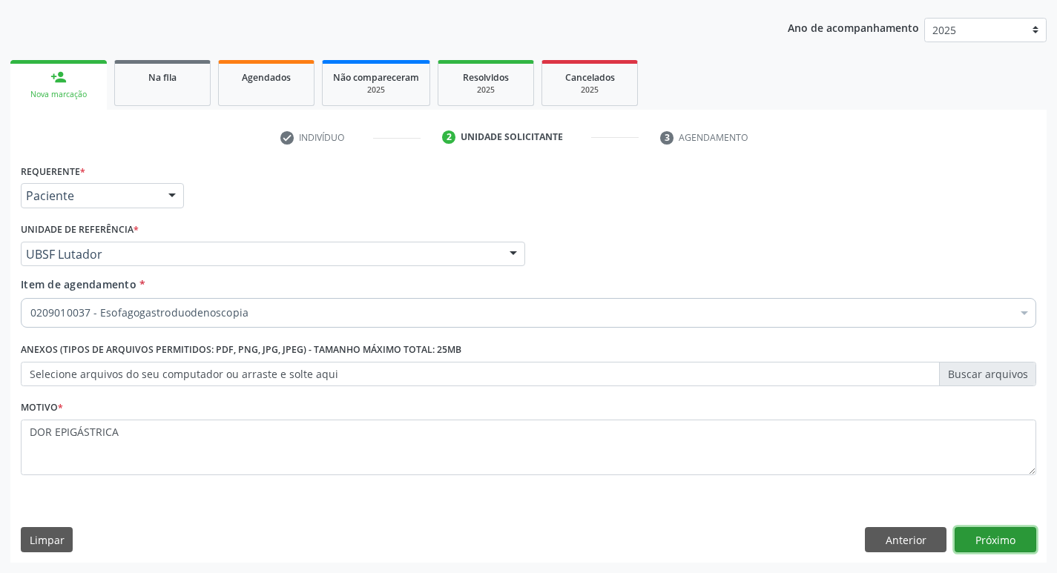
click at [986, 531] on button "Próximo" at bounding box center [995, 539] width 82 height 25
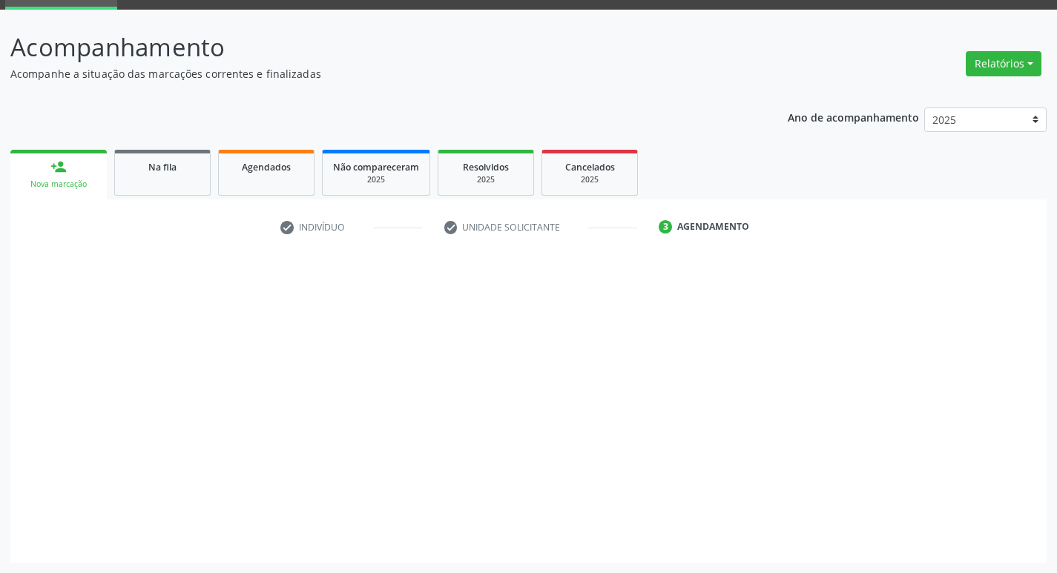
scroll to position [72, 0]
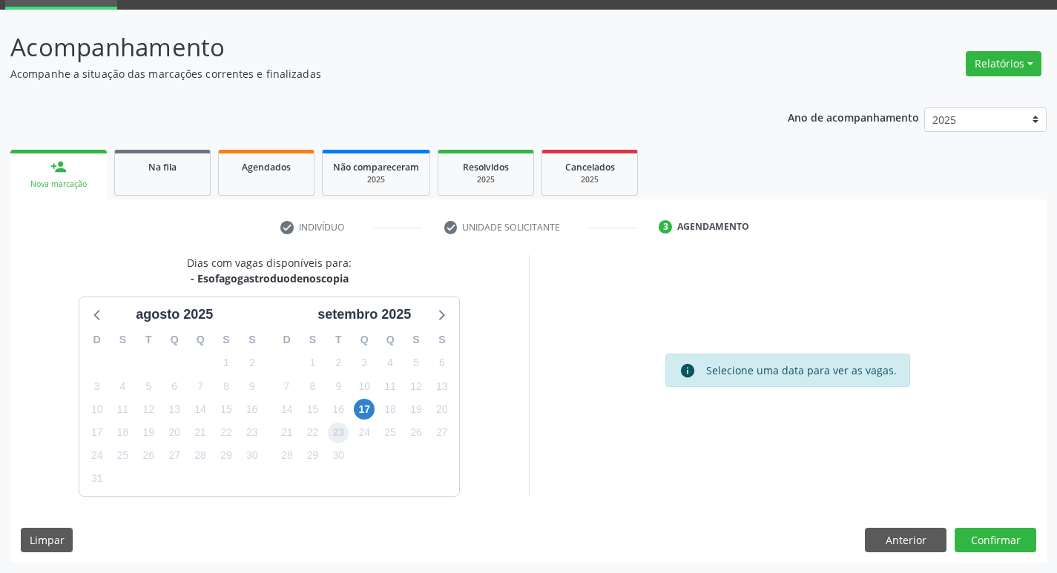
click at [337, 434] on span "23" at bounding box center [338, 433] width 21 height 21
click at [975, 542] on button "Confirmar" at bounding box center [995, 540] width 82 height 25
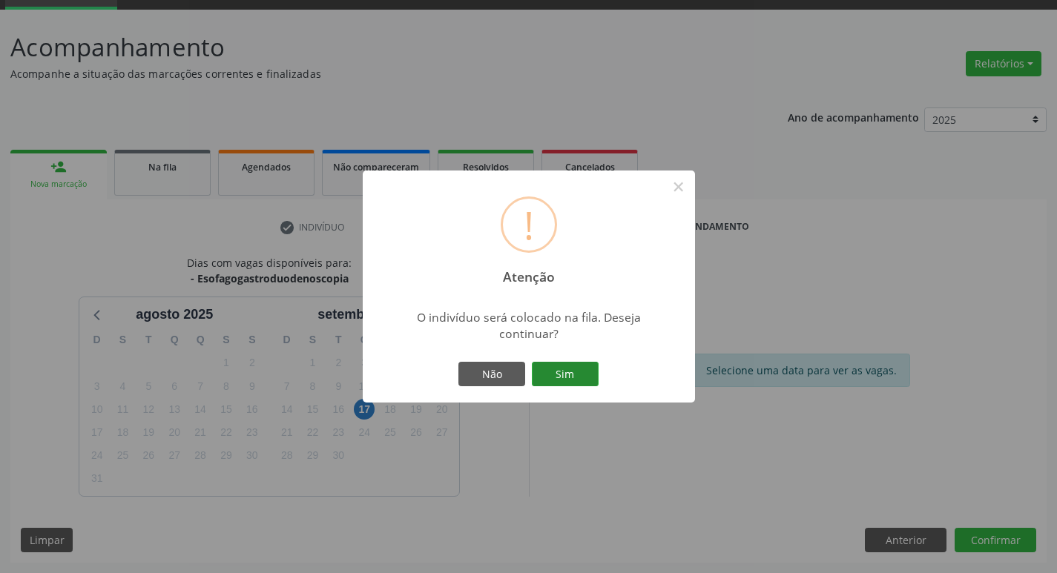
click at [573, 366] on button "Sim" at bounding box center [565, 374] width 67 height 25
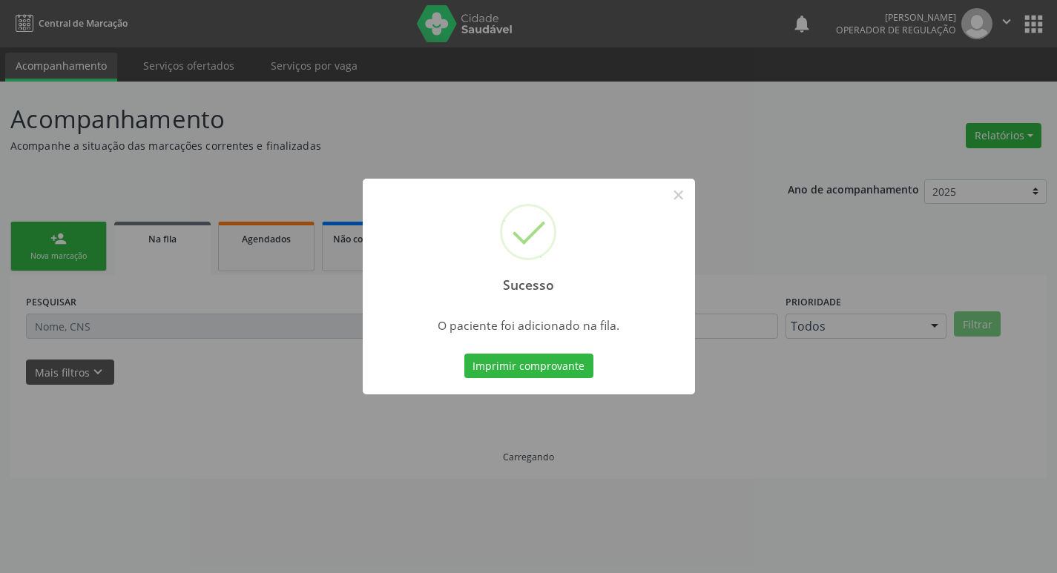
scroll to position [0, 0]
click at [1, 154] on div "Sucesso × O paciente foi adicionado na fila. Imprimir comprovante Cancel" at bounding box center [534, 286] width 1068 height 573
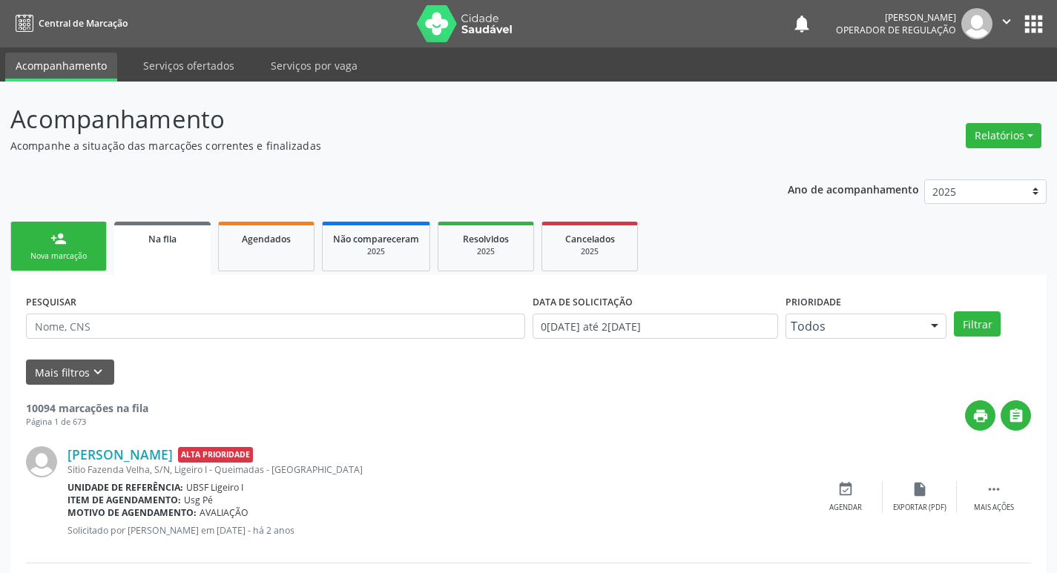
click at [72, 263] on link "person_add Nova marcação" at bounding box center [58, 247] width 96 height 50
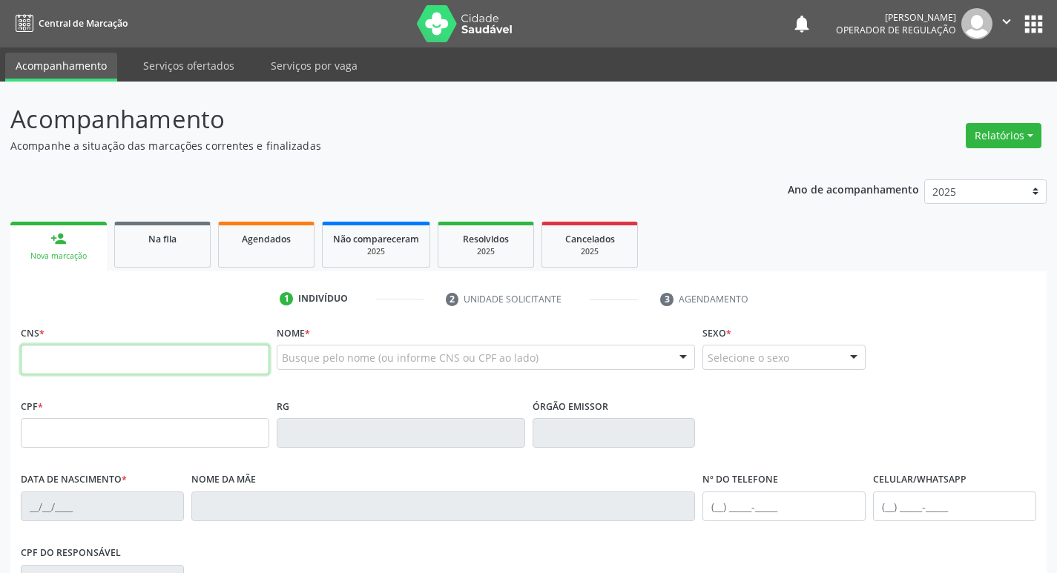
click at [167, 360] on input "text" at bounding box center [145, 360] width 248 height 30
type input "701 0048 5553 0894"
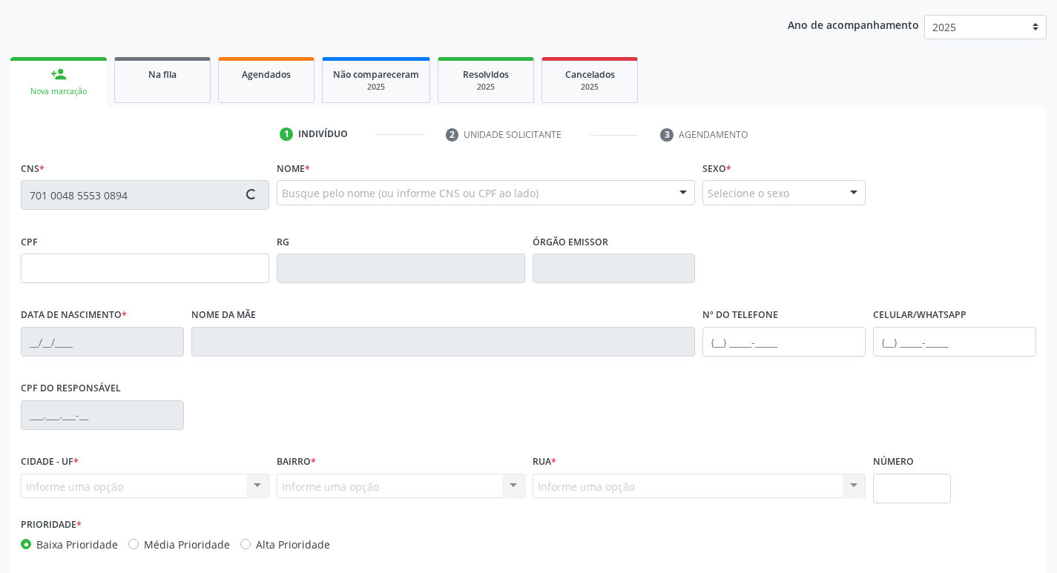
scroll to position [231, 0]
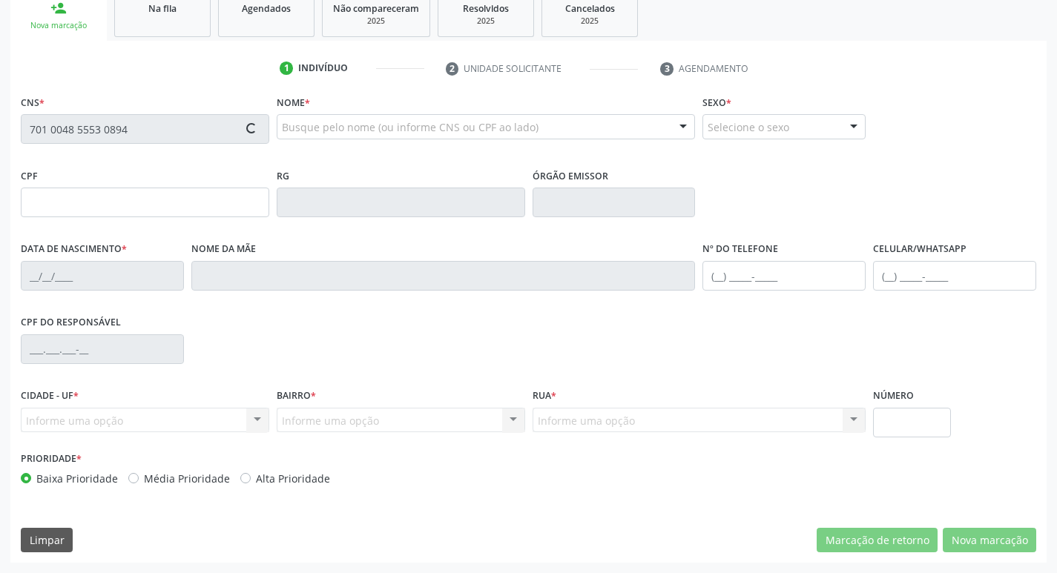
type input "23/01/2025"
type input "Carla Karine de Alcantara"
type input "(83) 99143-7064"
type input "067.418.374-69"
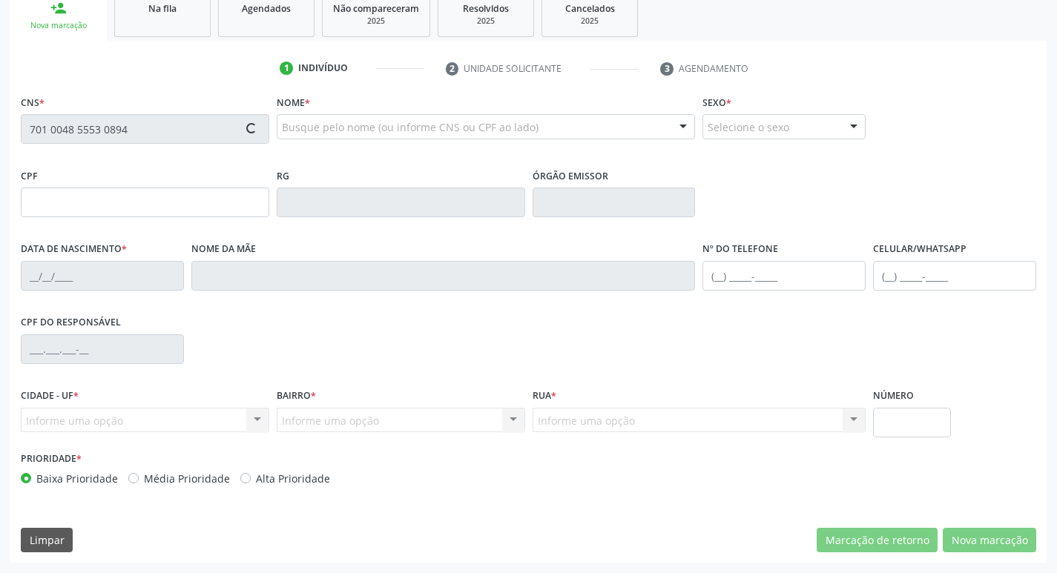
type input "110"
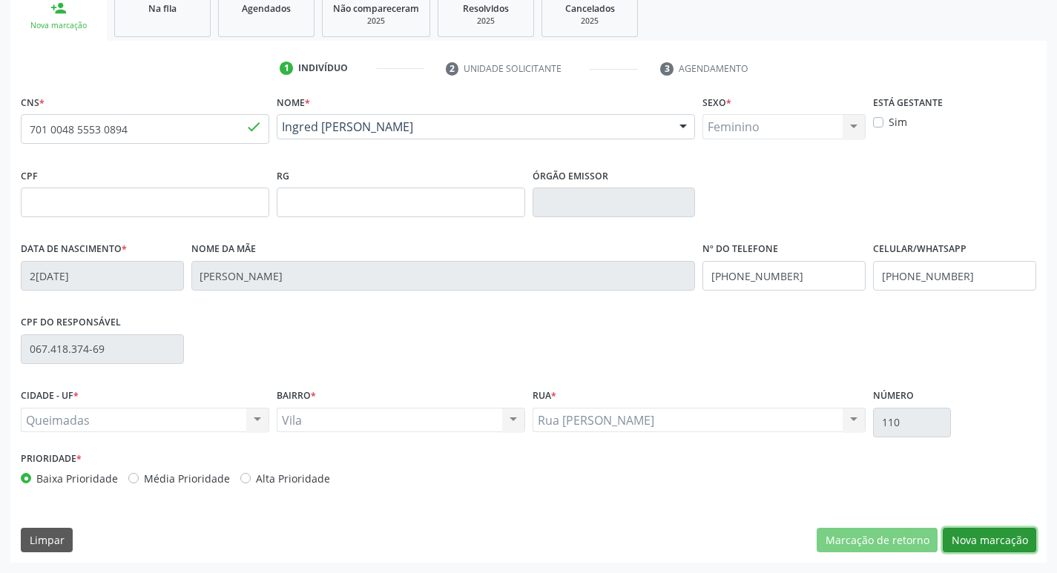
click at [983, 534] on button "Nova marcação" at bounding box center [989, 540] width 93 height 25
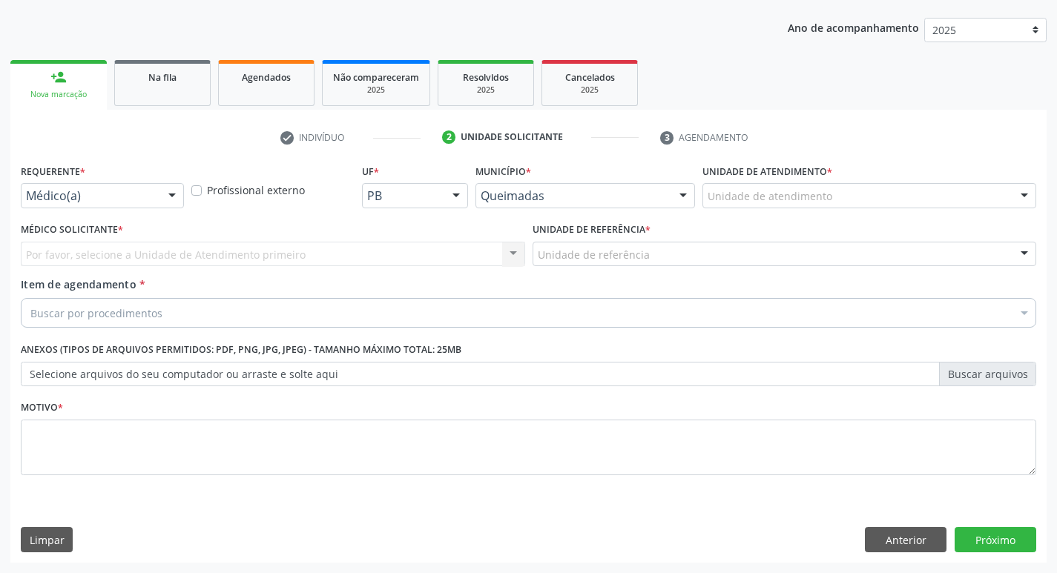
scroll to position [162, 0]
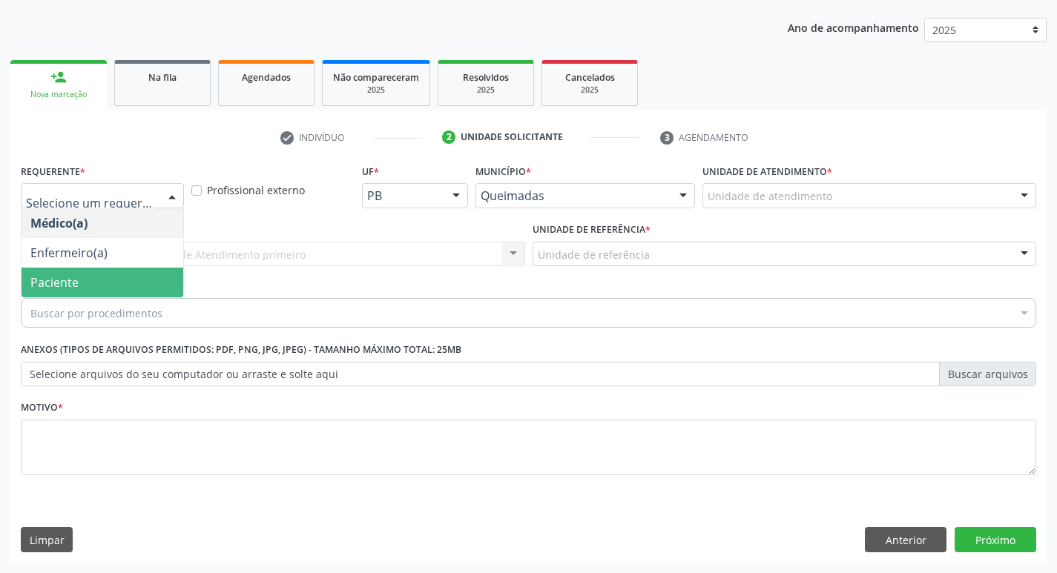
click at [92, 278] on span "Paciente" at bounding box center [103, 283] width 162 height 30
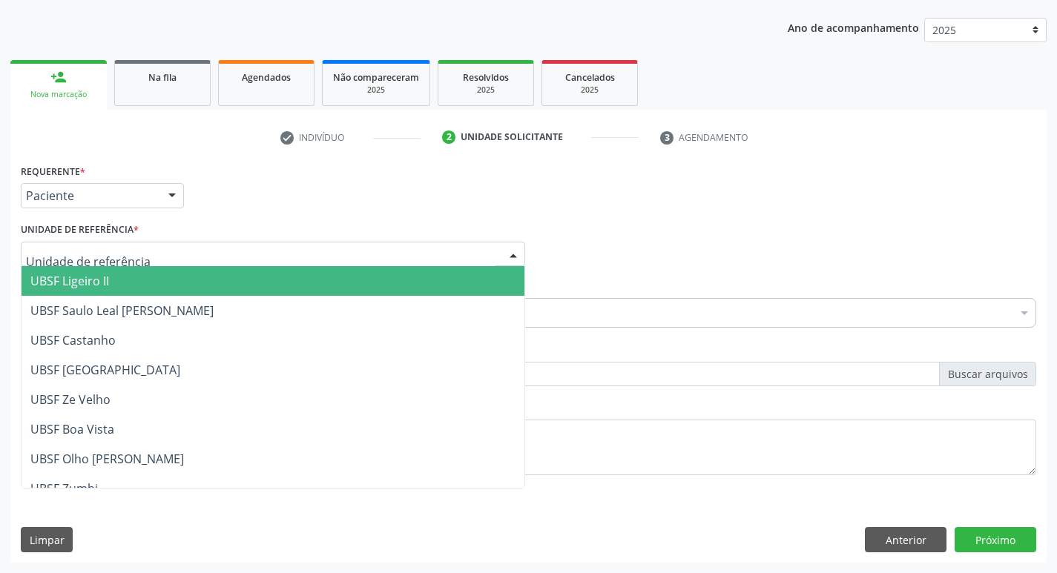
type input "v"
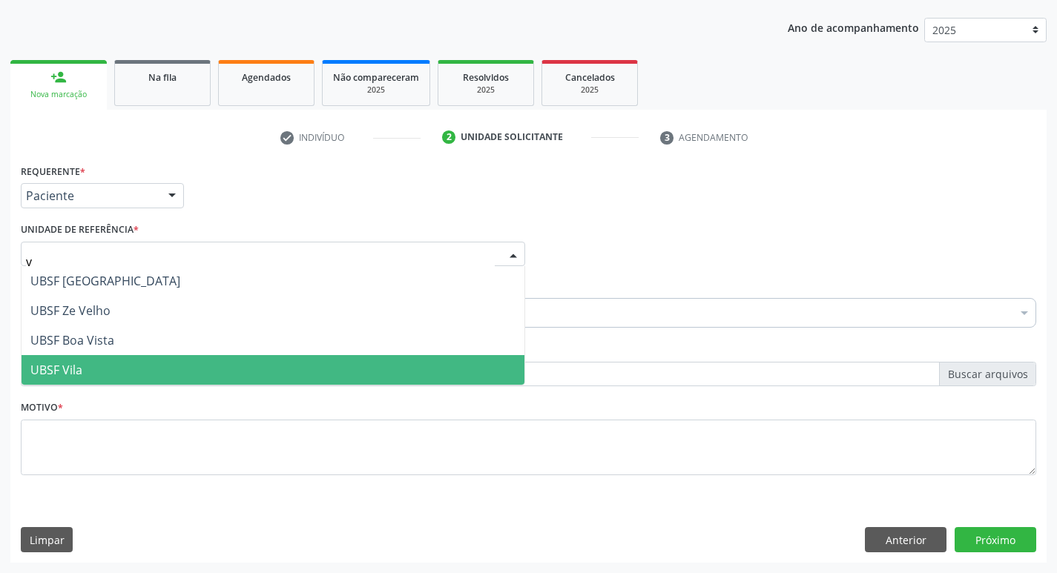
click at [72, 372] on span "UBSF Vila" at bounding box center [56, 370] width 52 height 16
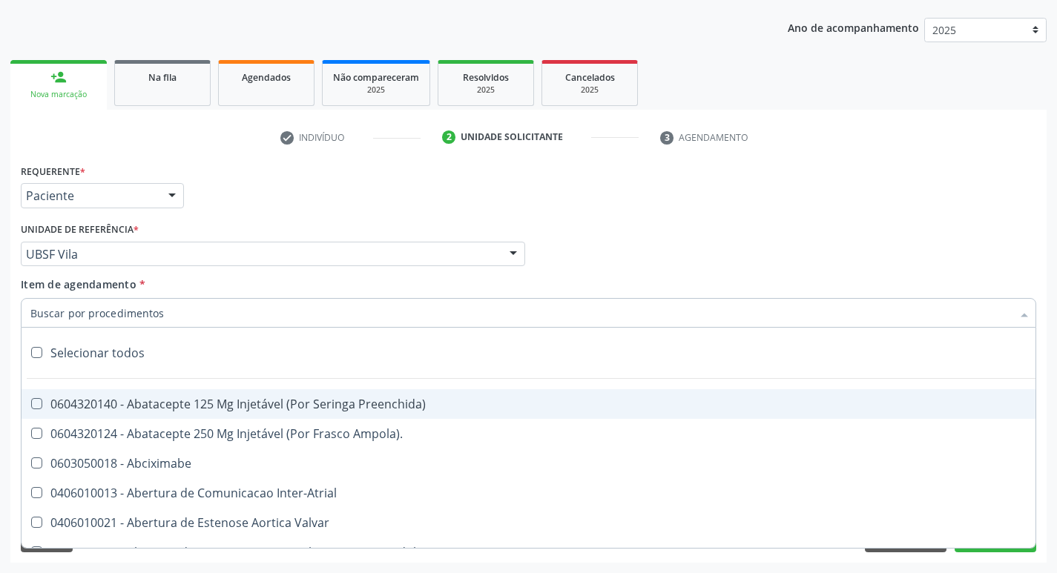
drag, startPoint x: 91, startPoint y: 320, endPoint x: 0, endPoint y: 314, distance: 91.4
click at [0, 313] on div "Acompanhamento Acompanhe a situação das marcações correntes e finalizadas Relat…" at bounding box center [528, 246] width 1057 height 653
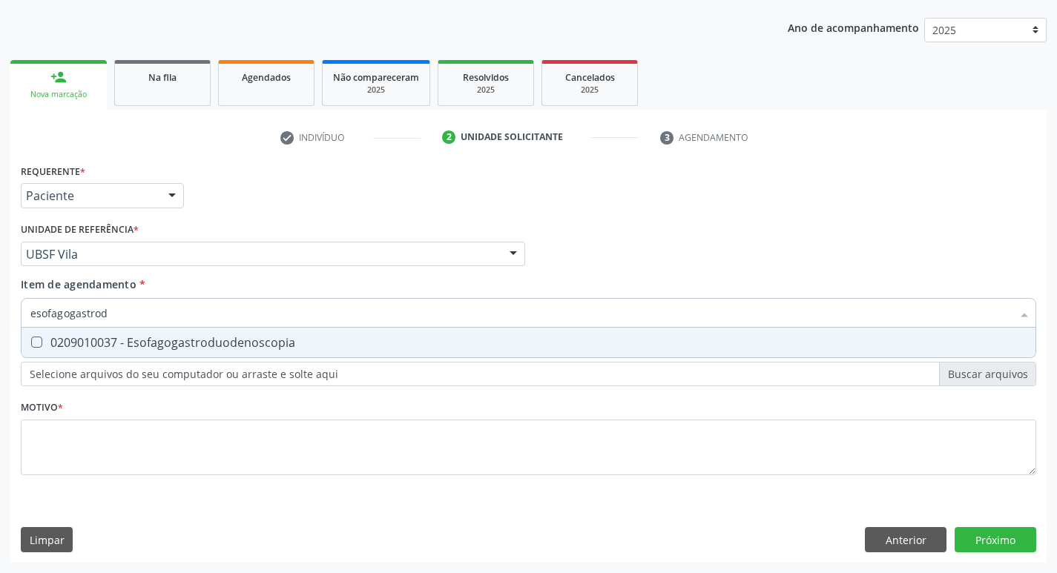
type input "esofagogastrodu"
click at [90, 314] on input "esofagogastrodu" at bounding box center [520, 313] width 981 height 30
drag, startPoint x: 156, startPoint y: 331, endPoint x: 144, endPoint y: 391, distance: 61.4
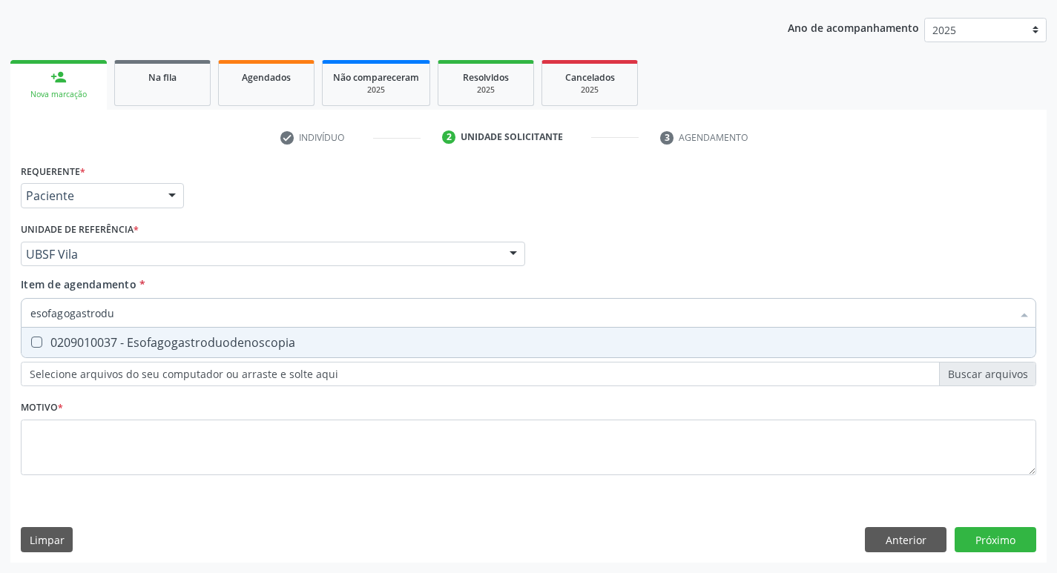
click at [155, 336] on span "0209010037 - Esofagogastroduodenoscopia" at bounding box center [529, 343] width 1014 height 30
checkbox Esofagogastroduodenoscopia "true"
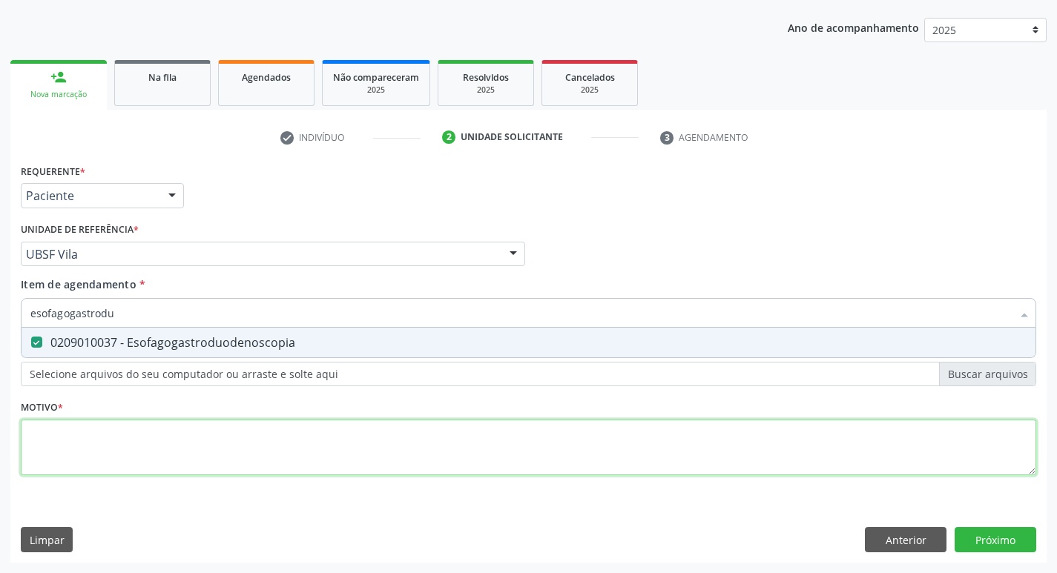
click at [133, 444] on div "Requerente * Paciente Médico(a) Enfermeiro(a) Paciente Nenhum resultado encontr…" at bounding box center [528, 328] width 1015 height 336
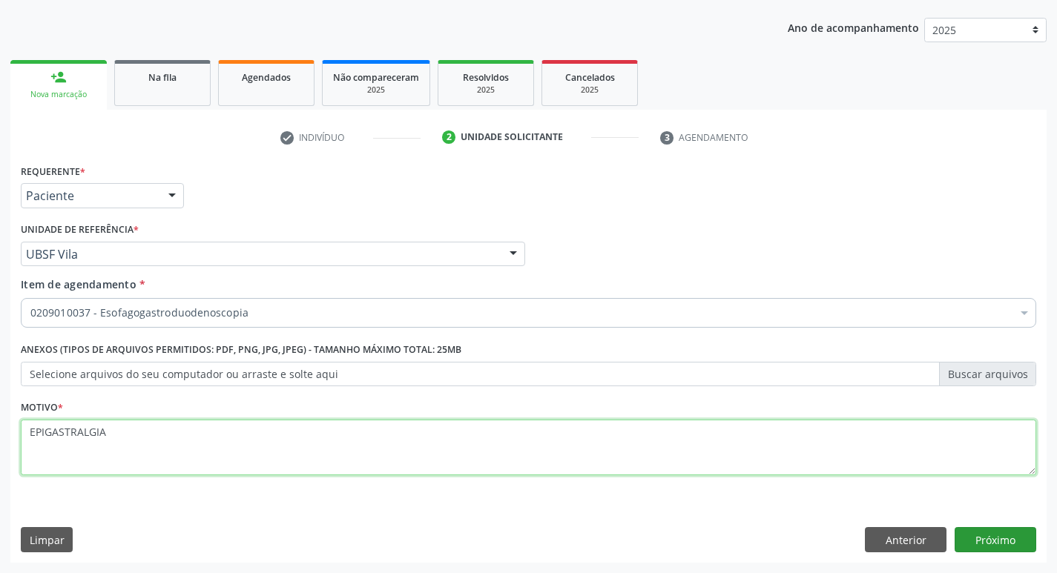
type textarea "EPIGASTRALGIA"
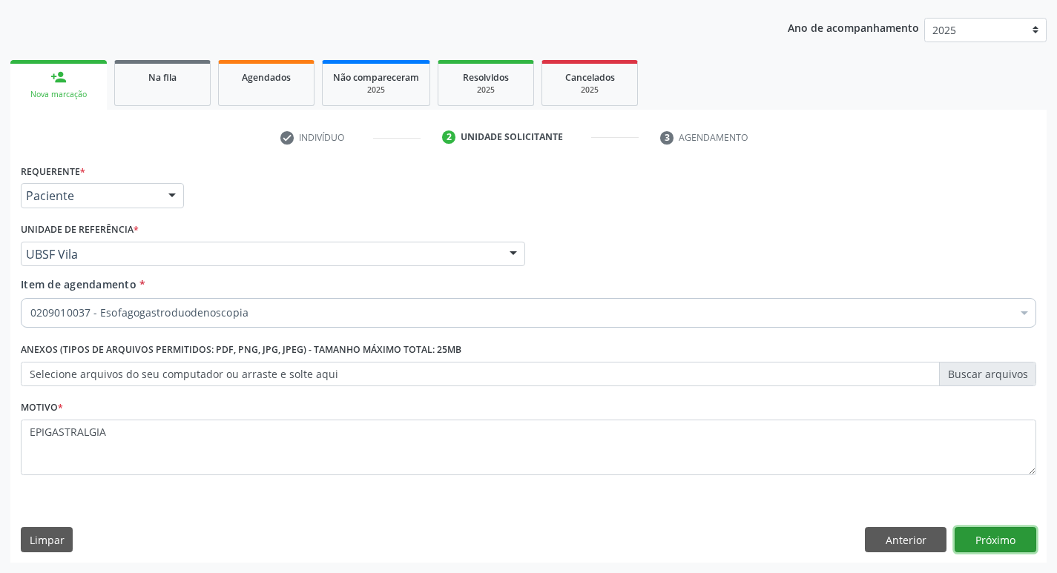
click at [988, 534] on button "Próximo" at bounding box center [995, 539] width 82 height 25
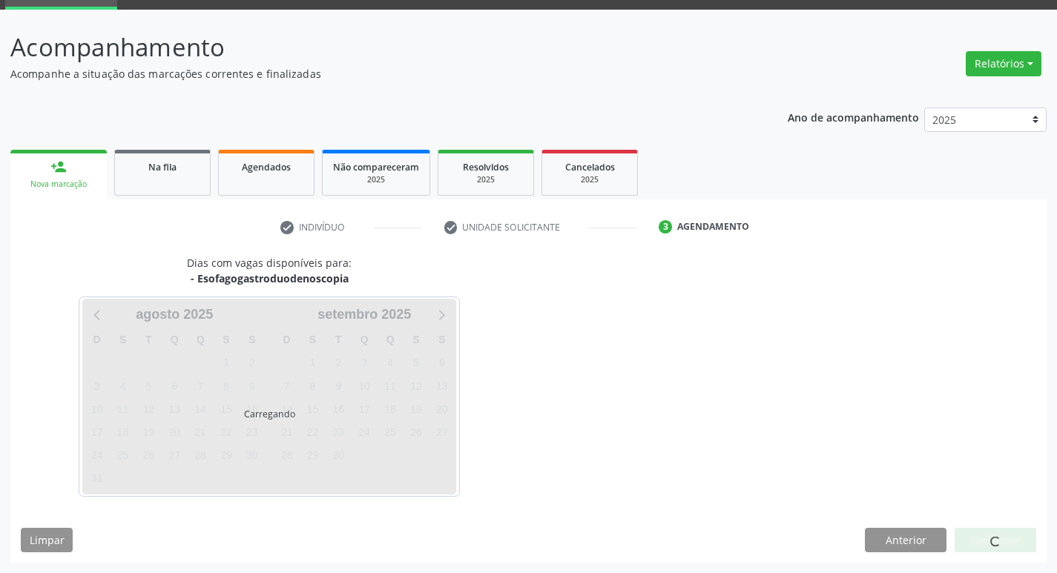
scroll to position [72, 0]
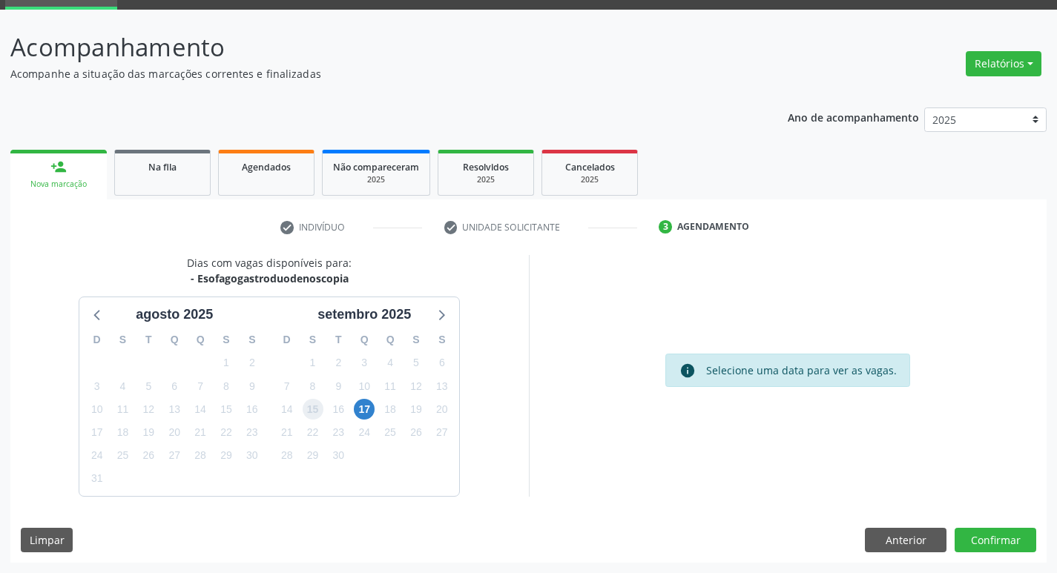
click at [317, 409] on span "15" at bounding box center [313, 409] width 21 height 21
click at [987, 545] on button "Confirmar" at bounding box center [995, 540] width 82 height 25
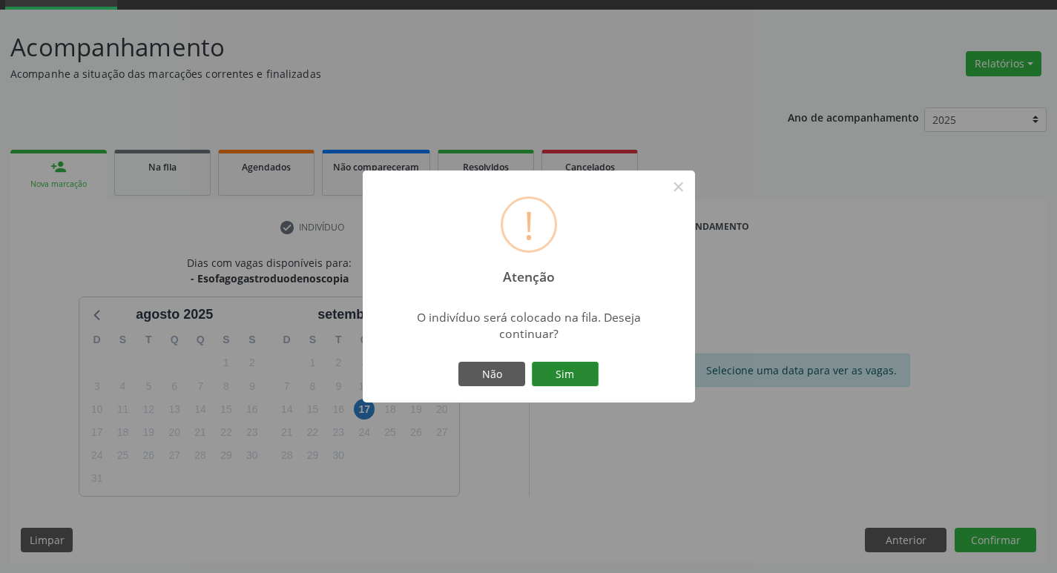
click at [550, 375] on button "Sim" at bounding box center [565, 374] width 67 height 25
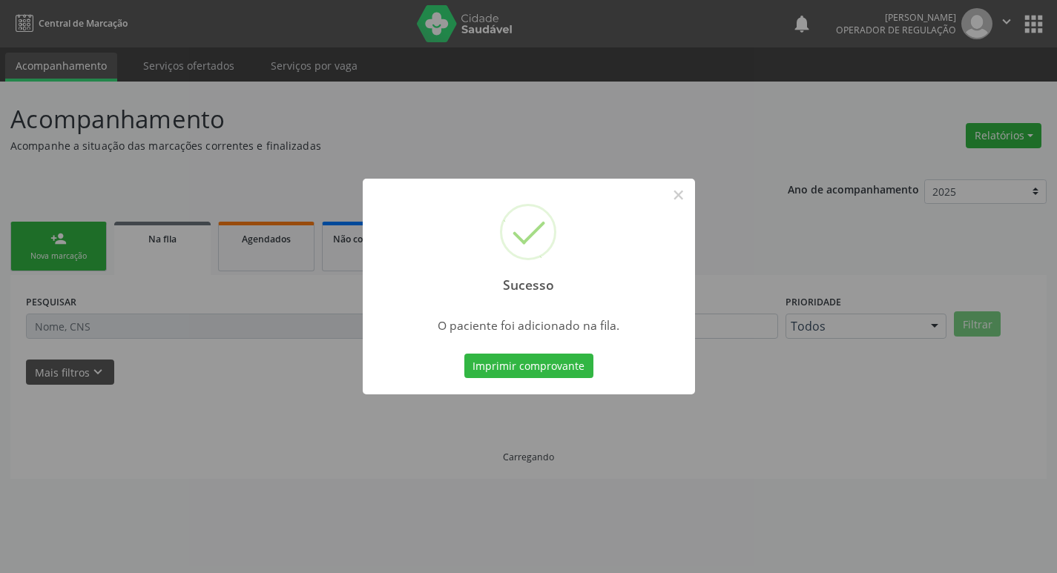
scroll to position [0, 0]
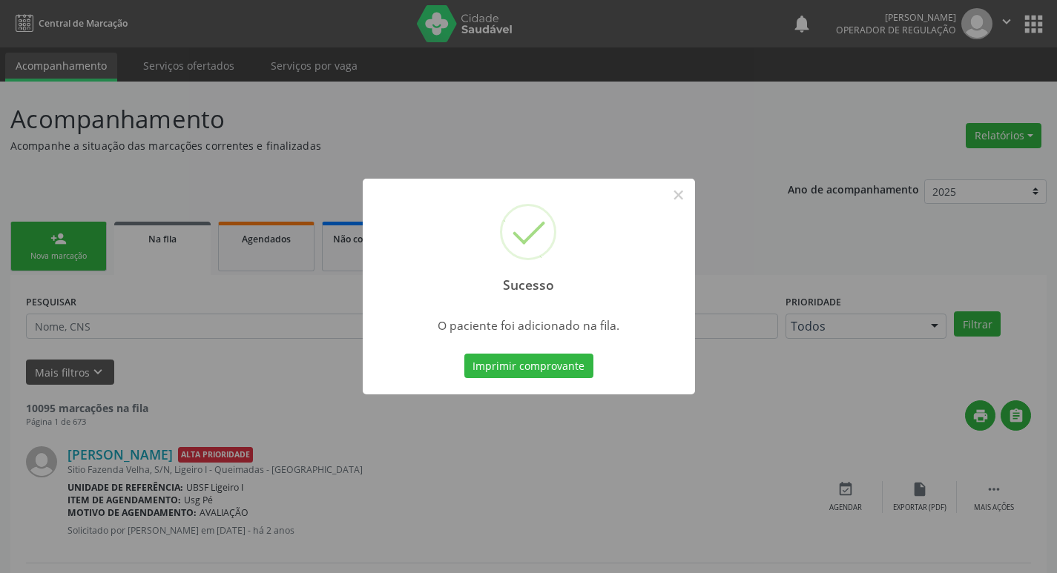
click at [14, 247] on div "Sucesso × O paciente foi adicionado na fila. Imprimir comprovante Cancel" at bounding box center [528, 286] width 1057 height 573
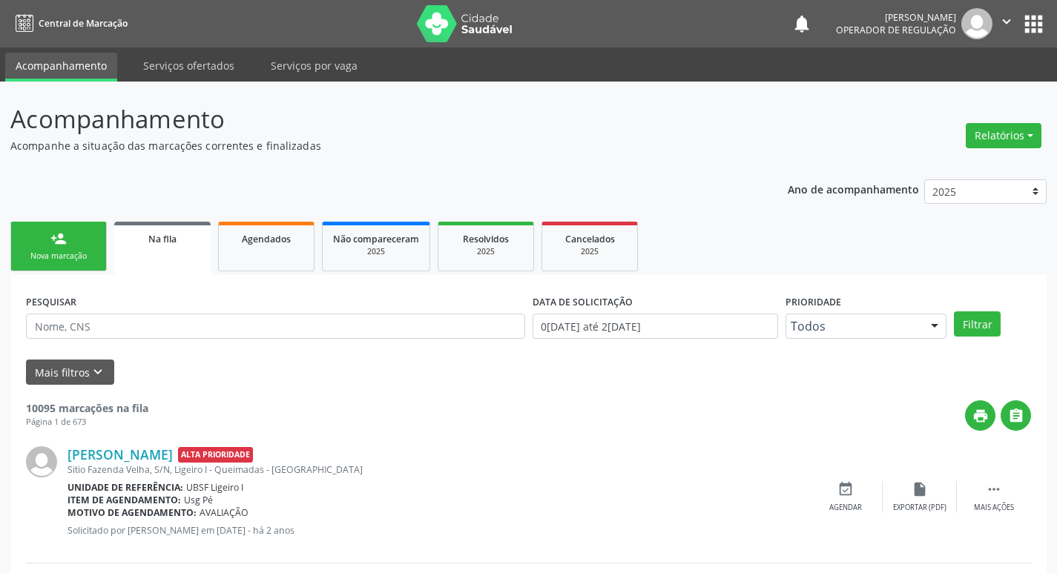
click at [53, 247] on link "person_add Nova marcação" at bounding box center [58, 247] width 96 height 50
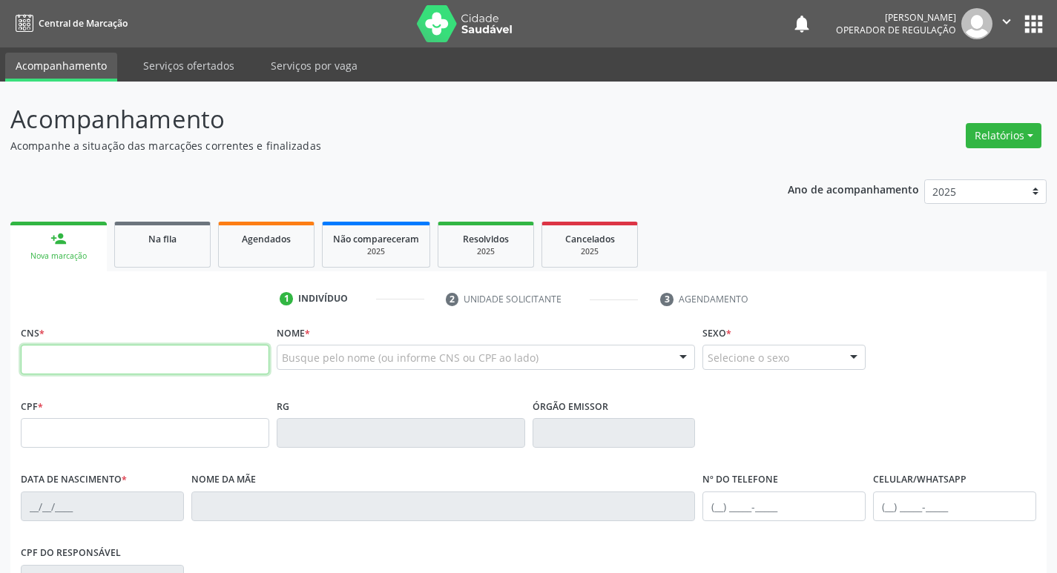
click at [81, 373] on input "text" at bounding box center [145, 360] width 248 height 30
type input "700 0006 5959 1205"
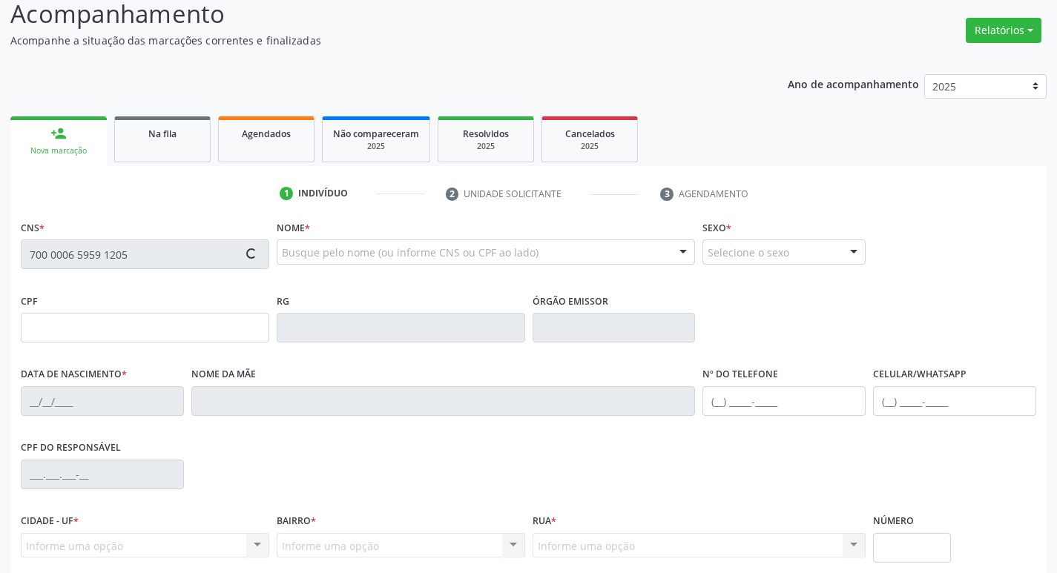
scroll to position [231, 0]
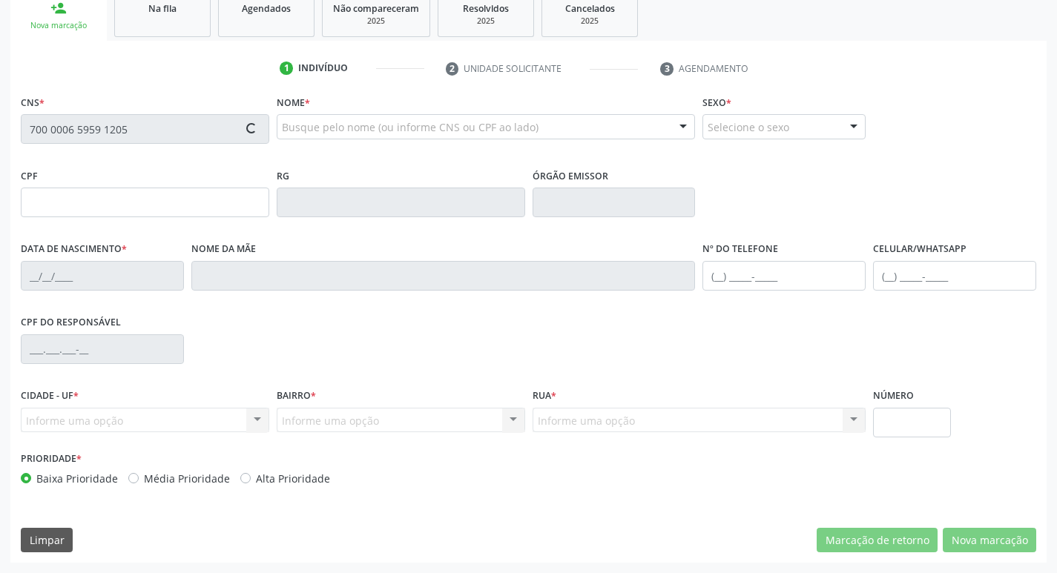
type input "022.643.104-56"
type input "08/11/1976"
type input "Josefa da Silva Monteiro"
type input "(83) 99691-5222"
type input "(83) 98885-0013"
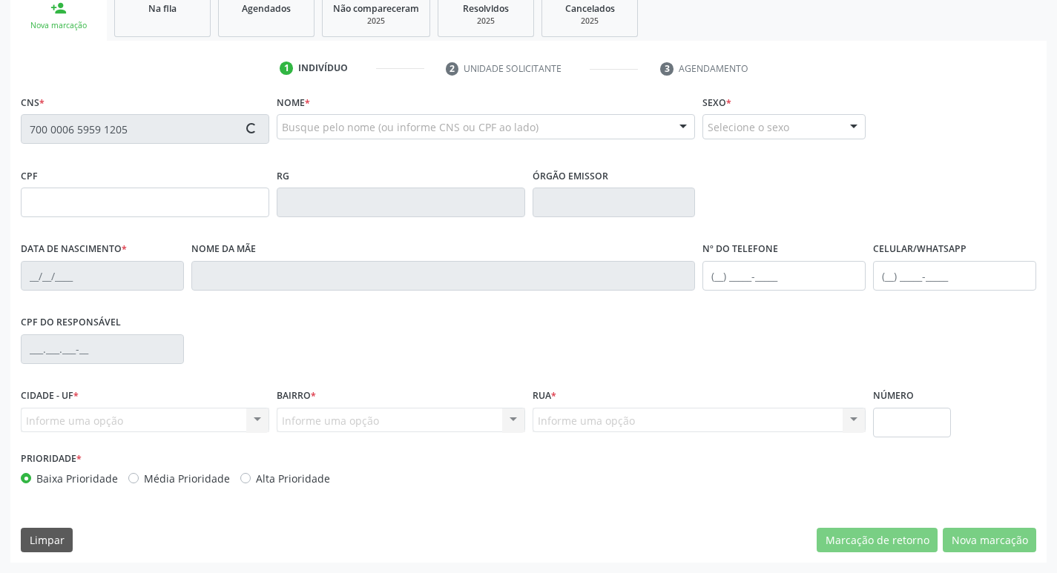
type input "18"
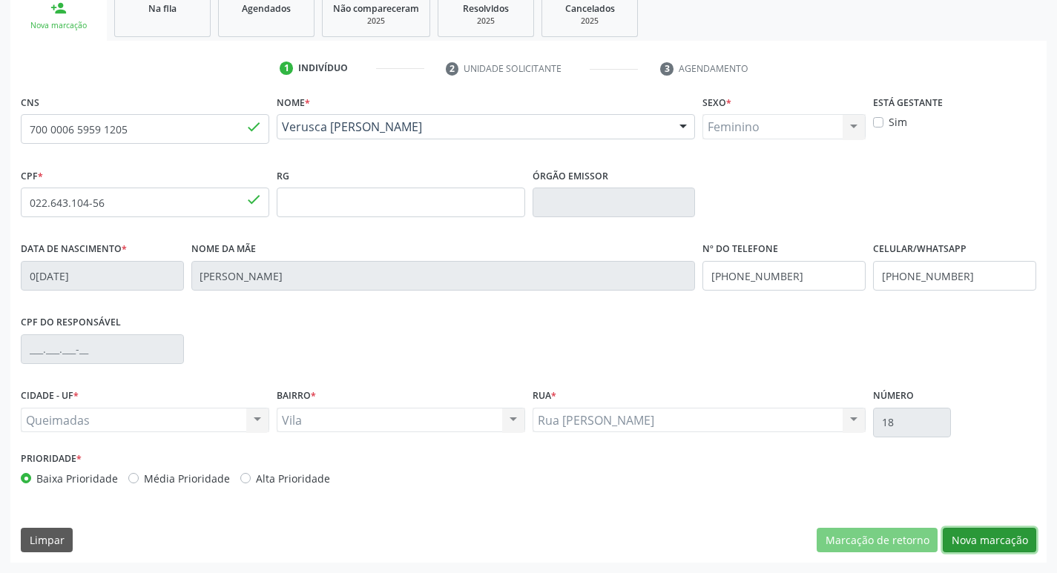
click at [980, 541] on button "Nova marcação" at bounding box center [989, 540] width 93 height 25
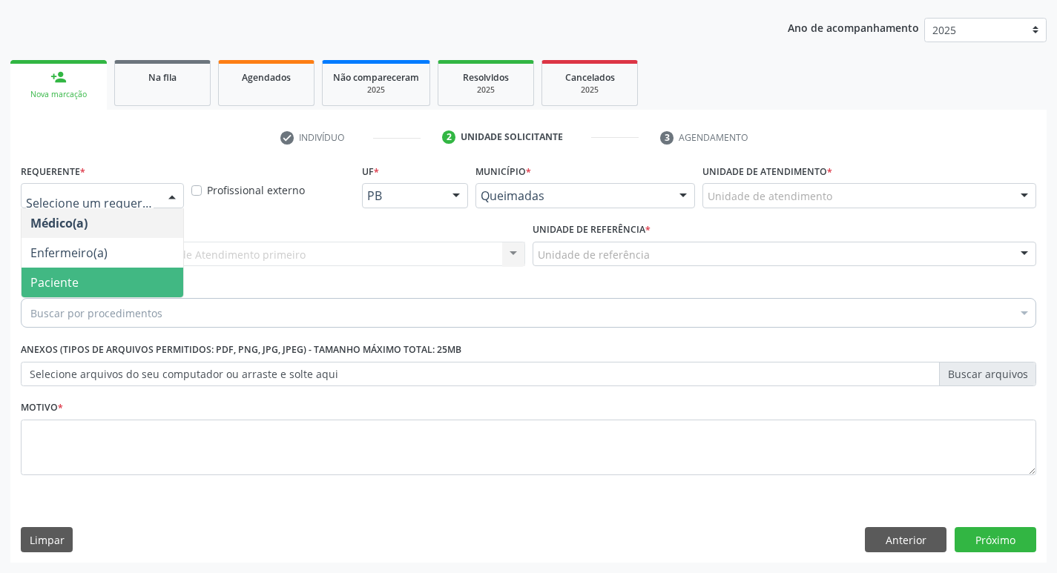
click at [88, 287] on span "Paciente" at bounding box center [103, 283] width 162 height 30
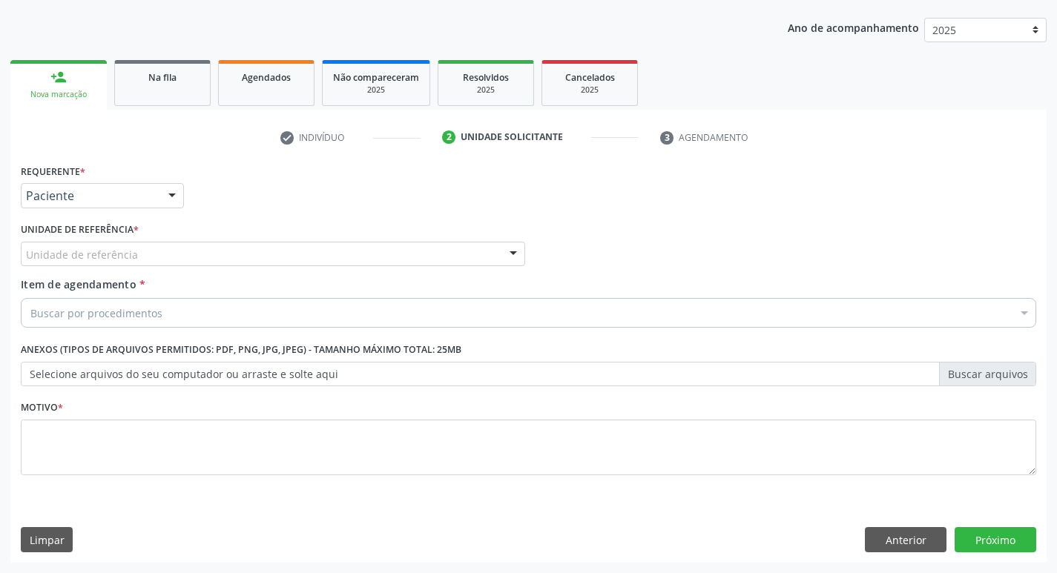
drag, startPoint x: 111, startPoint y: 273, endPoint x: 118, endPoint y: 260, distance: 14.3
click at [112, 272] on div "Unidade de referência * Unidade de referência UBSF Ligeiro II UBSF Saulo Leal E…" at bounding box center [273, 248] width 512 height 58
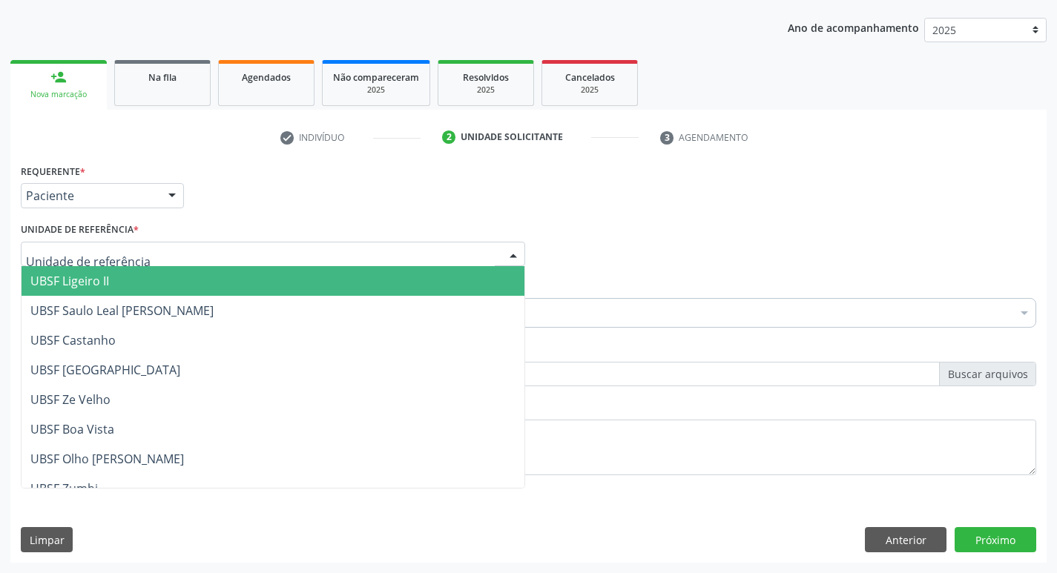
type input "V"
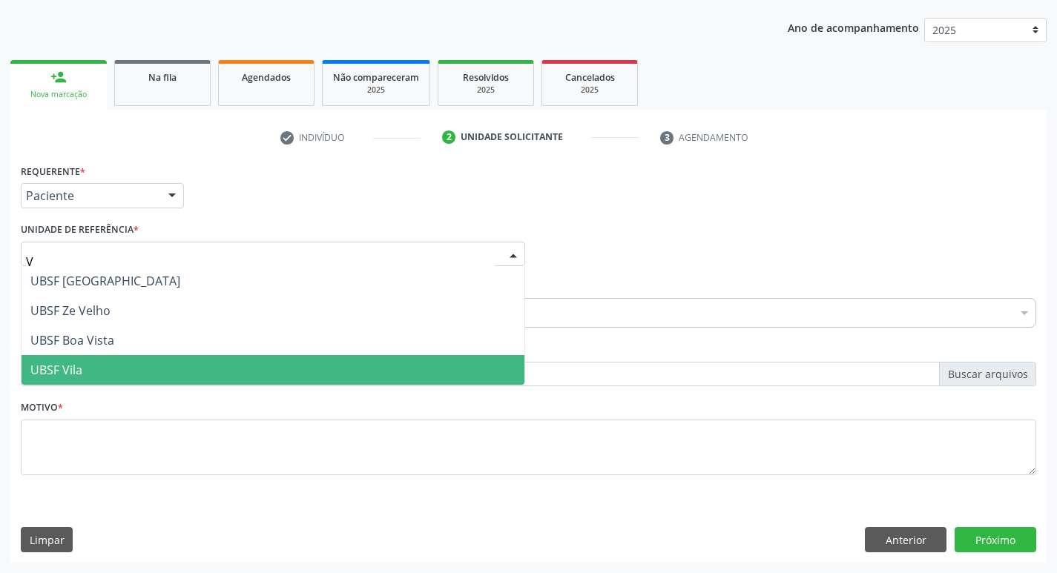
click at [42, 373] on span "UBSF Vila" at bounding box center [56, 370] width 52 height 16
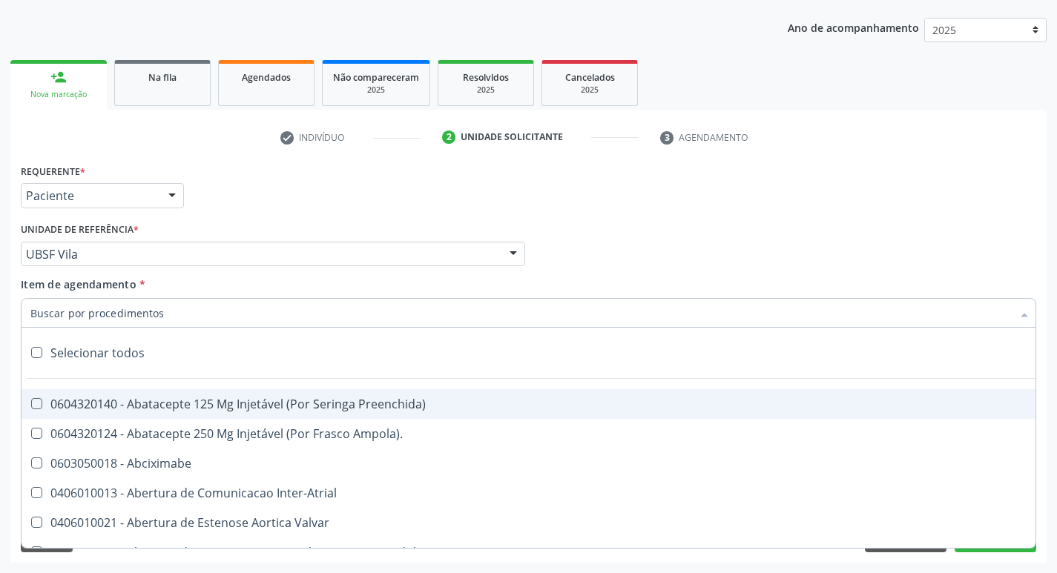
paste input "esofagogastrodu"
type input "esofagogastrodu"
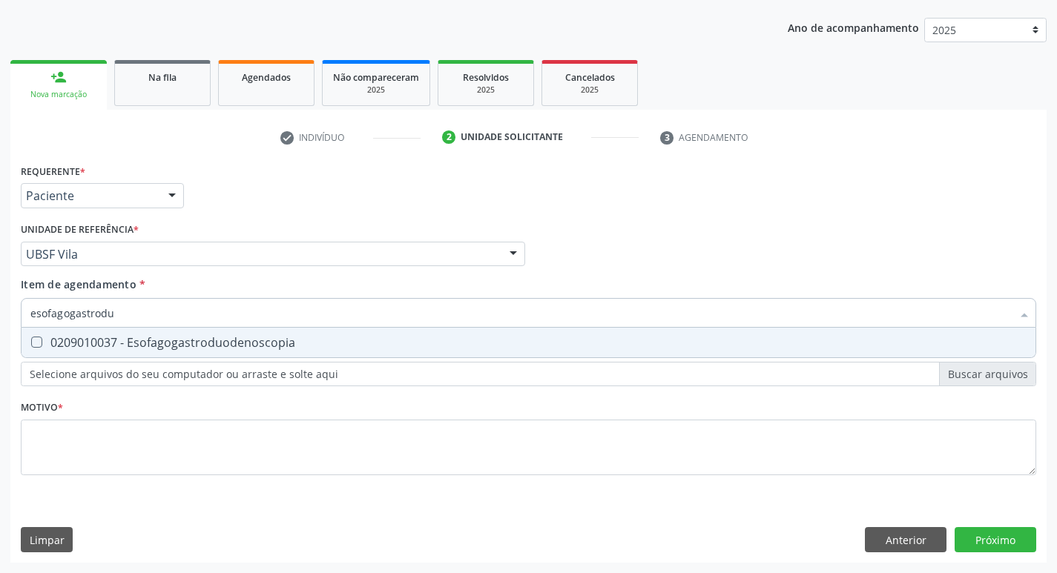
click at [92, 345] on div "0209010037 - Esofagogastroduodenoscopia" at bounding box center [528, 343] width 996 height 12
checkbox Esofagogastroduodenoscopia "true"
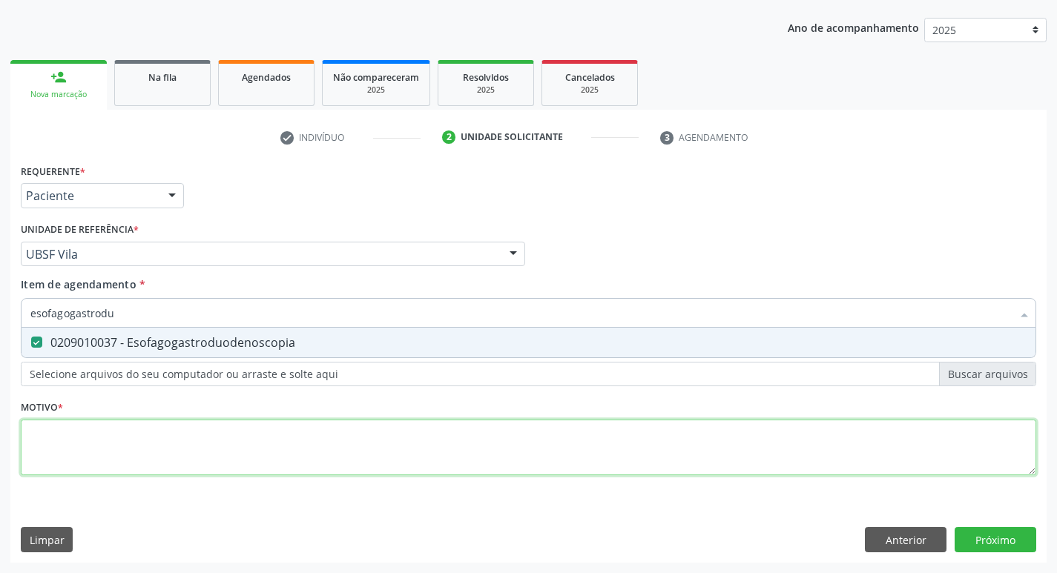
click at [65, 436] on div "Requerente * Paciente Médico(a) Enfermeiro(a) Paciente Nenhum resultado encontr…" at bounding box center [528, 328] width 1015 height 336
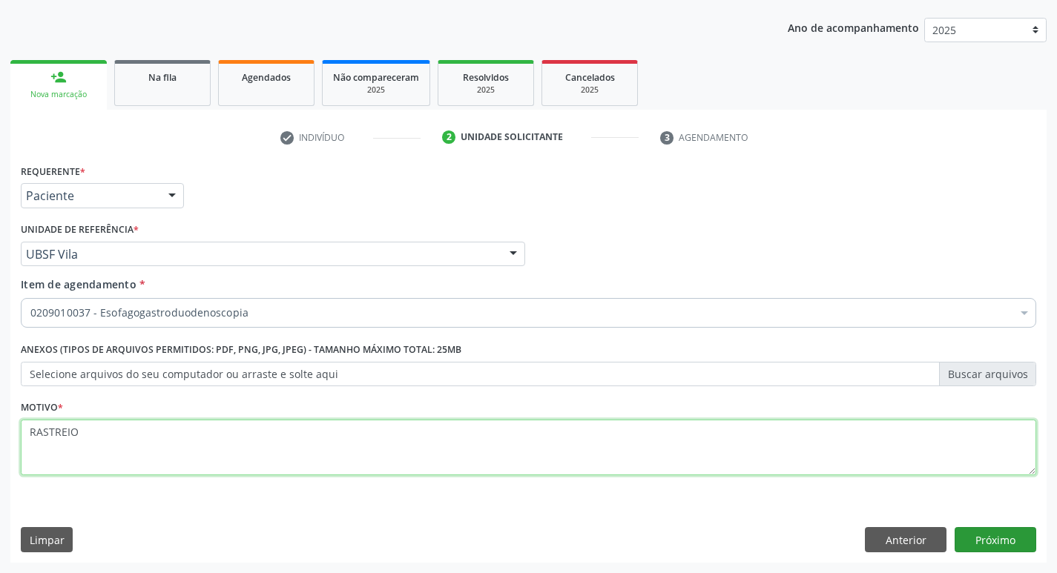
type textarea "RASTREIO"
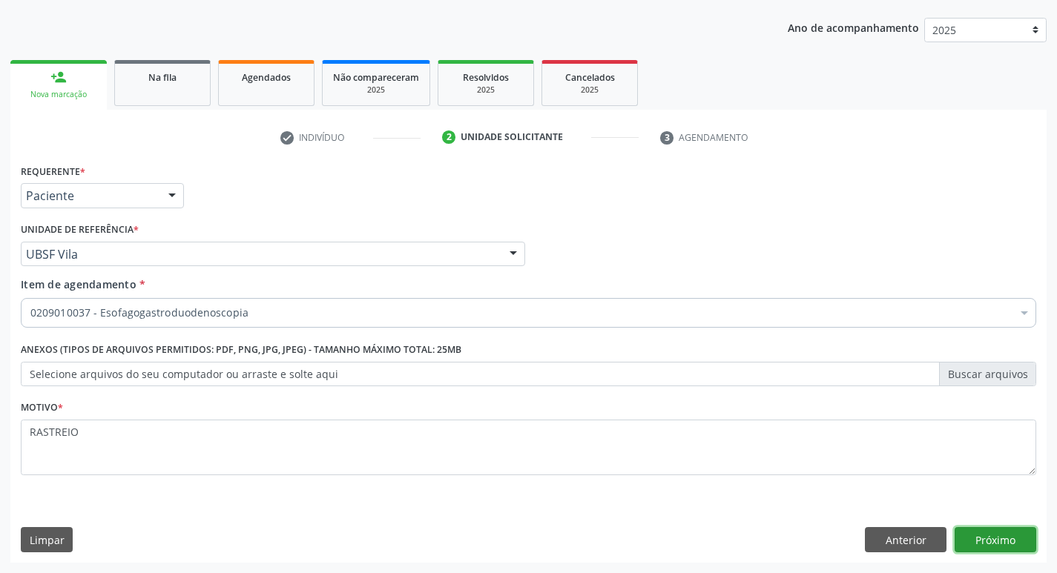
click at [1023, 542] on button "Próximo" at bounding box center [995, 539] width 82 height 25
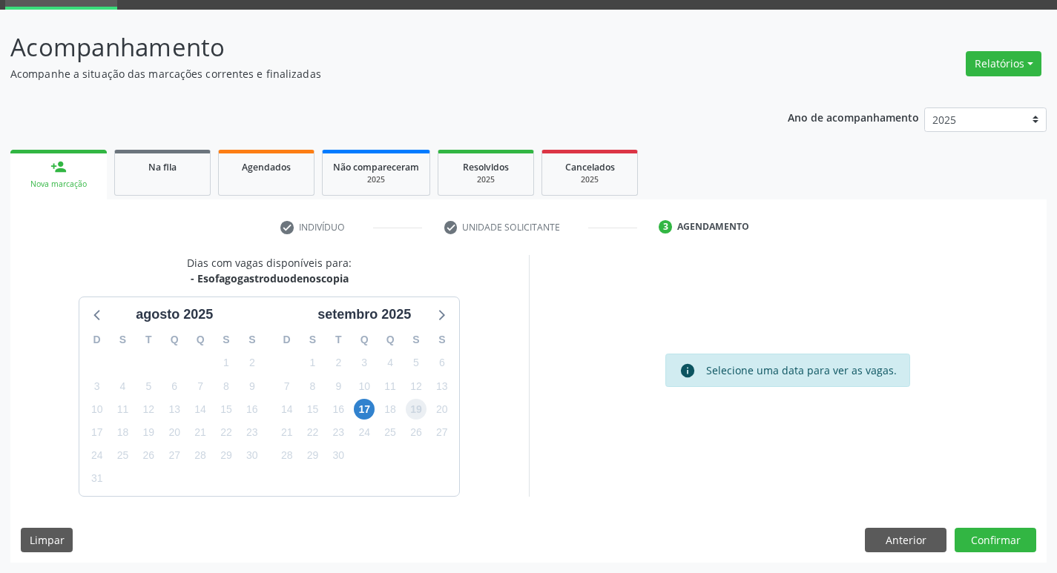
drag, startPoint x: 413, startPoint y: 412, endPoint x: 950, endPoint y: 491, distance: 542.6
click at [418, 412] on span "19" at bounding box center [416, 409] width 21 height 21
click at [1018, 544] on button "Confirmar" at bounding box center [995, 540] width 82 height 25
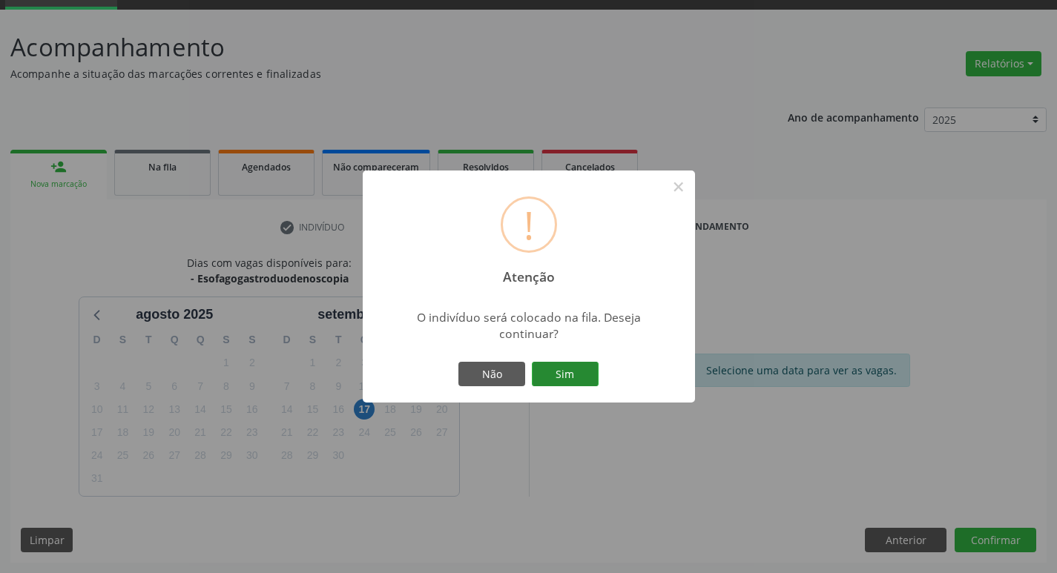
click at [572, 367] on button "Sim" at bounding box center [565, 374] width 67 height 25
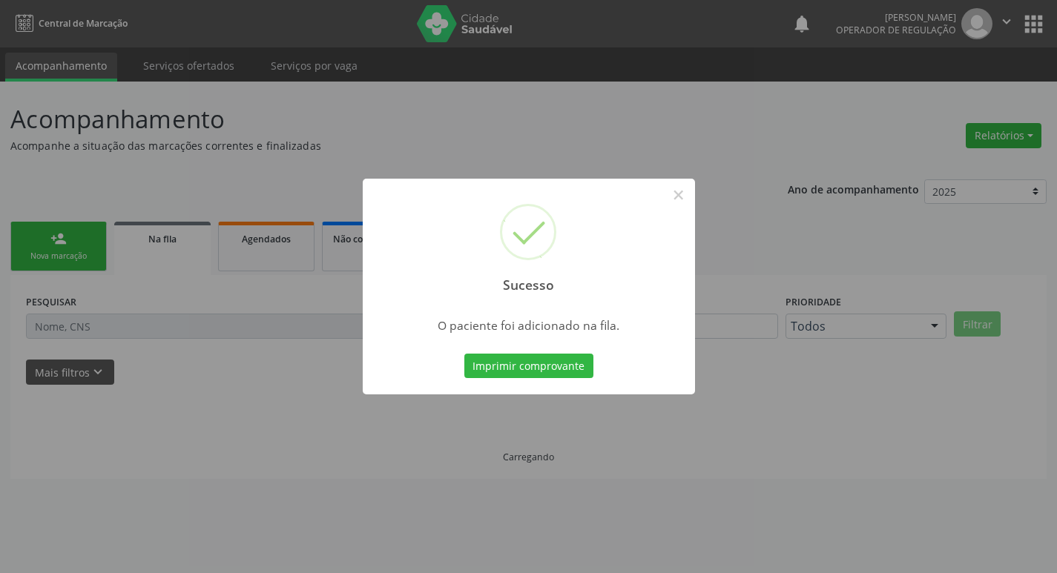
scroll to position [0, 0]
click at [237, 418] on div "Sucesso × O paciente foi adicionado na fila. Imprimir comprovante Cancel" at bounding box center [534, 286] width 1068 height 573
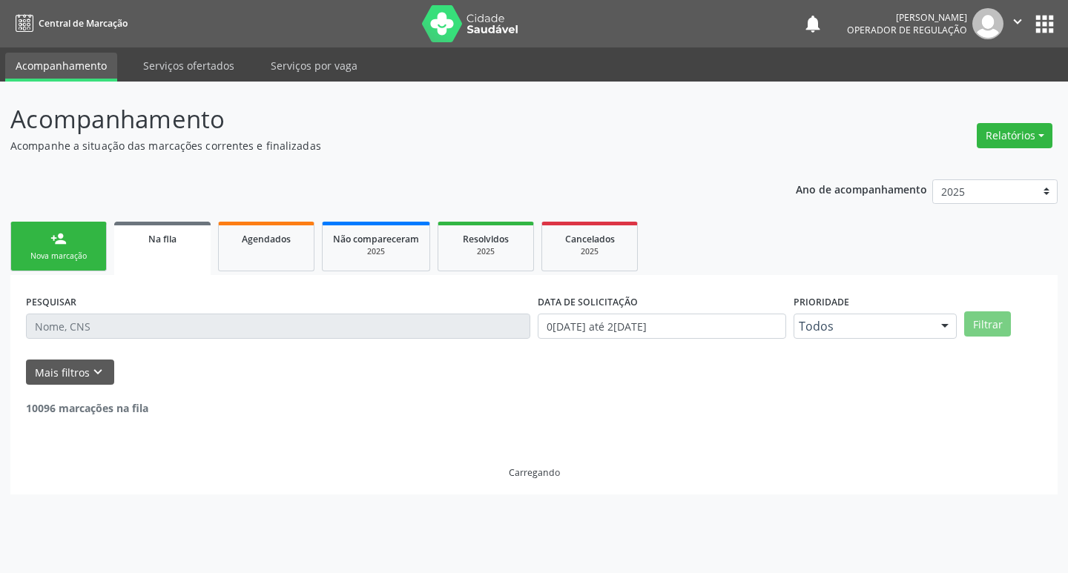
click at [63, 251] on div "Nova marcação" at bounding box center [59, 256] width 74 height 11
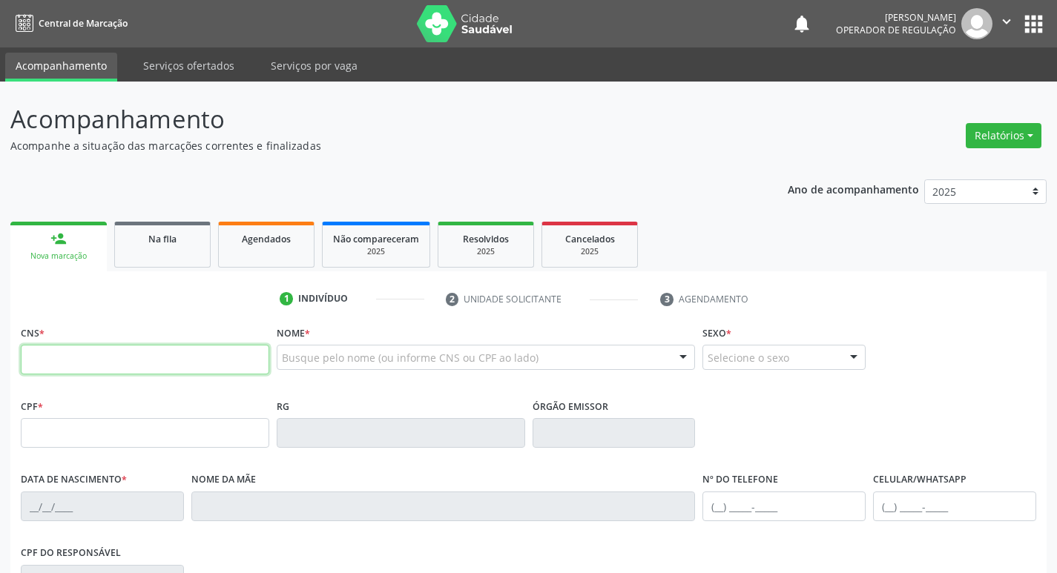
click at [163, 356] on input "text" at bounding box center [145, 360] width 248 height 30
type input "706 3087 4386 1971"
type input "086.422.154-10"
type input "15/05/1974"
type input "Maria Alexandre Barbosa"
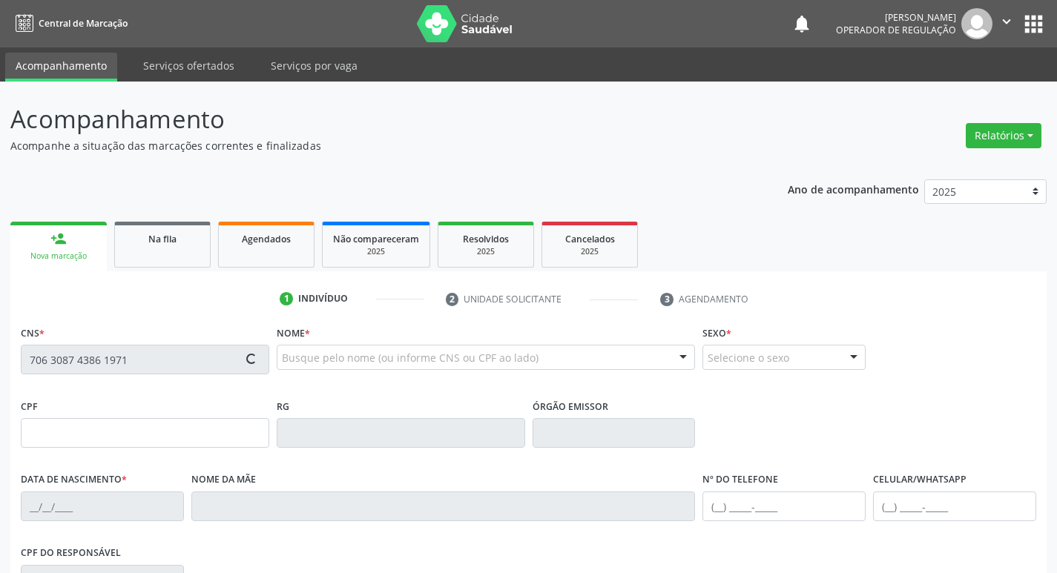
type input "(83) 99167-2954"
type input "127"
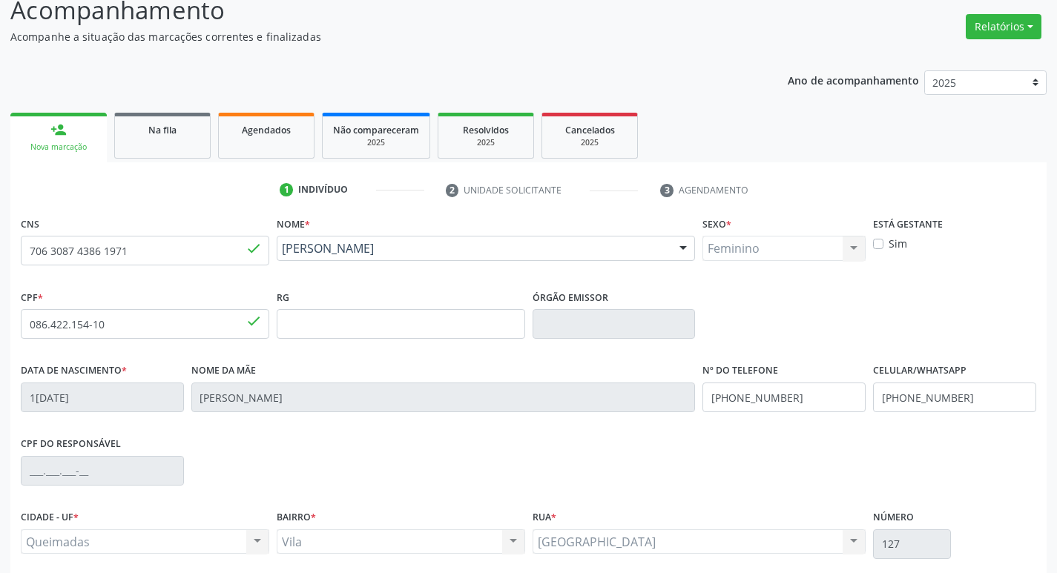
scroll to position [231, 0]
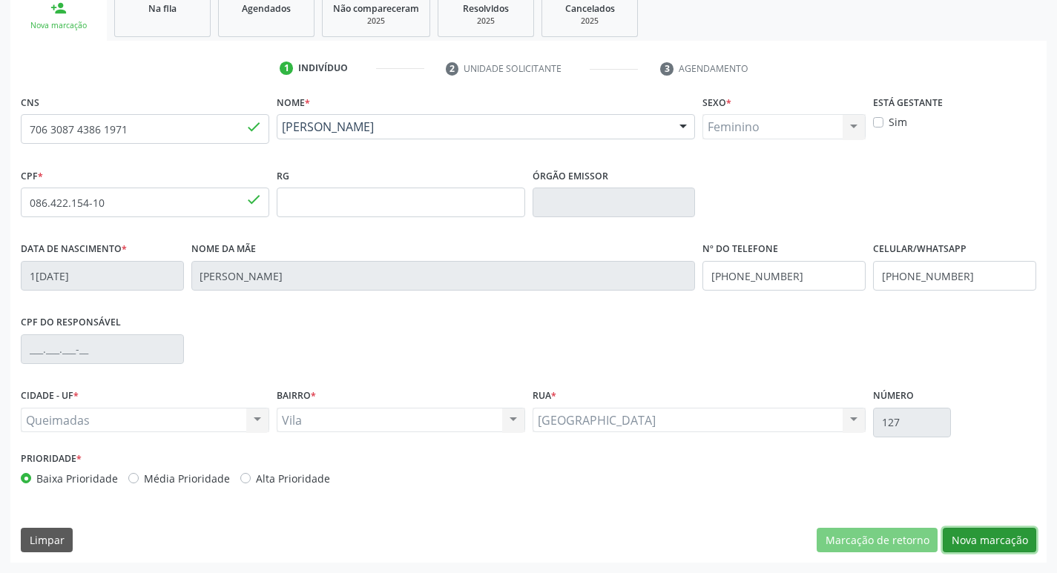
click at [1000, 528] on button "Nova marcação" at bounding box center [989, 540] width 93 height 25
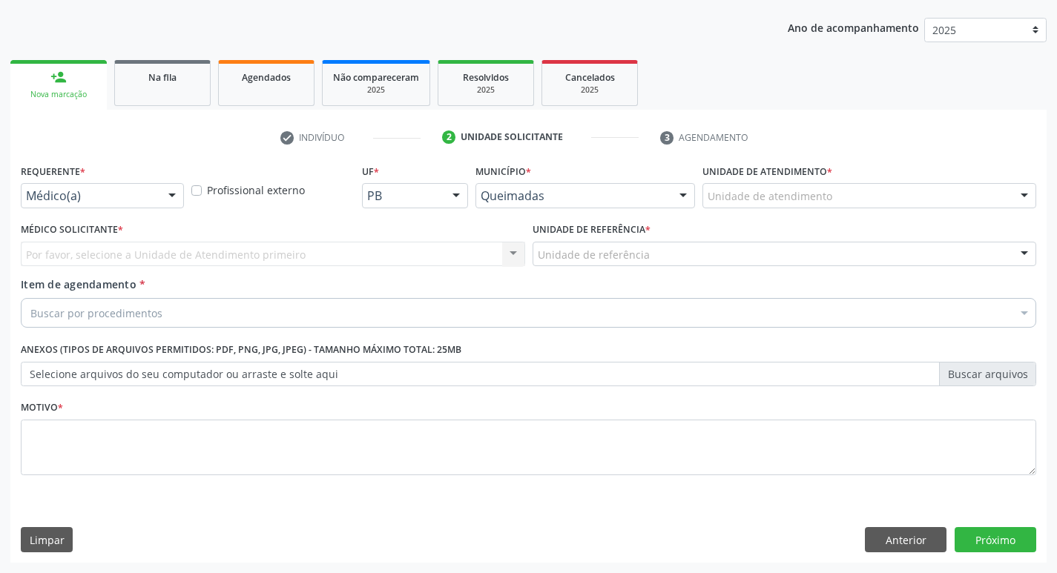
scroll to position [162, 0]
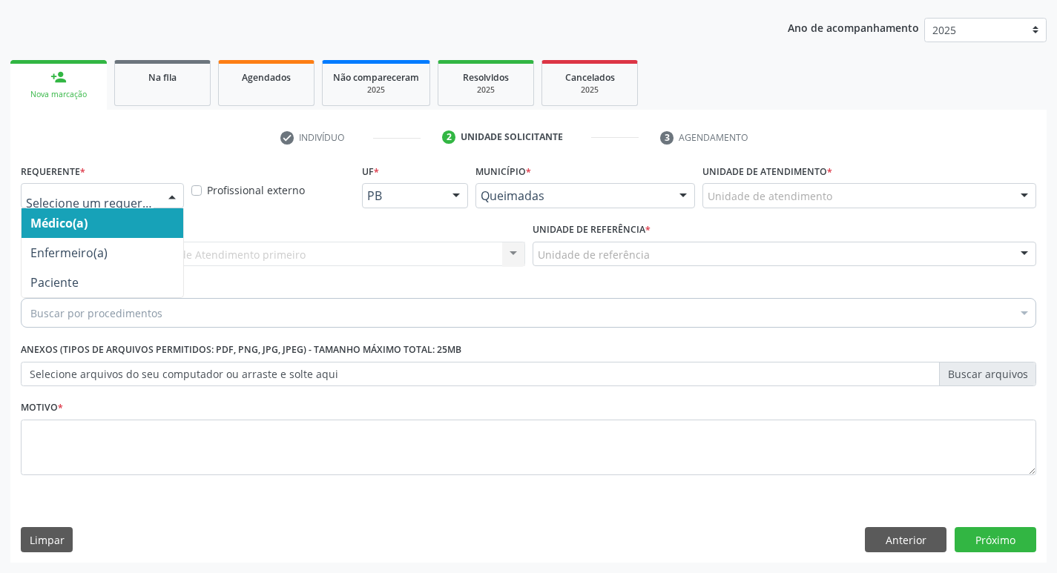
drag, startPoint x: 121, startPoint y: 199, endPoint x: 101, endPoint y: 277, distance: 80.4
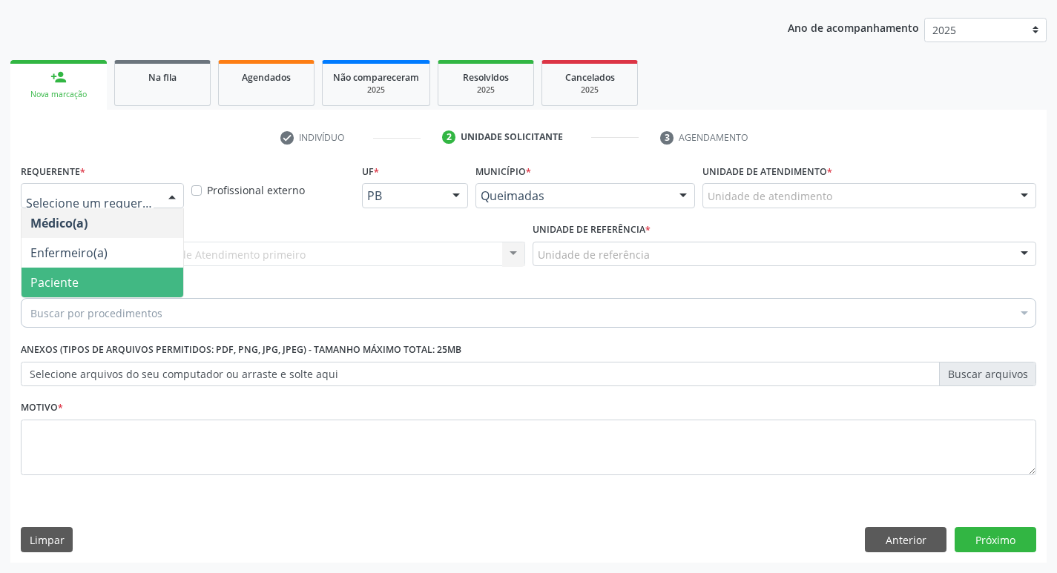
click at [100, 277] on span "Paciente" at bounding box center [103, 283] width 162 height 30
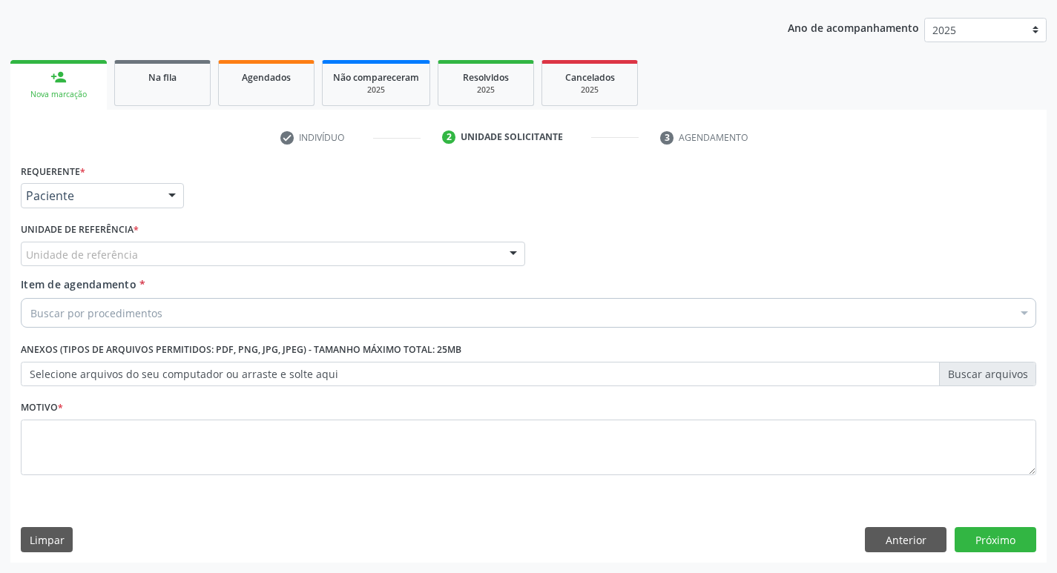
click at [139, 255] on div "Unidade de referência" at bounding box center [273, 254] width 504 height 25
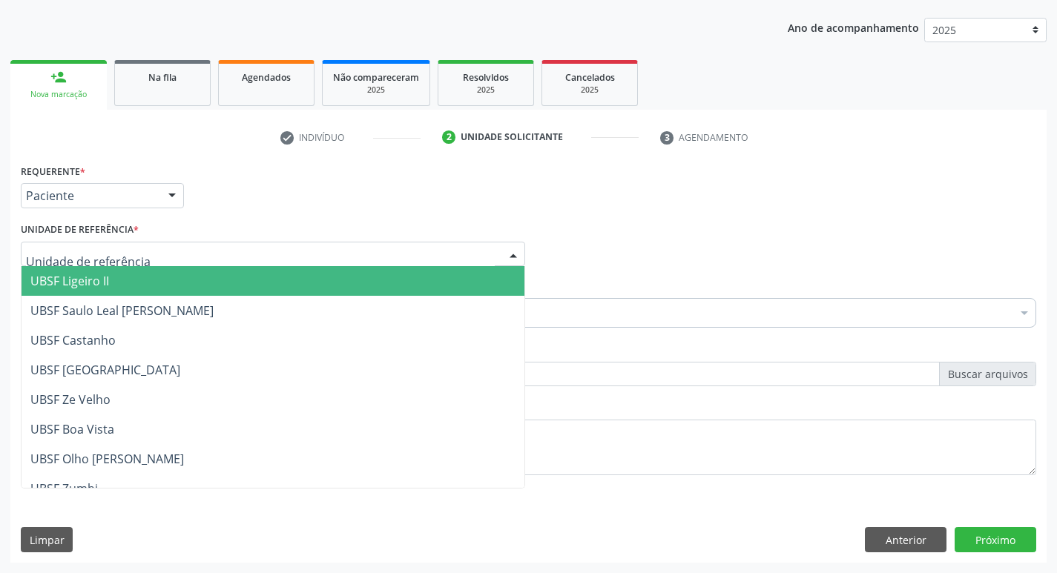
type input "V"
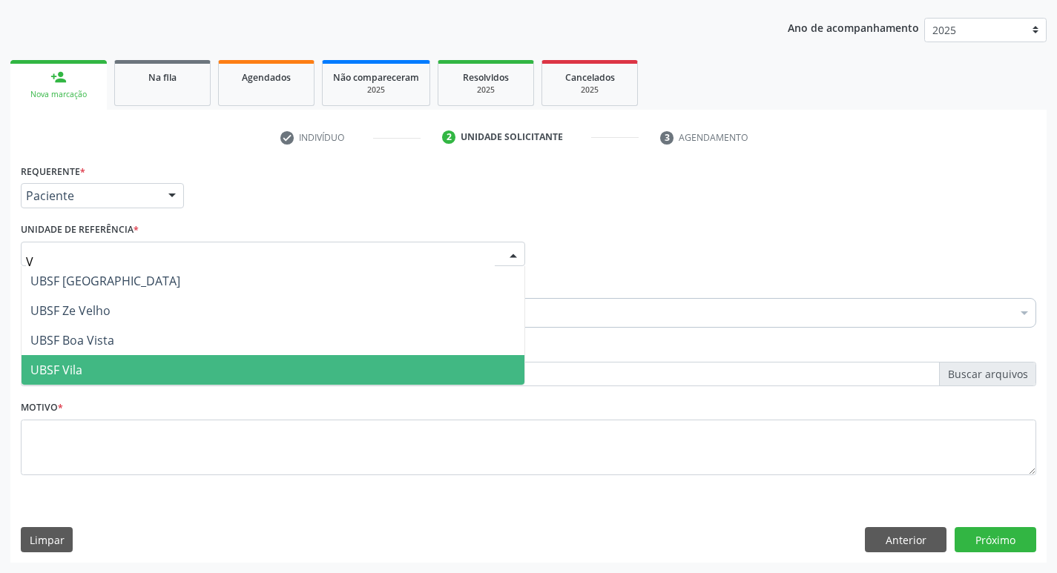
click at [104, 360] on span "UBSF Vila" at bounding box center [273, 370] width 503 height 30
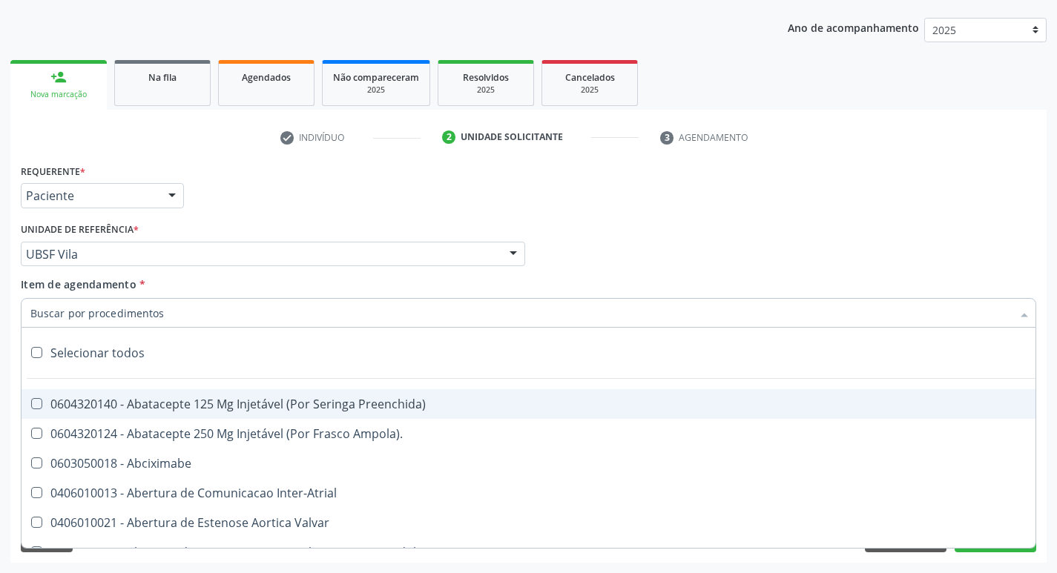
paste input "esofagogastrodu"
type input "esofagogastrodu"
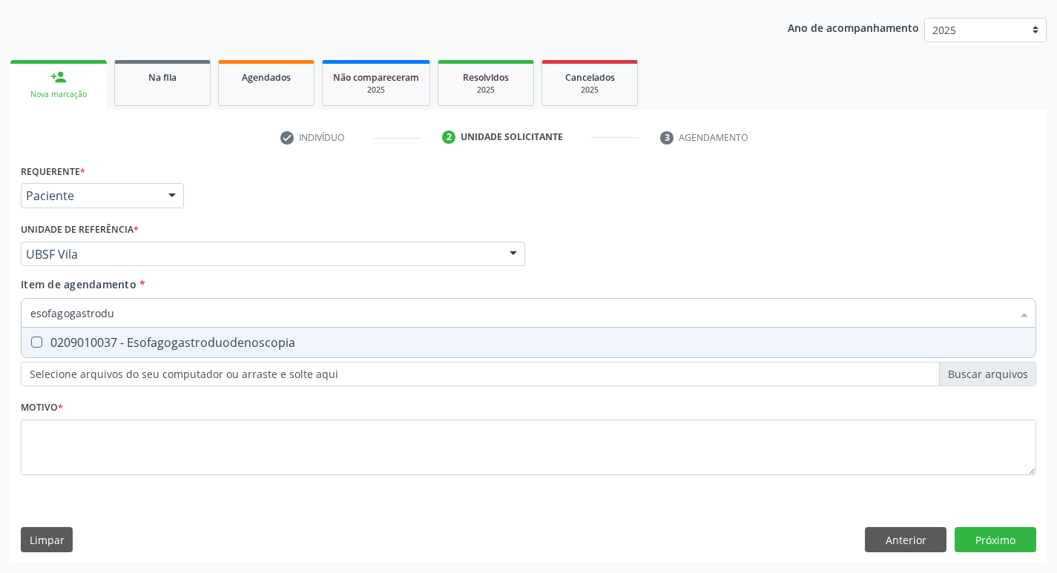
drag, startPoint x: 131, startPoint y: 342, endPoint x: 114, endPoint y: 378, distance: 39.8
click at [128, 344] on div "0209010037 - Esofagogastroduodenoscopia" at bounding box center [528, 343] width 996 height 12
checkbox Esofagogastroduodenoscopia "true"
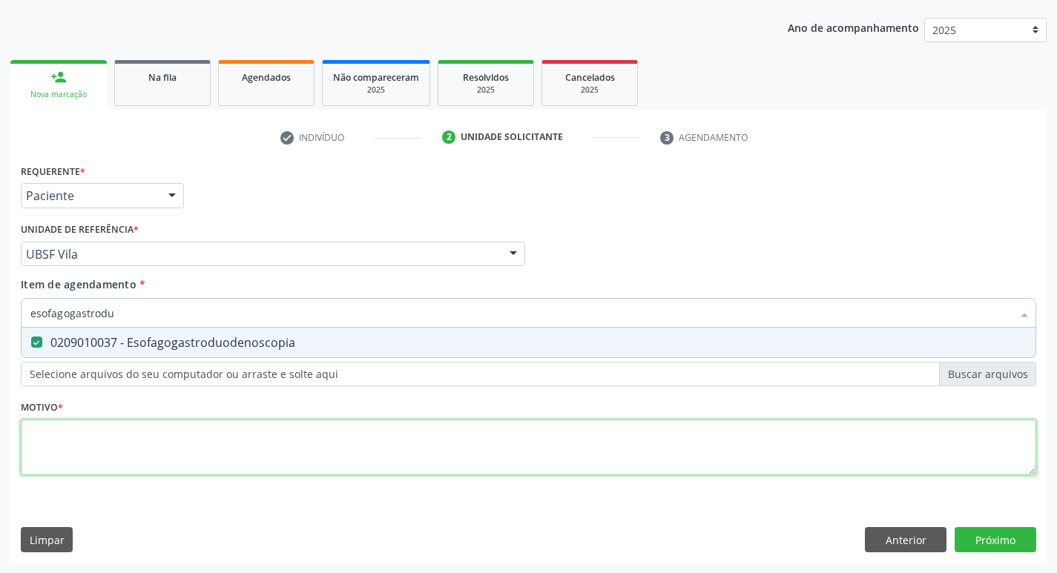
click at [108, 431] on div "Requerente * Paciente Médico(a) Enfermeiro(a) Paciente Nenhum resultado encontr…" at bounding box center [528, 328] width 1015 height 336
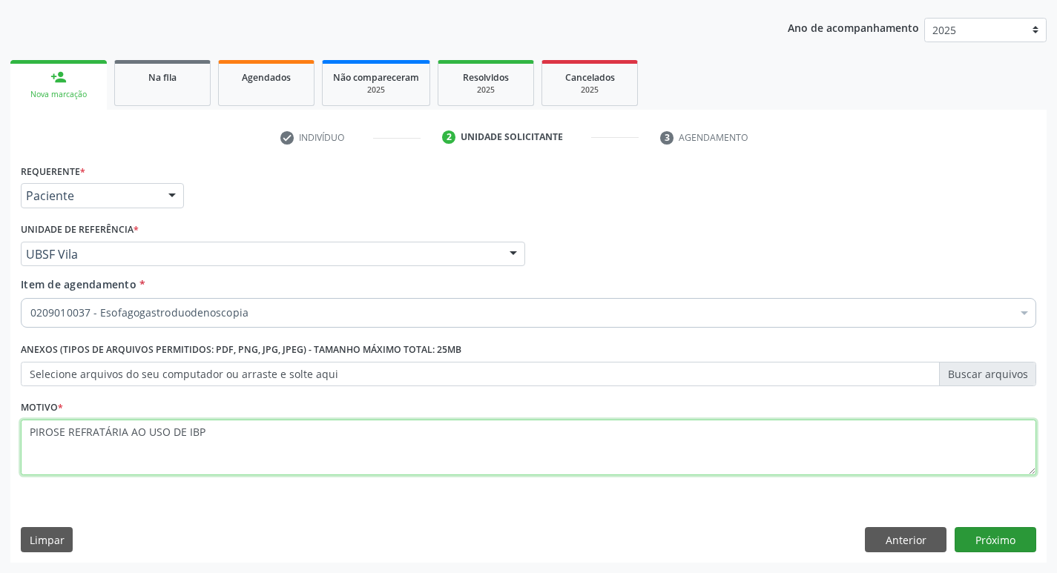
type textarea "PIROSE REFRATÁRIA AO USO DE IBP"
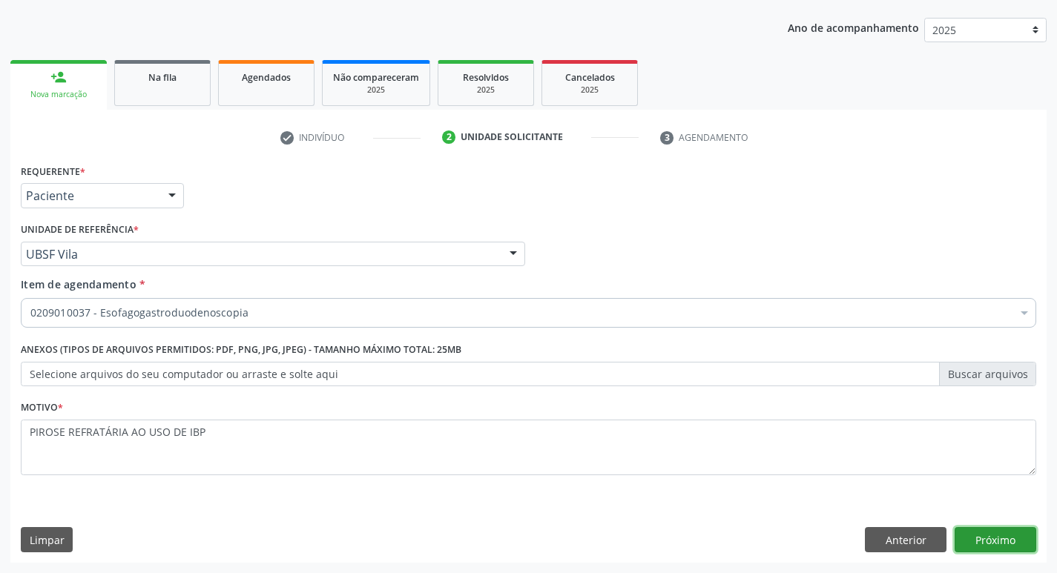
click at [994, 535] on button "Próximo" at bounding box center [995, 539] width 82 height 25
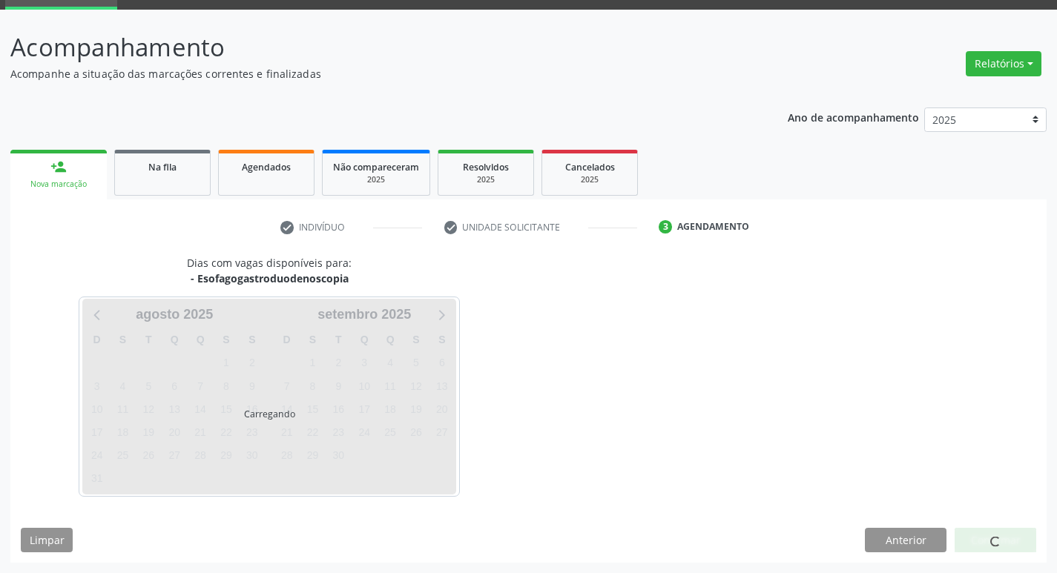
scroll to position [72, 0]
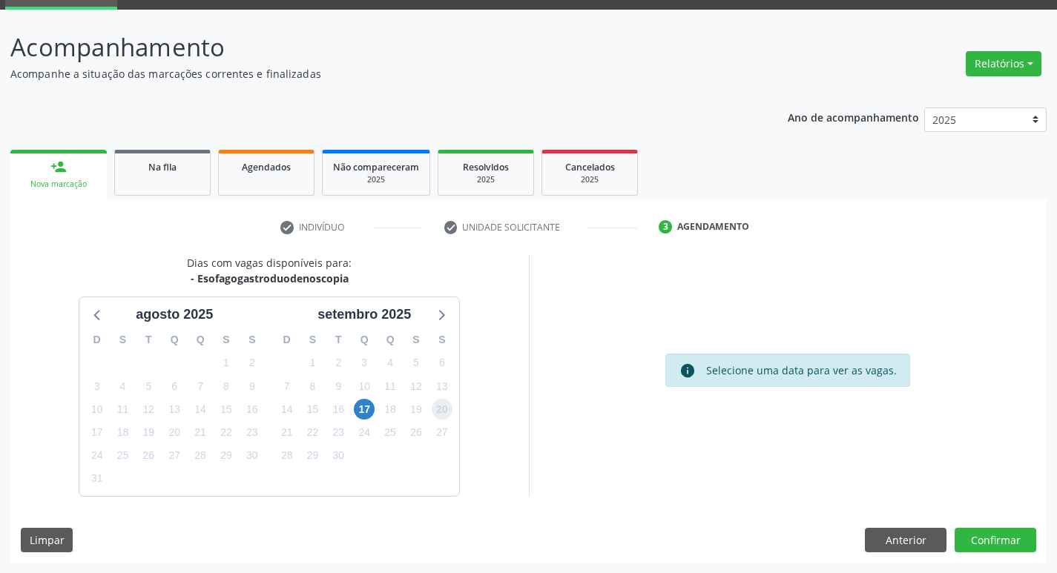
click at [443, 407] on span "20" at bounding box center [442, 409] width 21 height 21
click at [992, 528] on button "Confirmar" at bounding box center [995, 540] width 82 height 25
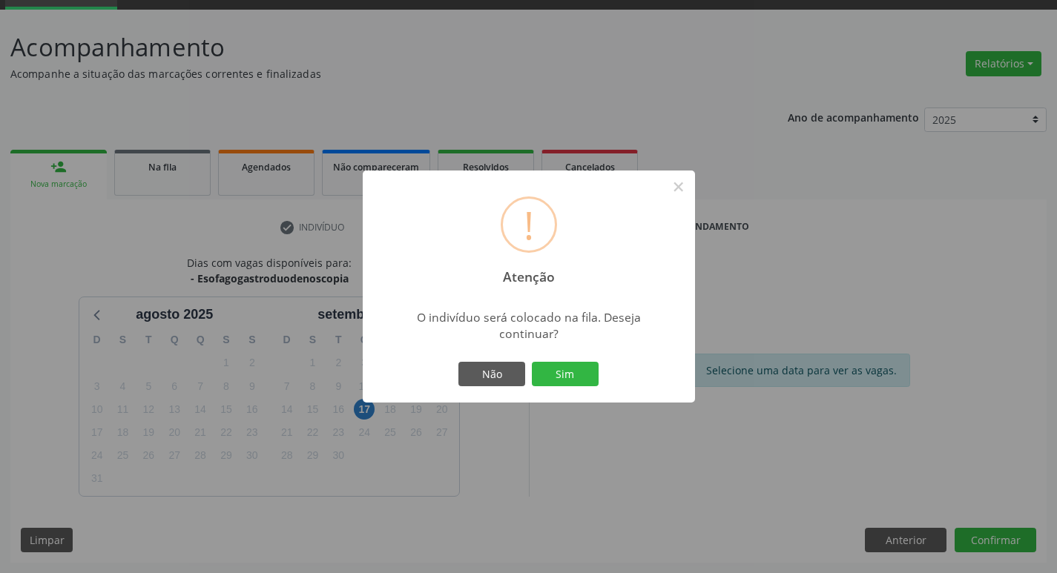
click at [570, 388] on div "Não Sim" at bounding box center [528, 374] width 147 height 31
click at [572, 383] on button "Sim" at bounding box center [565, 374] width 67 height 25
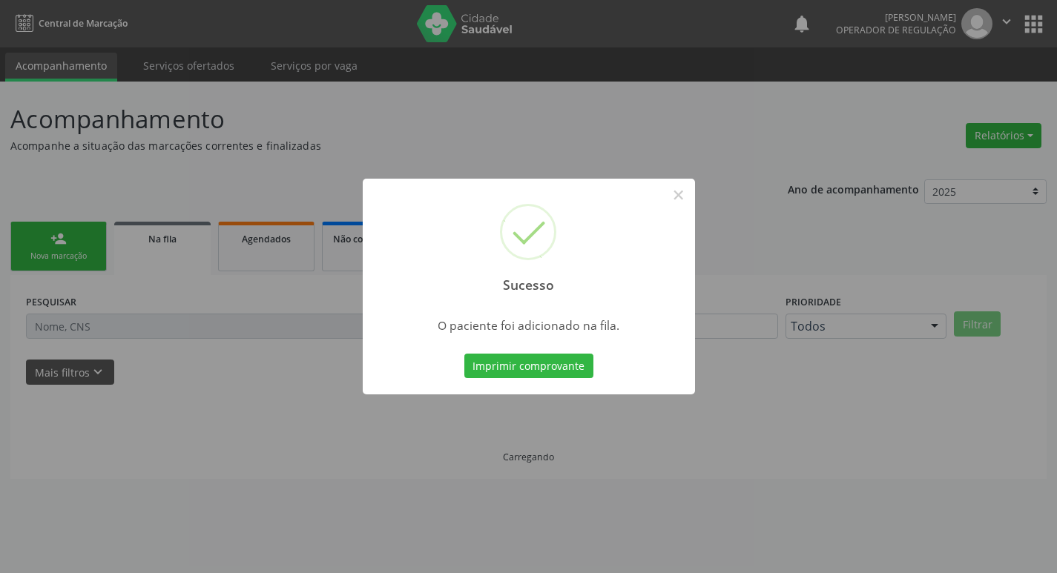
scroll to position [0, 0]
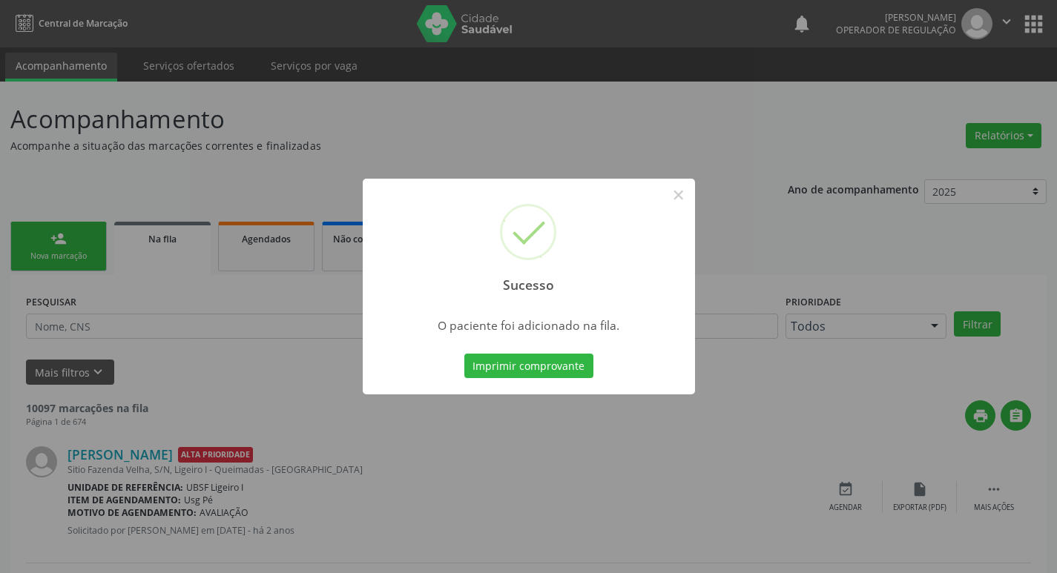
click at [319, 375] on div "Sucesso × O paciente foi adicionado na fila. Imprimir comprovante Cancel" at bounding box center [528, 286] width 1057 height 573
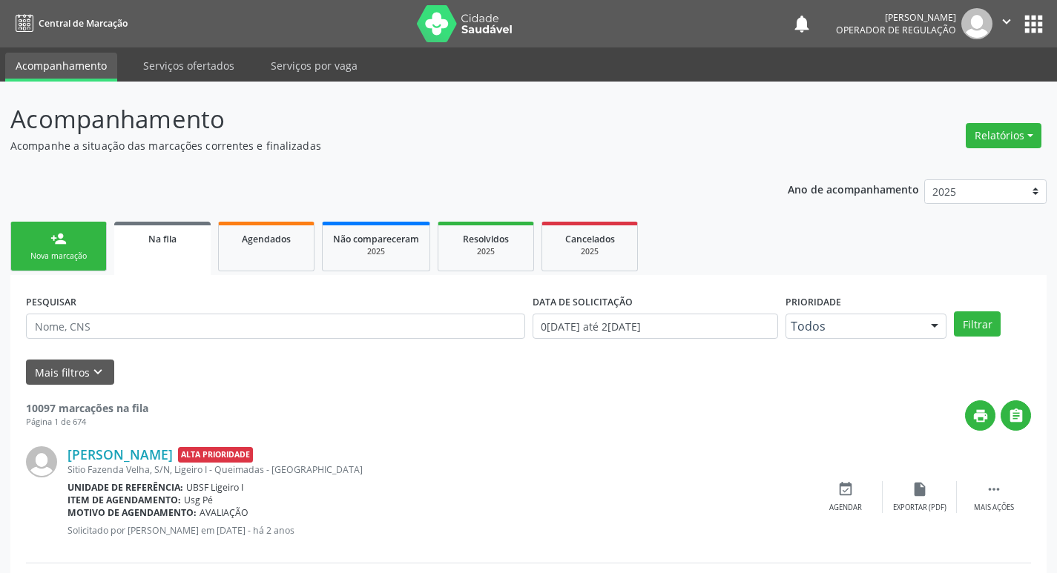
click at [65, 263] on link "person_add Nova marcação" at bounding box center [58, 247] width 96 height 50
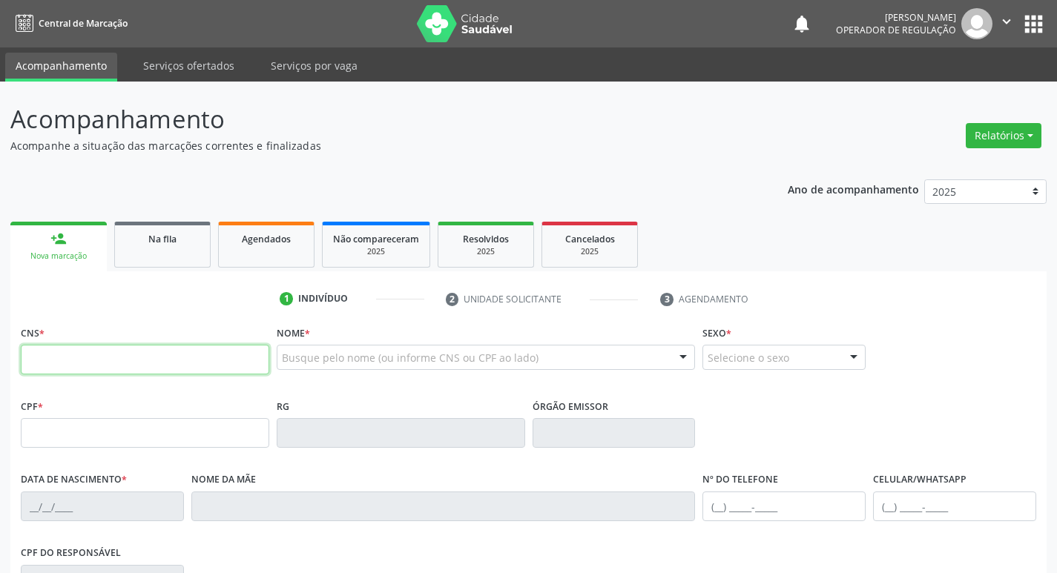
click at [143, 368] on input "text" at bounding box center [145, 360] width 248 height 30
click at [157, 354] on input "text" at bounding box center [145, 360] width 248 height 30
type input "700 4069 1402 5542"
type input "586.920.614-68"
type input "16/04/1956"
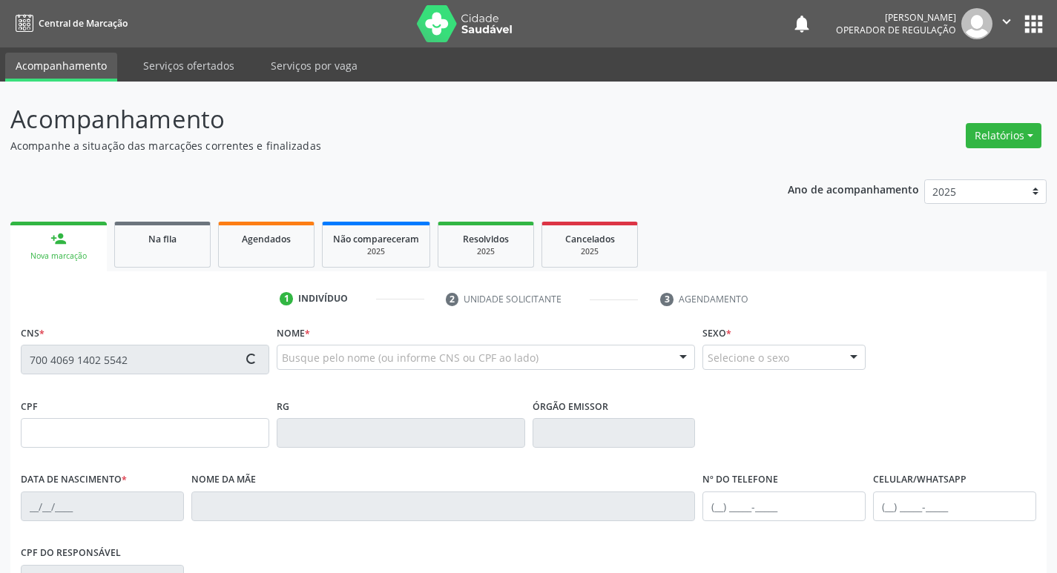
type input "Antônia Peres da Silva"
type input "(83) 99343-9807"
type input "88"
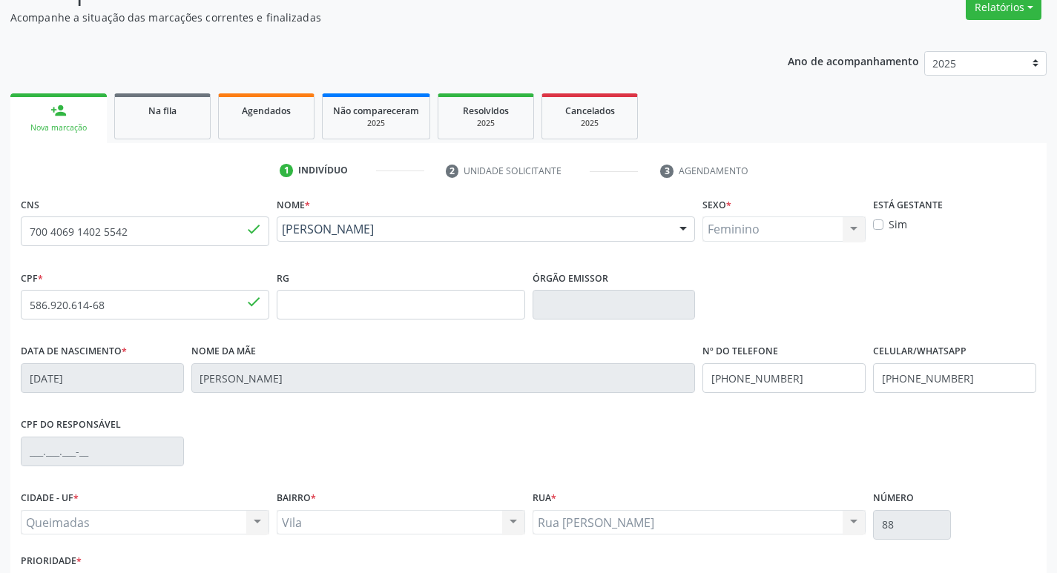
scroll to position [231, 0]
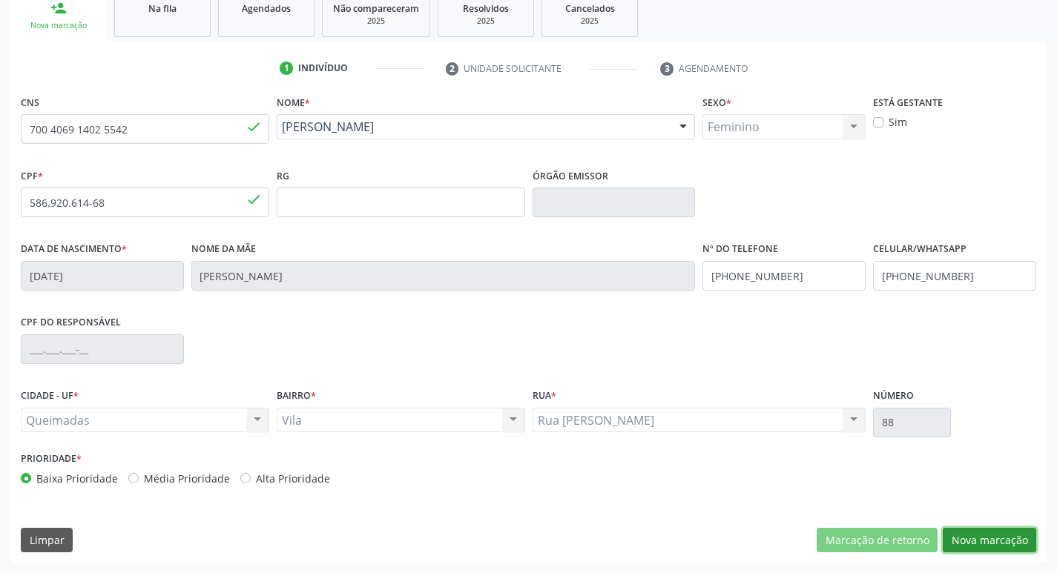
click at [963, 530] on button "Nova marcação" at bounding box center [989, 540] width 93 height 25
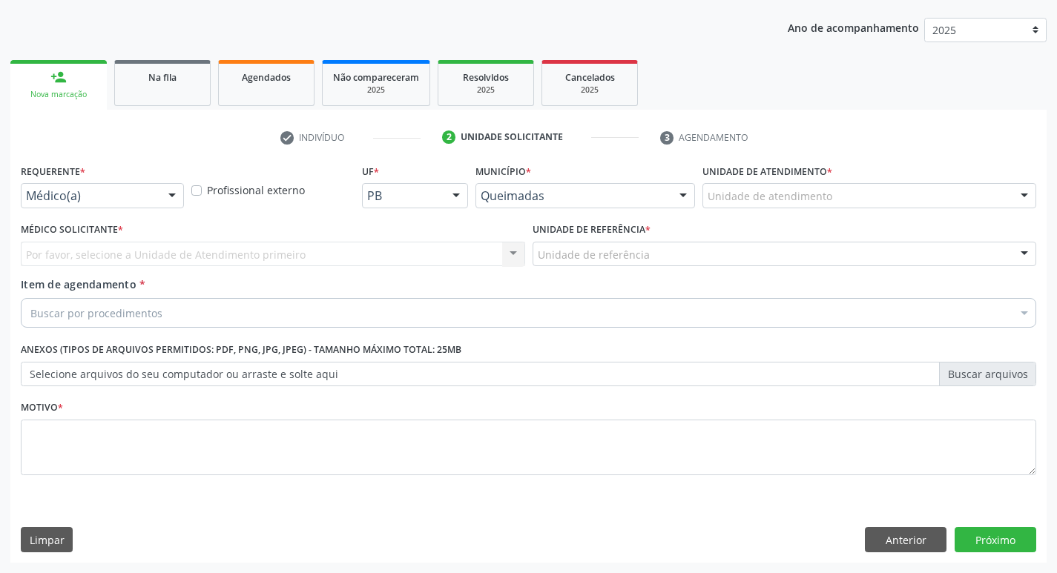
drag, startPoint x: 62, startPoint y: 193, endPoint x: 64, endPoint y: 261, distance: 68.3
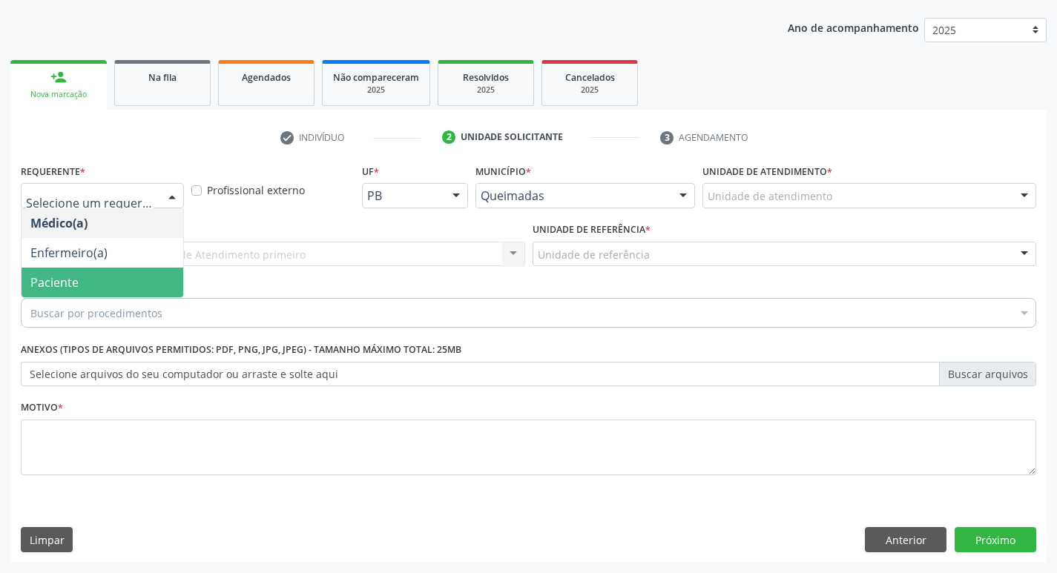
click at [63, 269] on span "Paciente" at bounding box center [103, 283] width 162 height 30
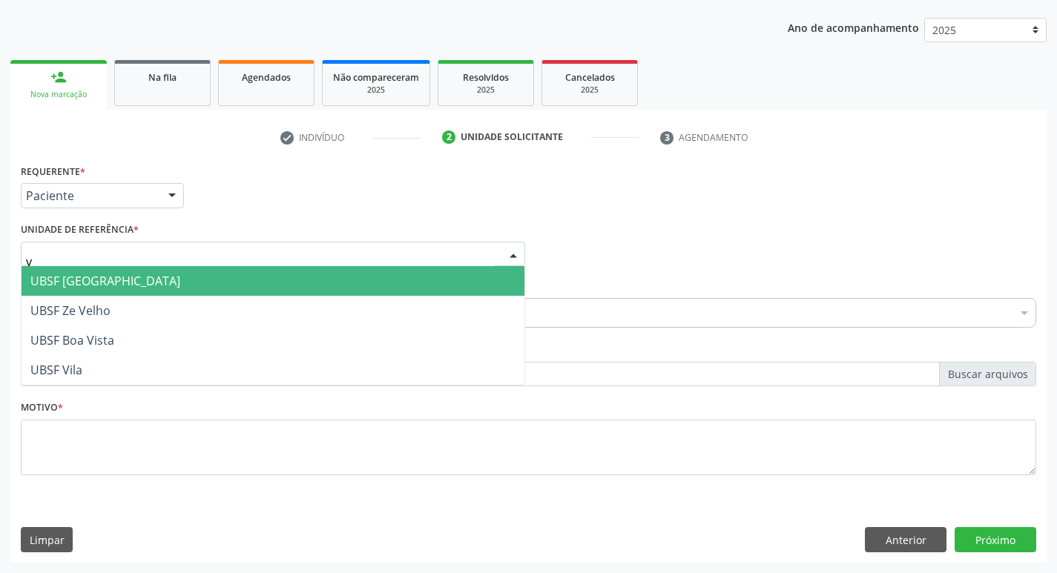
type input "vi"
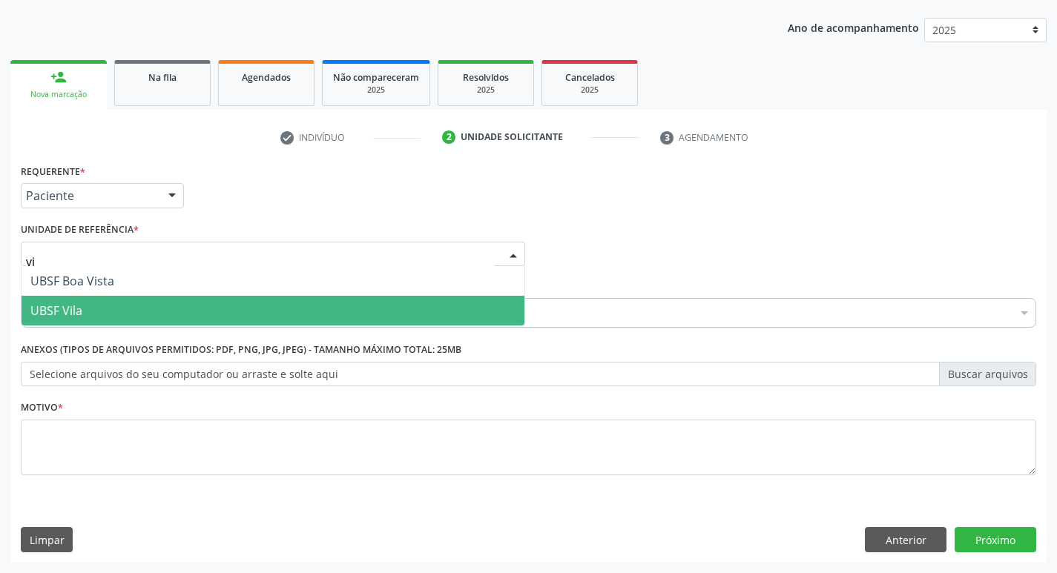
click at [67, 306] on span "UBSF Vila" at bounding box center [56, 311] width 52 height 16
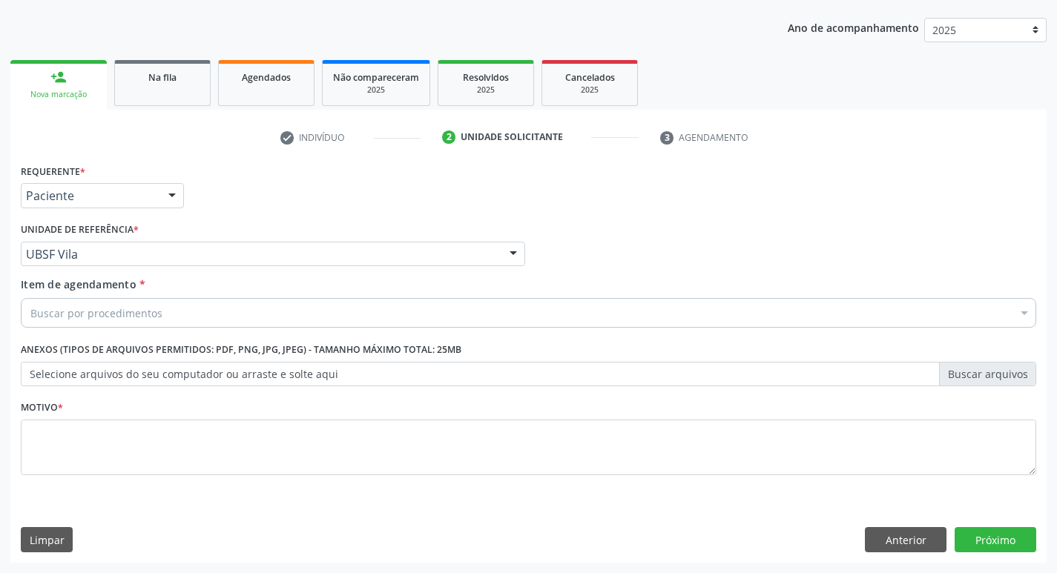
click at [65, 323] on div "Buscar por procedimentos" at bounding box center [528, 313] width 1015 height 30
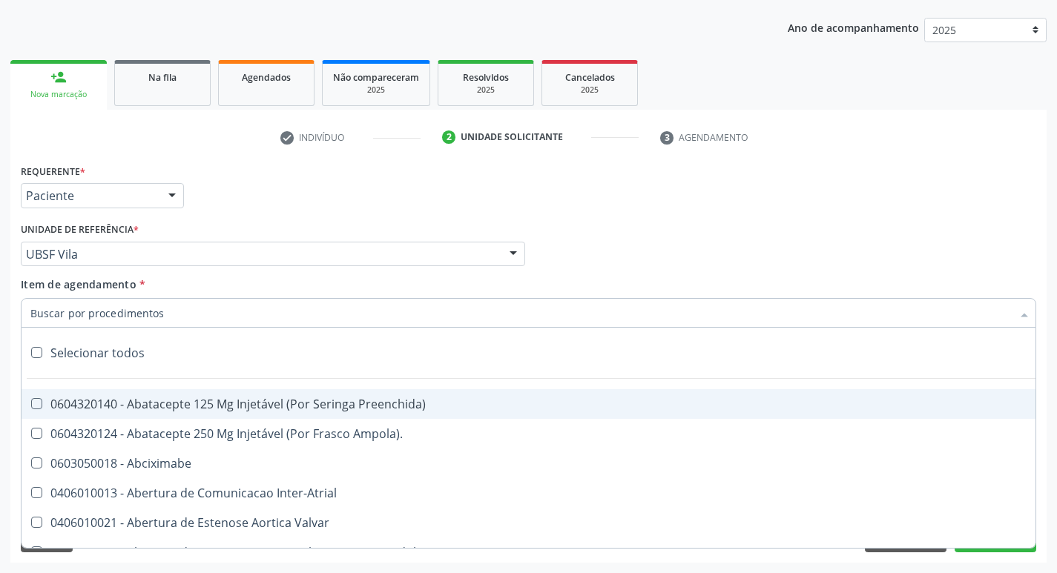
paste input "esofagogastrodu"
type input "esofagogastrodu"
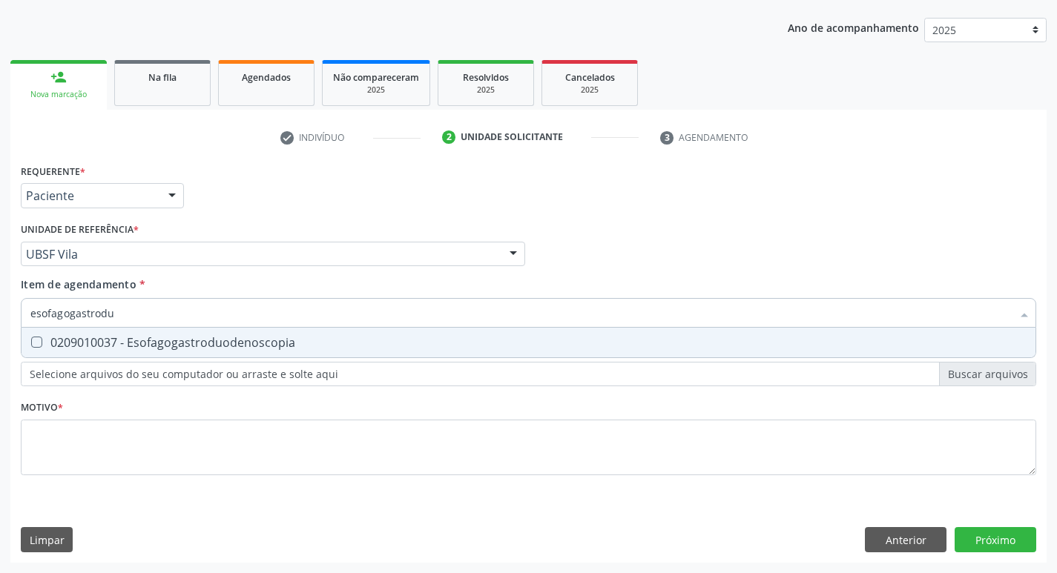
drag, startPoint x: 94, startPoint y: 341, endPoint x: 89, endPoint y: 415, distance: 73.6
click at [93, 346] on div "0209010037 - Esofagogastroduodenoscopia" at bounding box center [528, 343] width 996 height 12
checkbox Esofagogastroduodenoscopia "true"
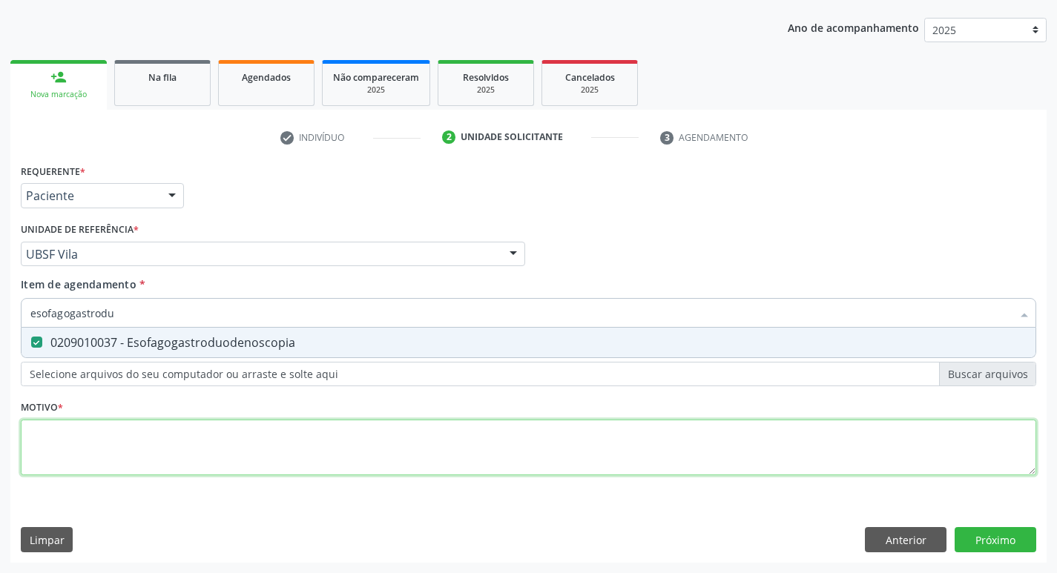
click at [90, 441] on div "Requerente * Paciente Médico(a) Enfermeiro(a) Paciente Nenhum resultado encontr…" at bounding box center [528, 328] width 1015 height 336
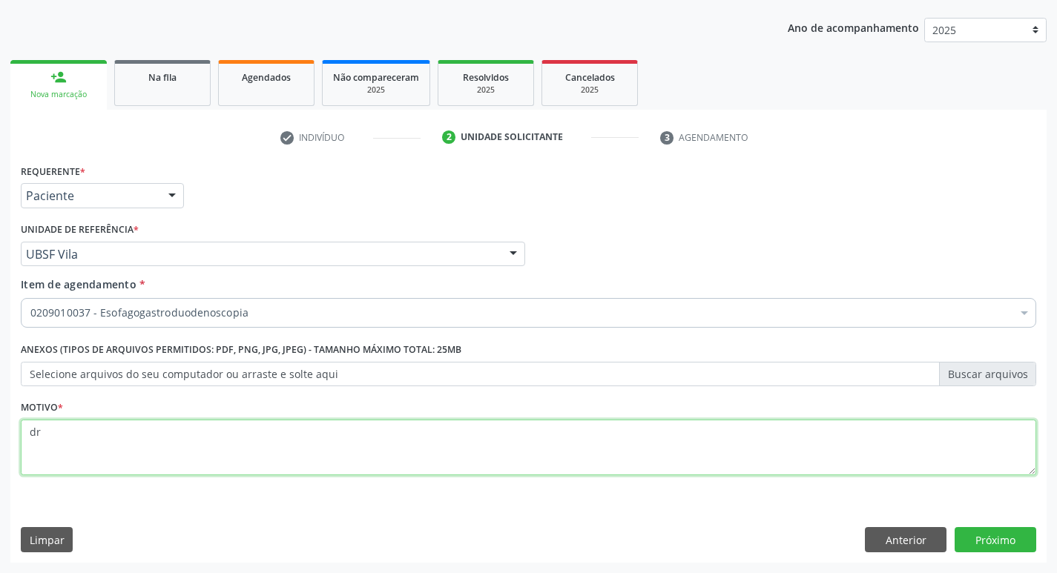
type textarea "d"
type textarea "DRGE"
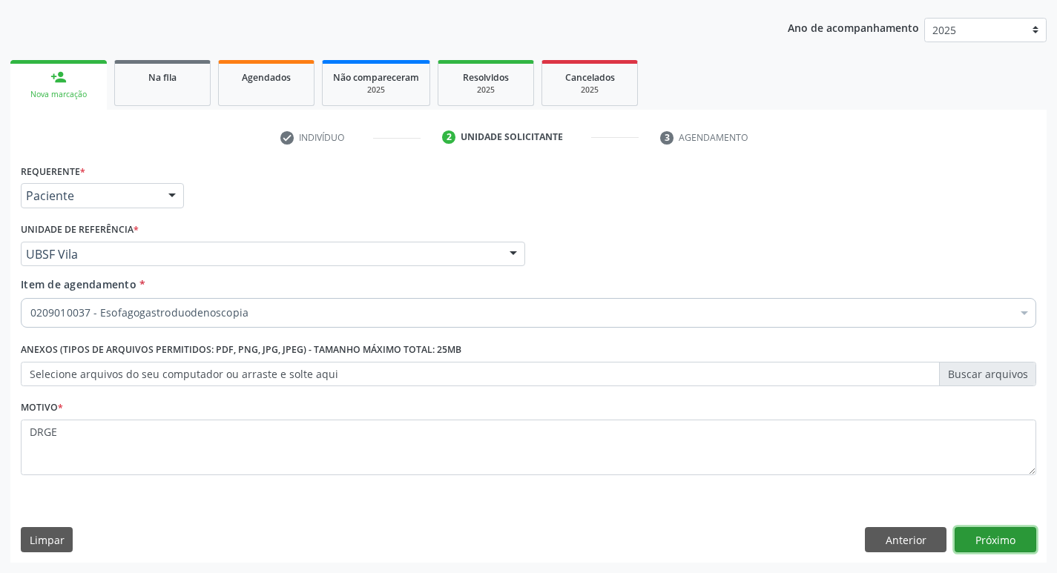
click at [989, 535] on button "Próximo" at bounding box center [995, 539] width 82 height 25
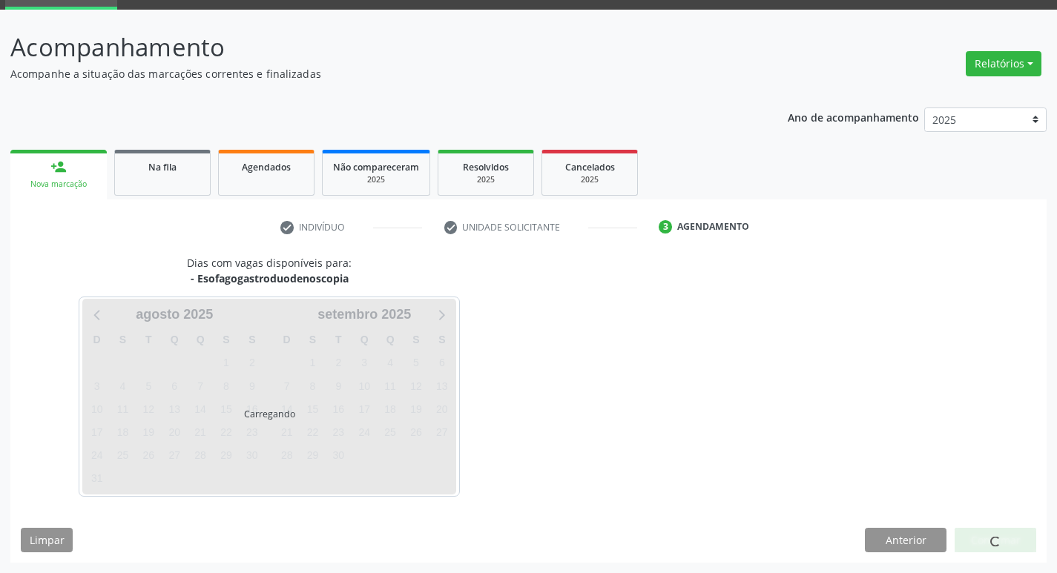
scroll to position [72, 0]
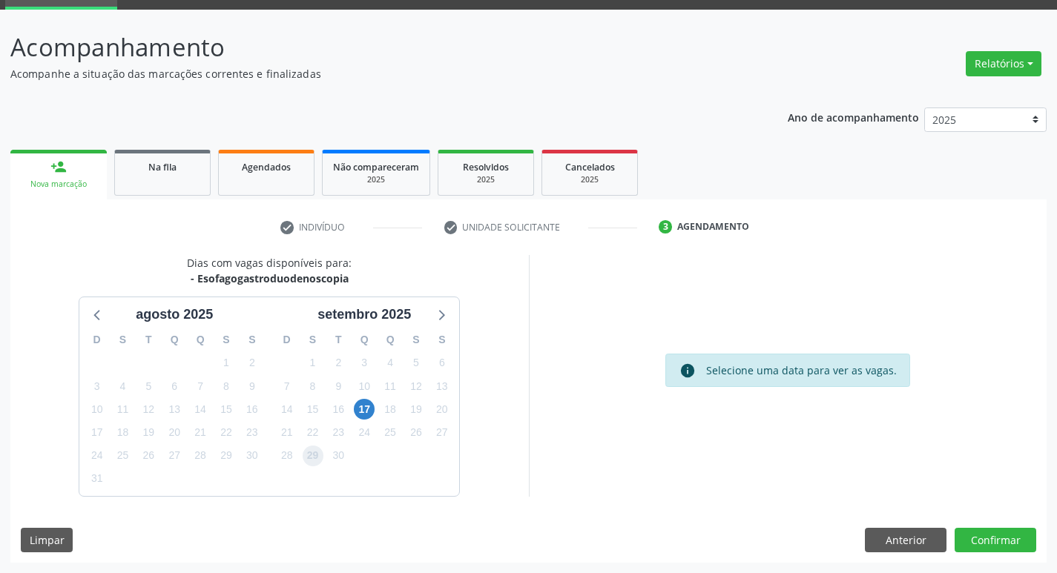
drag, startPoint x: 310, startPoint y: 449, endPoint x: 1039, endPoint y: 569, distance: 738.8
click at [321, 455] on span "29" at bounding box center [313, 456] width 21 height 21
click at [1013, 545] on button "Confirmar" at bounding box center [995, 540] width 82 height 25
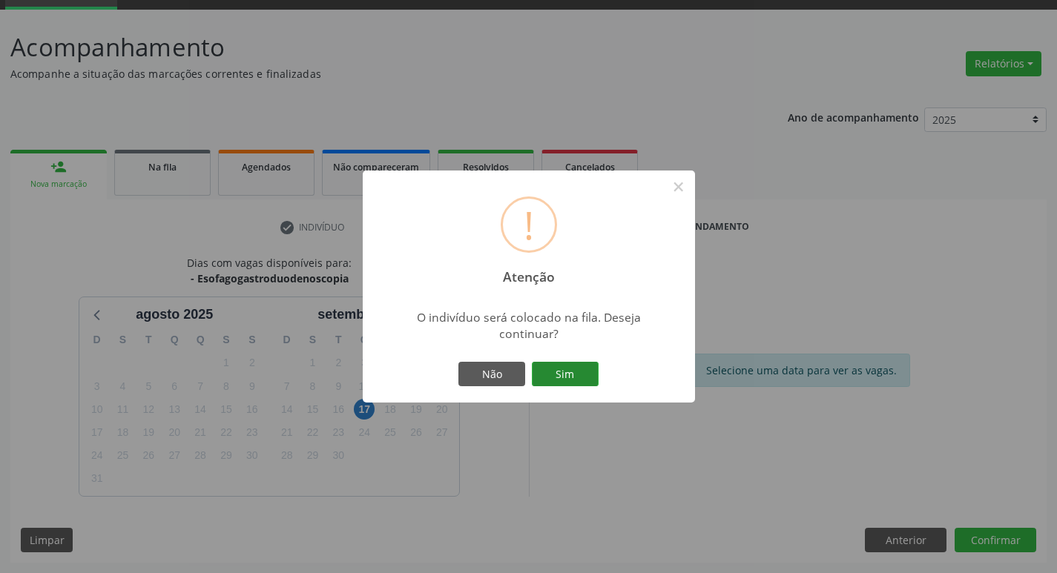
click at [580, 372] on button "Sim" at bounding box center [565, 374] width 67 height 25
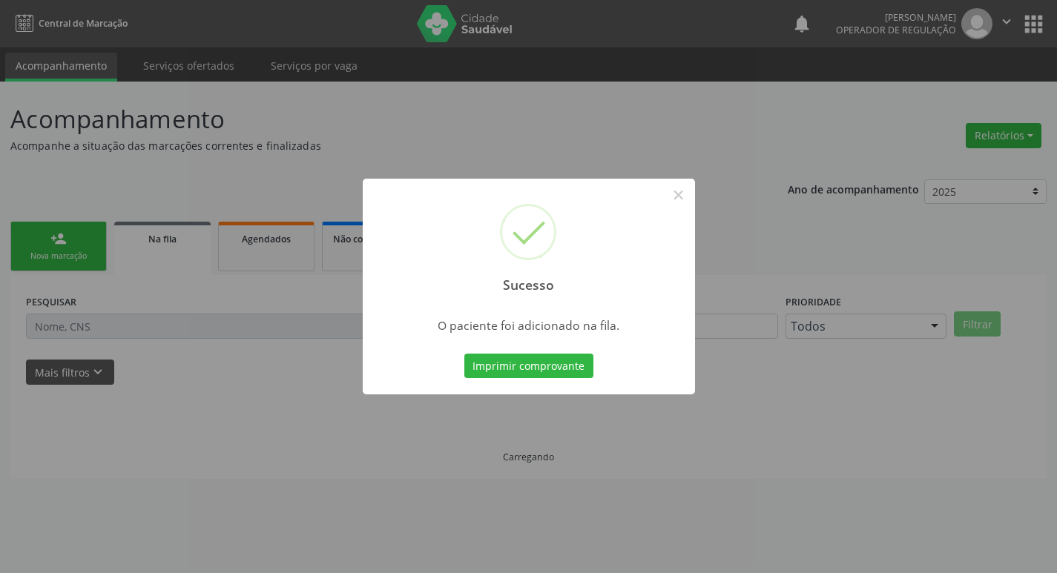
scroll to position [0, 0]
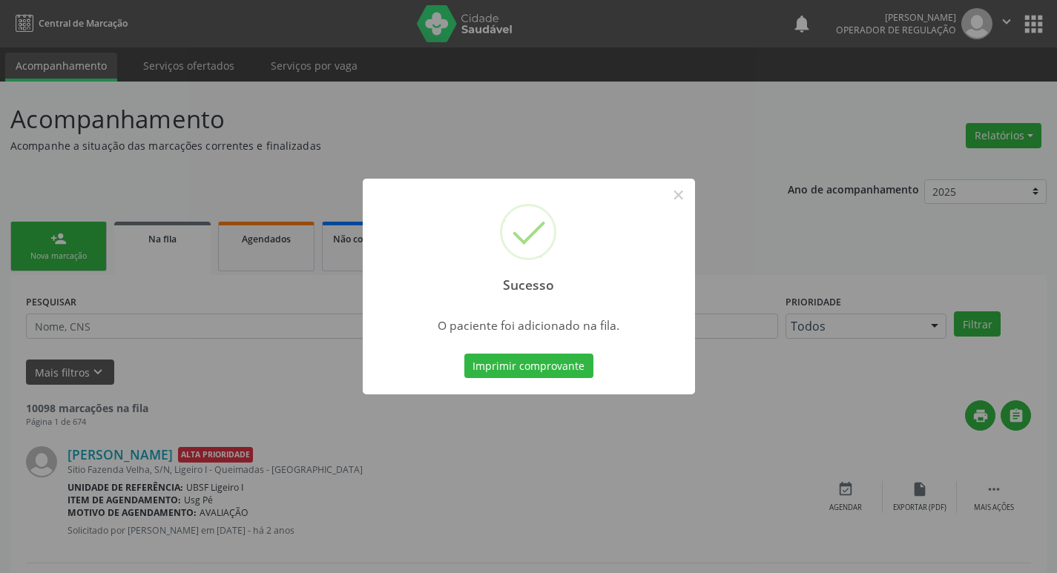
click at [66, 294] on div "Sucesso × O paciente foi adicionado na fila. Imprimir comprovante Cancel" at bounding box center [528, 286] width 1057 height 573
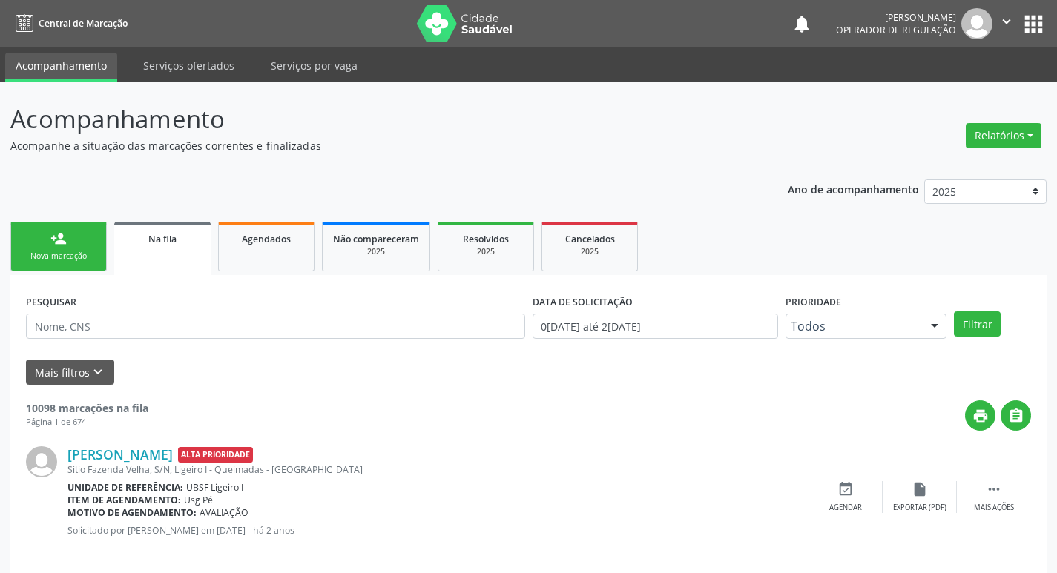
click at [85, 243] on link "person_add Nova marcação" at bounding box center [58, 247] width 96 height 50
